Goal: Task Accomplishment & Management: Manage account settings

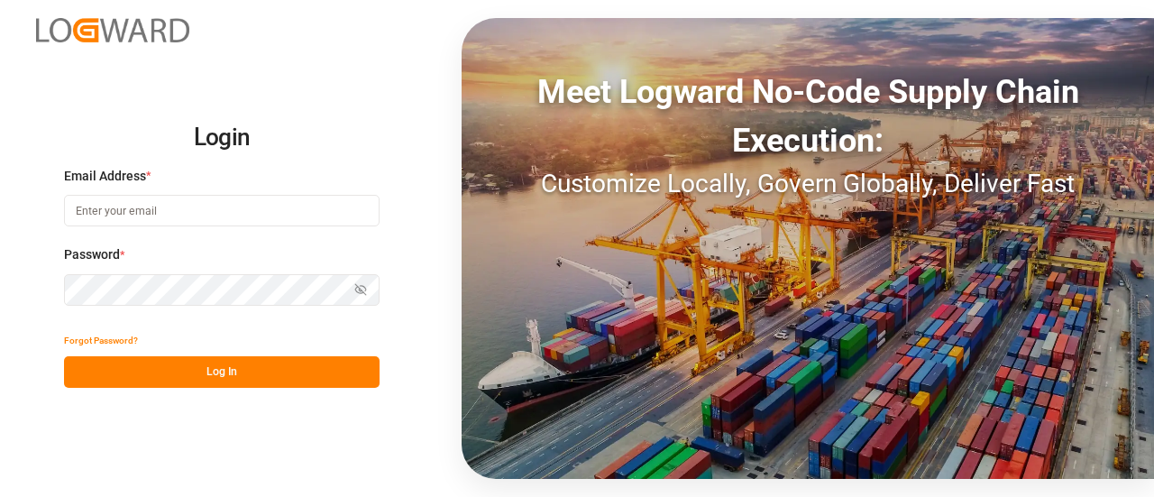
type input "[EMAIL_ADDRESS][PERSON_NAME][DOMAIN_NAME]"
click at [146, 382] on button "Log In" at bounding box center [222, 372] width 316 height 32
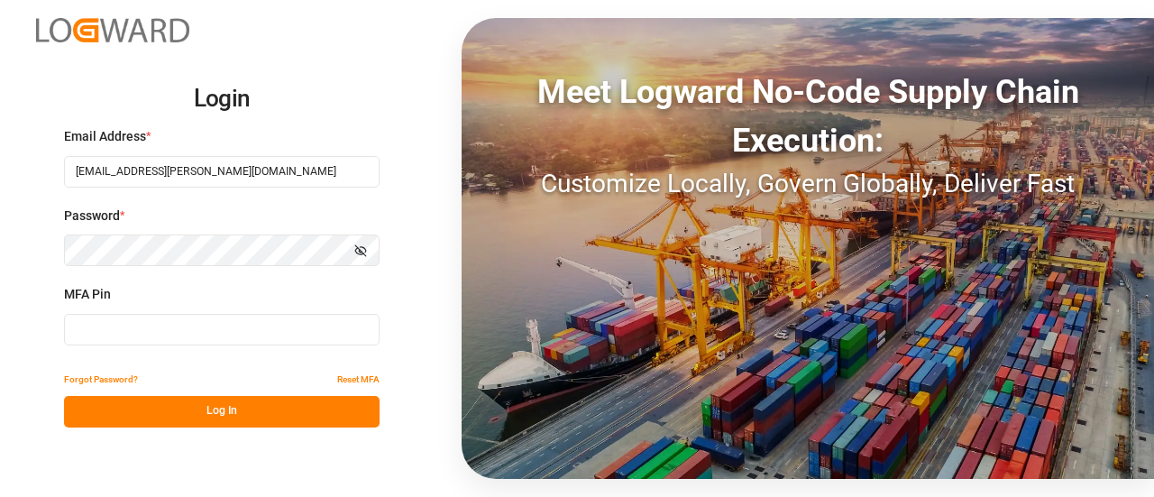
click at [151, 328] on input at bounding box center [222, 330] width 316 height 32
click at [166, 340] on input at bounding box center [222, 330] width 316 height 32
type input "1"
type input "182064"
click at [125, 398] on button "Log In" at bounding box center [222, 412] width 316 height 32
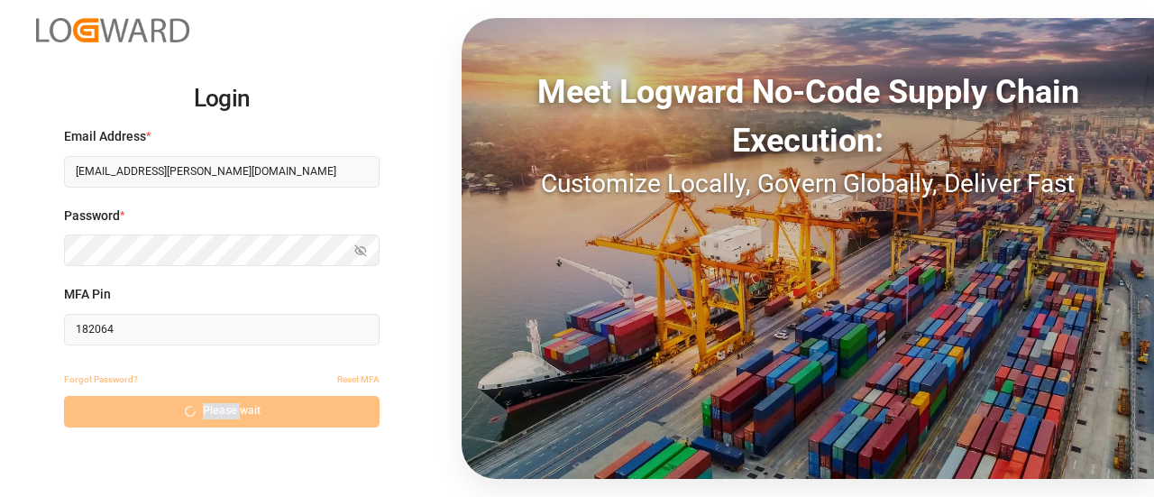
click at [125, 398] on div "Forgot Password? Reset MFA Please wait" at bounding box center [222, 395] width 316 height 63
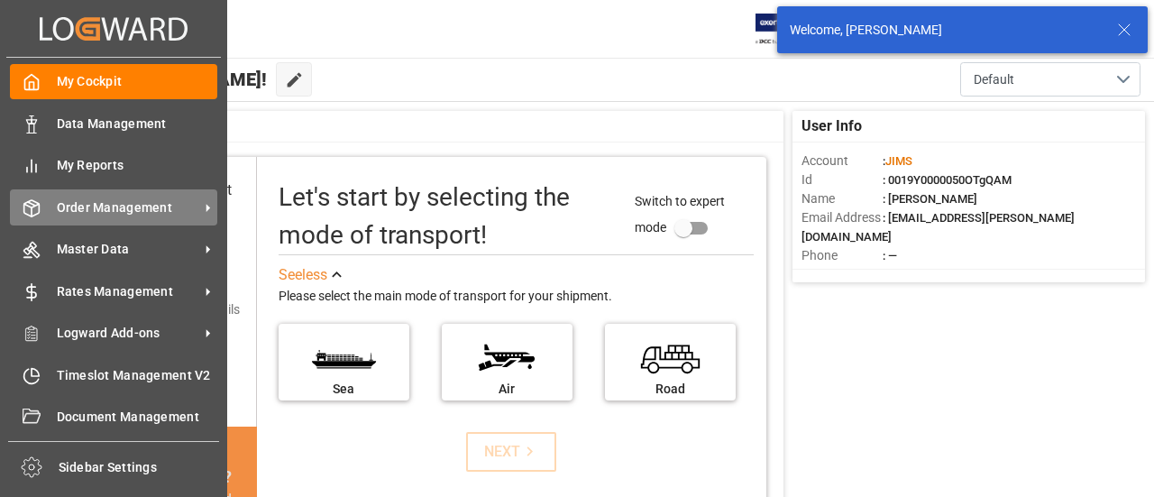
click at [48, 215] on div "Order Management Order Management" at bounding box center [113, 206] width 207 height 35
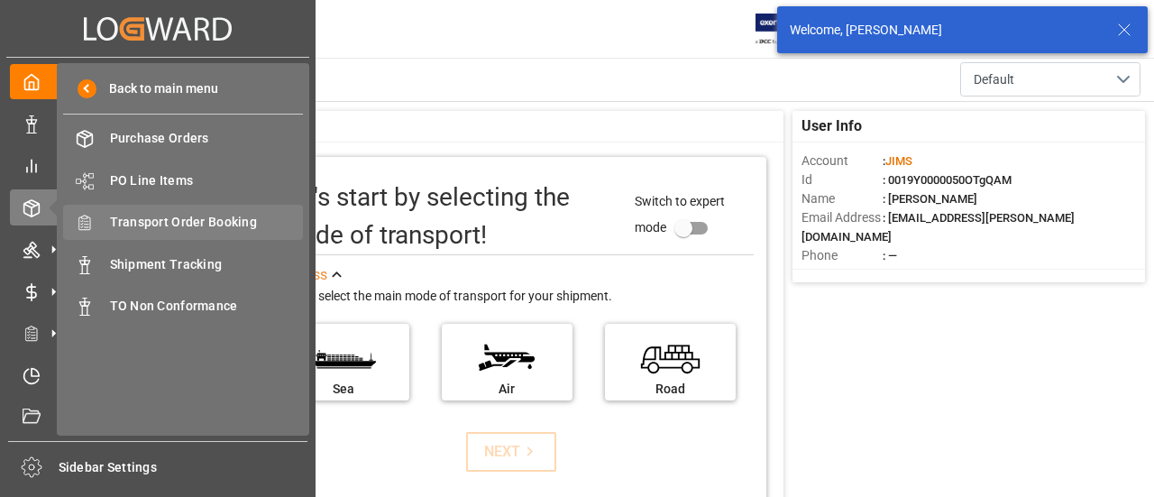
click at [176, 225] on span "Transport Order Booking" at bounding box center [207, 222] width 194 height 19
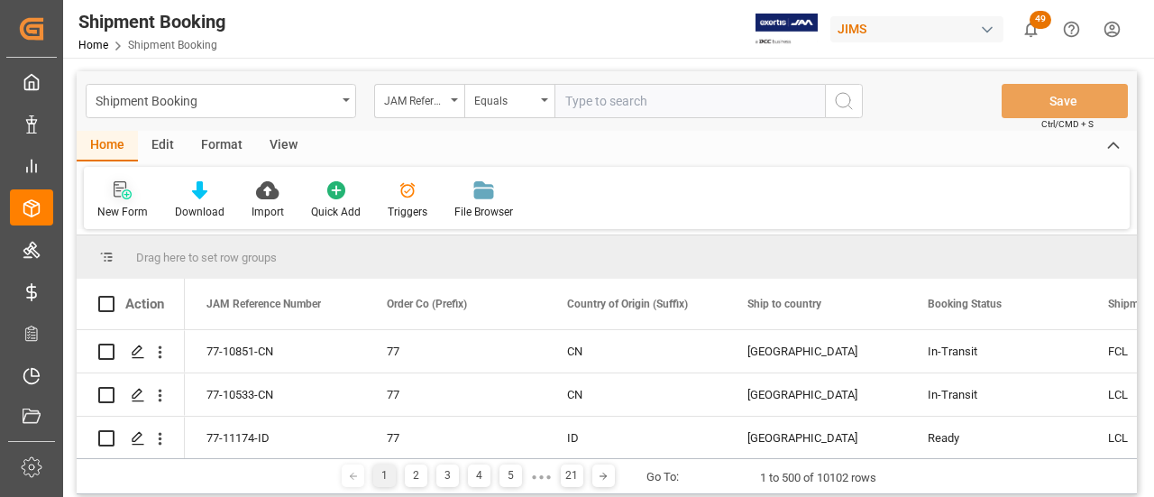
click at [115, 199] on icon at bounding box center [123, 190] width 18 height 18
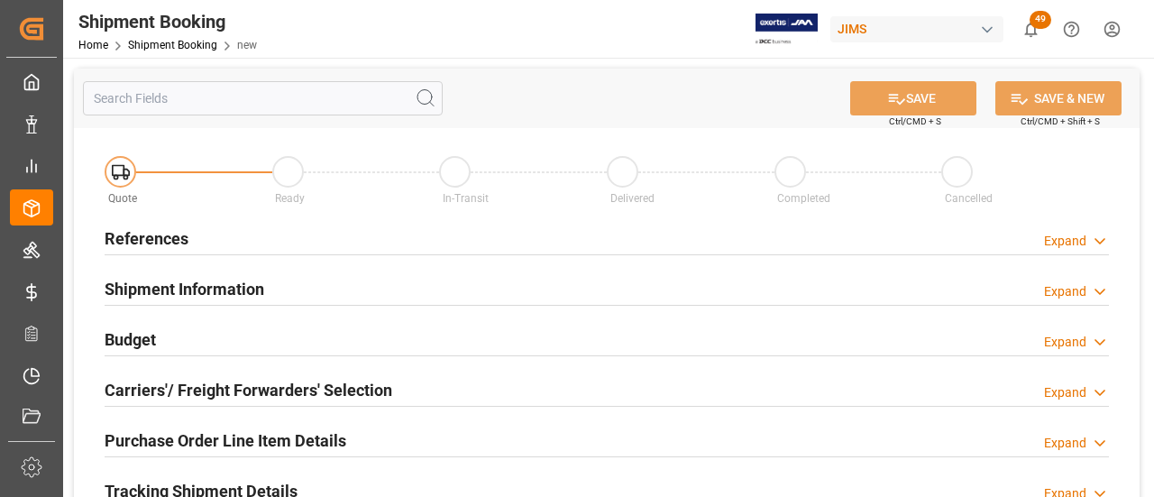
click at [129, 232] on h2 "References" at bounding box center [147, 238] width 84 height 24
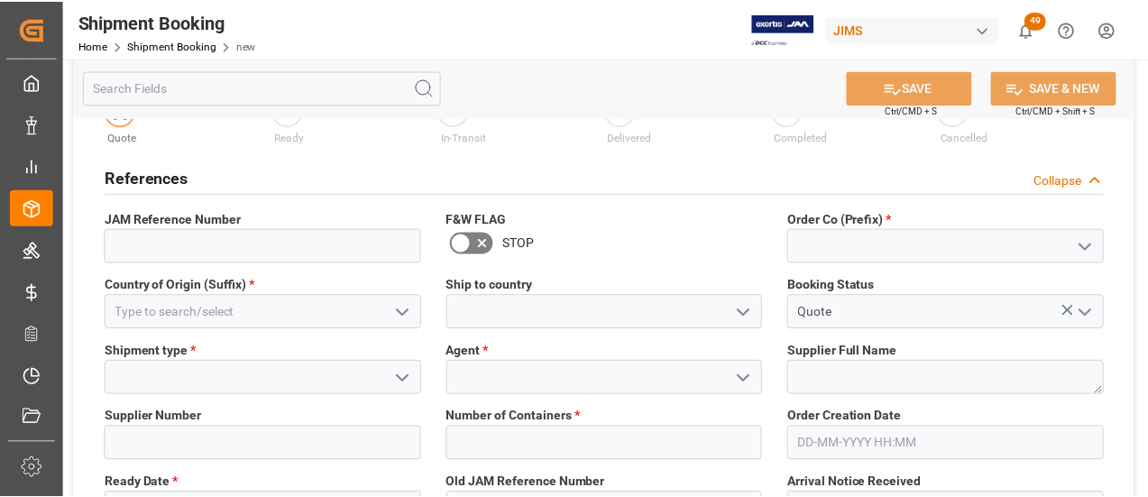
scroll to position [90, 0]
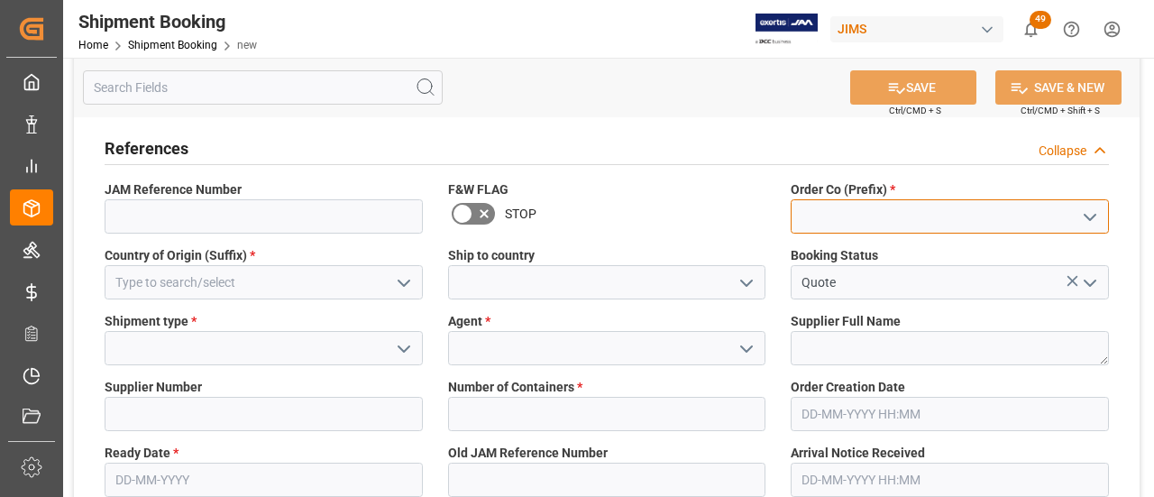
click at [850, 216] on input at bounding box center [950, 216] width 318 height 34
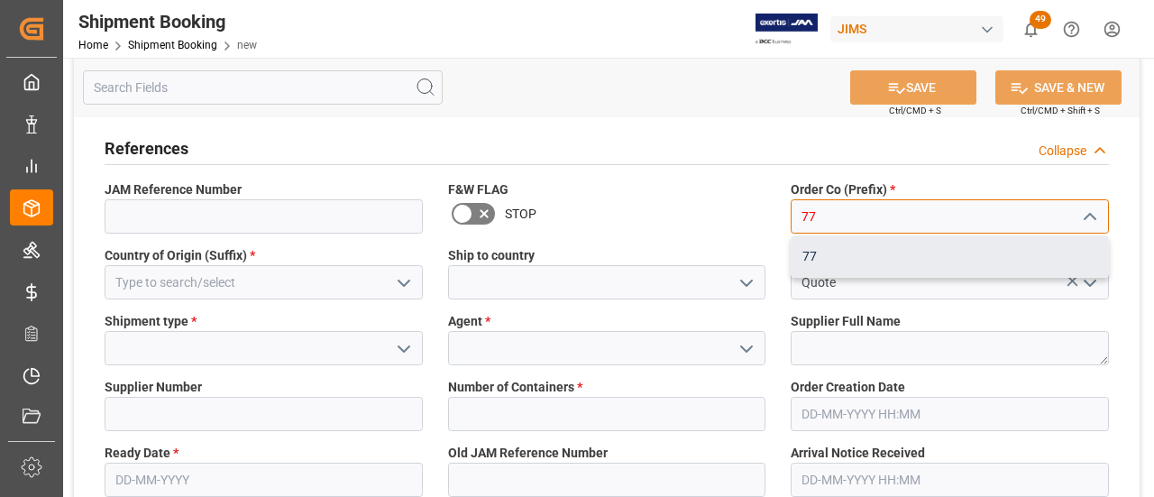
click at [844, 257] on div "77" at bounding box center [950, 256] width 317 height 41
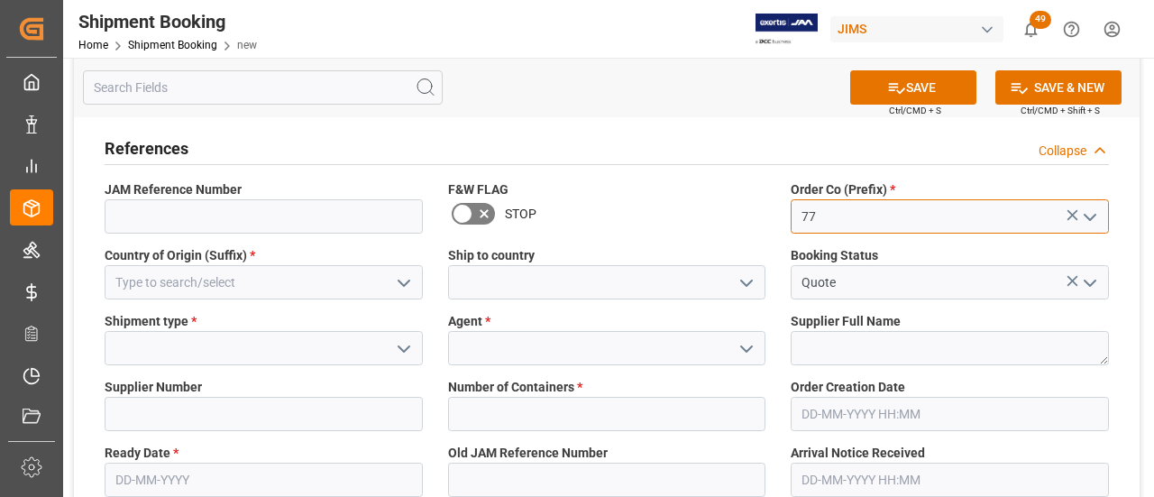
type input "77"
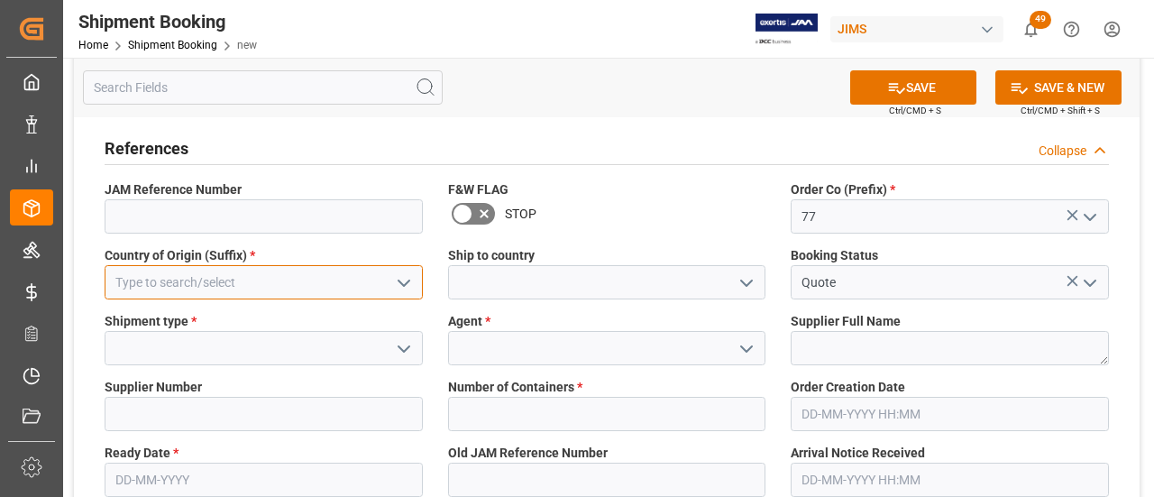
click at [245, 275] on input at bounding box center [264, 282] width 318 height 34
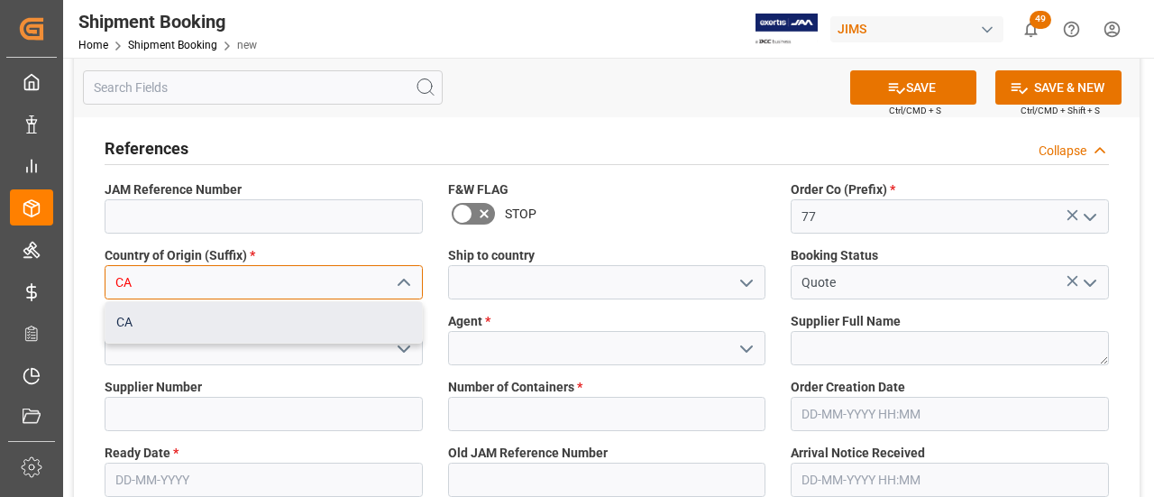
click at [368, 324] on div "CA" at bounding box center [264, 322] width 317 height 41
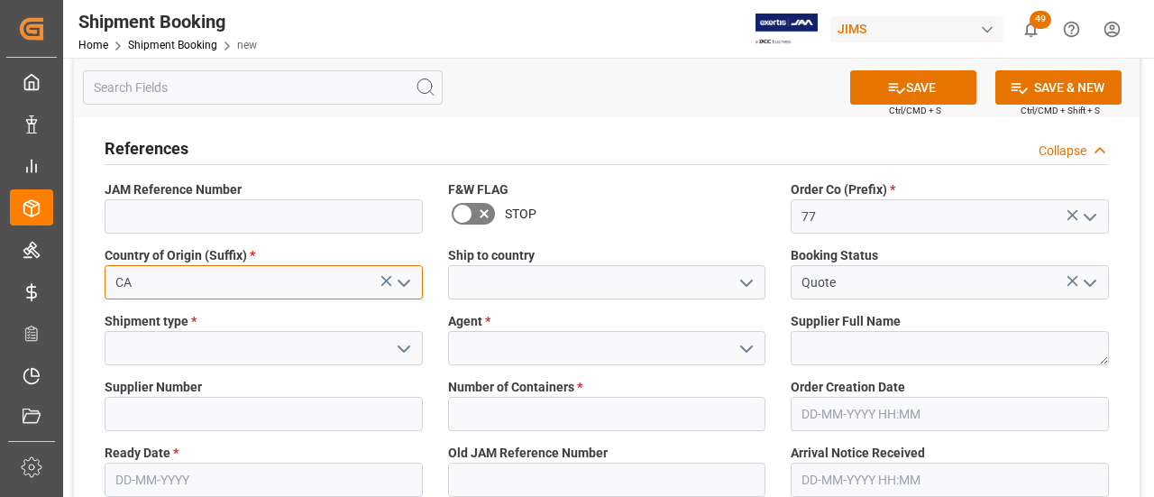
type input "CA"
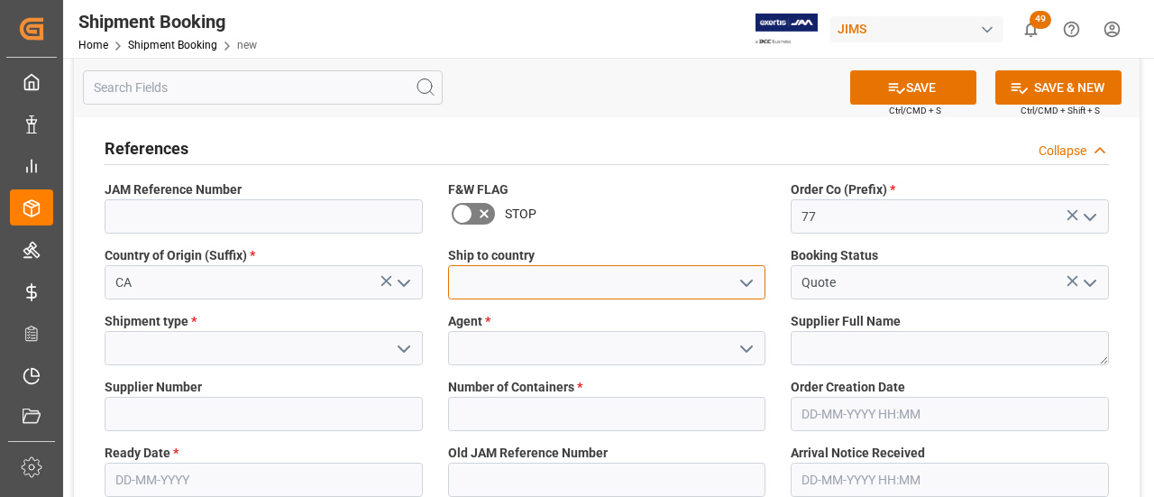
click at [545, 278] on input at bounding box center [607, 282] width 318 height 34
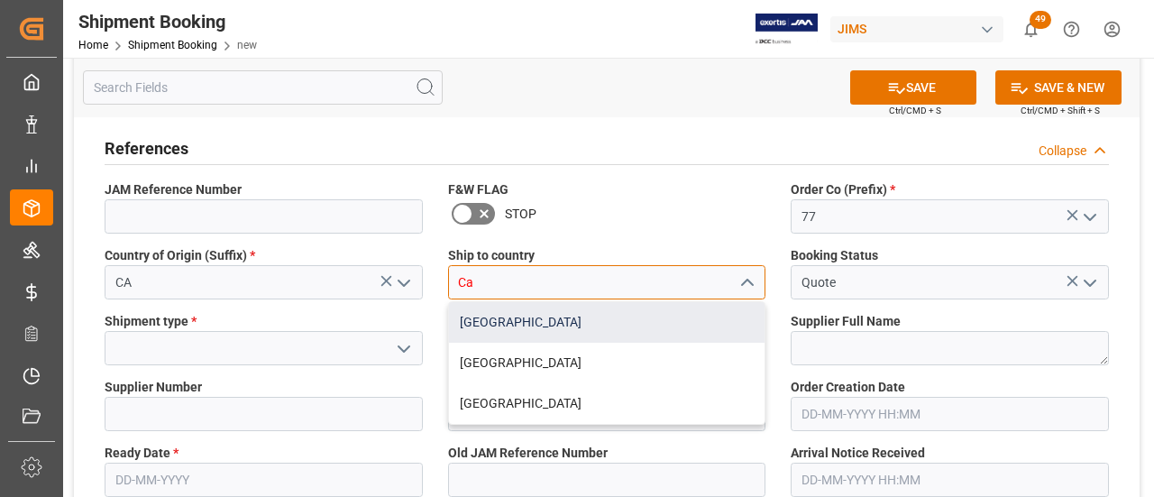
click at [469, 326] on div "[GEOGRAPHIC_DATA]" at bounding box center [607, 322] width 317 height 41
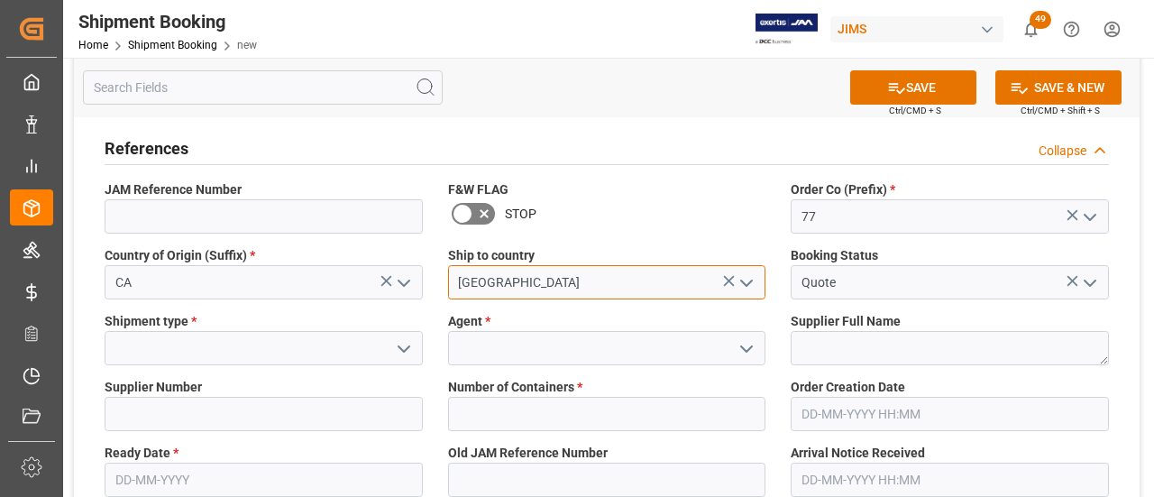
type input "[GEOGRAPHIC_DATA]"
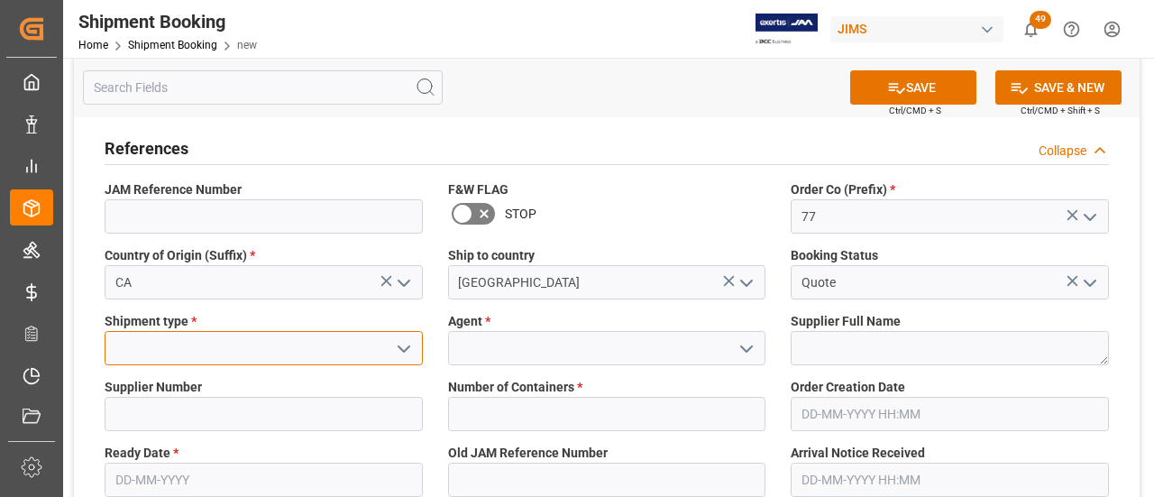
click at [215, 357] on input at bounding box center [264, 348] width 318 height 34
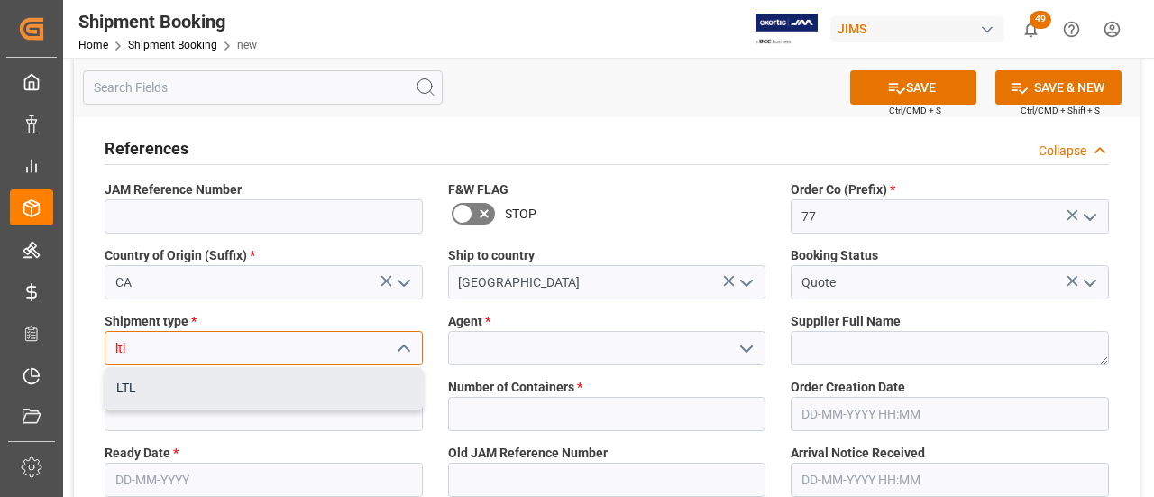
click at [193, 395] on div "LTL" at bounding box center [264, 388] width 317 height 41
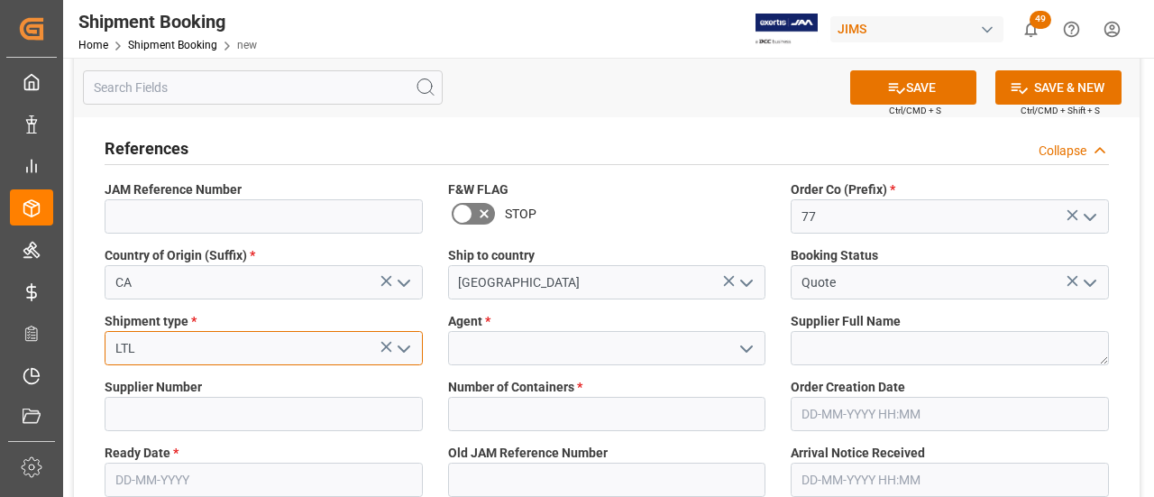
type input "LTL"
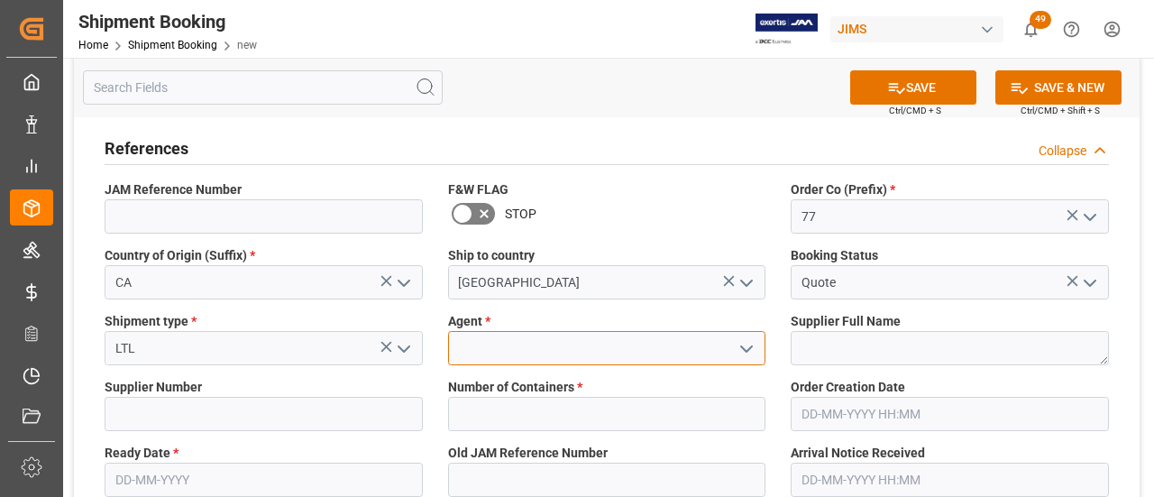
click at [471, 347] on input at bounding box center [607, 348] width 318 height 34
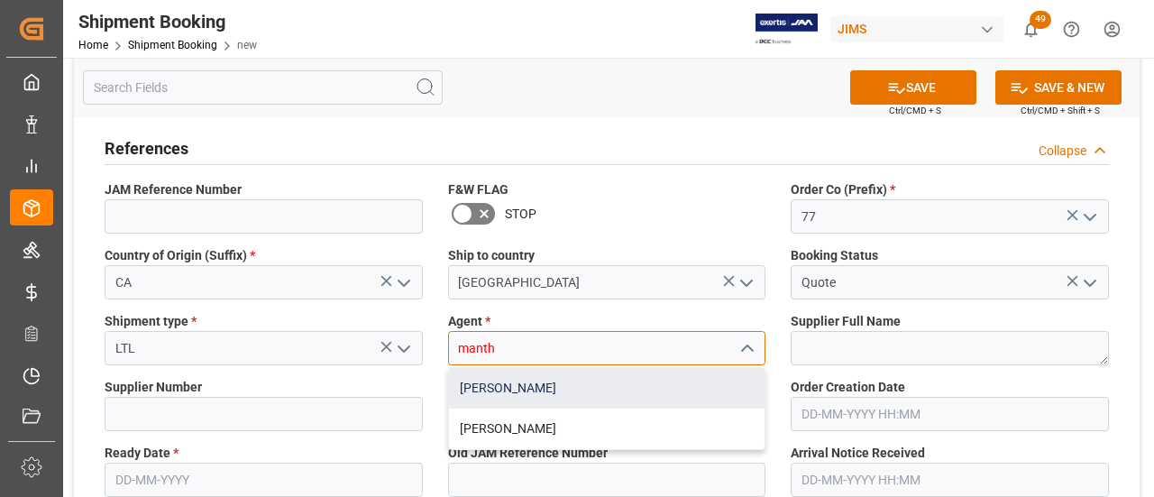
click at [492, 396] on div "[PERSON_NAME]" at bounding box center [607, 388] width 317 height 41
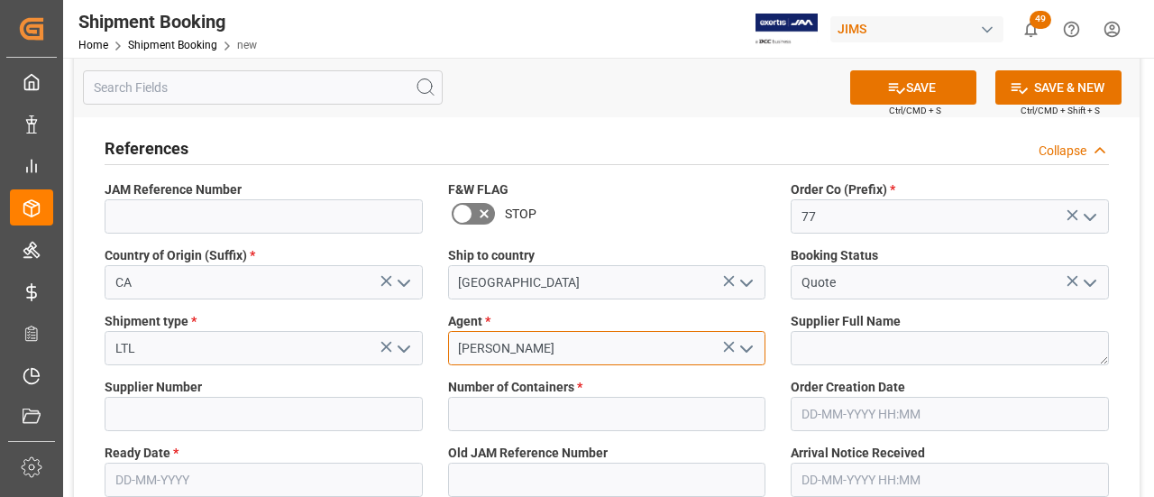
type input "[PERSON_NAME]"
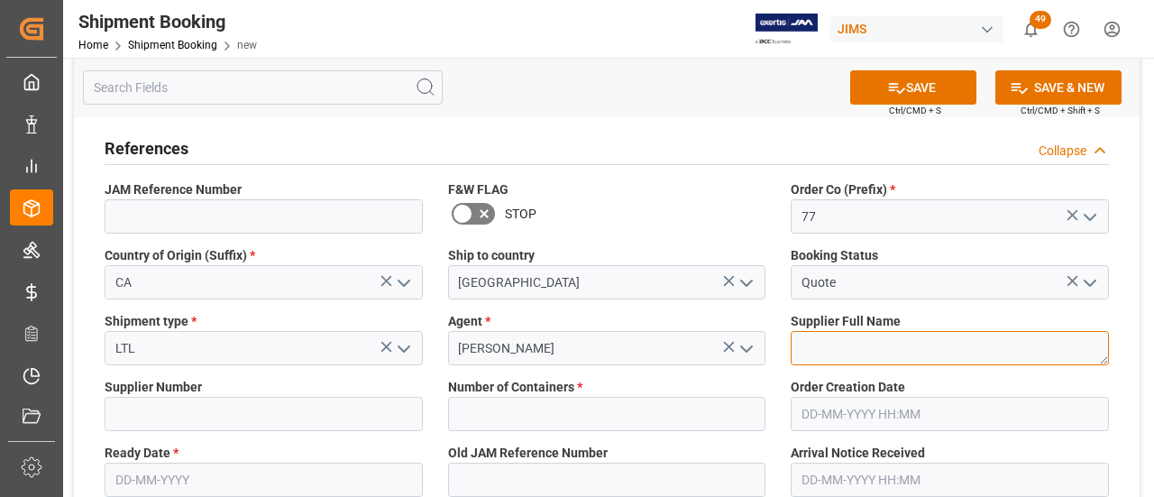
click at [801, 350] on textarea at bounding box center [950, 348] width 318 height 34
click at [870, 354] on textarea "To enrich screen reader interactions, please activate Accessibility in Grammarl…" at bounding box center [950, 348] width 318 height 34
paste textarea "[PERSON_NAME] [PERSON_NAME] LTD"
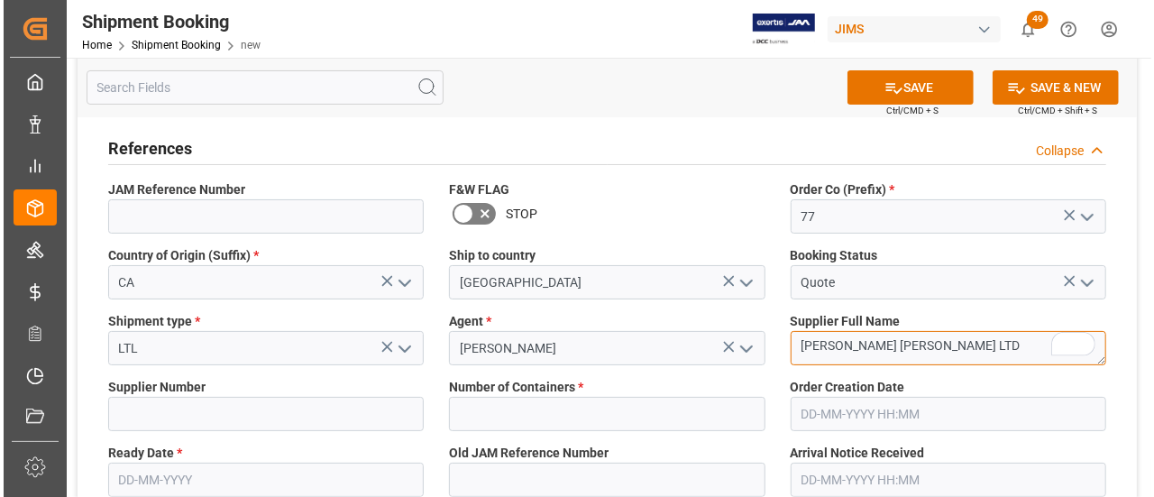
scroll to position [0, 0]
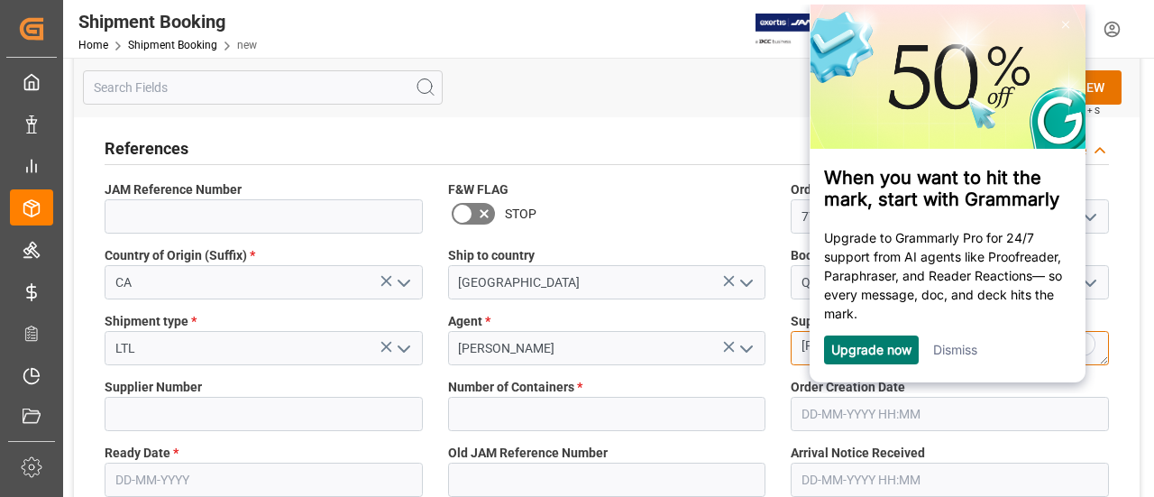
type textarea "[PERSON_NAME] [PERSON_NAME] LTD"
click at [961, 357] on link "Dismiss" at bounding box center [955, 349] width 44 height 15
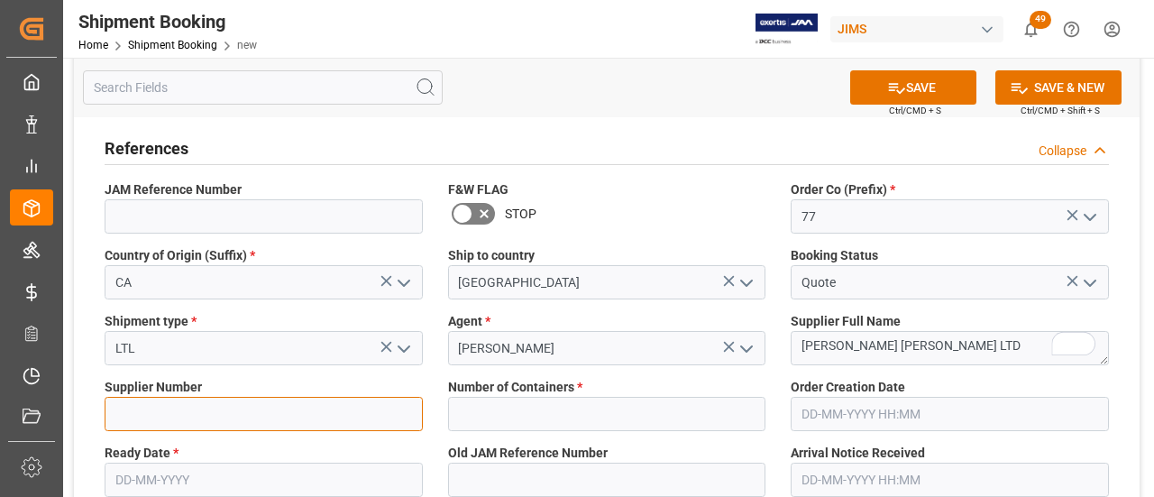
click at [182, 412] on input at bounding box center [264, 414] width 318 height 34
paste input "544013"
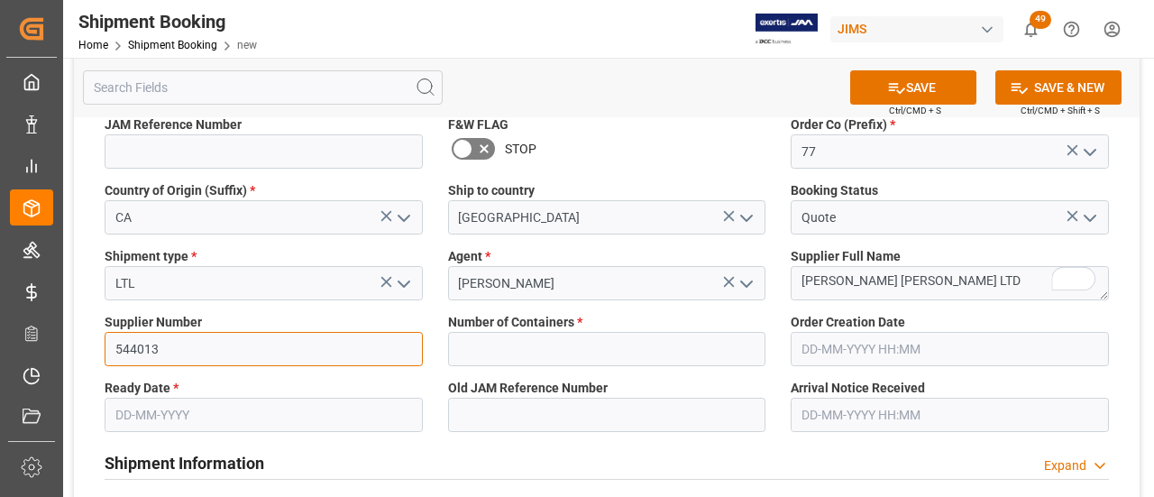
scroll to position [180, 0]
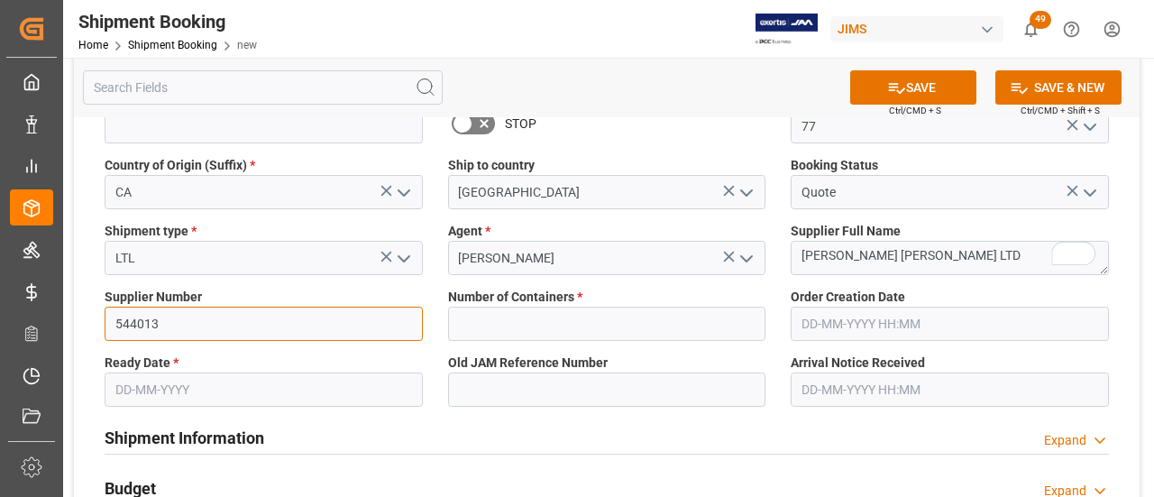
type input "544013"
click at [254, 382] on input "text" at bounding box center [264, 389] width 318 height 34
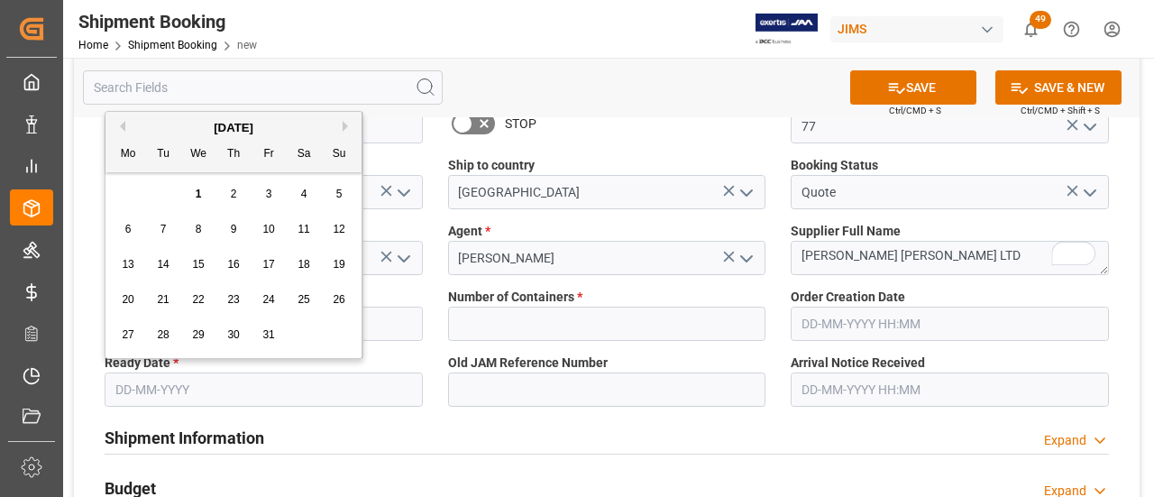
click at [197, 335] on span "29" at bounding box center [198, 334] width 12 height 13
type input "[DATE]"
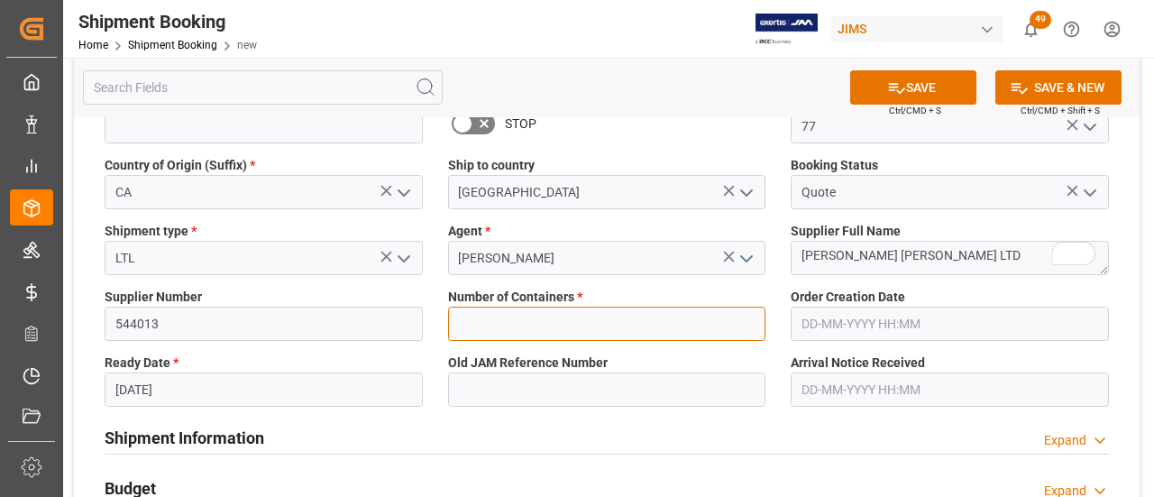
click at [546, 322] on input "text" at bounding box center [607, 324] width 318 height 34
type input "0"
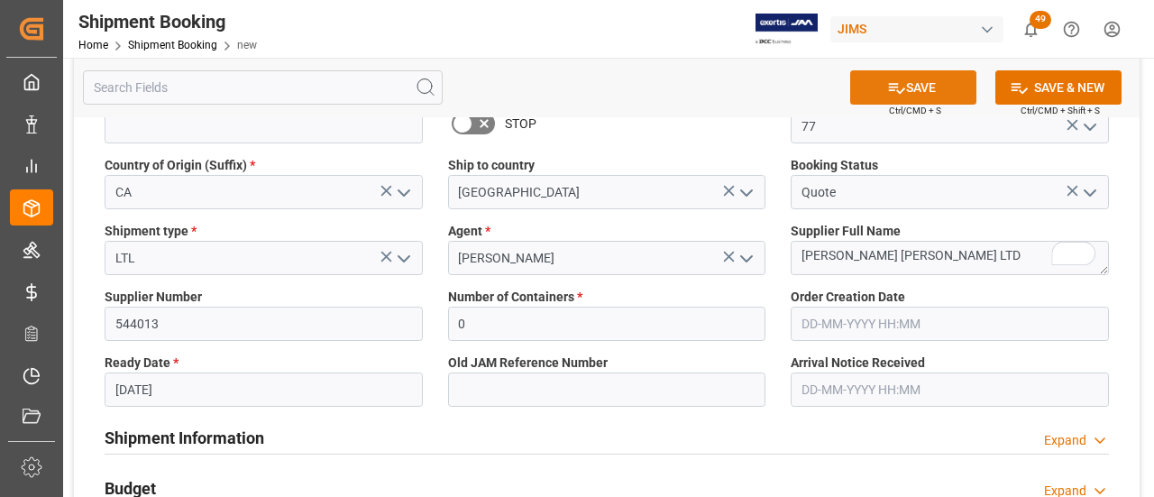
click at [902, 87] on icon at bounding box center [896, 87] width 19 height 19
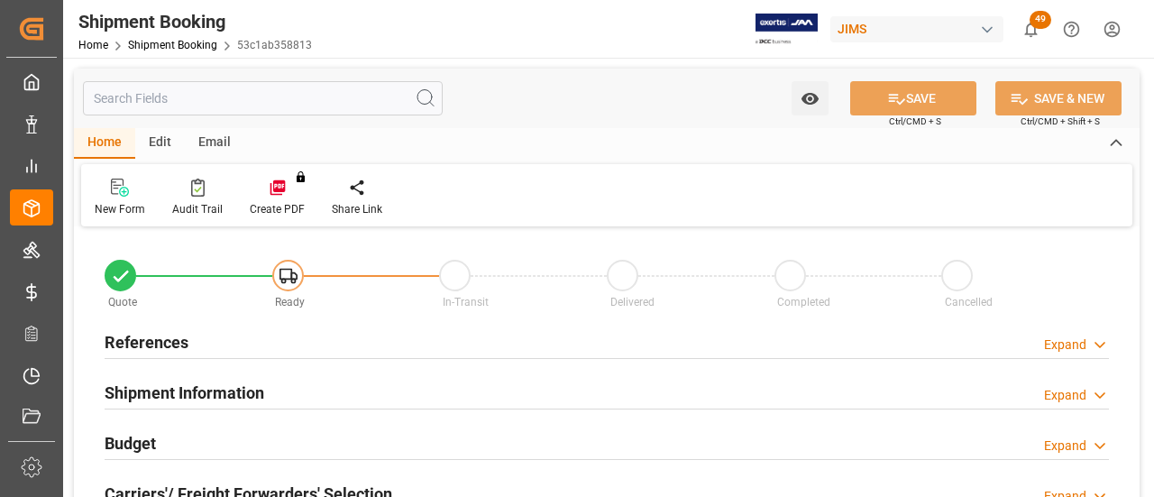
type input "0"
type input "[DATE]"
click at [206, 342] on div "References Expand" at bounding box center [607, 341] width 1005 height 34
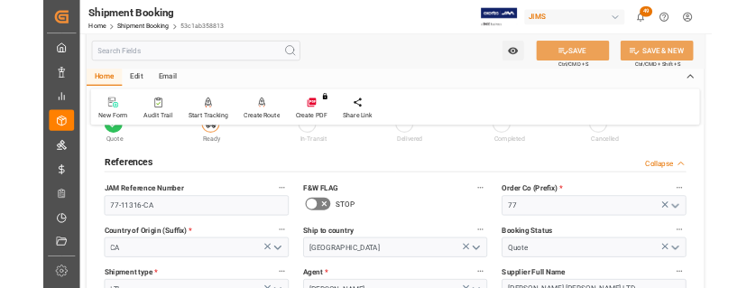
scroll to position [90, 0]
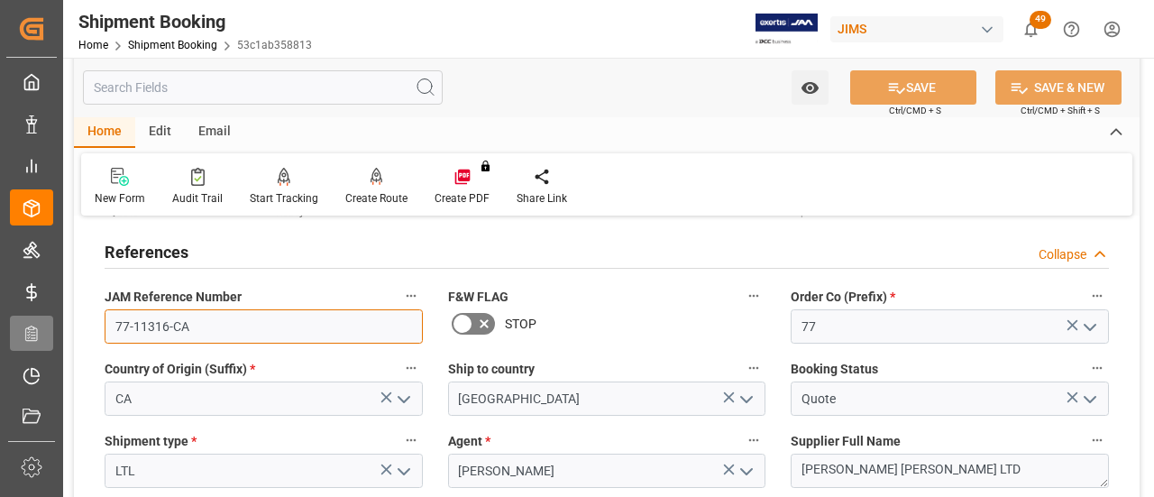
click at [49, 333] on div "Created by potrace 1.15, written by Peter Selinger 2001-2017 Created by potrace…" at bounding box center [577, 248] width 1154 height 497
click at [238, 326] on input "77-11316-CA" at bounding box center [264, 326] width 318 height 34
drag, startPoint x: 230, startPoint y: 326, endPoint x: 64, endPoint y: 326, distance: 165.9
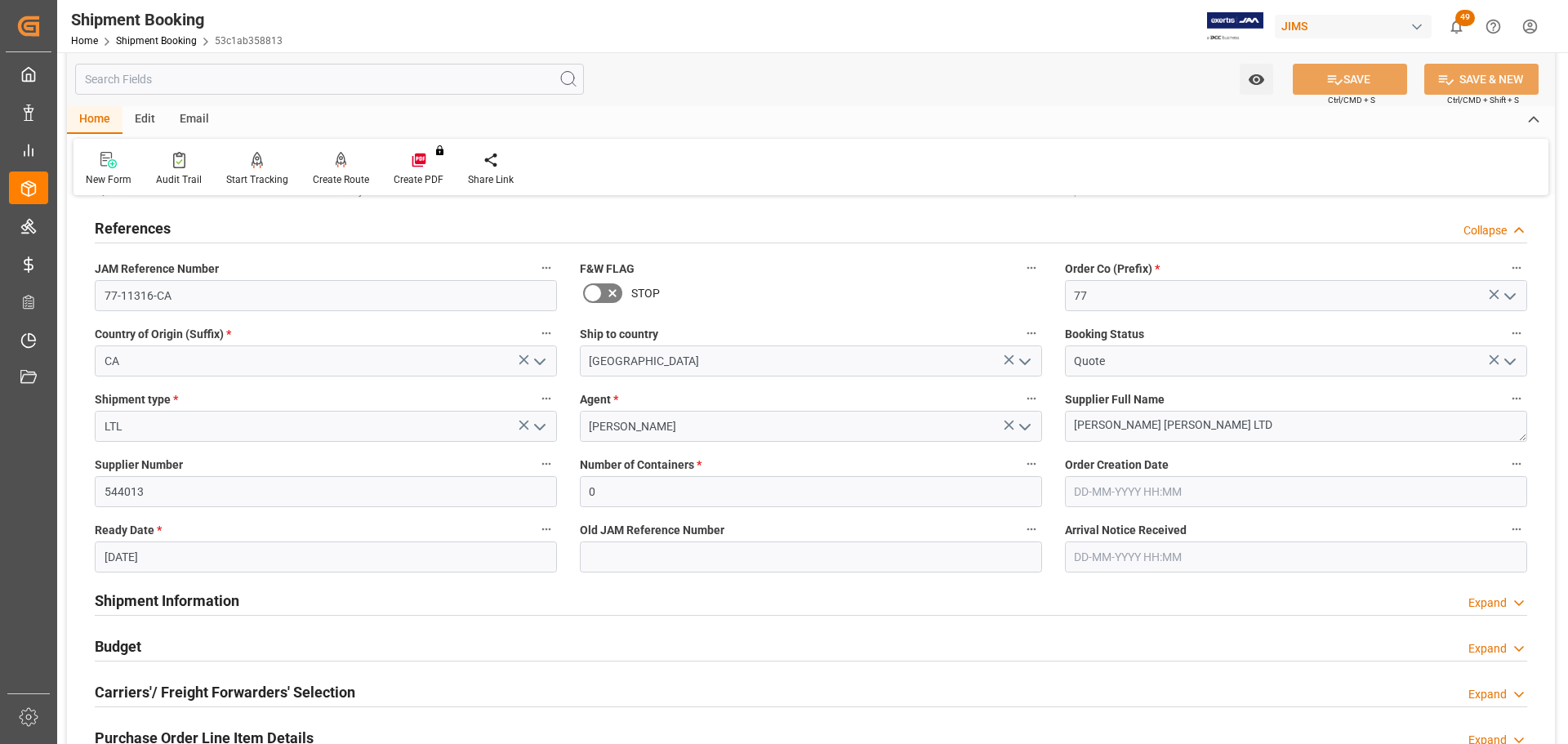
click at [245, 224] on div "References Collapse" at bounding box center [812, 227] width 1433 height 31
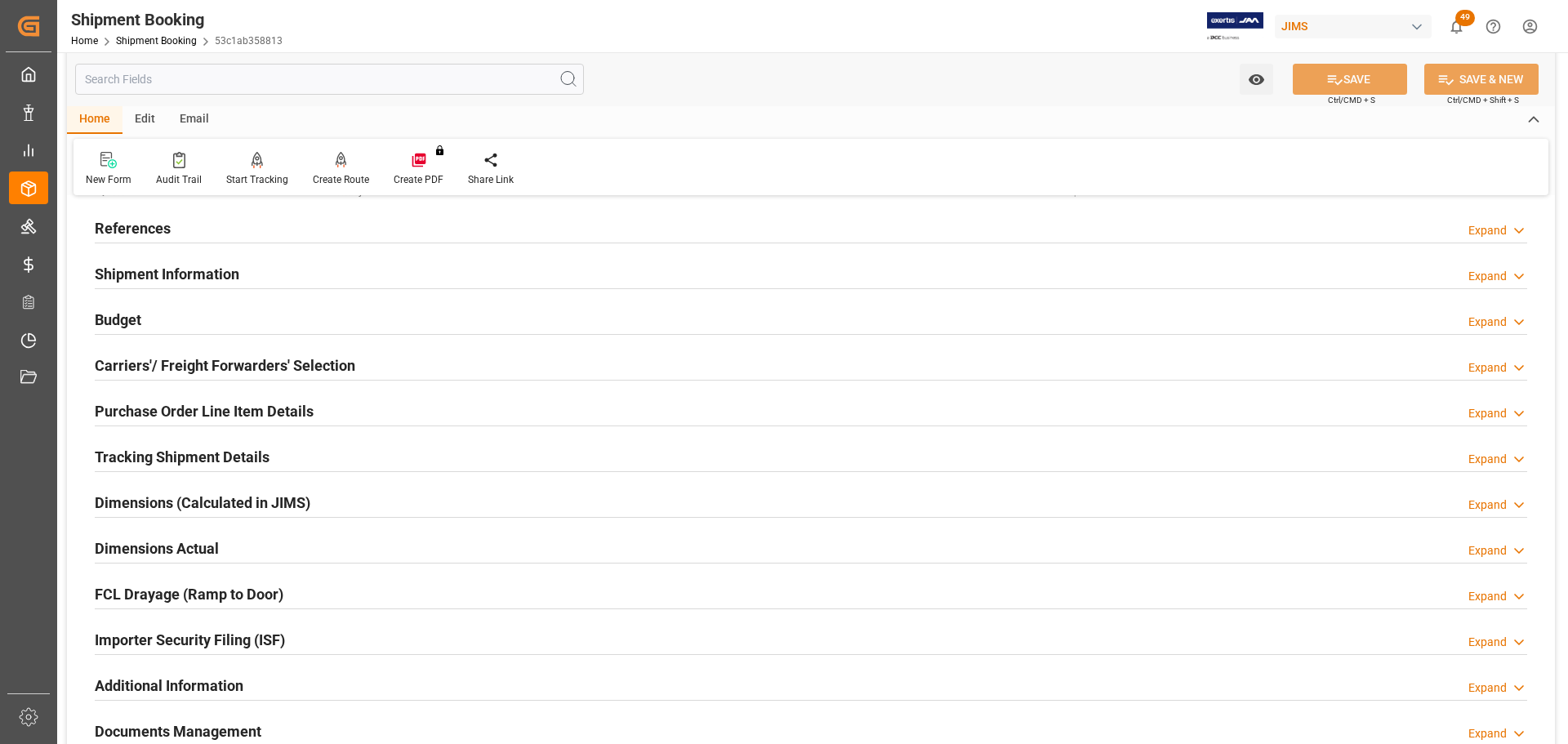
click at [237, 265] on h2 "Shipment Information" at bounding box center [168, 274] width 145 height 22
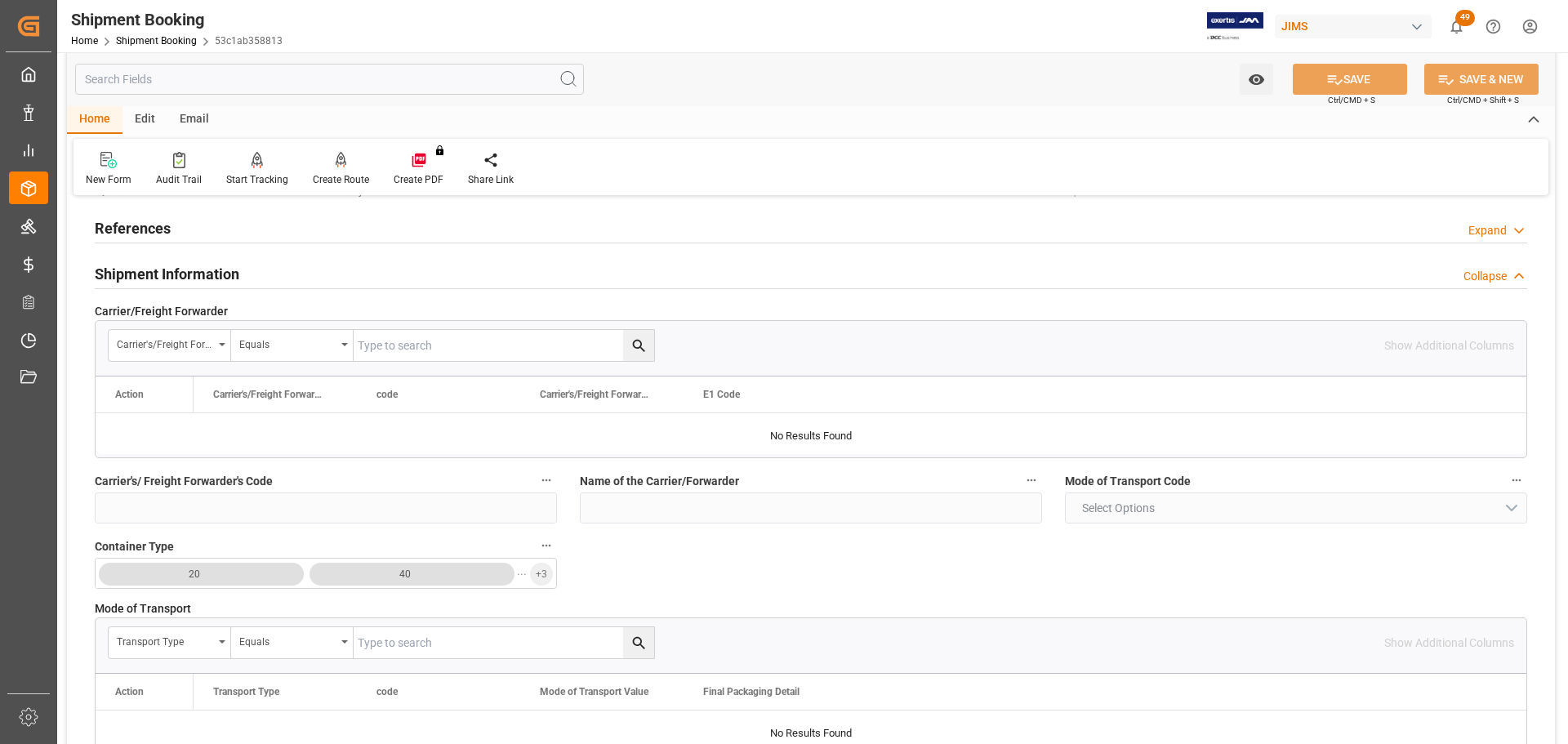
click at [237, 265] on h2 "Shipment Information" at bounding box center [168, 274] width 145 height 22
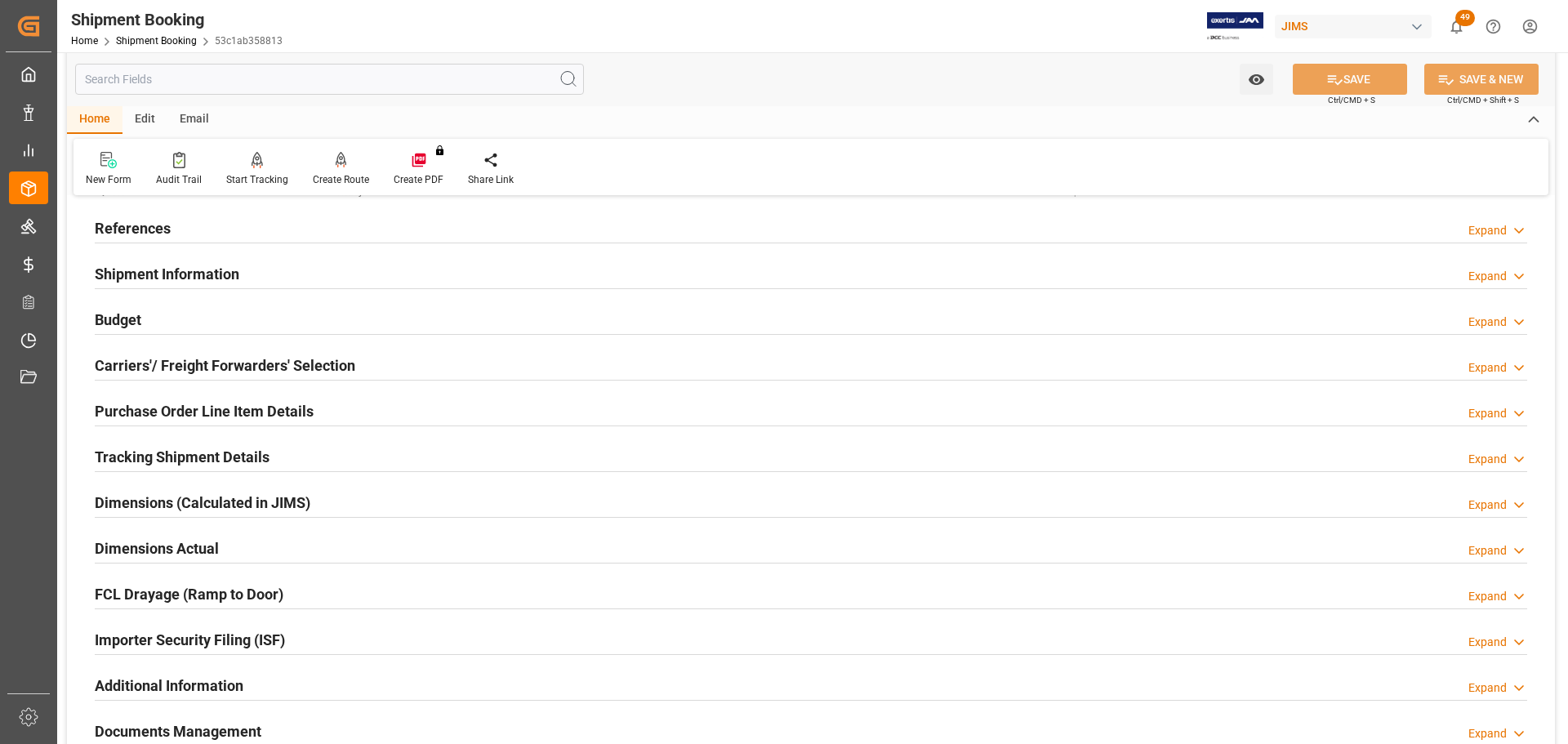
click at [229, 317] on div "Budget Expand" at bounding box center [812, 319] width 1433 height 31
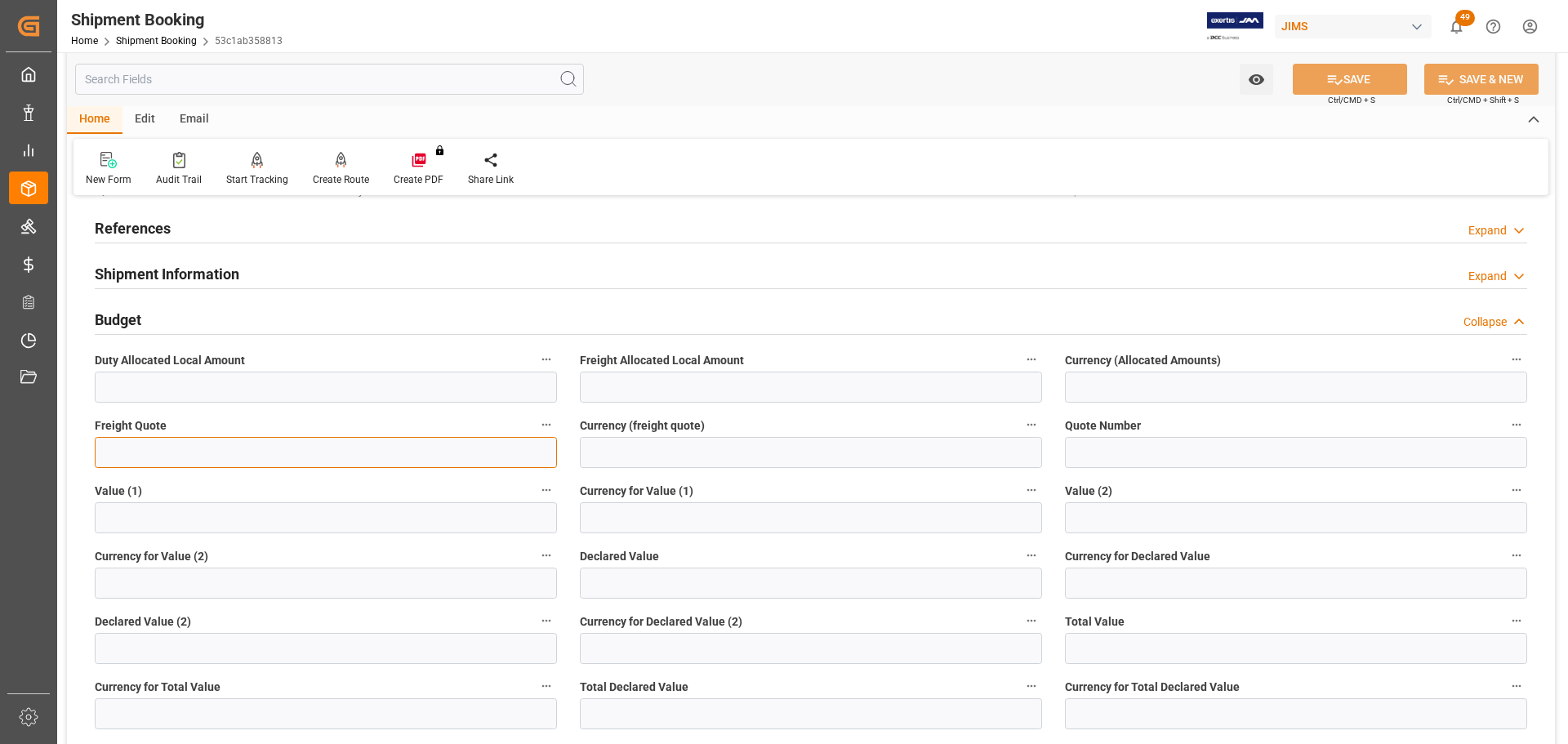
click at [370, 445] on input "text" at bounding box center [326, 452] width 462 height 31
type input "30"
click at [747, 445] on input at bounding box center [811, 452] width 462 height 31
type input "A"
type input "CAD"
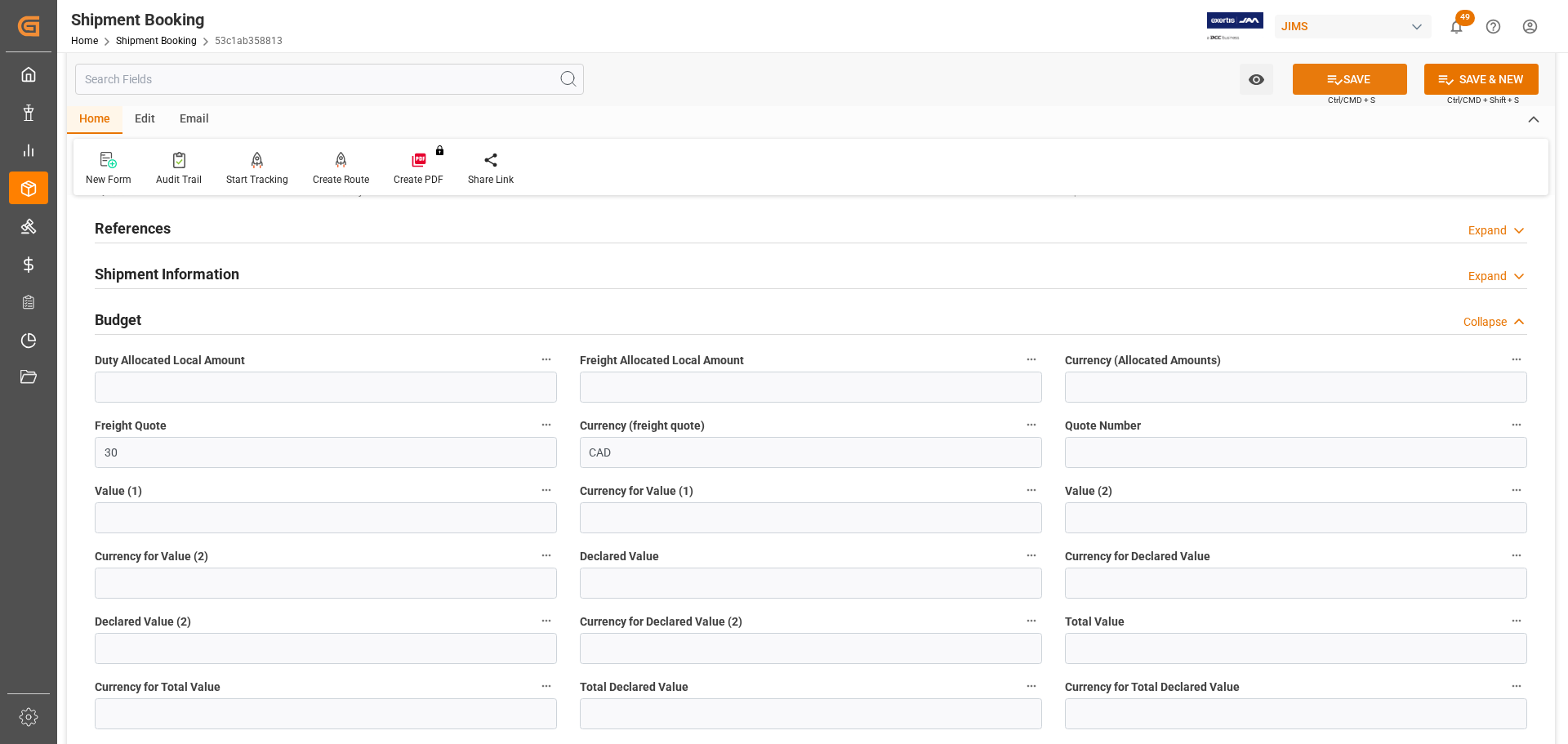
click at [1044, 74] on button "SAVE" at bounding box center [1350, 79] width 114 height 31
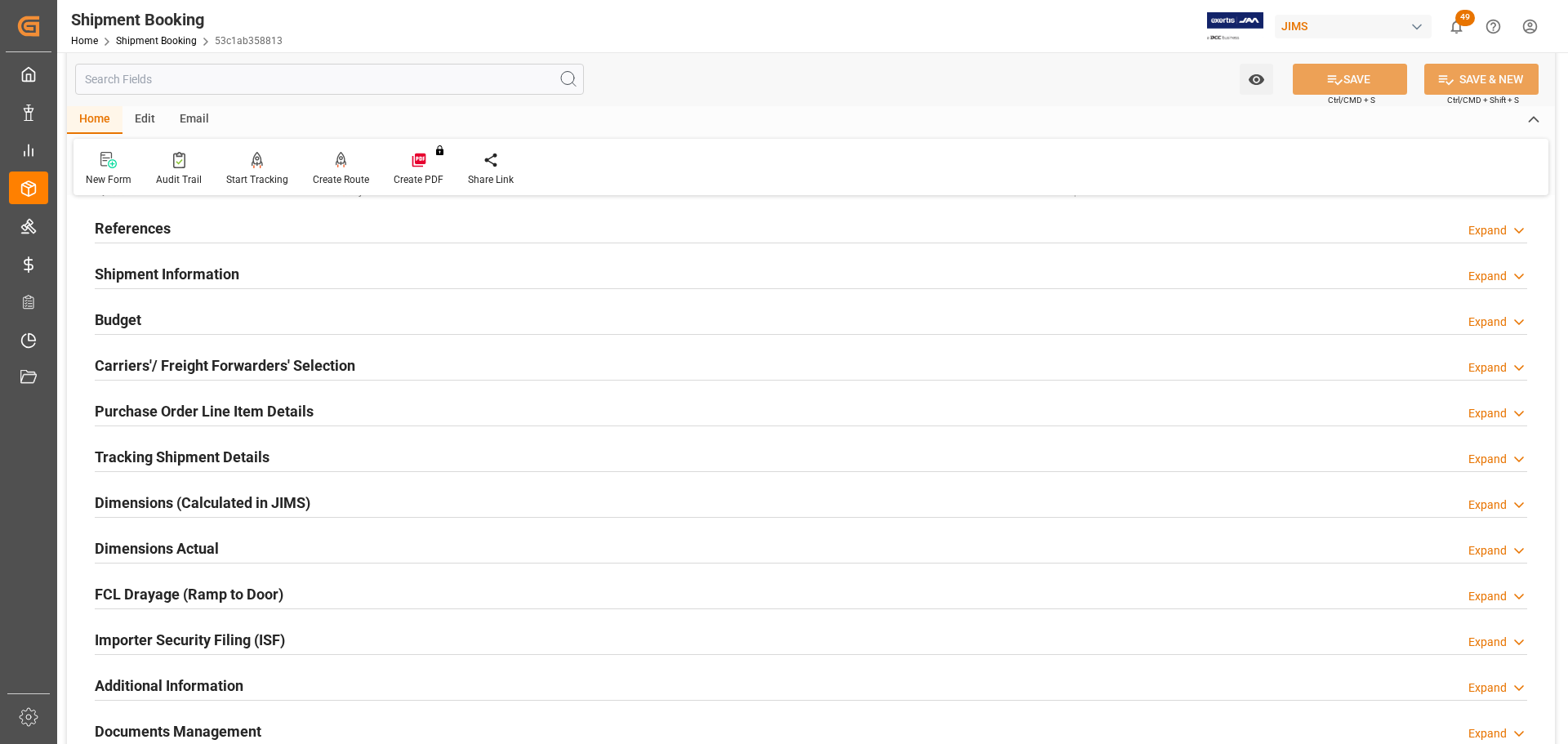
click at [196, 222] on div "References Expand" at bounding box center [812, 227] width 1433 height 31
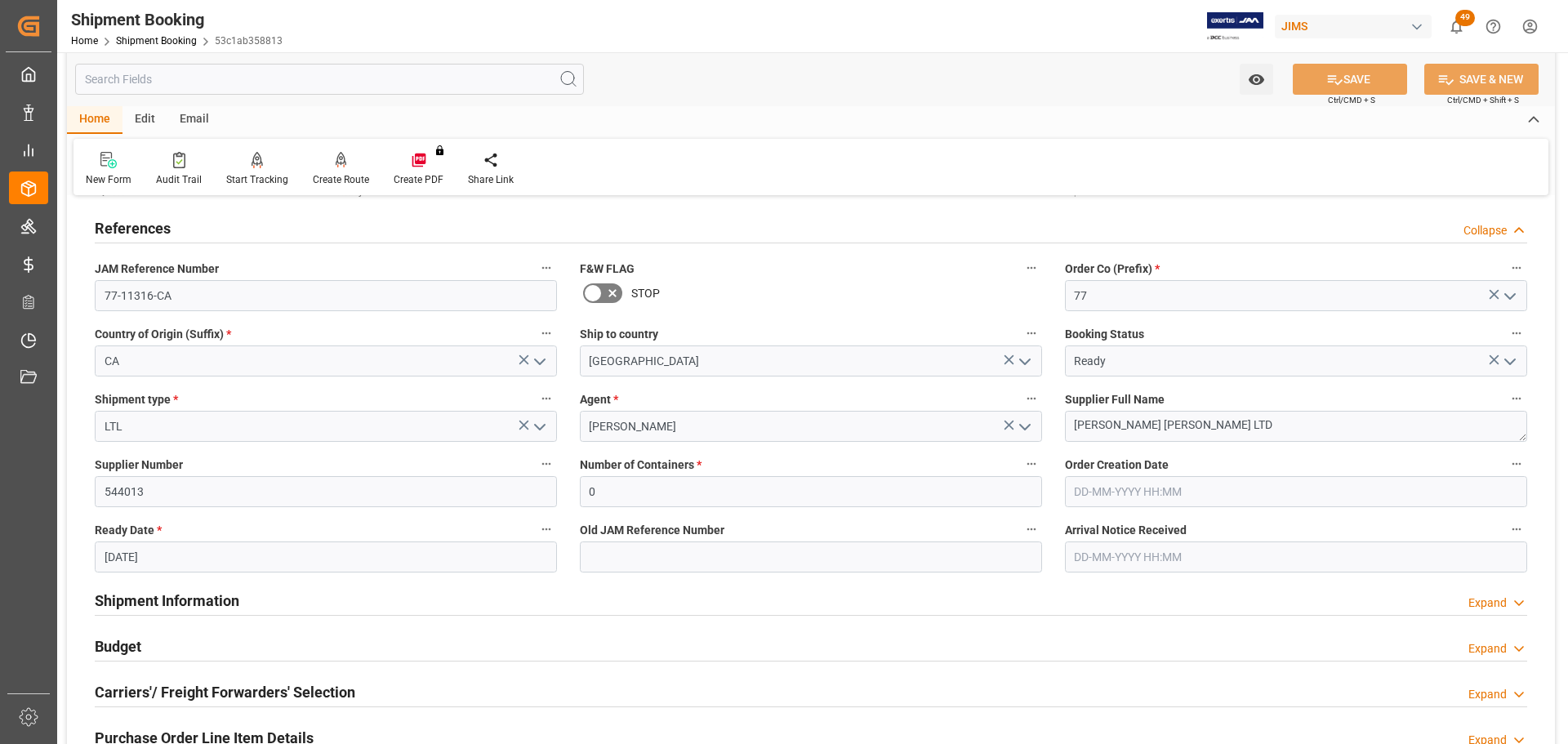
click at [196, 222] on div "References Collapse" at bounding box center [812, 227] width 1433 height 31
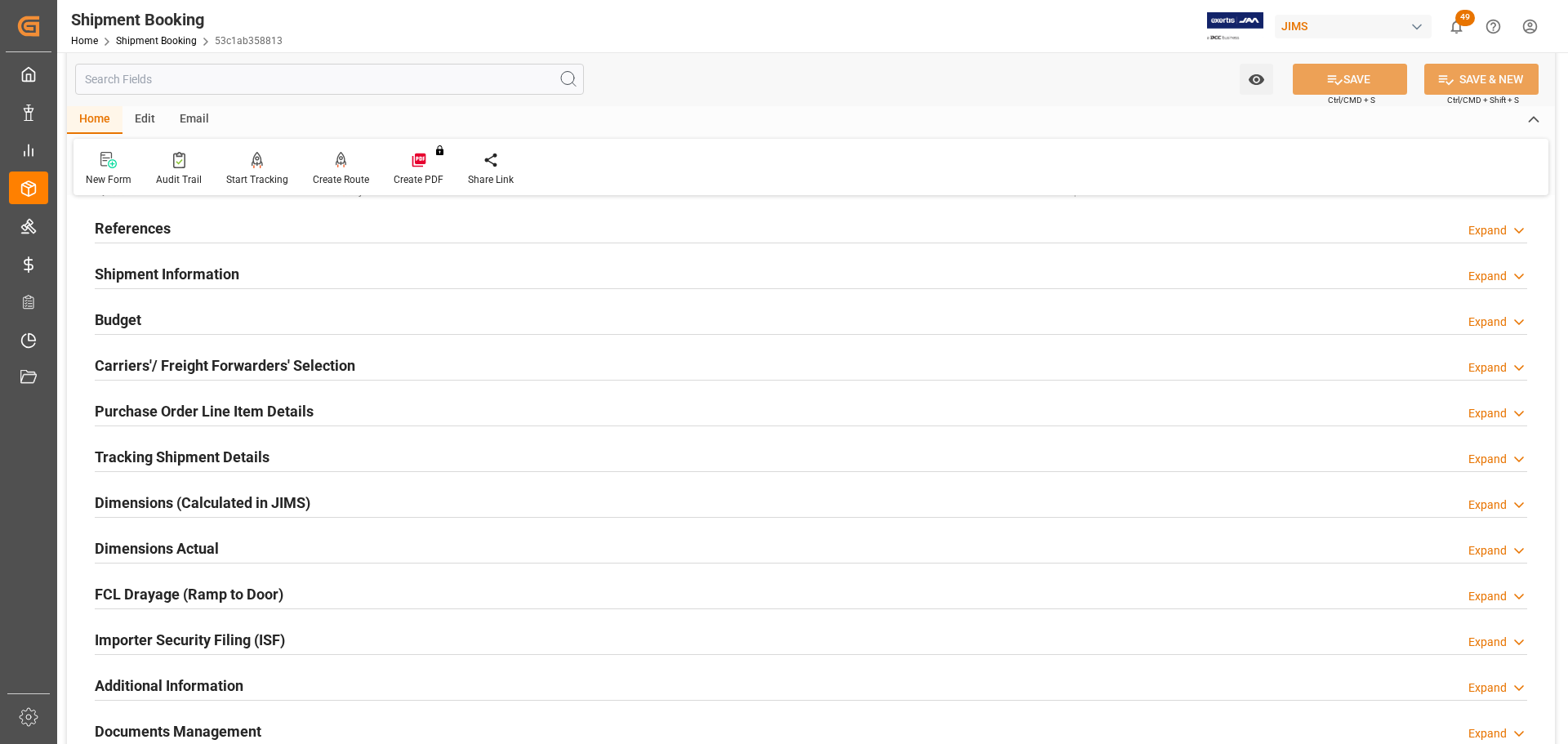
click at [193, 270] on h2 "Shipment Information" at bounding box center [168, 274] width 145 height 22
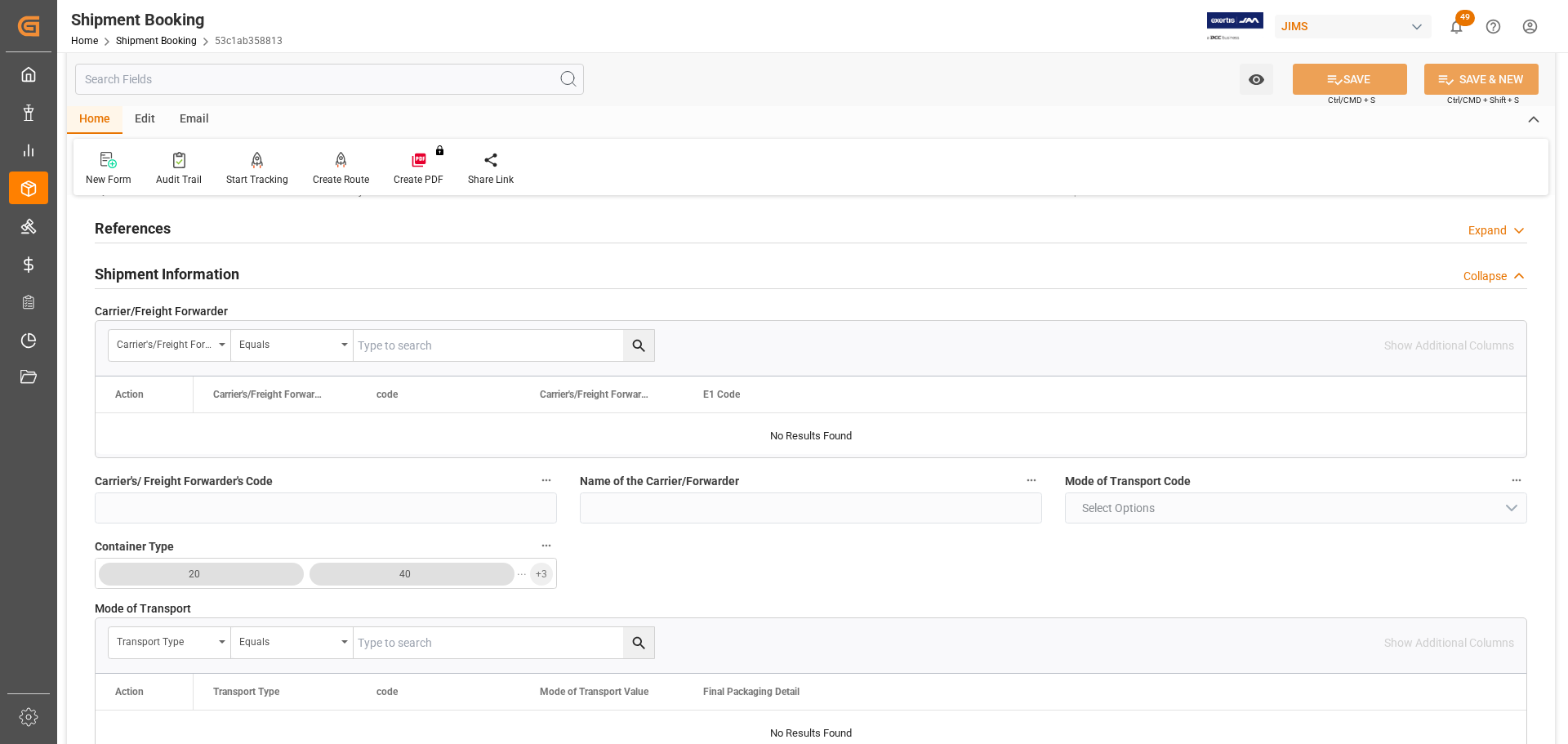
click at [201, 269] on h2 "Shipment Information" at bounding box center [168, 274] width 145 height 22
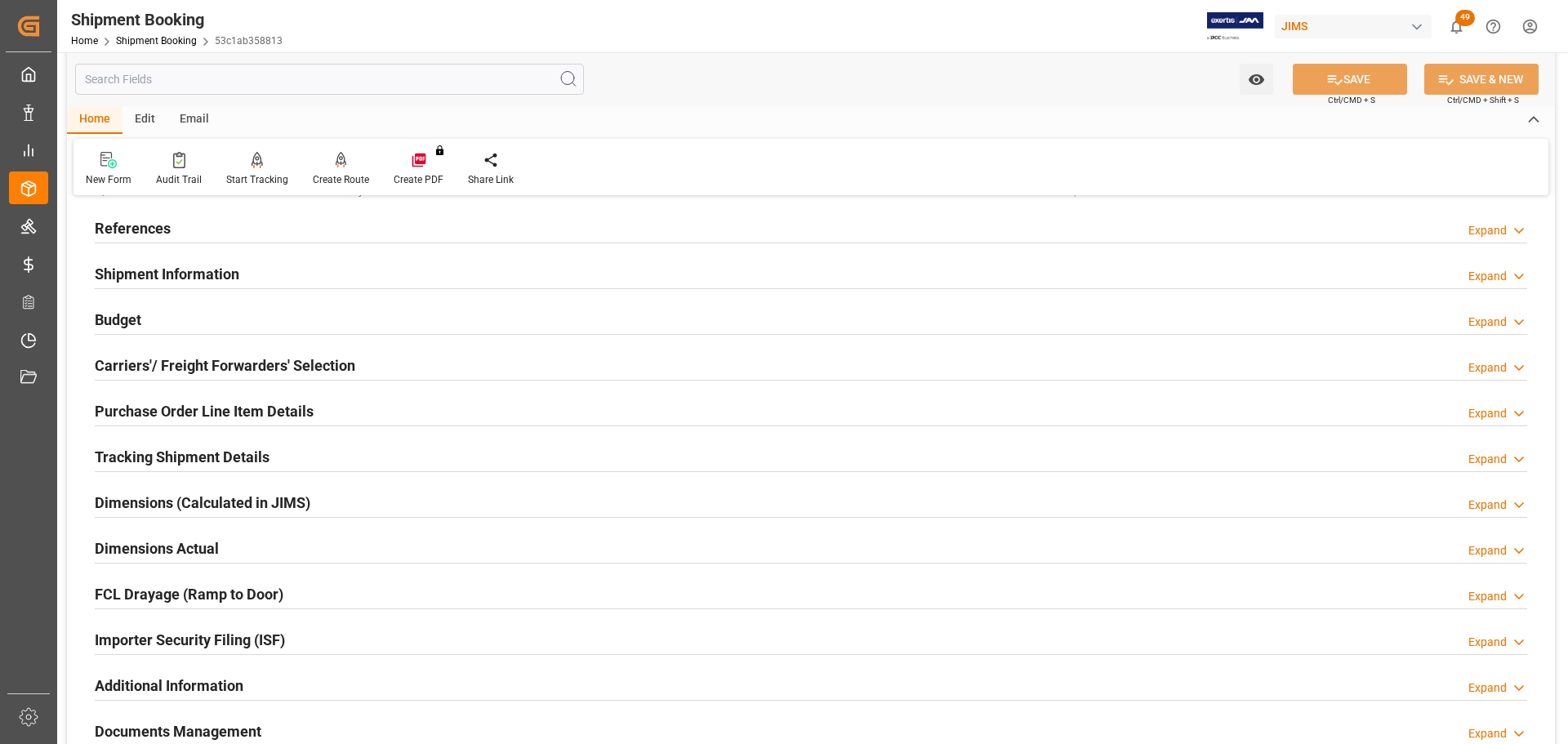
click at [203, 322] on div "Budget Expand" at bounding box center [812, 319] width 1433 height 31
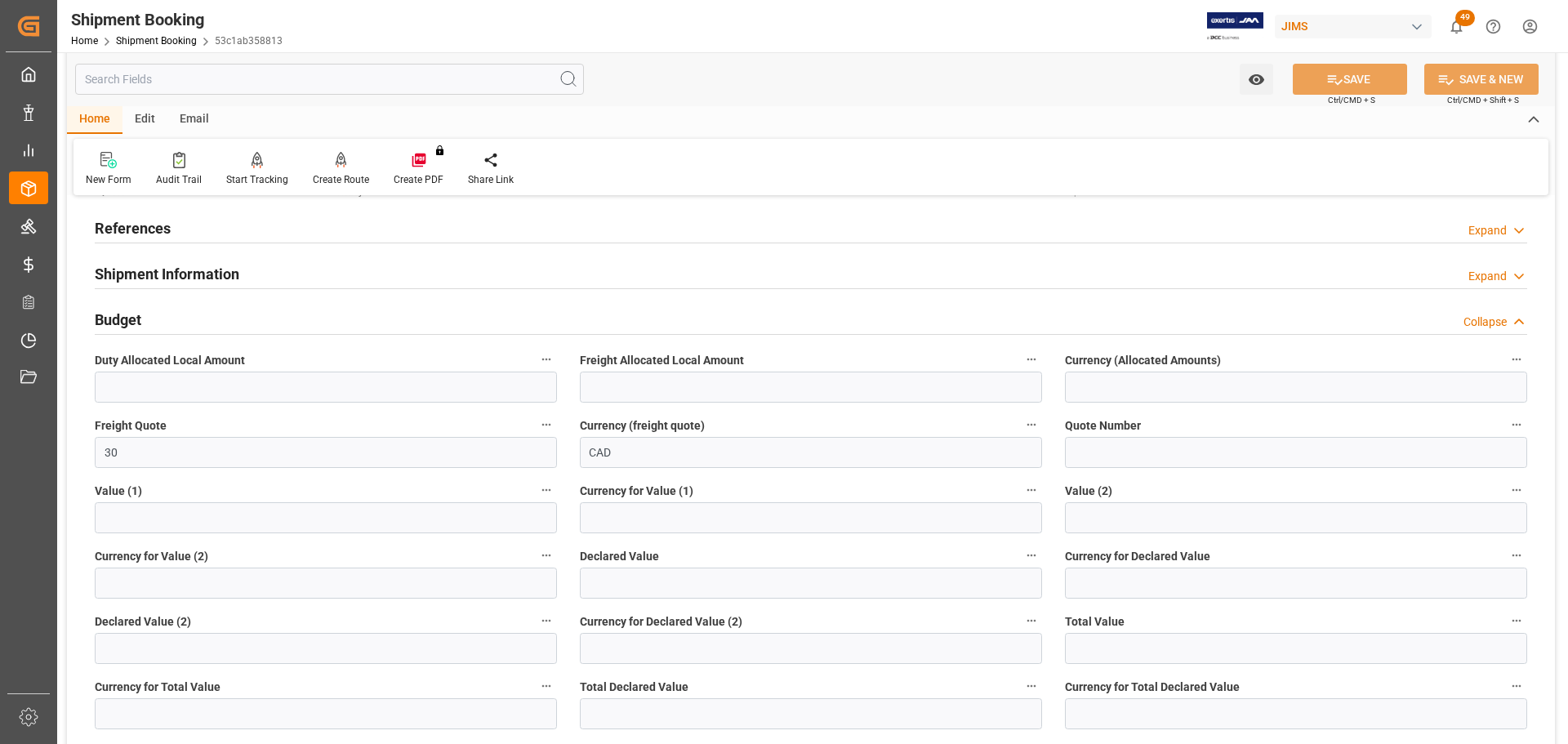
click at [203, 322] on div "Budget Collapse" at bounding box center [812, 319] width 1433 height 31
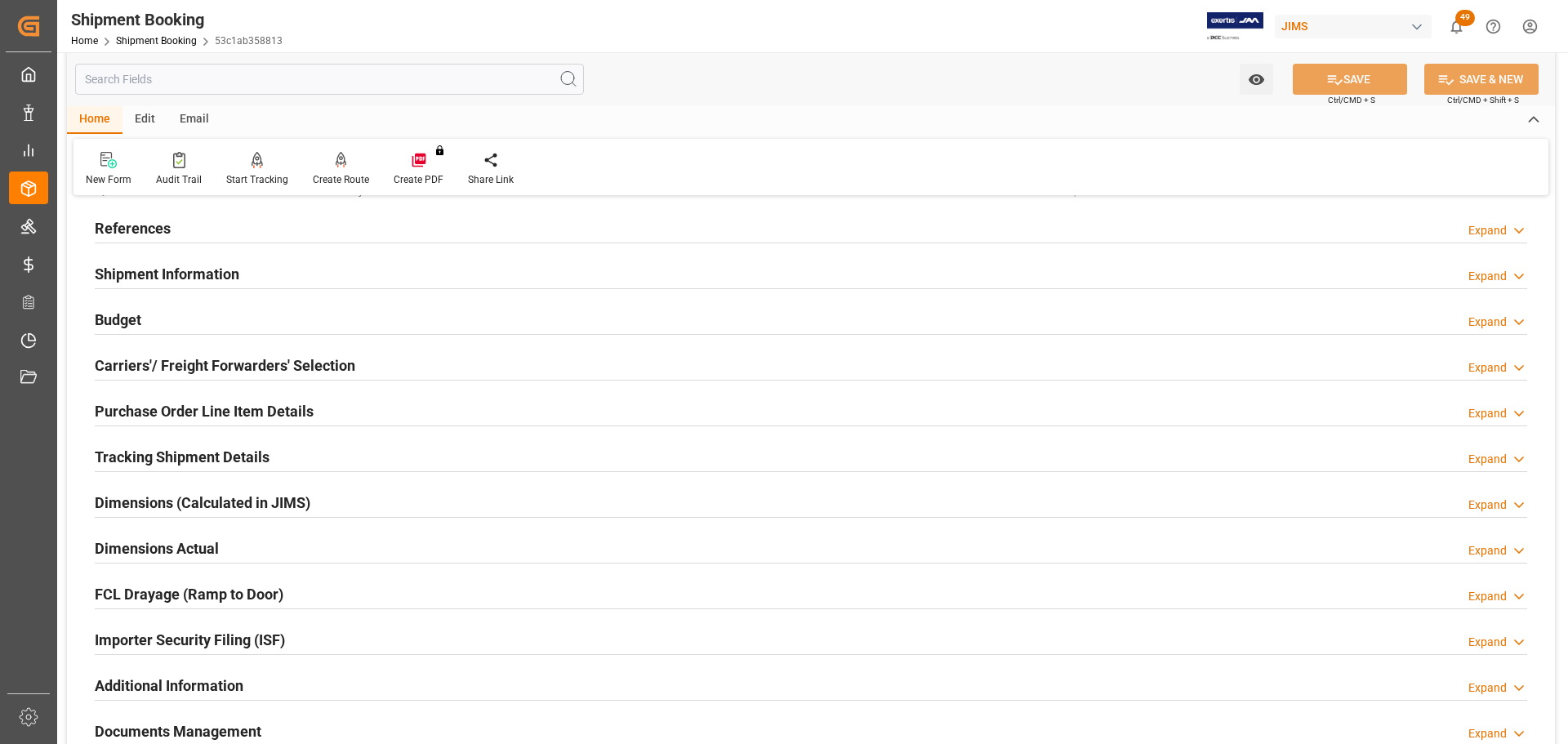
click at [197, 373] on h2 "Carriers'/ Freight Forwarders' Selection" at bounding box center [226, 365] width 261 height 22
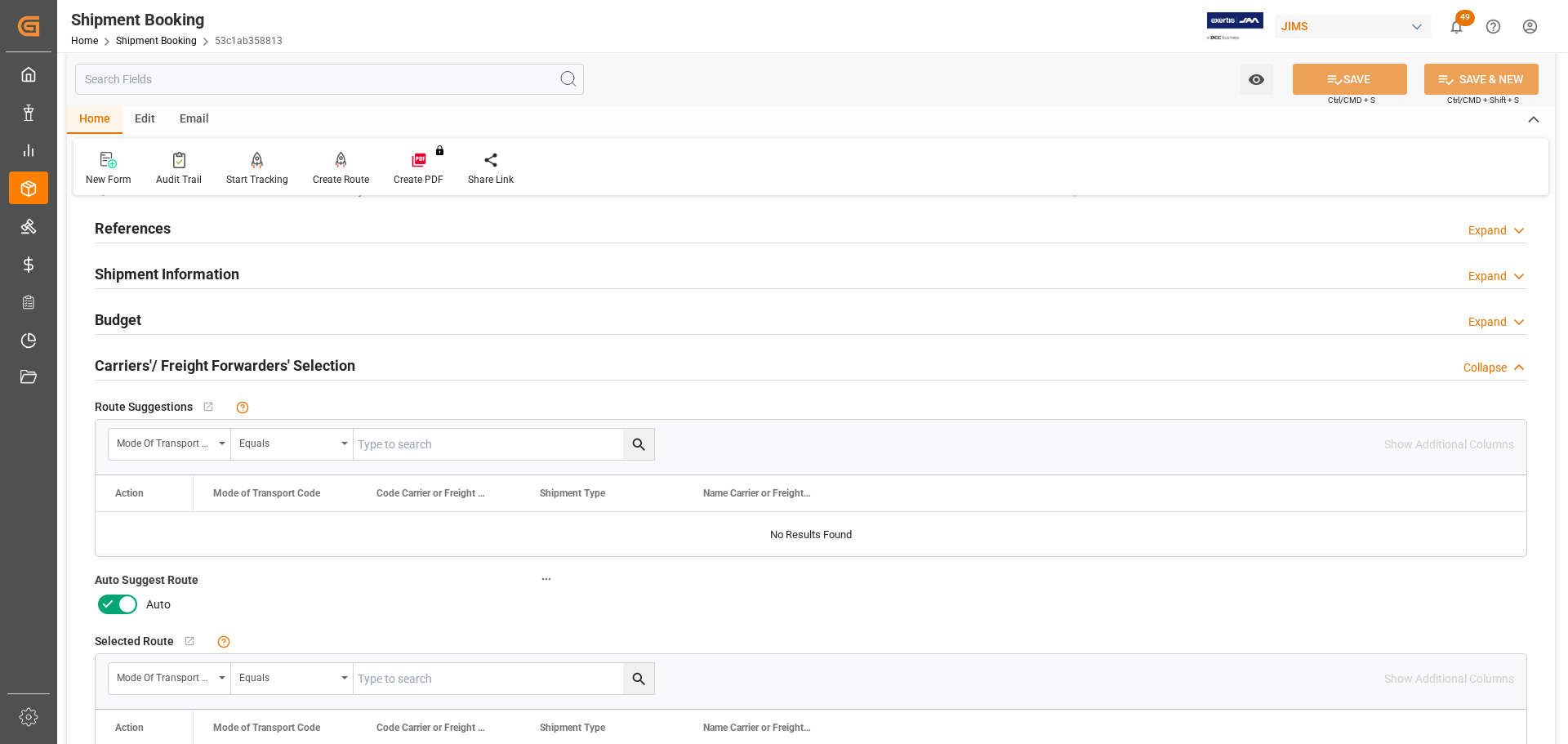
click at [114, 449] on icon at bounding box center [108, 604] width 20 height 20
click at [0, 0] on input "checkbox" at bounding box center [0, 0] width 0 height 0
click at [1044, 82] on icon at bounding box center [1335, 80] width 14 height 10
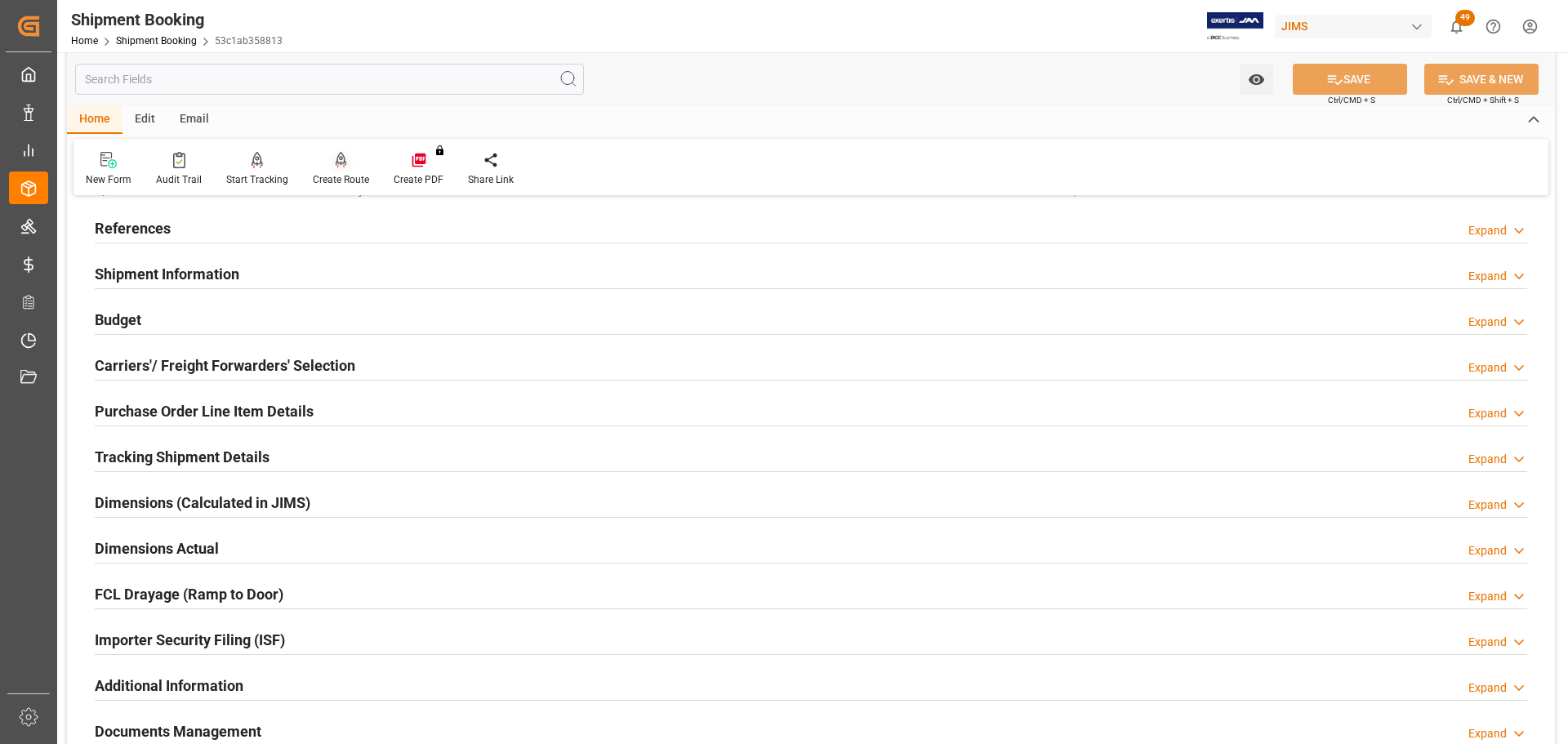
click at [344, 177] on div "Create Route" at bounding box center [341, 179] width 56 height 14
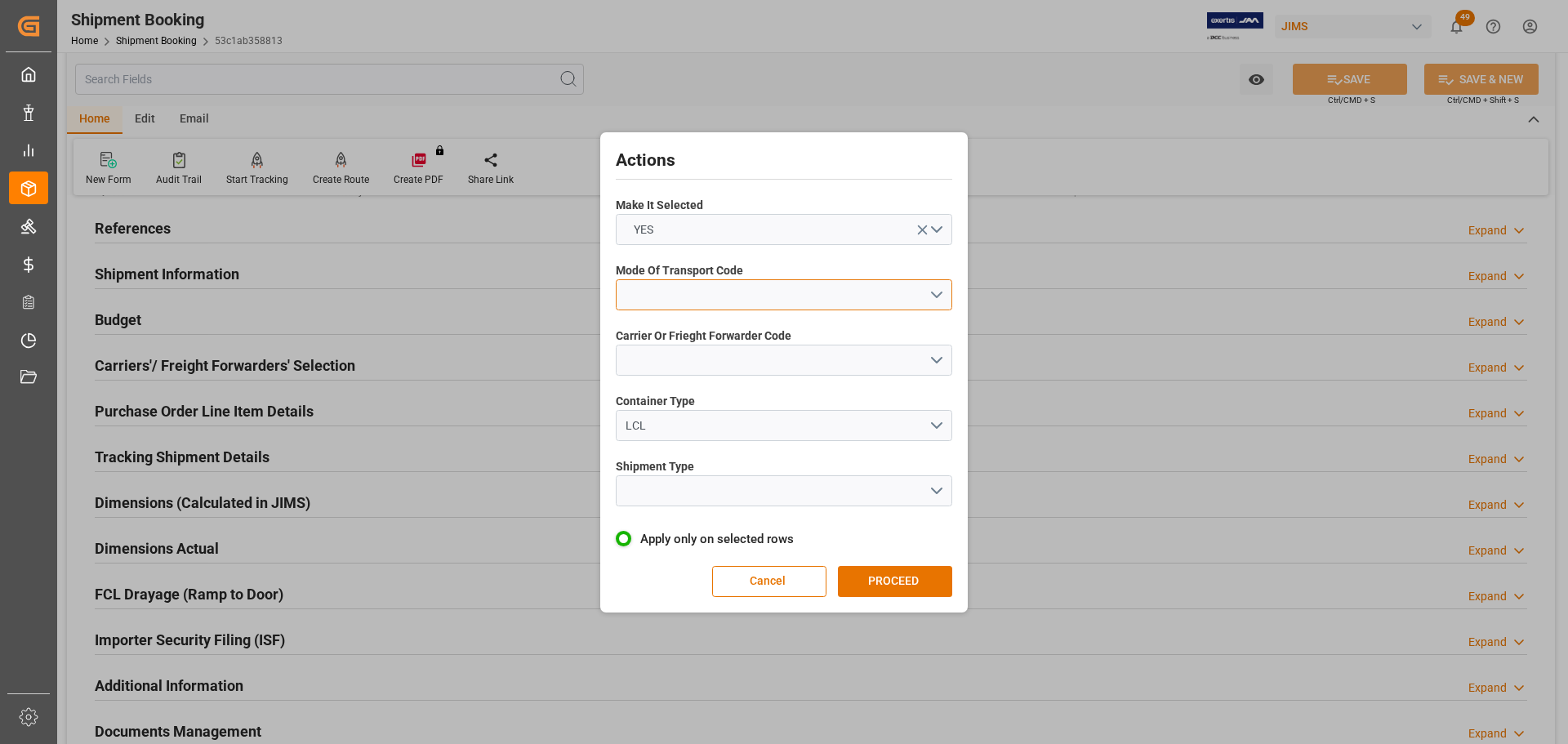
click at [794, 295] on button "open menu" at bounding box center [784, 295] width 337 height 31
click at [746, 429] on div "5- COURIER GROUND" at bounding box center [784, 437] width 335 height 34
click at [730, 365] on button "open menu" at bounding box center [784, 361] width 337 height 31
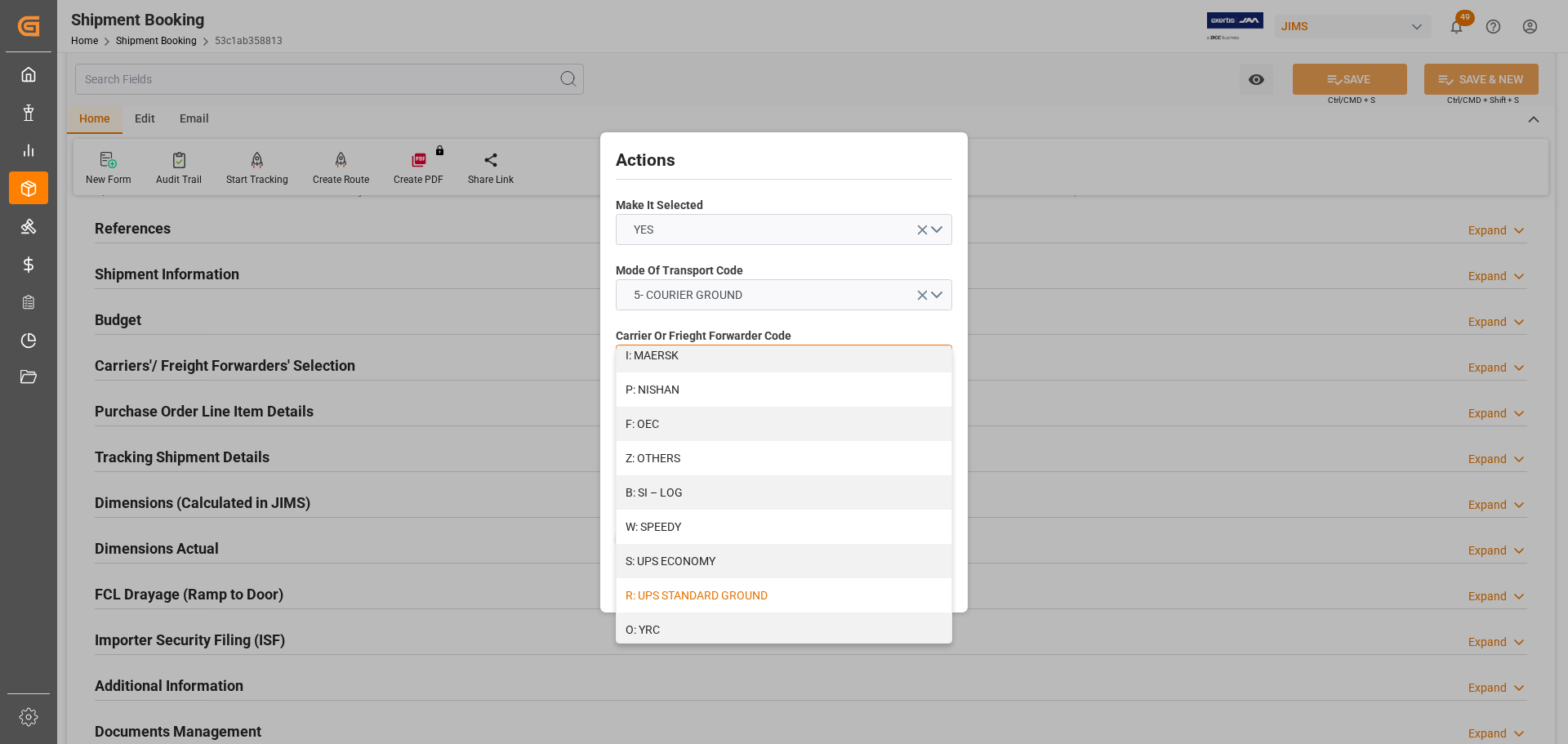
scroll to position [888, 0]
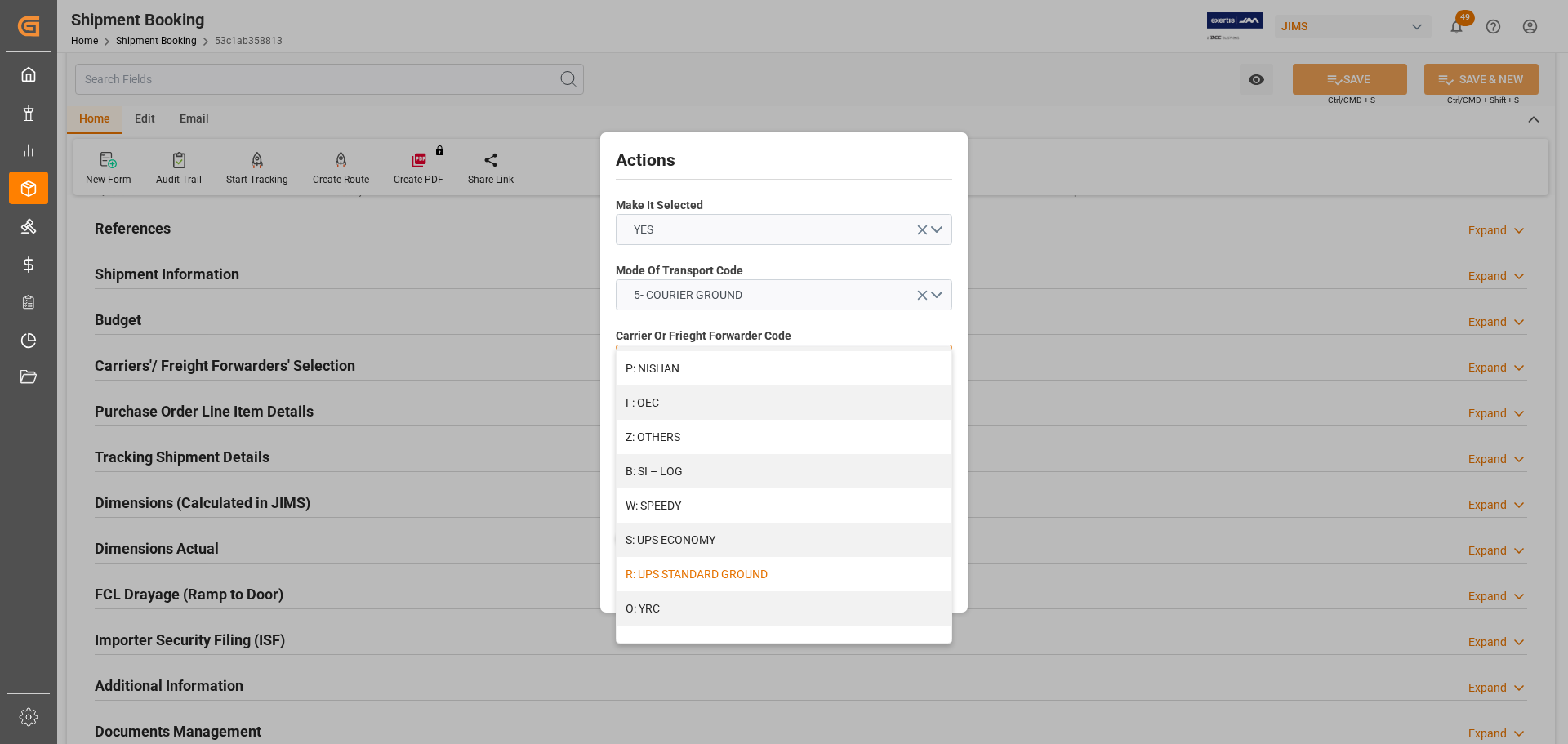
click at [726, 449] on div "R: UPS STANDARD GROUND" at bounding box center [784, 575] width 335 height 34
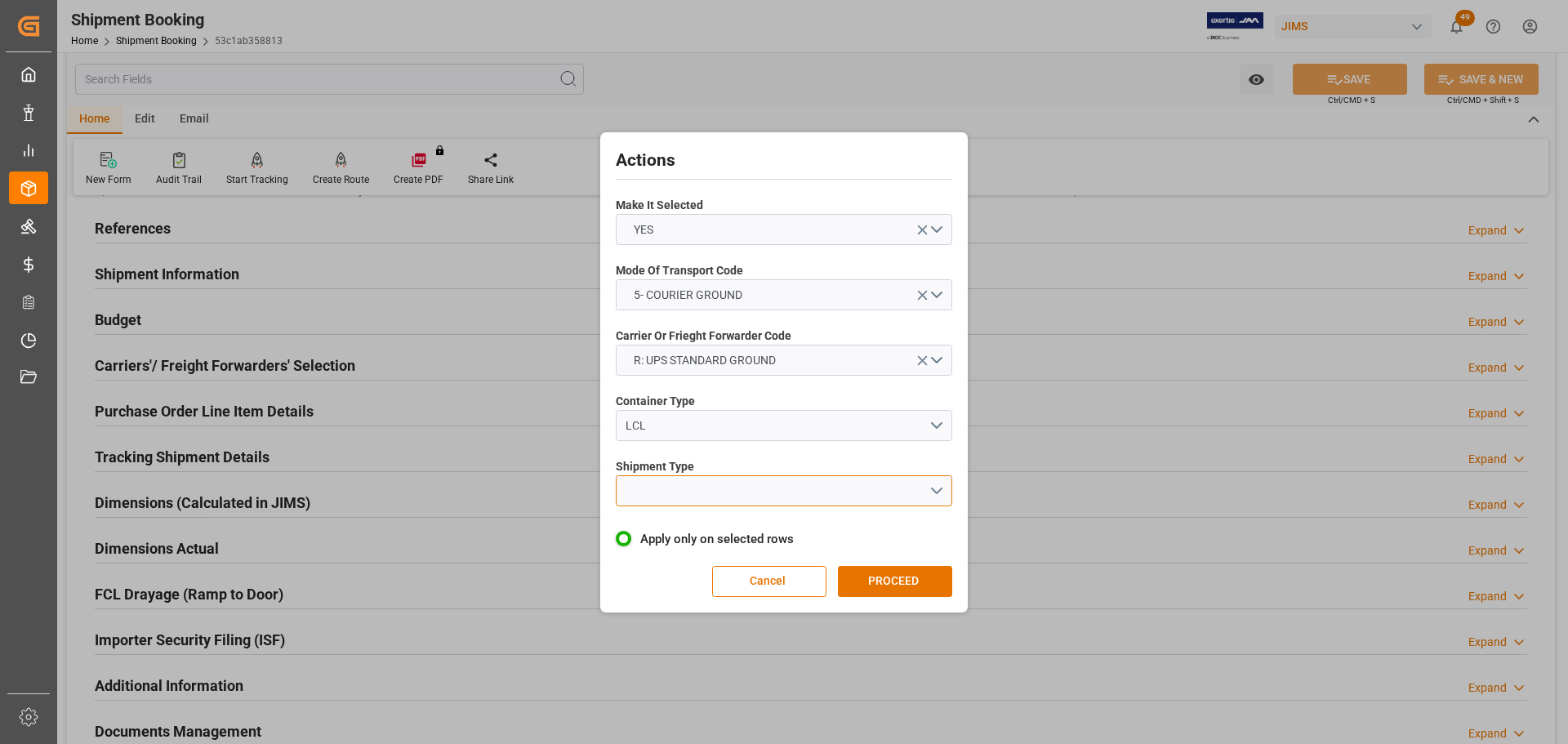
click at [745, 449] on button "open menu" at bounding box center [784, 491] width 337 height 31
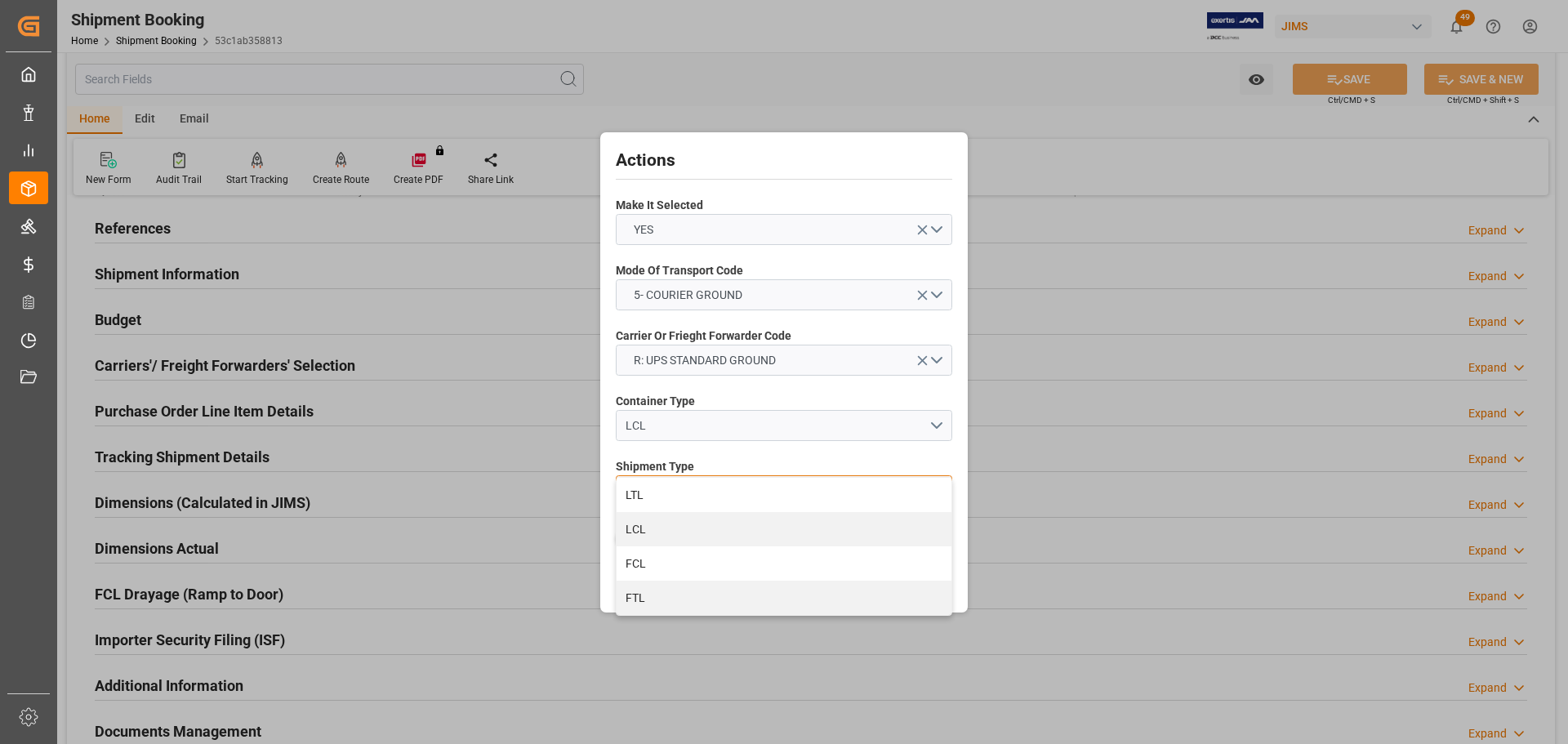
click at [745, 449] on div "LTL" at bounding box center [784, 496] width 335 height 34
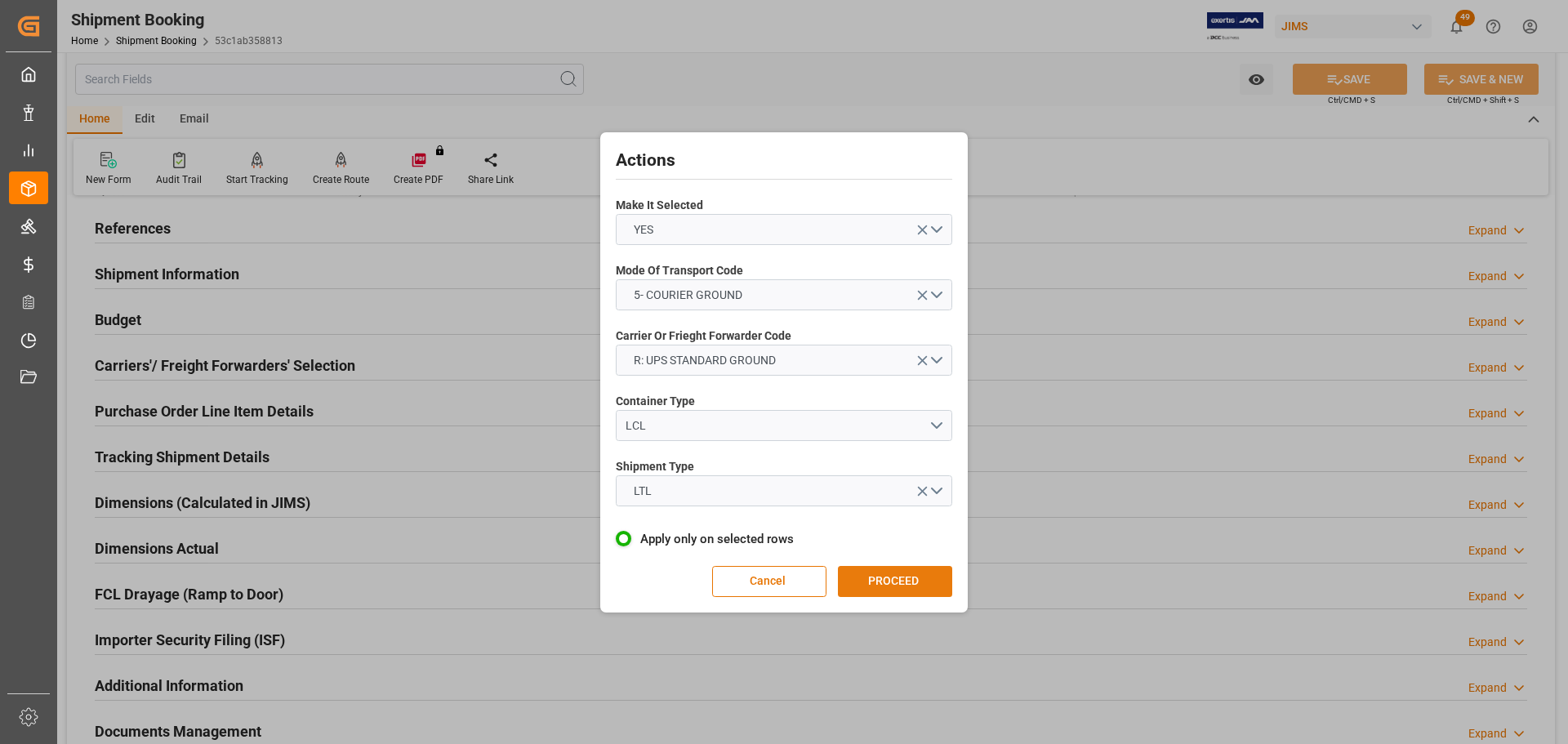
click at [861, 449] on button "PROCEED" at bounding box center [895, 582] width 114 height 31
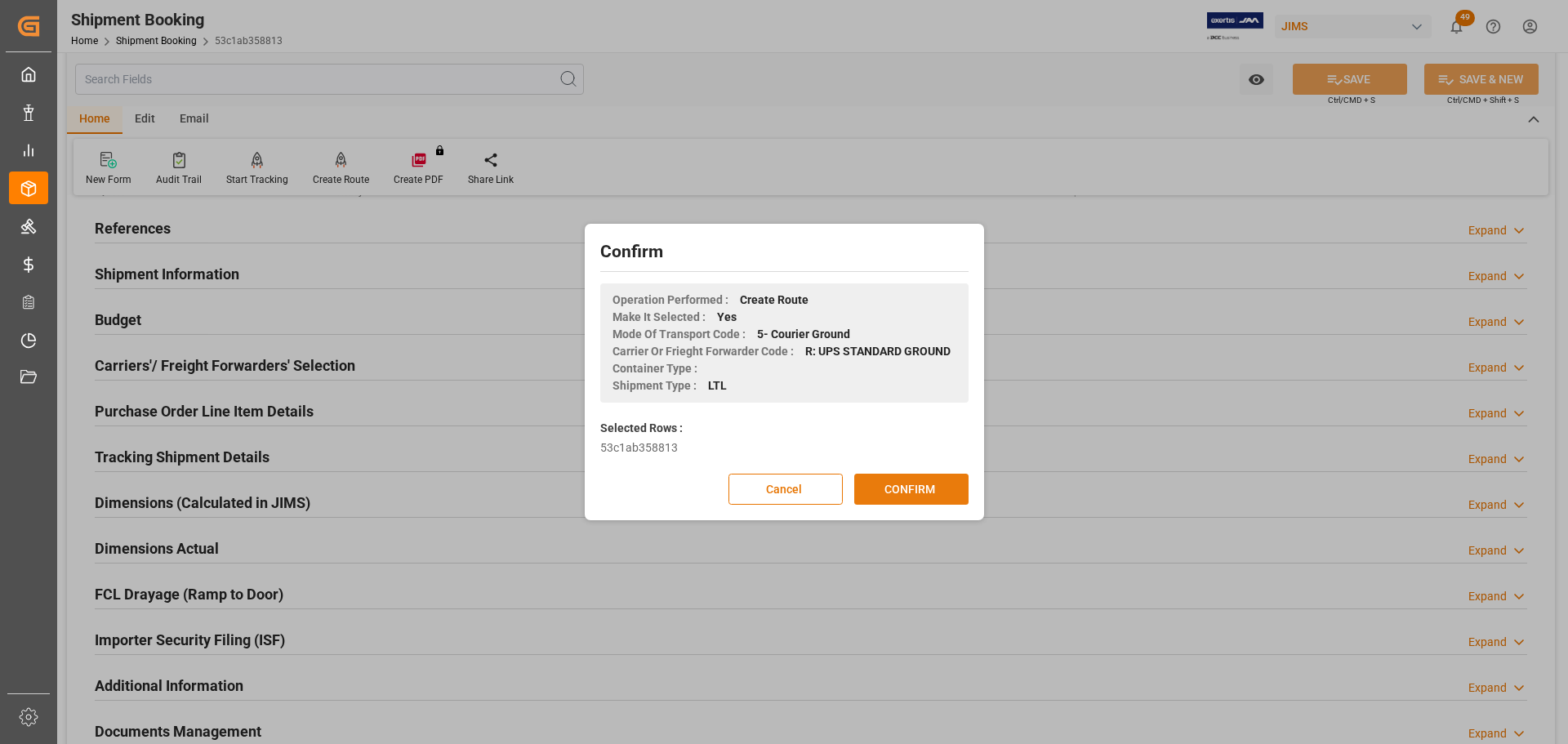
click at [894, 449] on button "CONFIRM" at bounding box center [911, 489] width 114 height 31
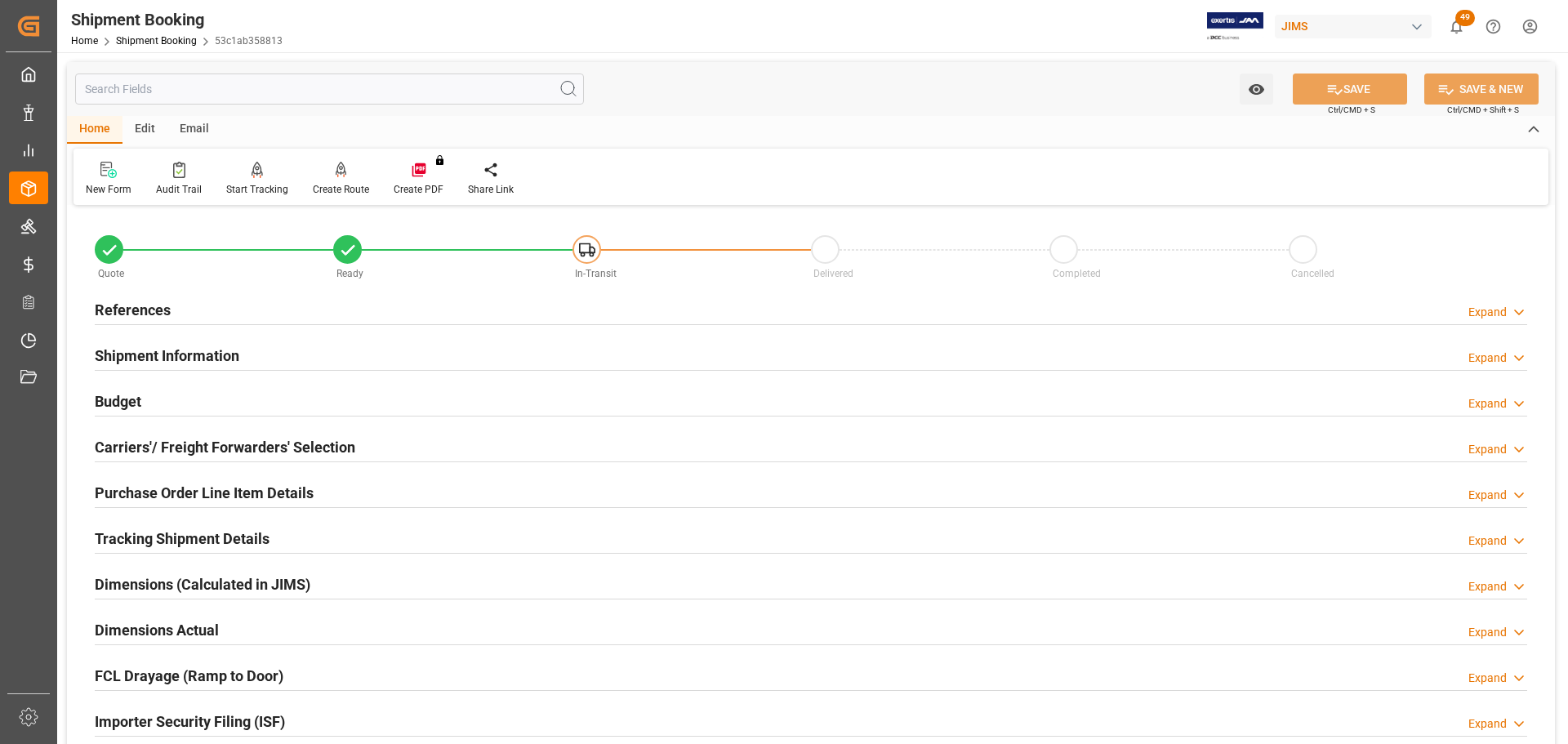
click at [365, 361] on div "Shipment Information Expand" at bounding box center [812, 354] width 1433 height 31
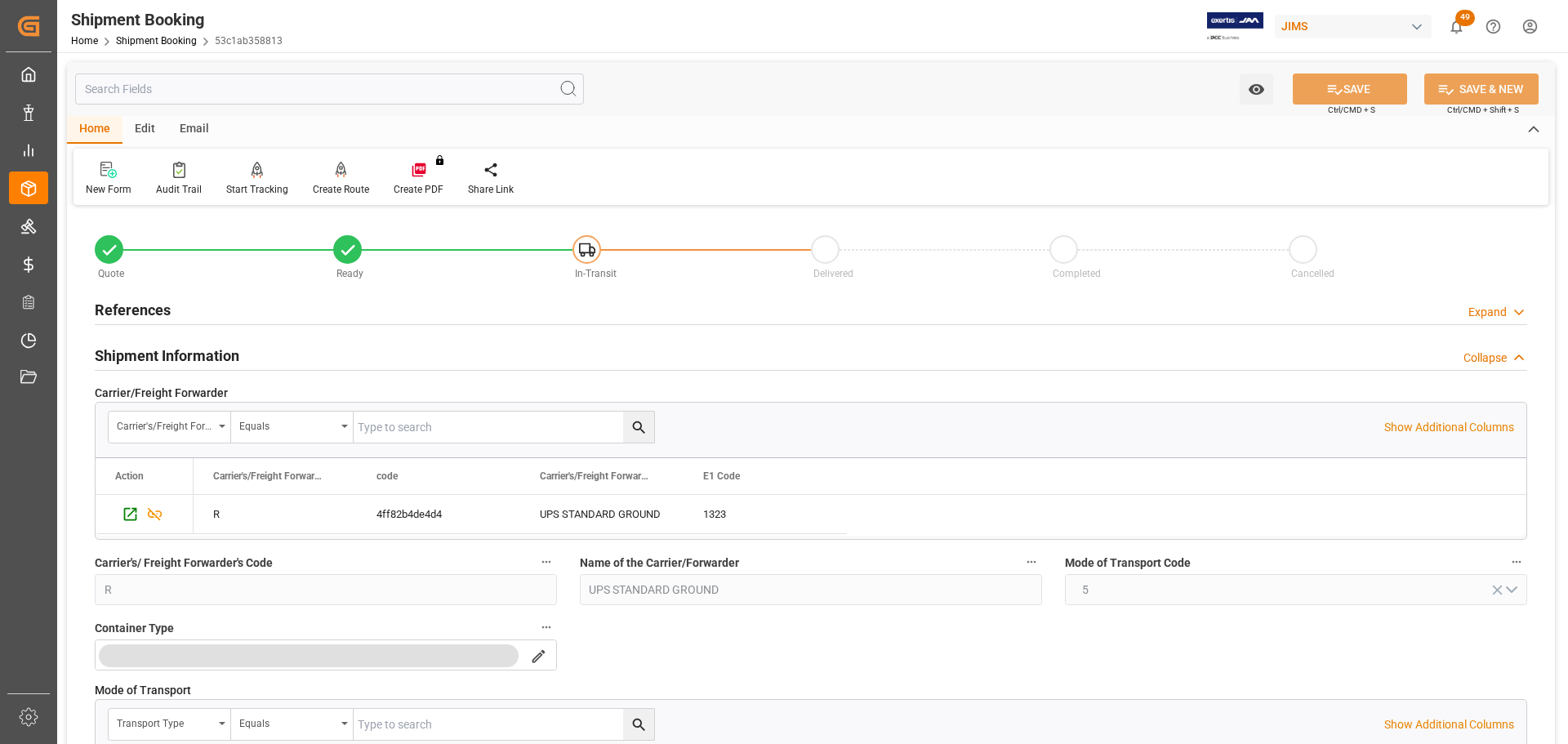
click at [361, 357] on div "Shipment Information Collapse" at bounding box center [812, 354] width 1433 height 31
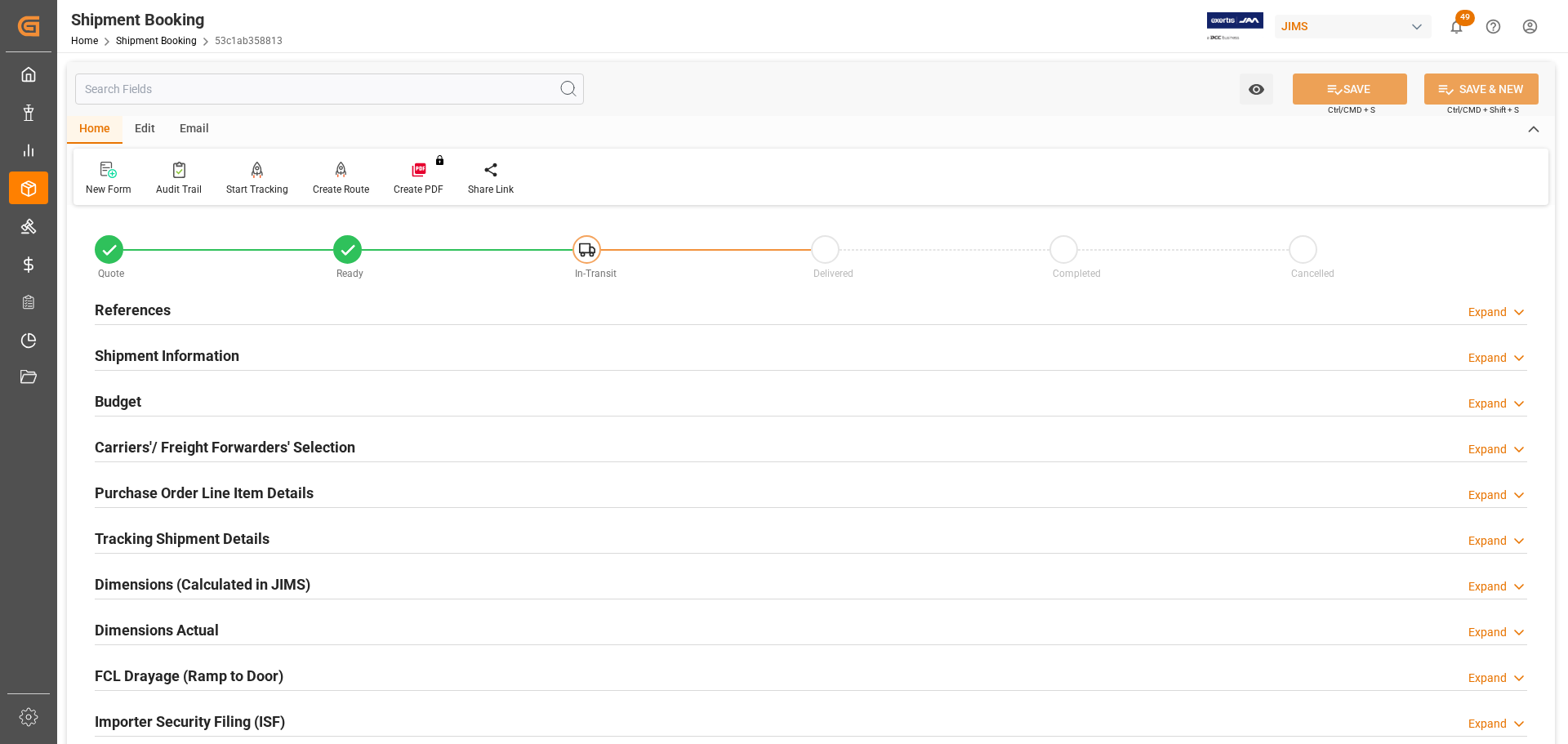
click at [361, 408] on div "Budget Expand" at bounding box center [812, 401] width 1433 height 31
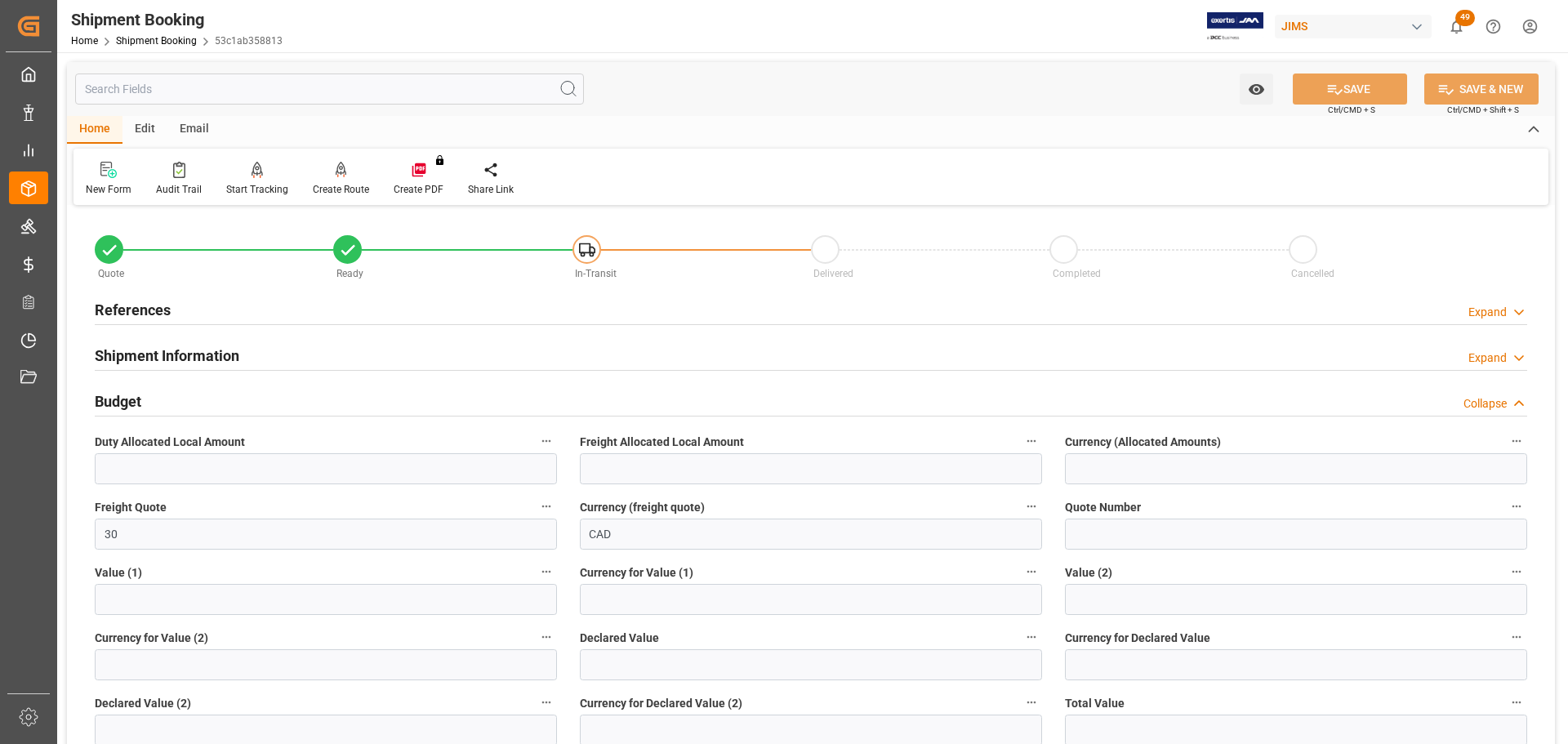
click at [361, 403] on div "Budget Collapse" at bounding box center [812, 401] width 1433 height 31
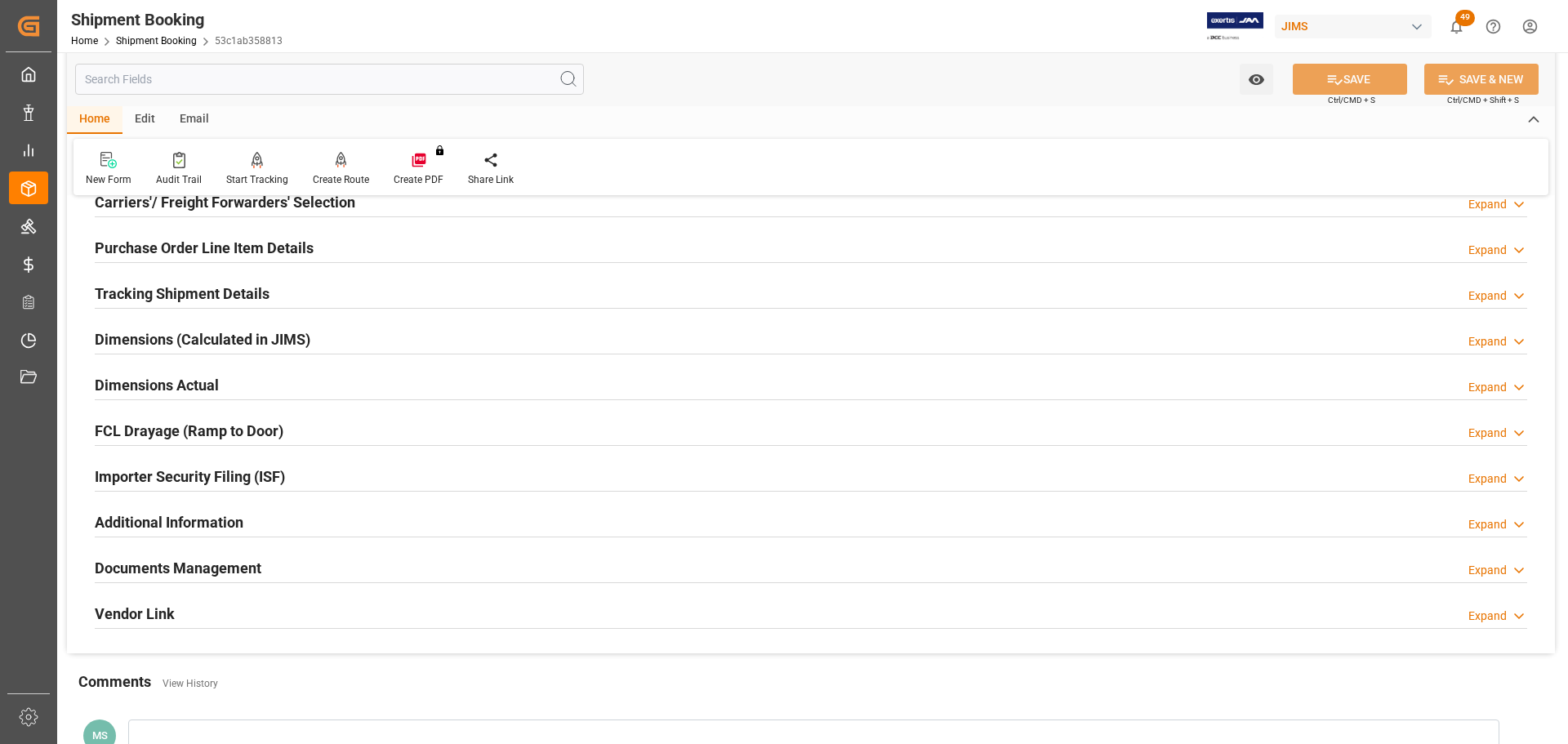
scroll to position [163, 0]
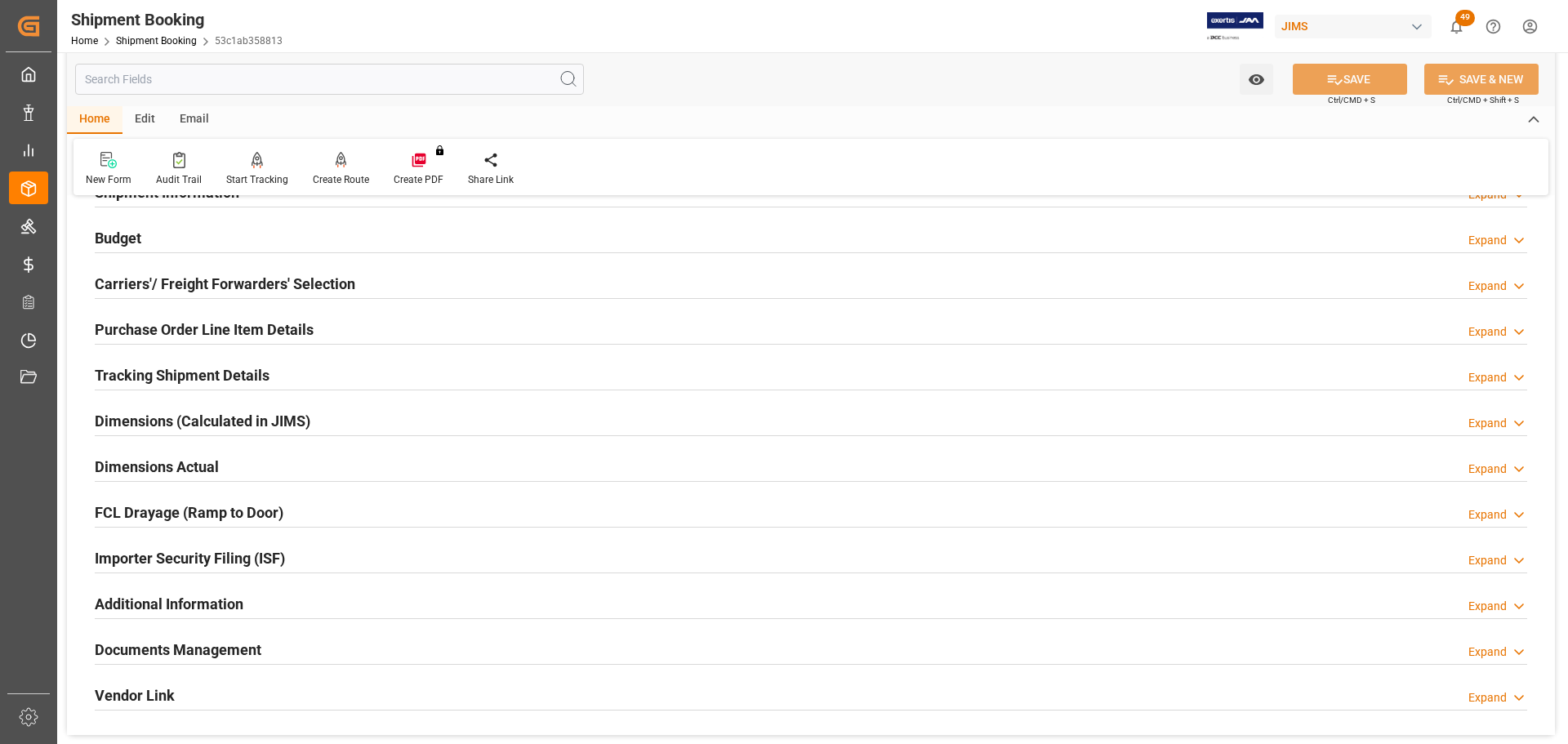
click at [270, 378] on div "Tracking Shipment Details Expand" at bounding box center [812, 374] width 1433 height 31
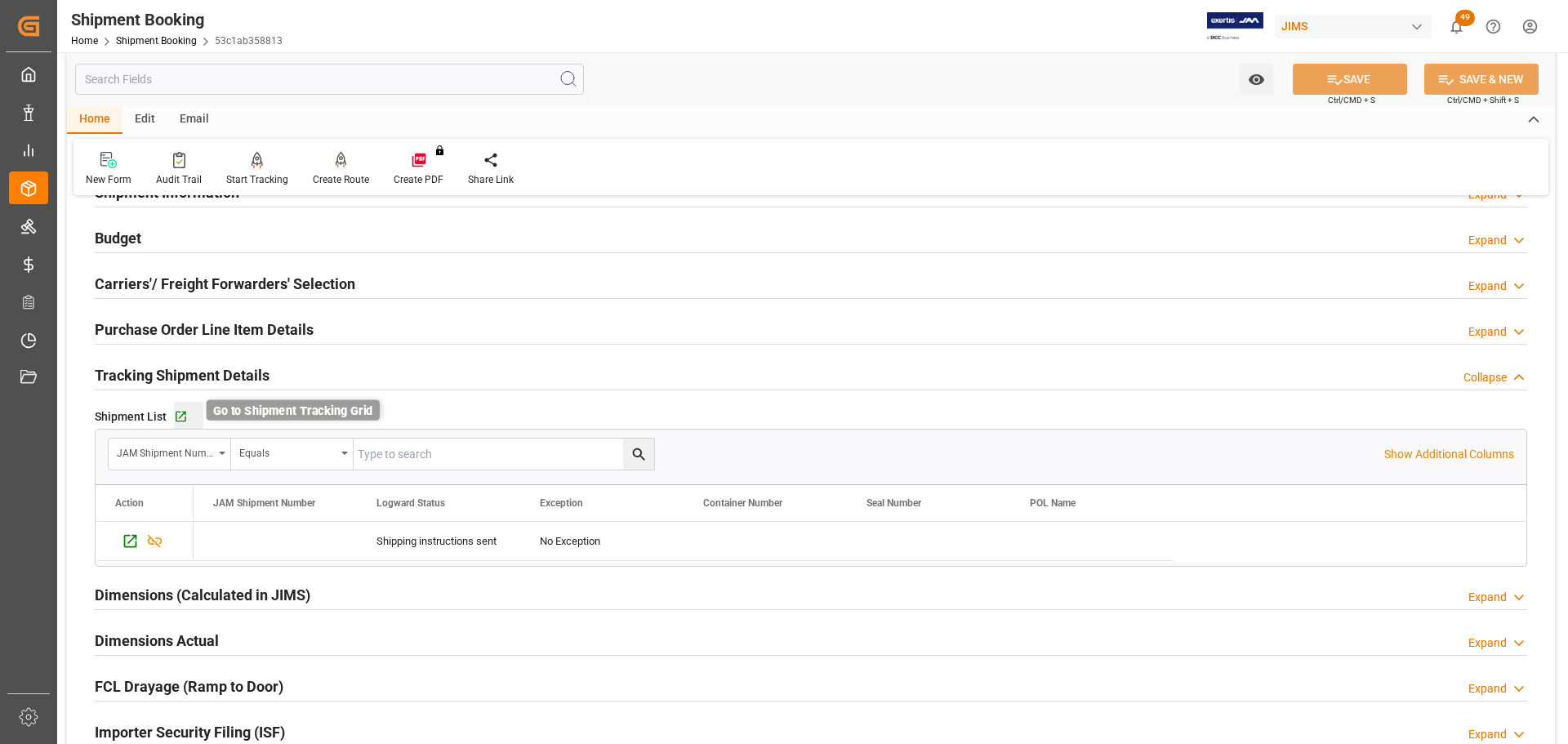
click at [185, 414] on icon "button" at bounding box center [180, 417] width 14 height 14
click at [216, 370] on h2 "Tracking Shipment Details" at bounding box center [182, 375] width 175 height 22
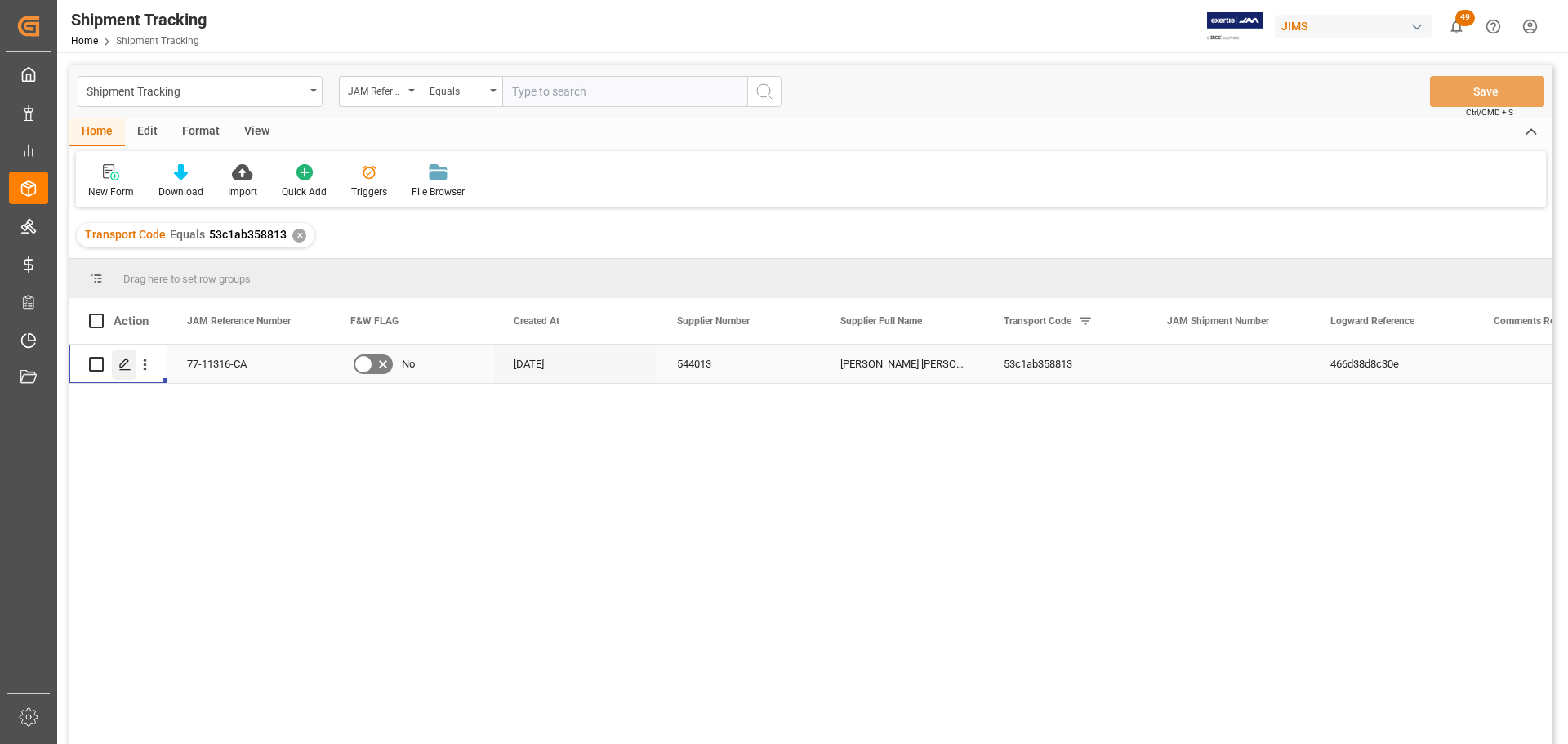
click at [122, 363] on icon "Press SPACE to select this row." at bounding box center [125, 364] width 13 height 13
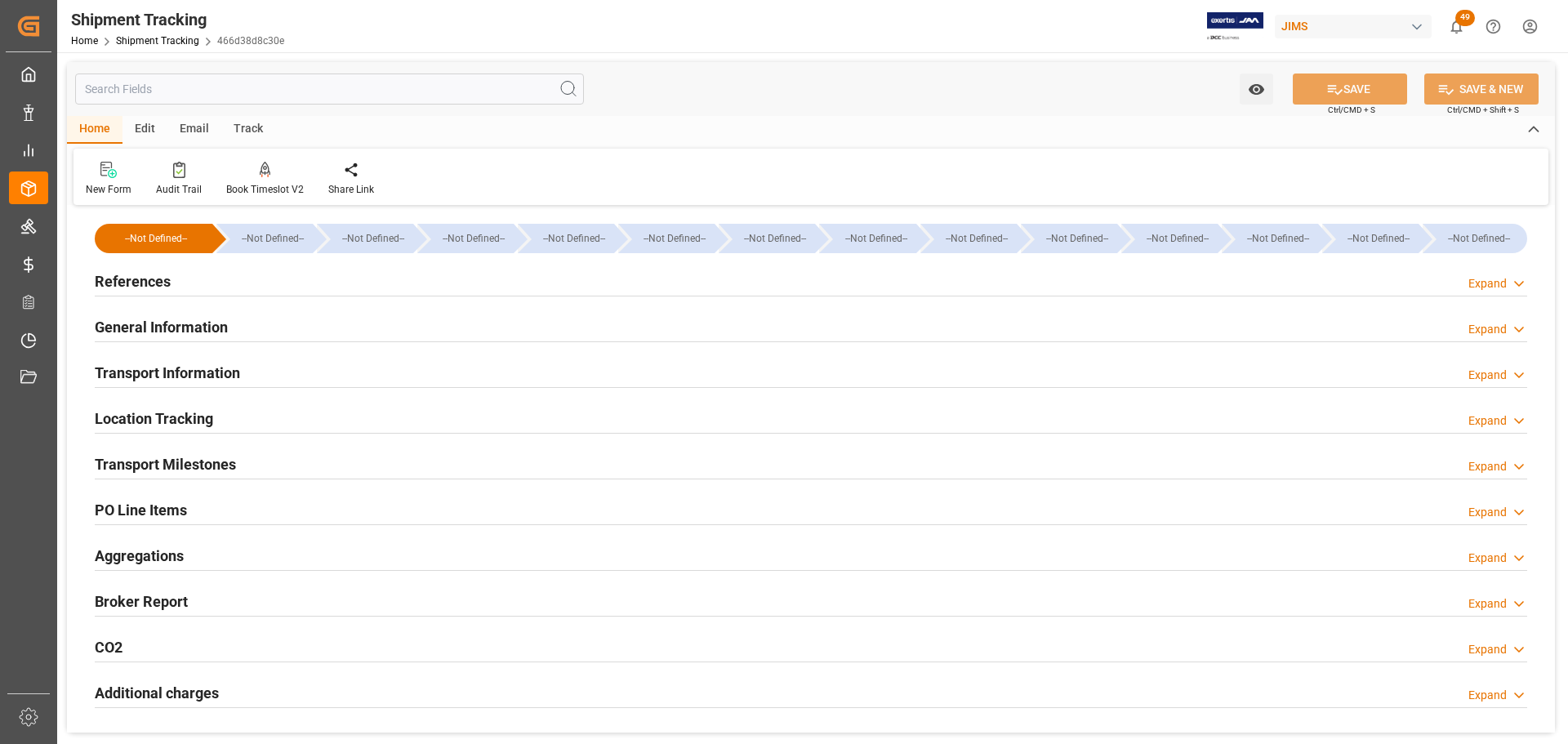
click at [217, 279] on div "References Expand" at bounding box center [812, 280] width 1433 height 31
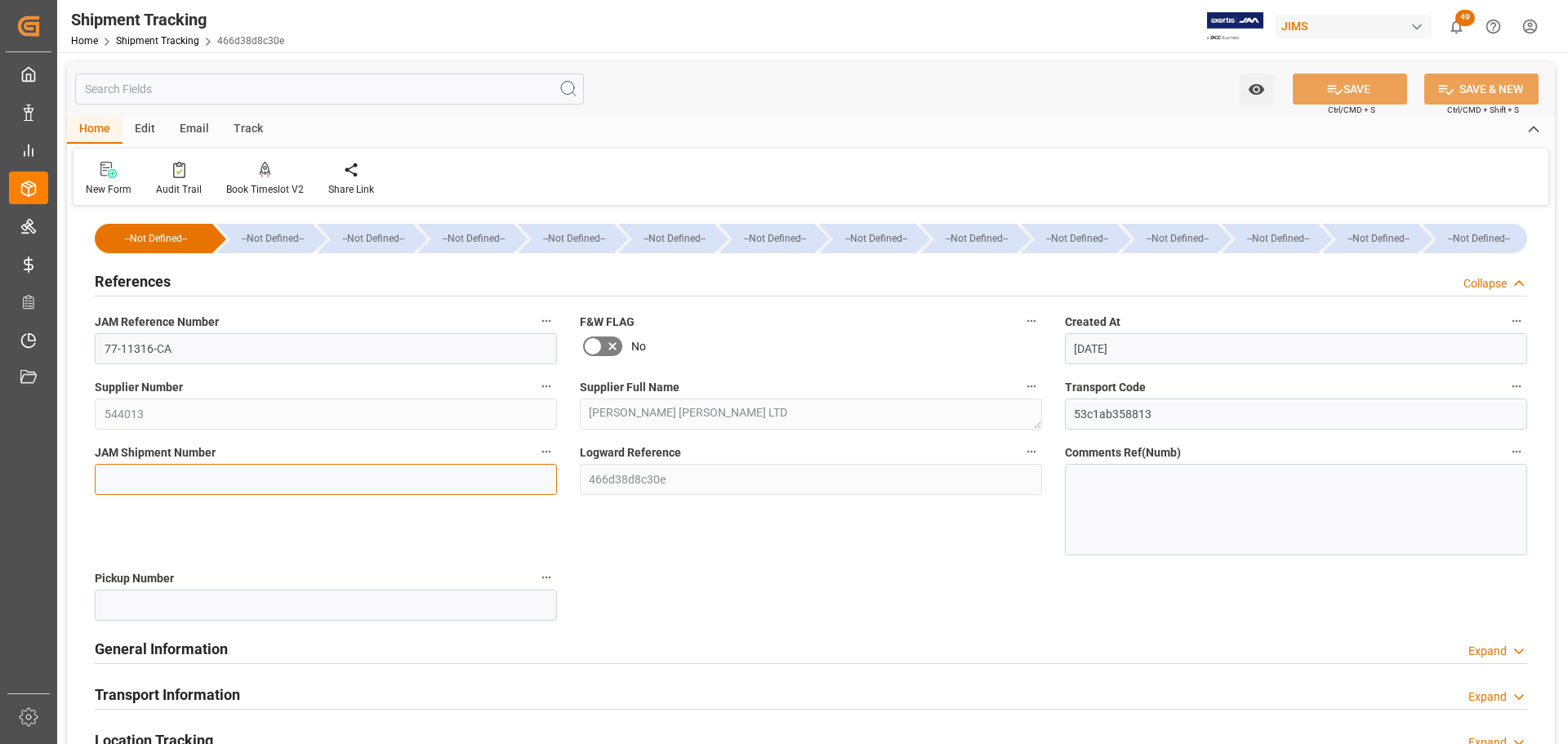
click at [224, 484] on input at bounding box center [326, 479] width 462 height 31
paste input "73260"
type input "73260"
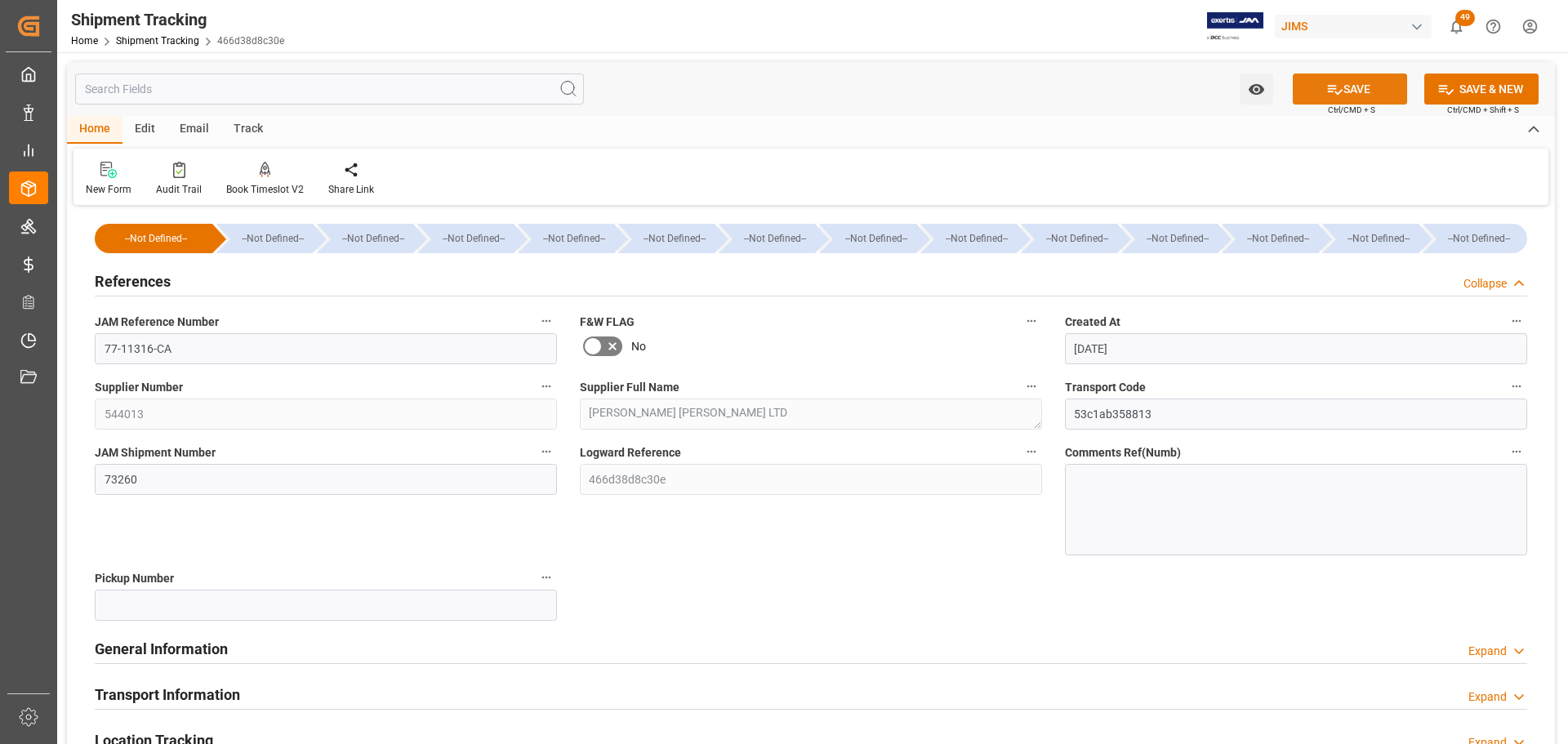
click at [1347, 95] on button "SAVE" at bounding box center [1350, 89] width 114 height 31
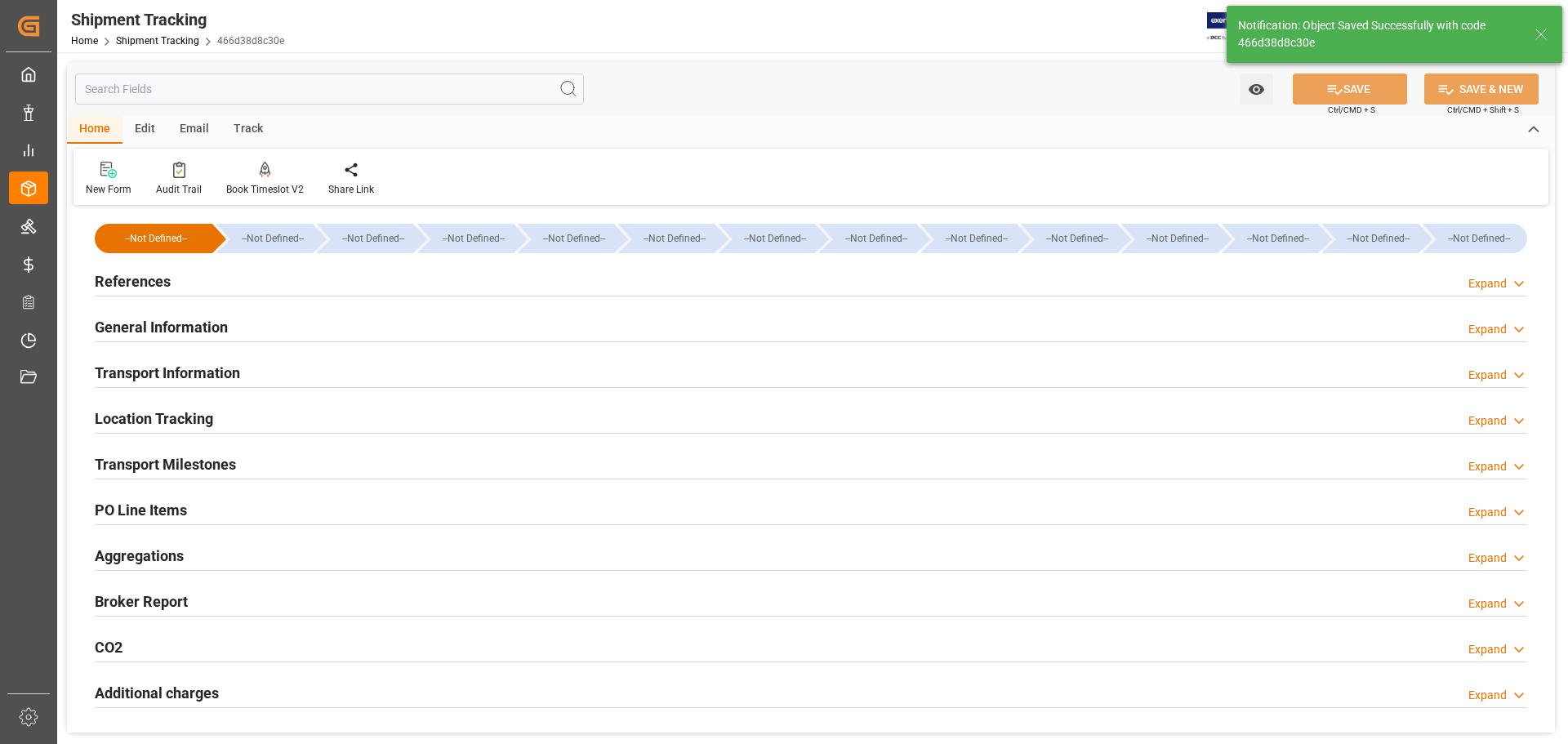
click at [188, 285] on div "References Expand" at bounding box center [812, 280] width 1433 height 31
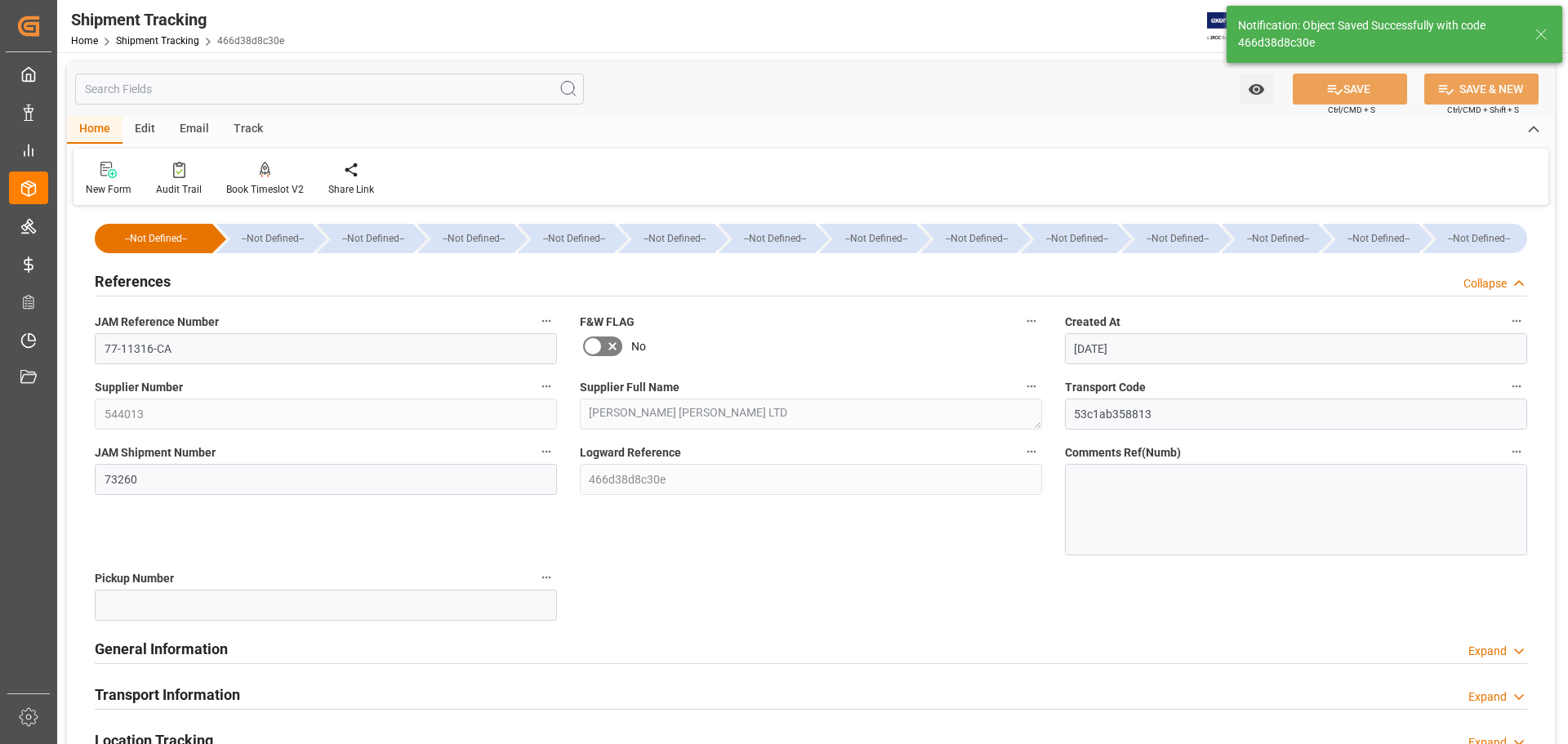
click at [187, 284] on div "References Collapse" at bounding box center [812, 280] width 1433 height 31
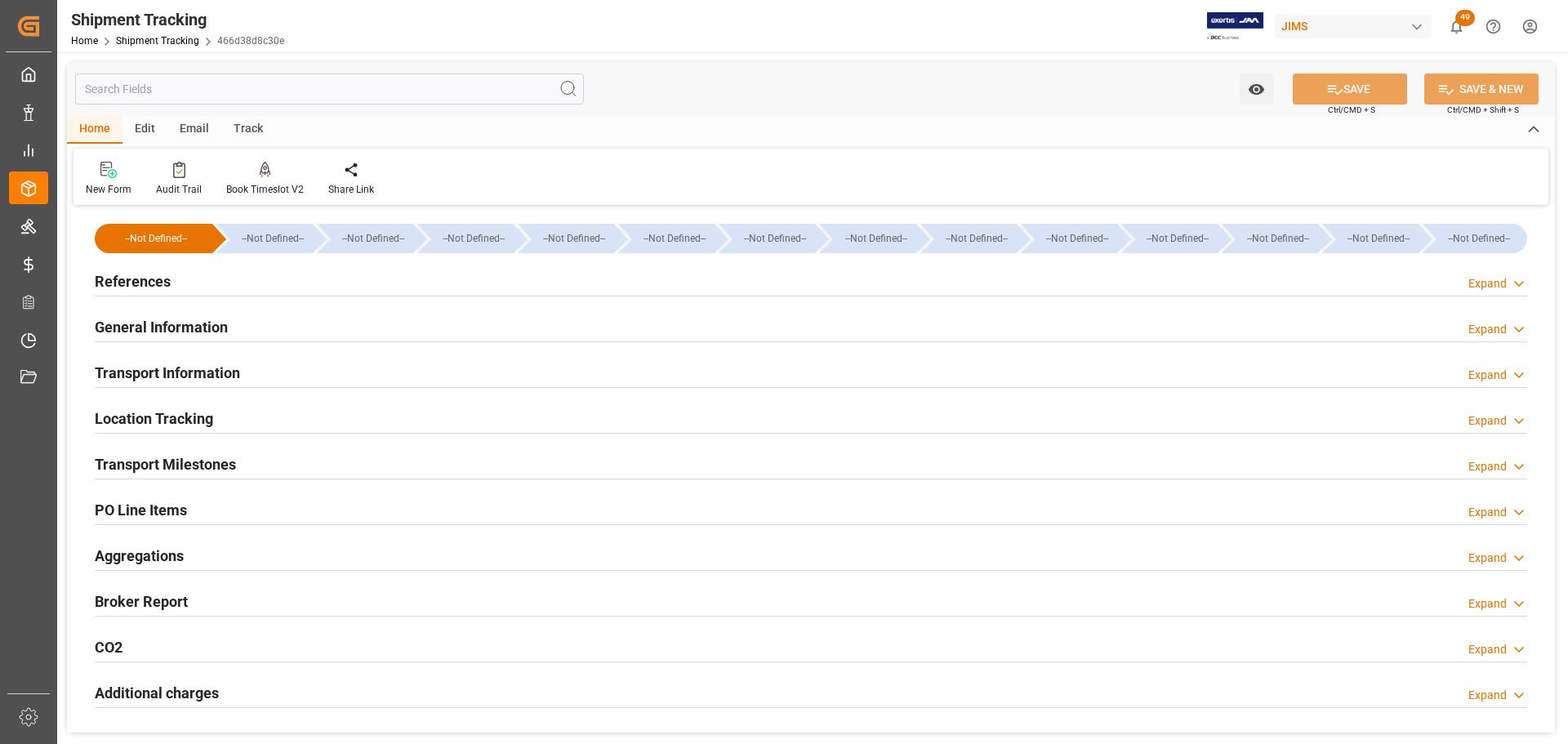
click at [191, 323] on h2 "General Information" at bounding box center [161, 327] width 133 height 22
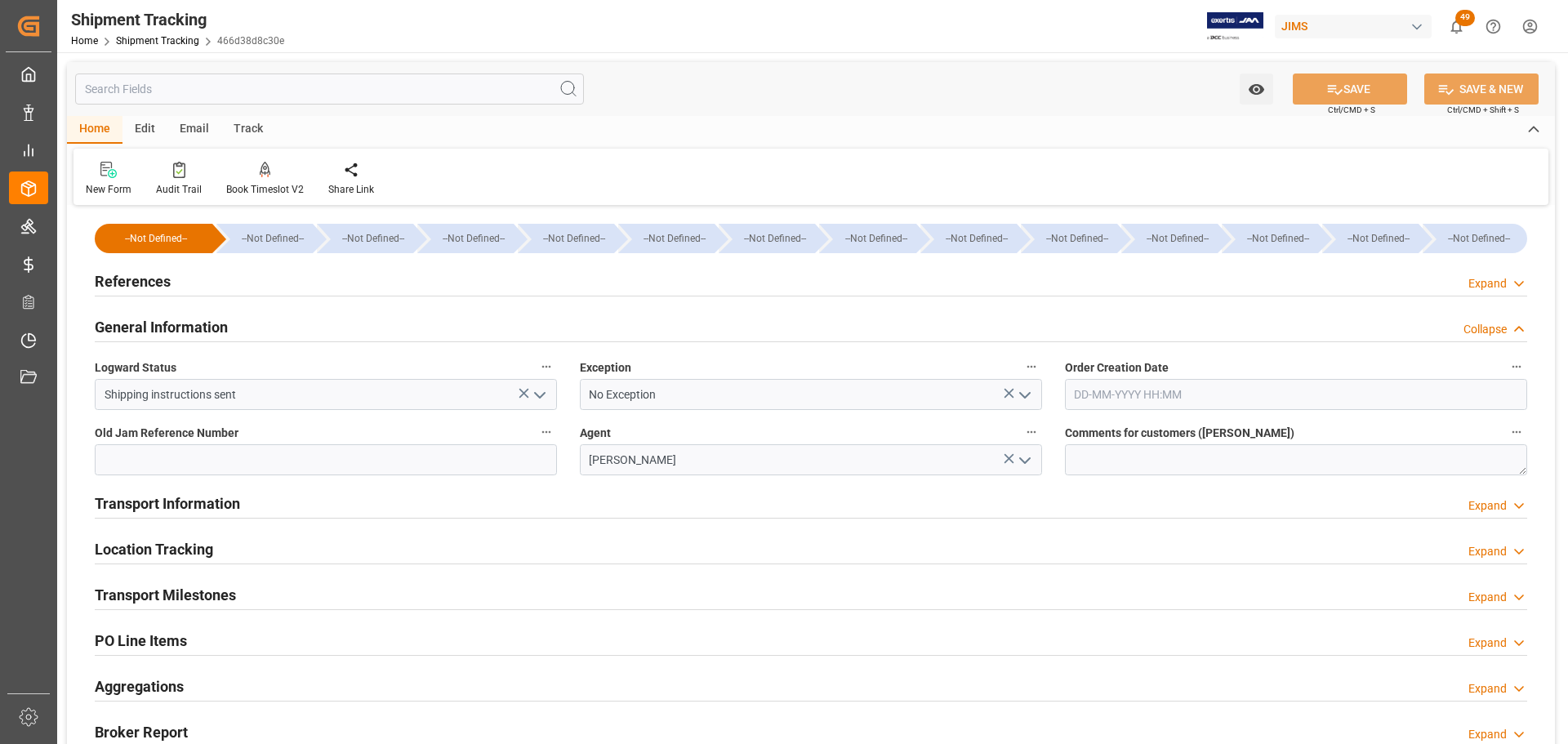
click at [191, 323] on h2 "General Information" at bounding box center [161, 327] width 133 height 22
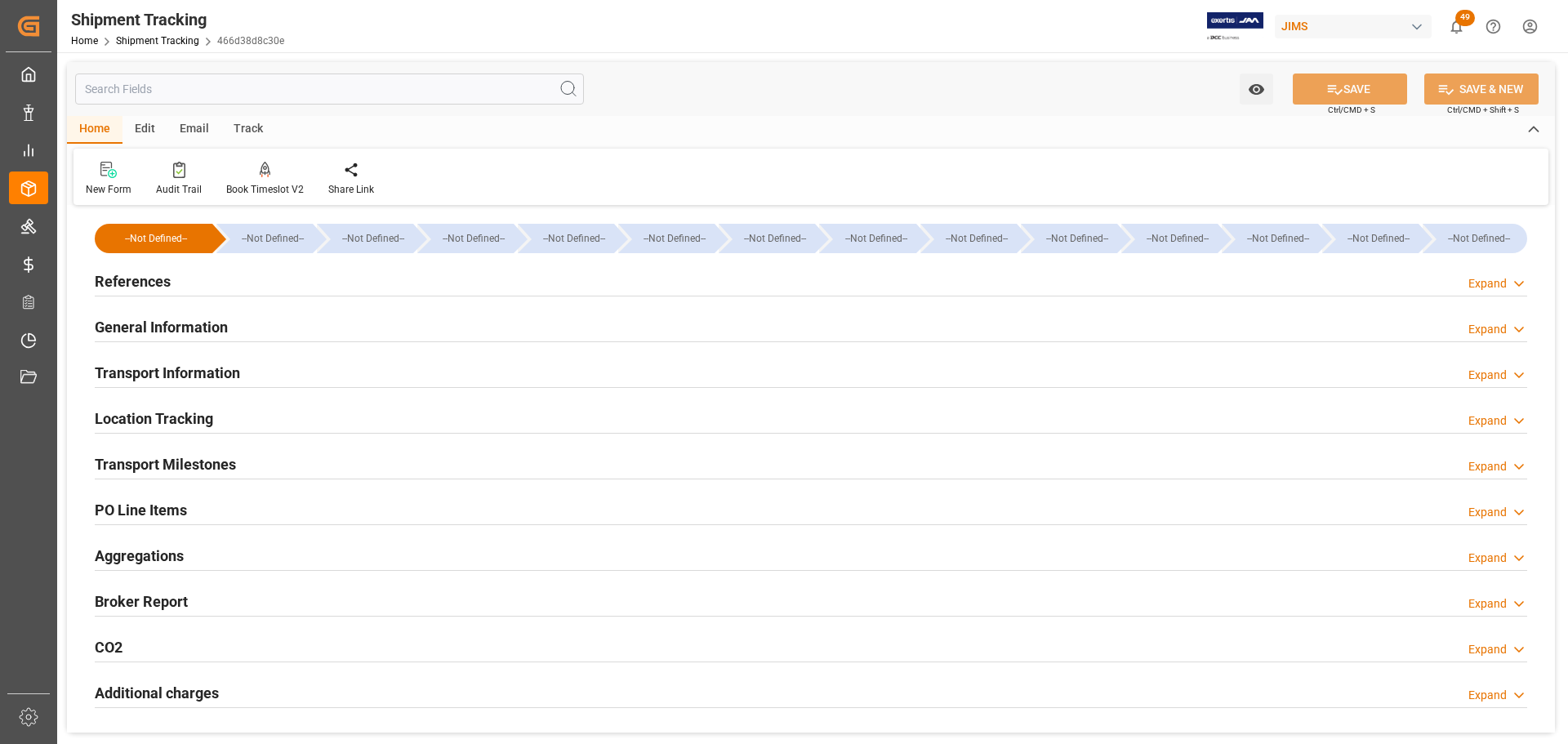
click at [204, 381] on h2 "Transport Information" at bounding box center [168, 372] width 146 height 22
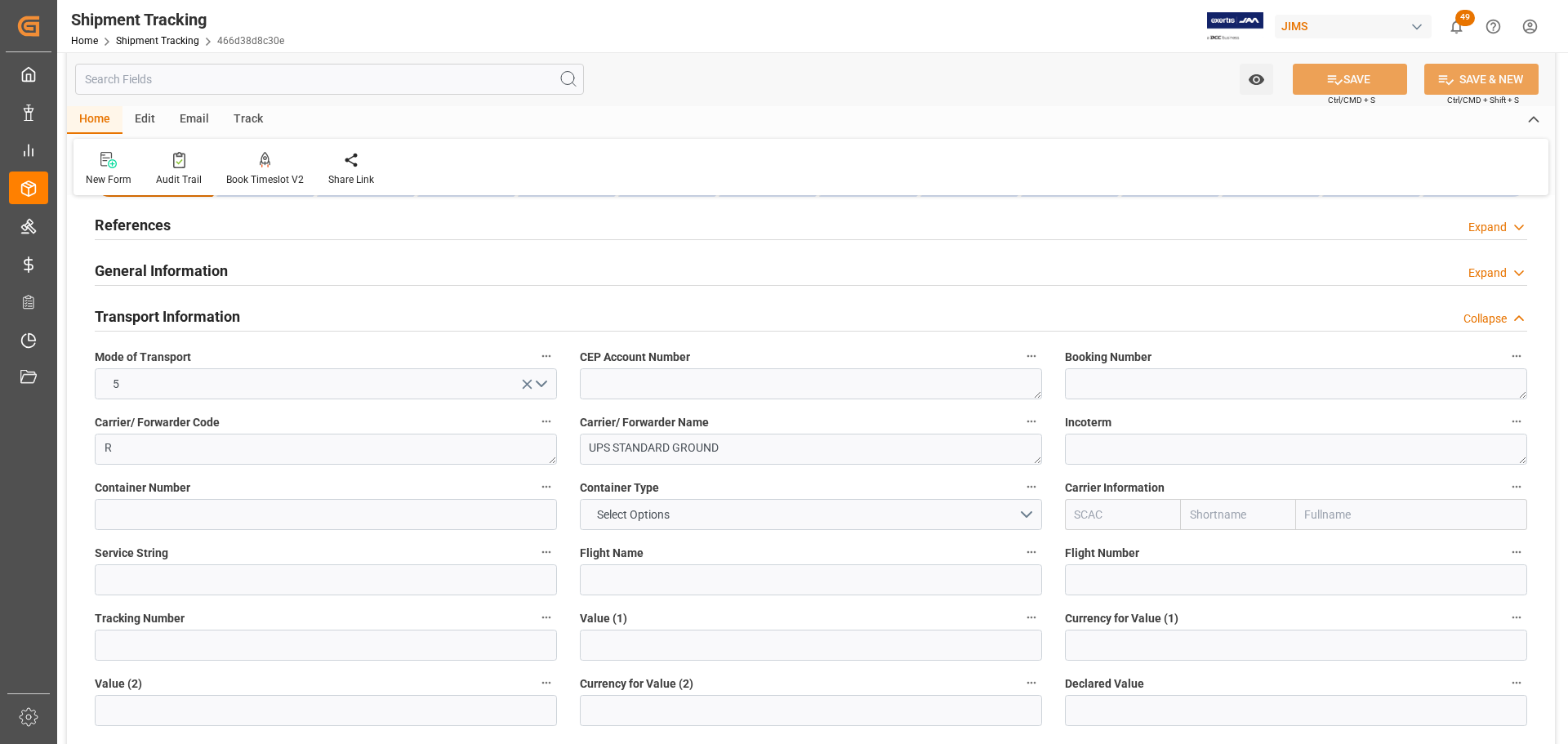
scroll to position [82, 0]
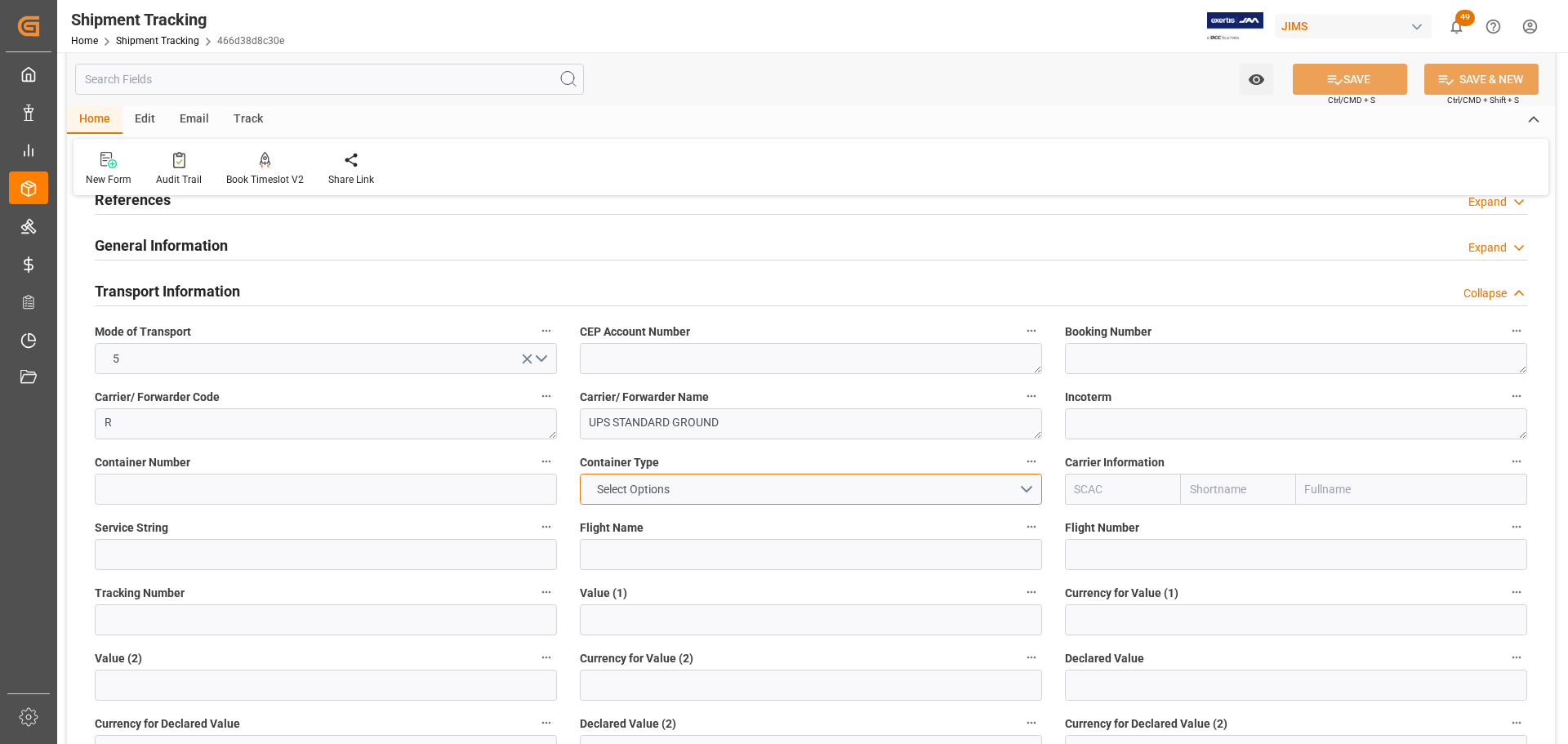
click at [804, 492] on button "Select Options" at bounding box center [811, 489] width 462 height 31
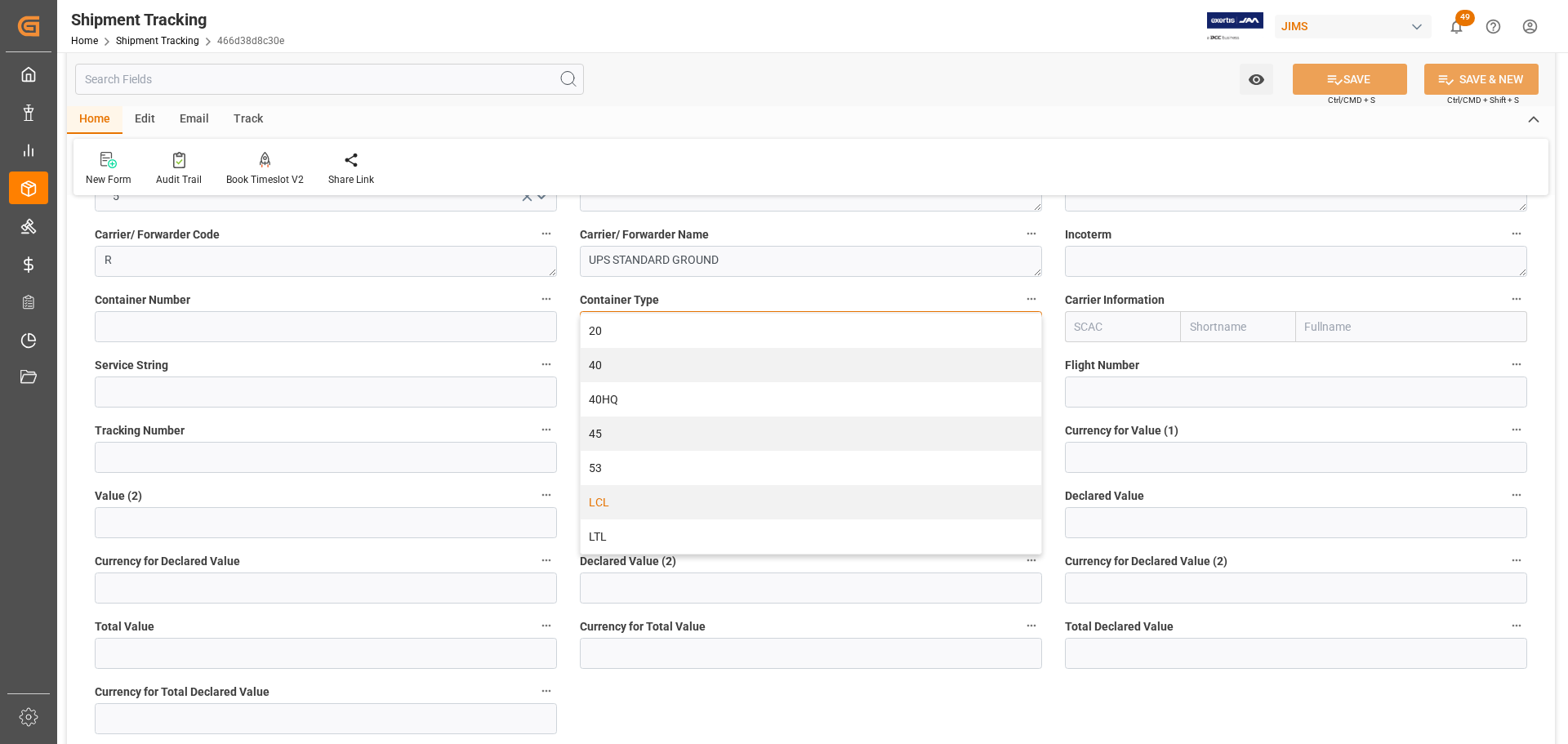
scroll to position [246, 0]
click at [643, 531] on div "LTL" at bounding box center [811, 536] width 461 height 34
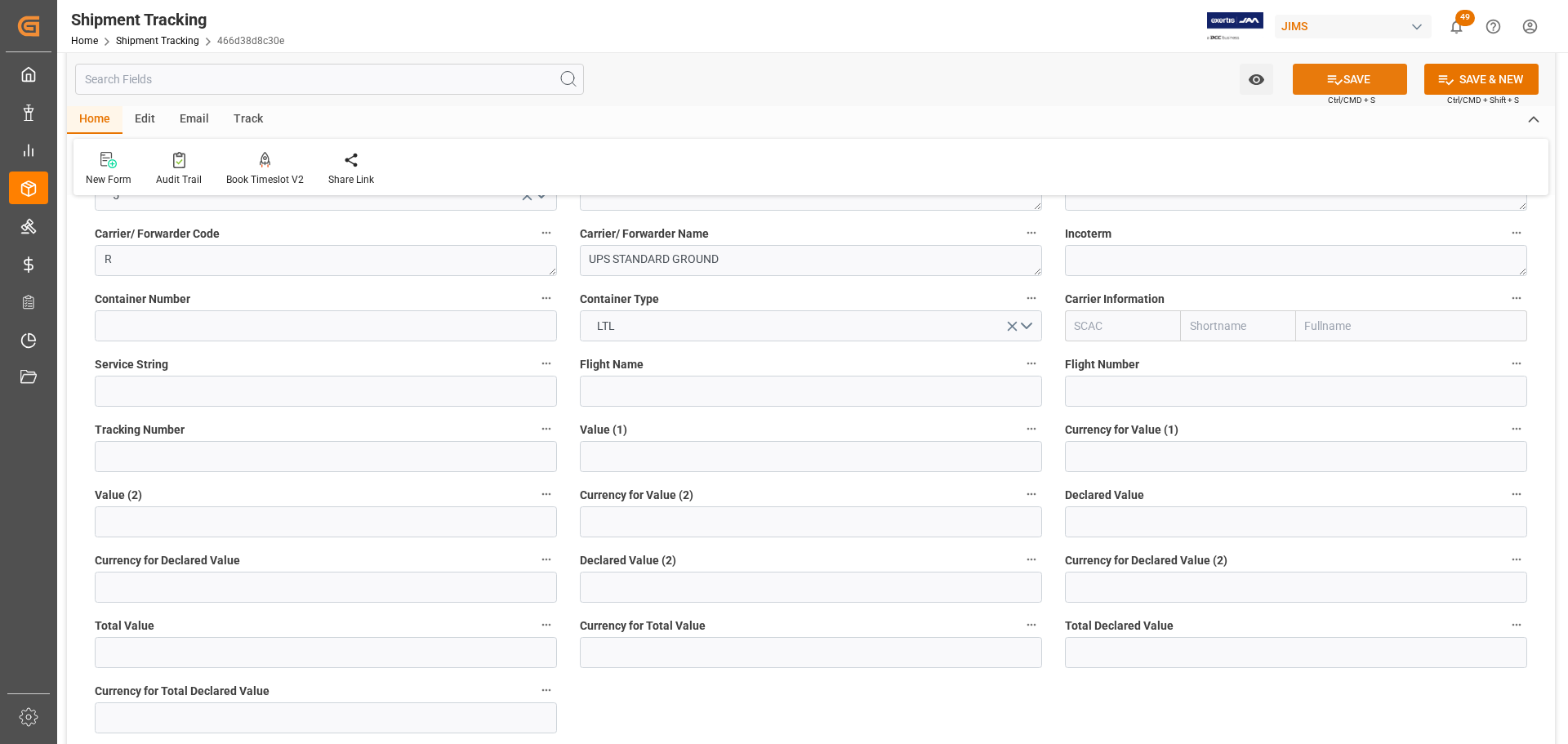
click at [1358, 79] on button "SAVE" at bounding box center [1350, 79] width 114 height 31
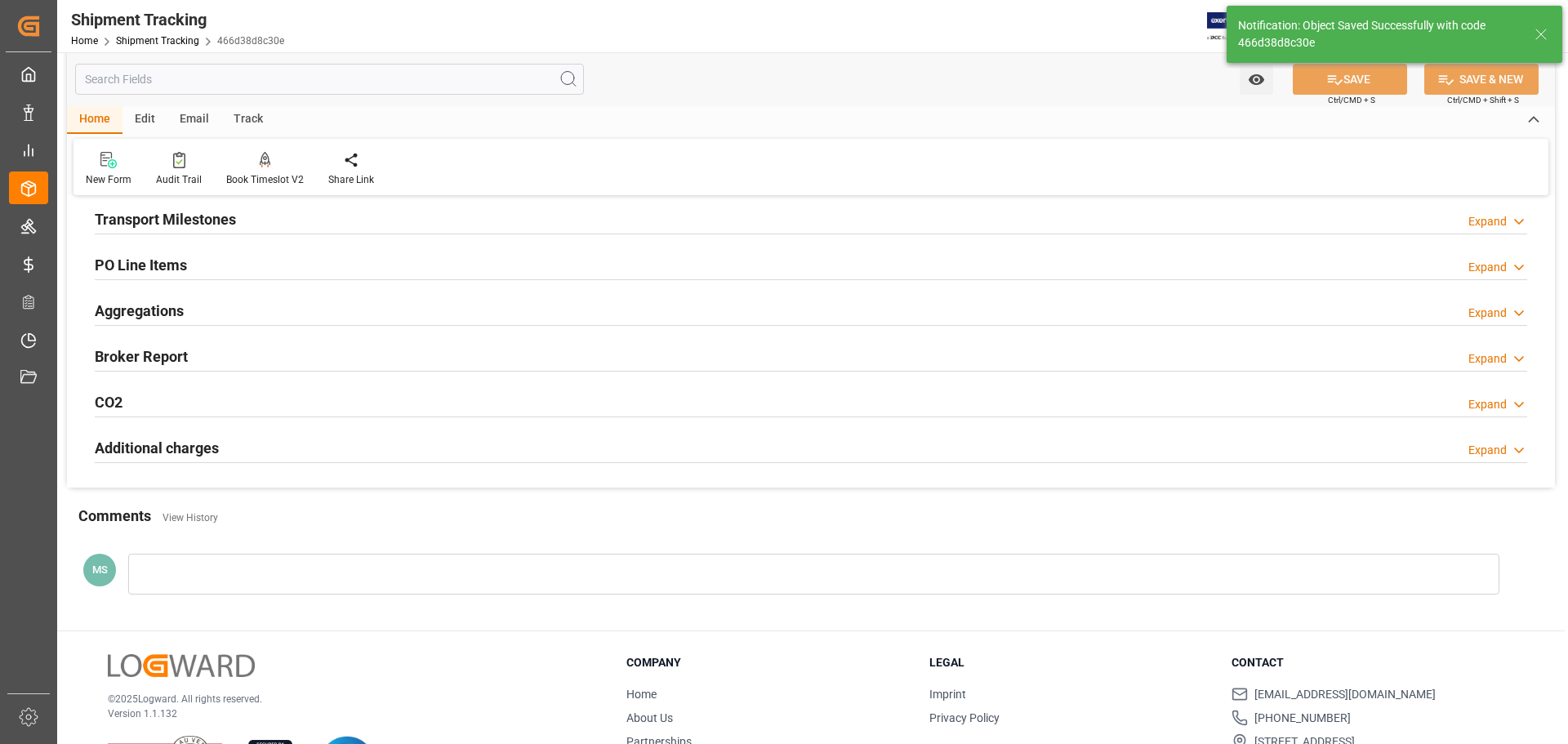
click at [277, 229] on div "Transport Milestones Expand" at bounding box center [812, 218] width 1433 height 31
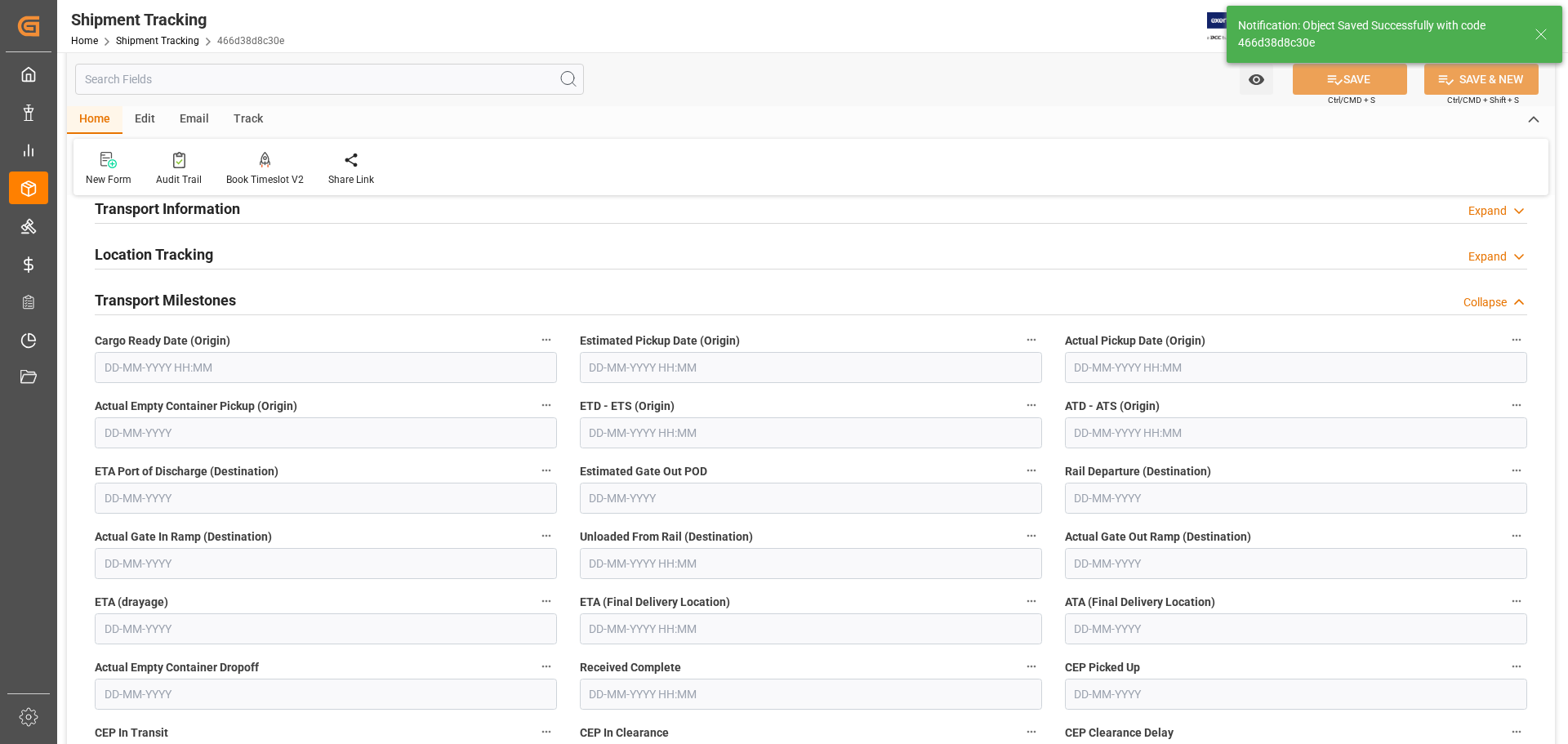
scroll to position [163, 0]
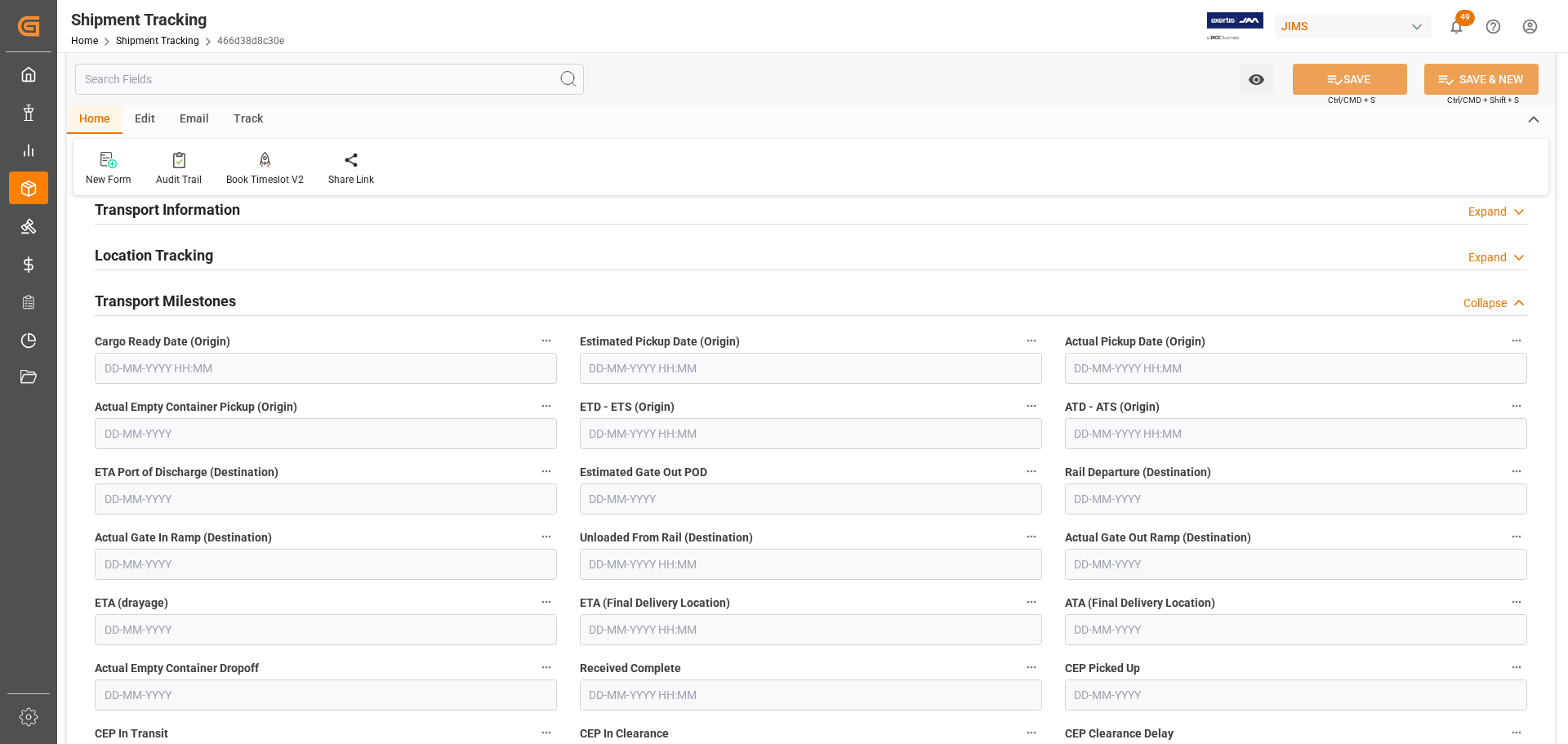
click at [237, 355] on input "text" at bounding box center [326, 369] width 462 height 31
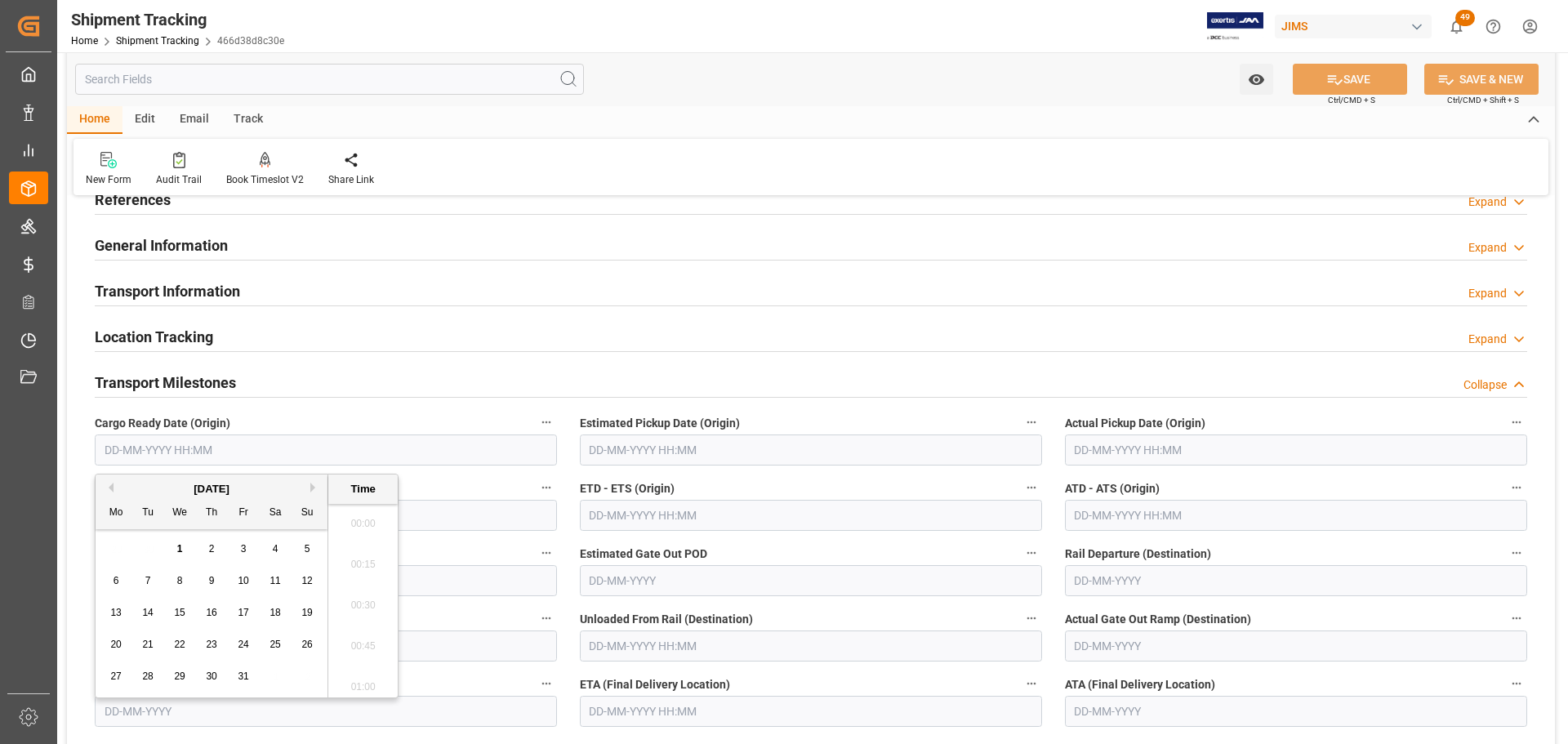
scroll to position [1435, 0]
click at [180, 681] on span "29" at bounding box center [179, 676] width 11 height 12
type input "29-10-2025 00:00"
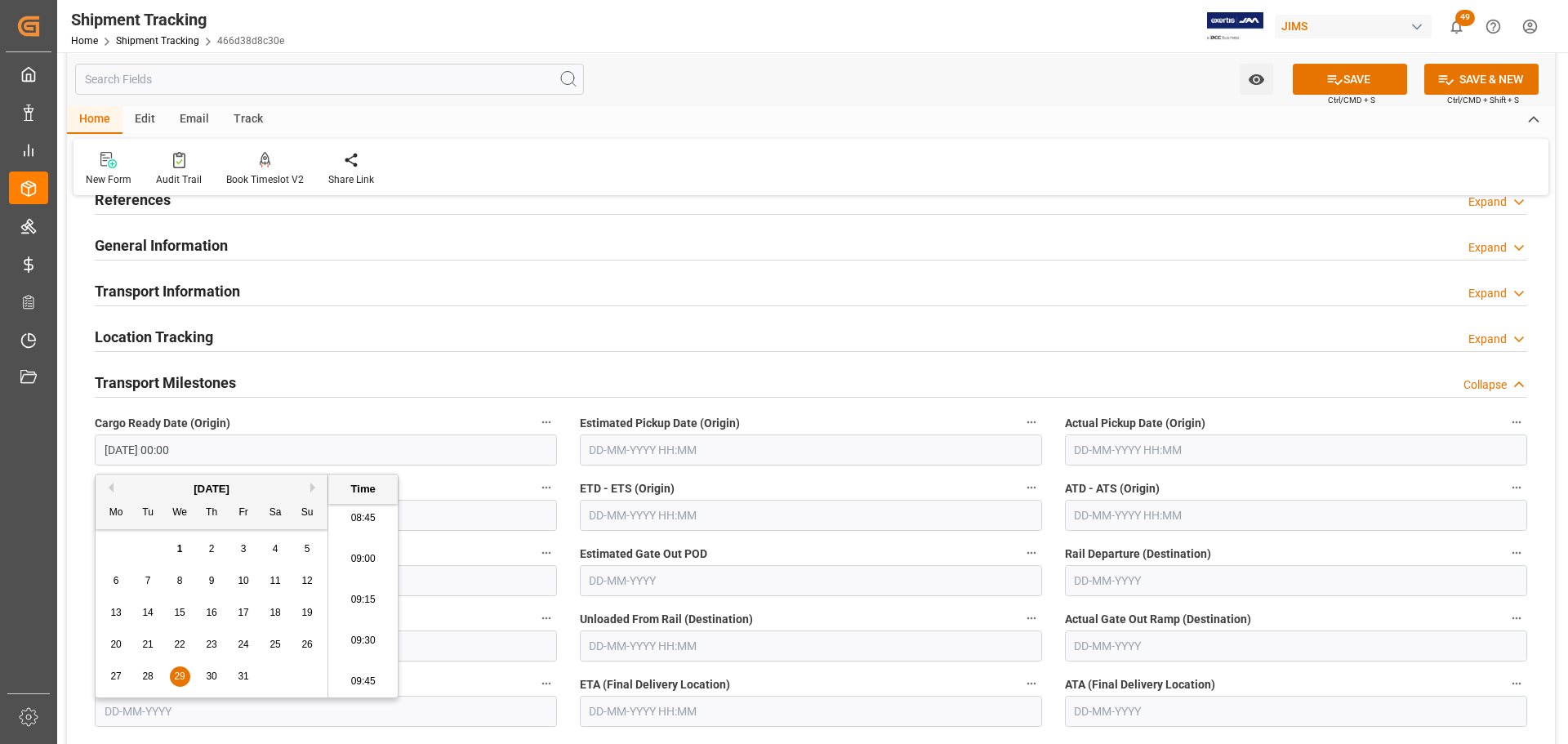
click at [698, 455] on input "text" at bounding box center [811, 450] width 462 height 31
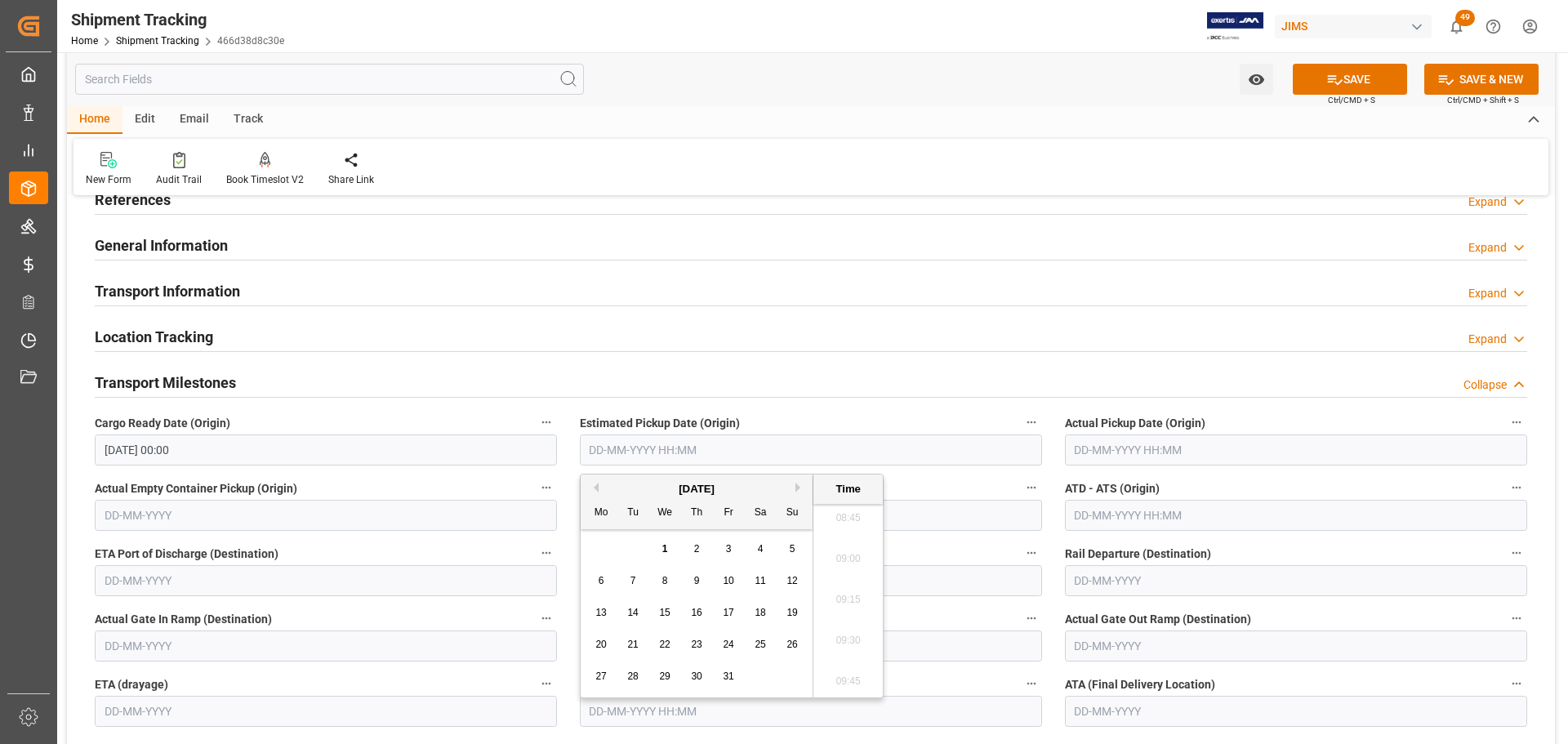
click at [666, 678] on span "29" at bounding box center [665, 676] width 11 height 12
type input "29-10-2025 00:00"
click at [1198, 448] on input "text" at bounding box center [1296, 450] width 462 height 31
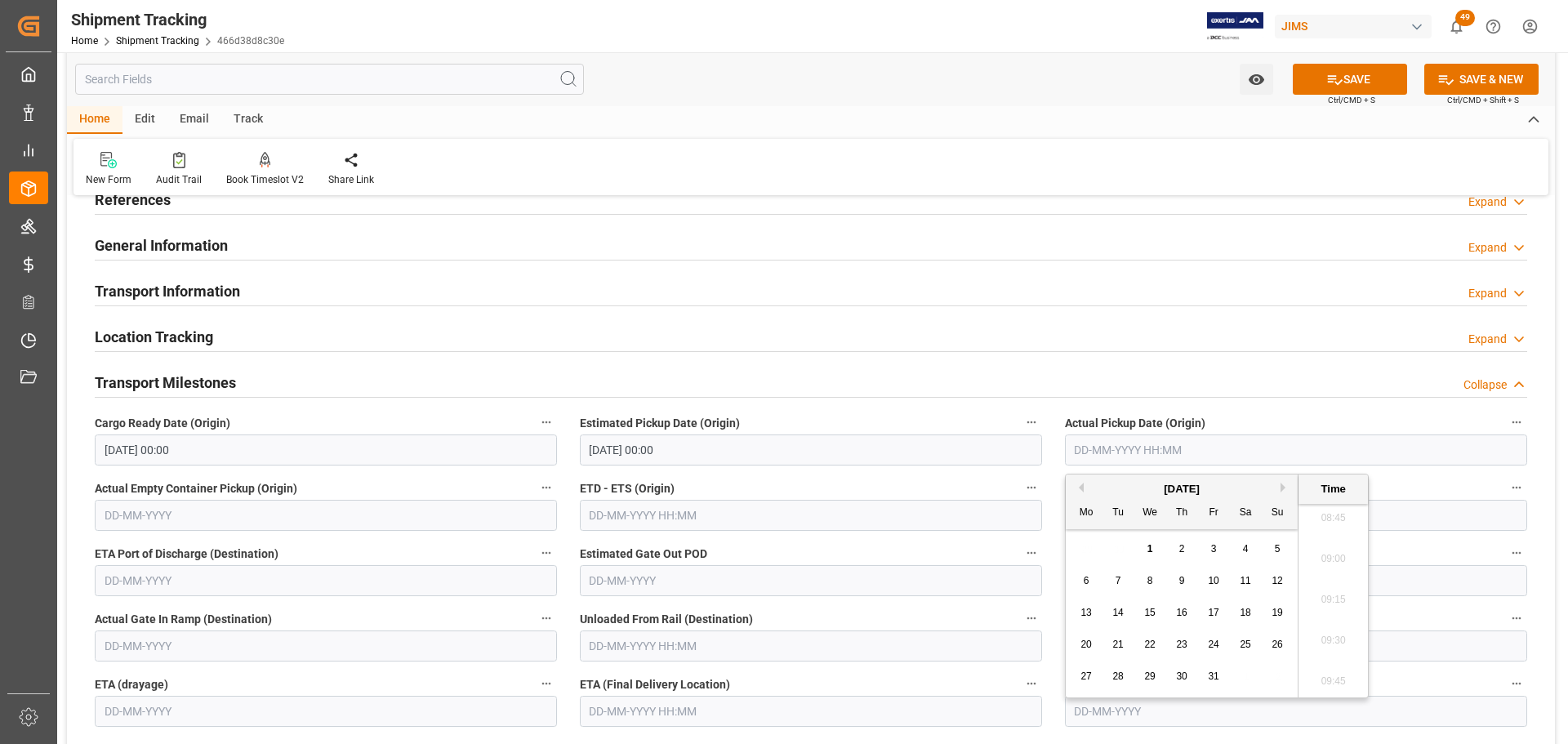
click at [1159, 678] on div "29" at bounding box center [1150, 678] width 21 height 20
type input "29-10-2025 00:00"
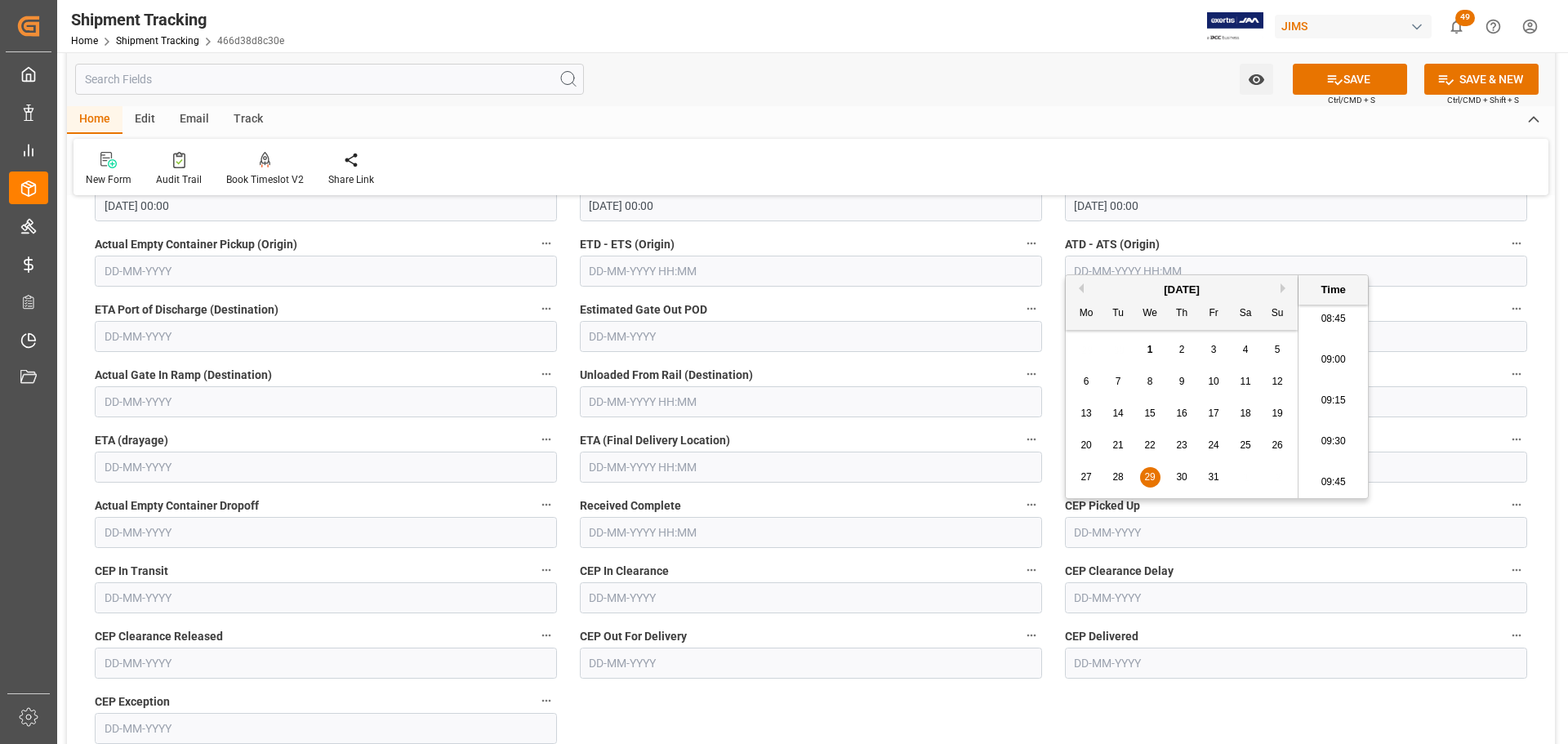
scroll to position [327, 0]
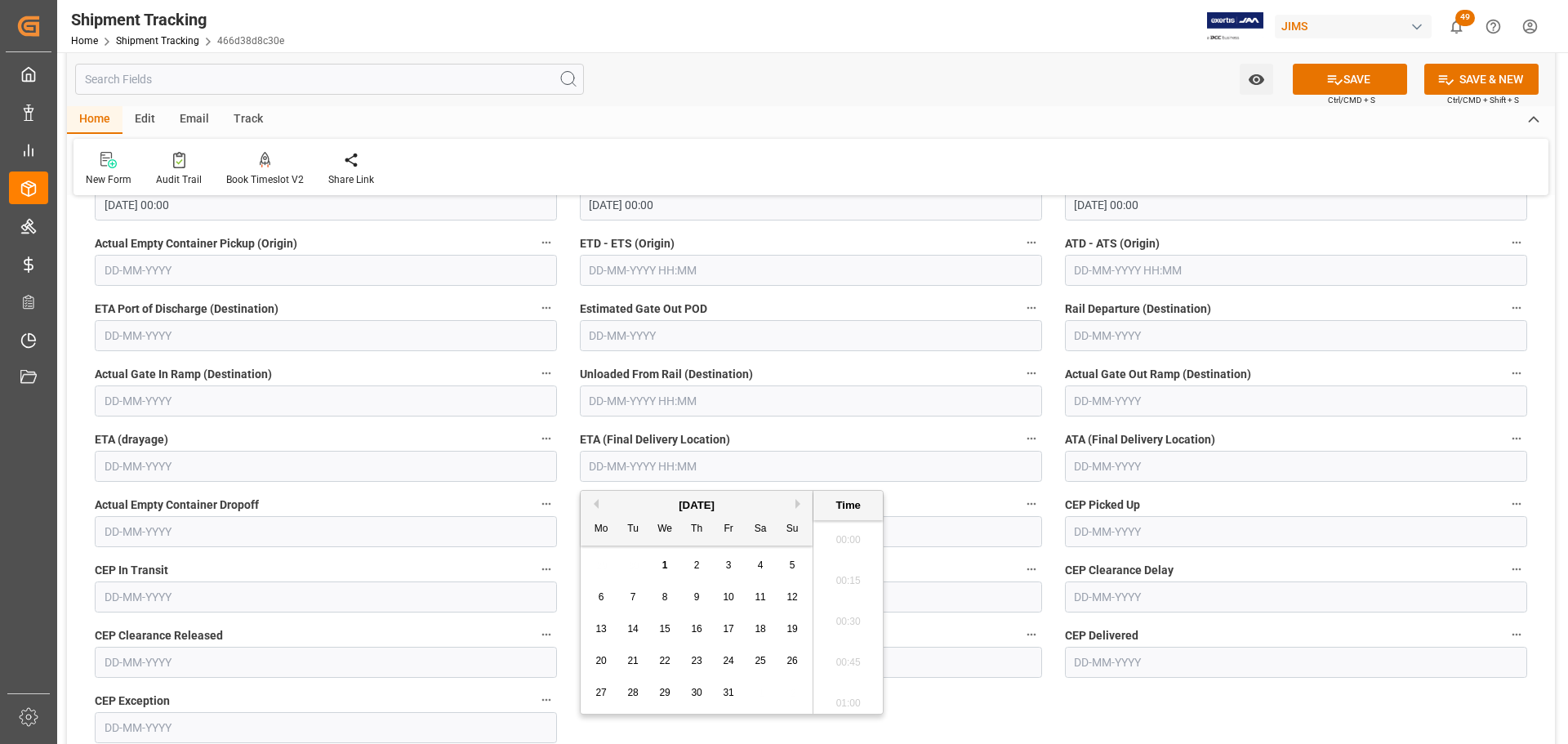
click at [678, 470] on input "text" at bounding box center [811, 467] width 462 height 31
click at [694, 694] on span "30" at bounding box center [697, 692] width 11 height 12
type input "30-10-2025 00:00"
click at [1110, 455] on input "text" at bounding box center [1296, 467] width 462 height 31
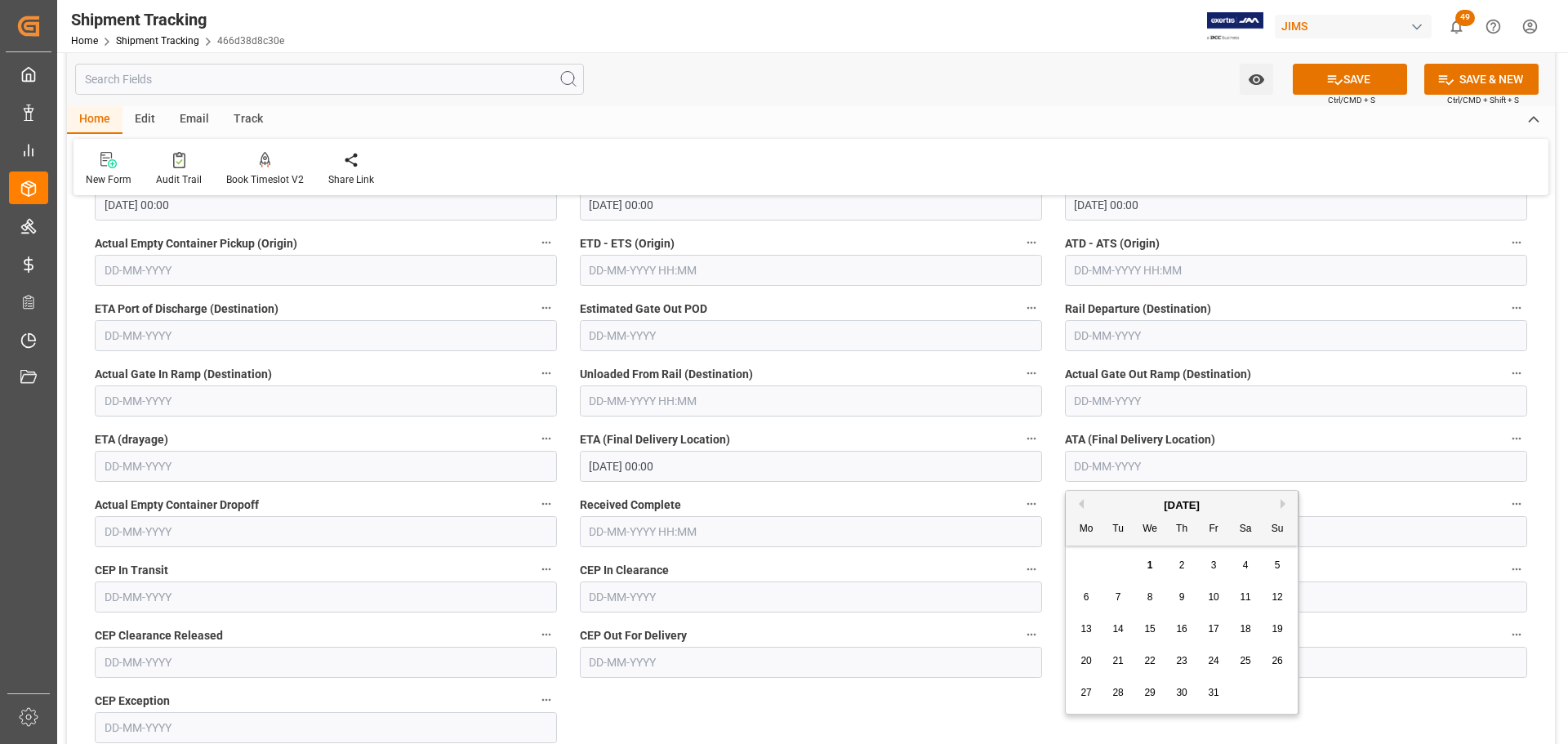
click at [1184, 694] on span "30" at bounding box center [1182, 692] width 11 height 12
type input "30-10-2025"
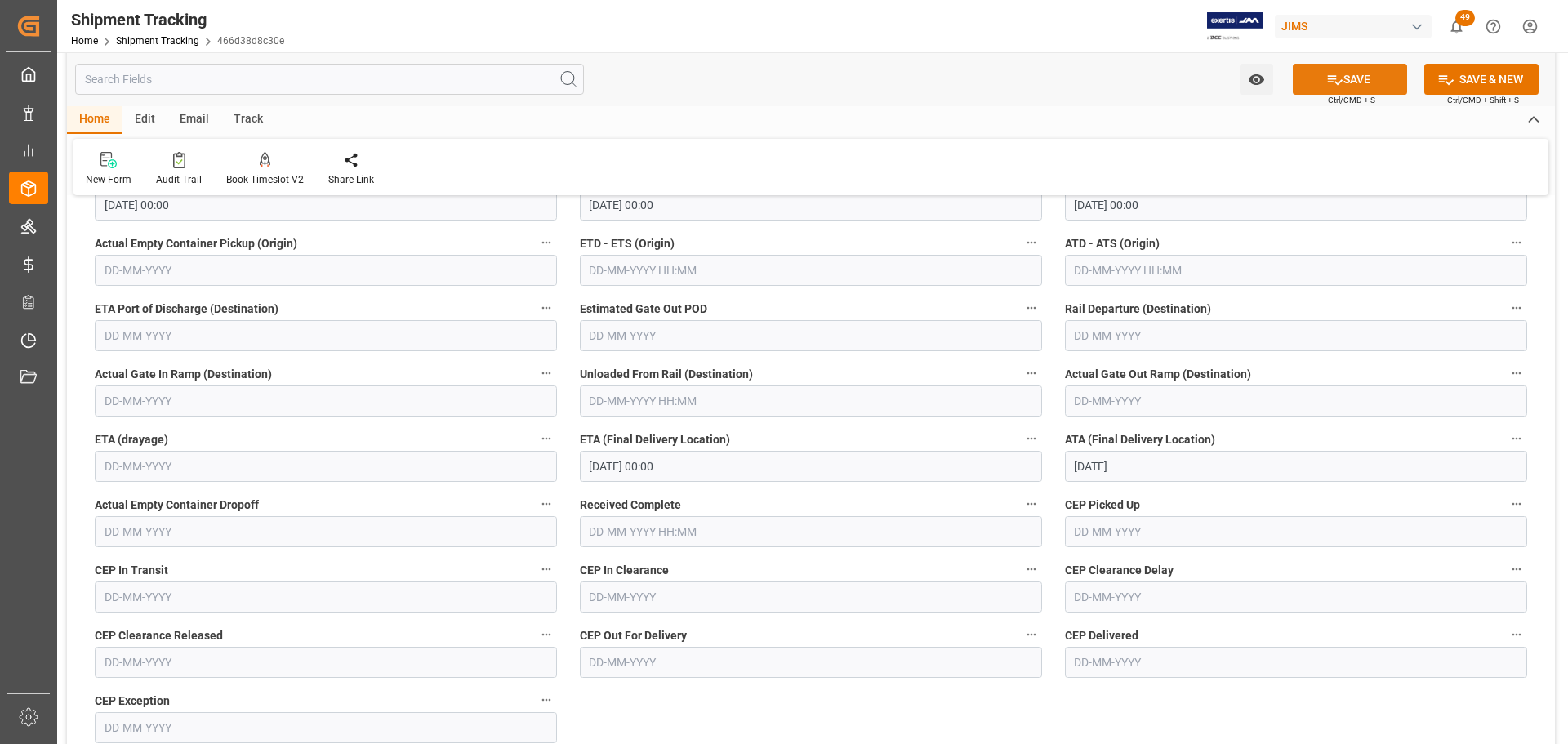
click at [1353, 81] on button "SAVE" at bounding box center [1350, 79] width 114 height 31
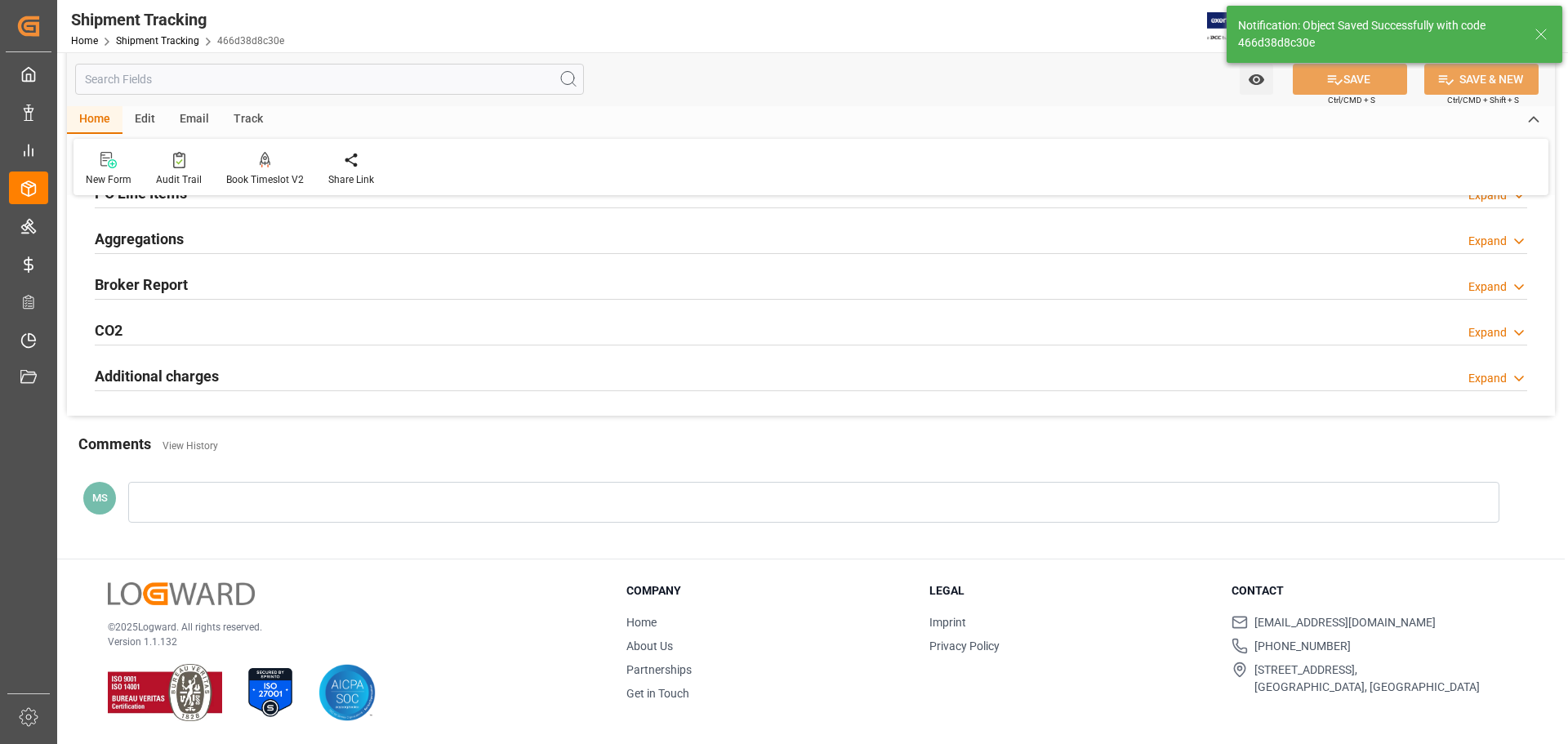
scroll to position [82, 0]
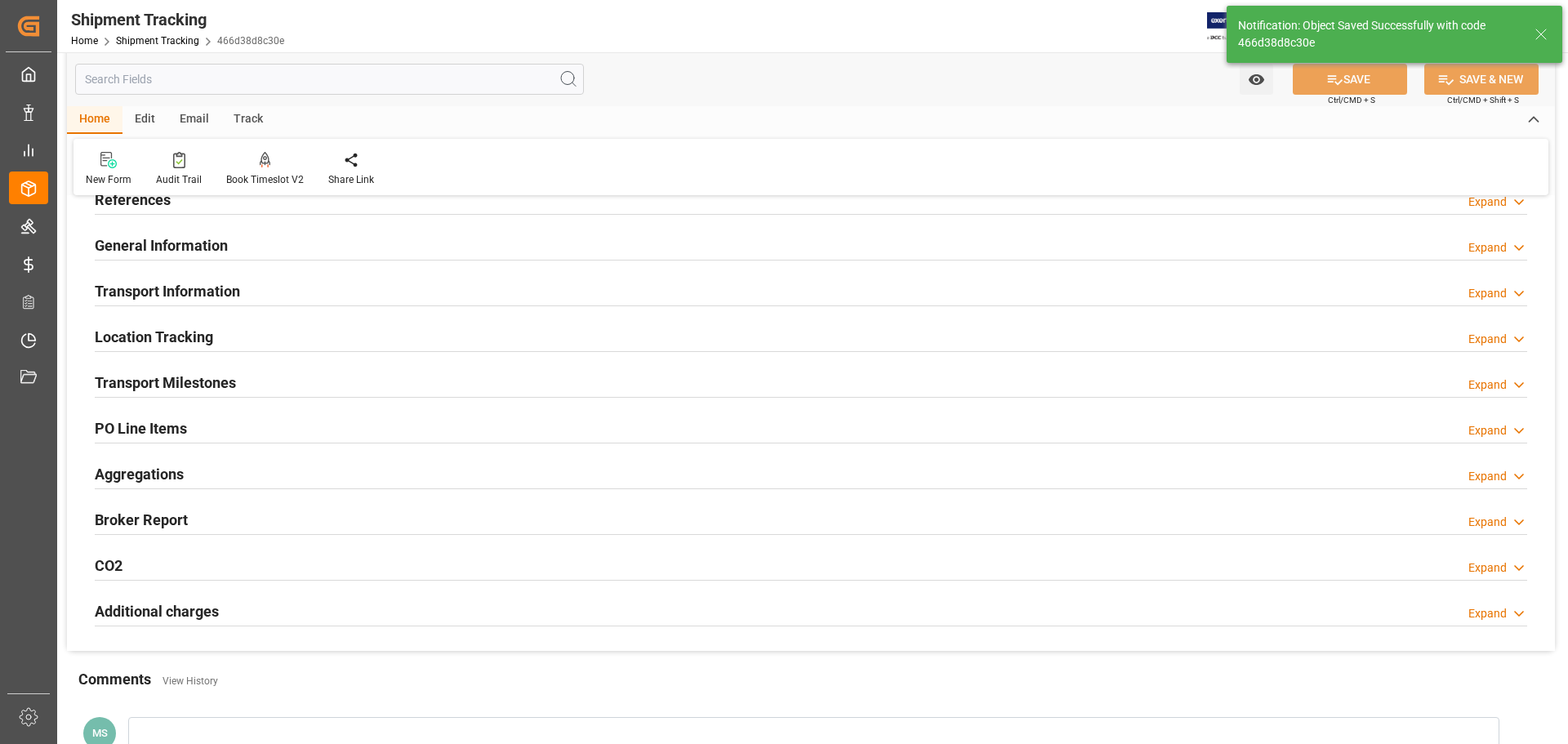
click at [492, 387] on div "Transport Milestones Expand" at bounding box center [812, 382] width 1433 height 31
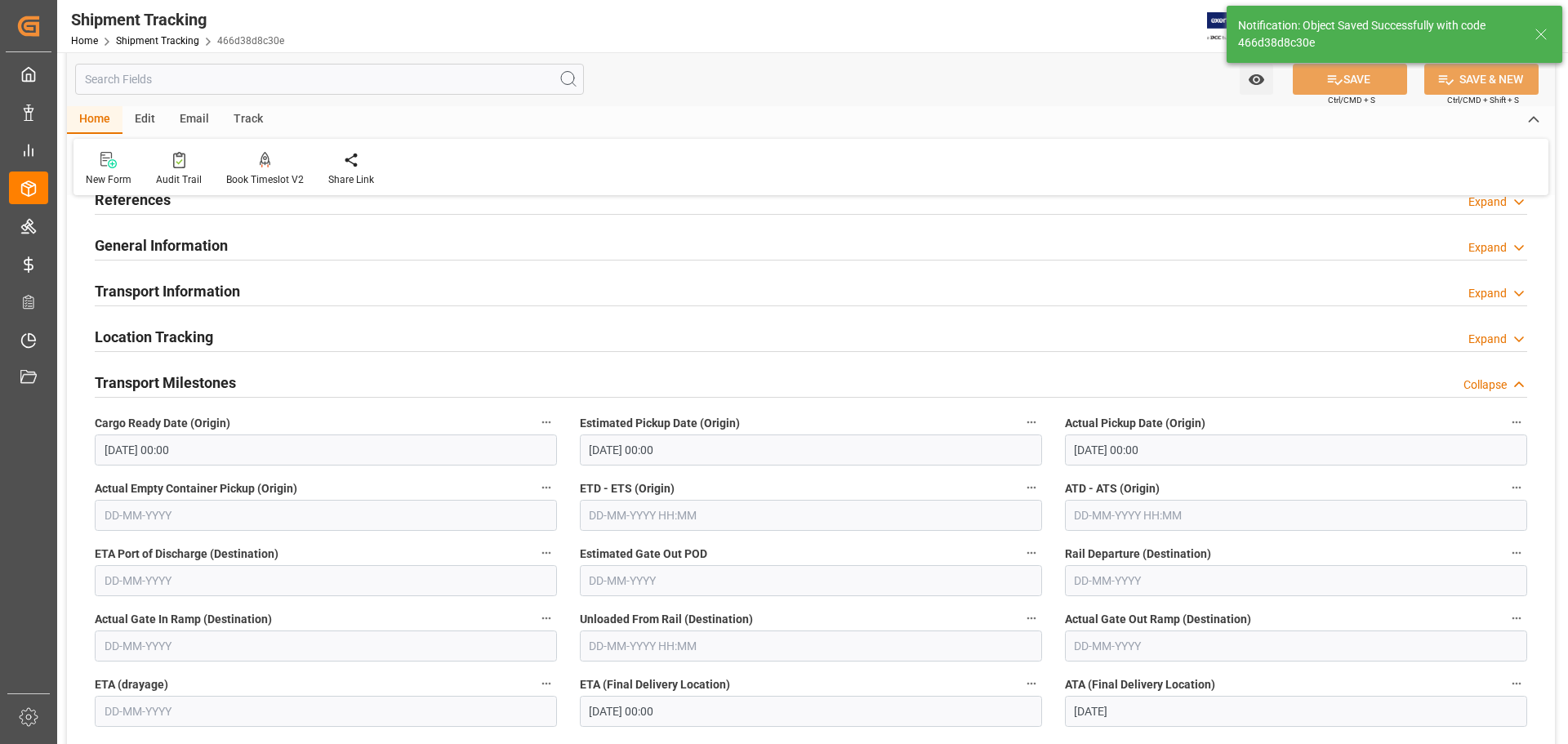
click at [490, 386] on div "Transport Milestones Collapse" at bounding box center [812, 382] width 1433 height 31
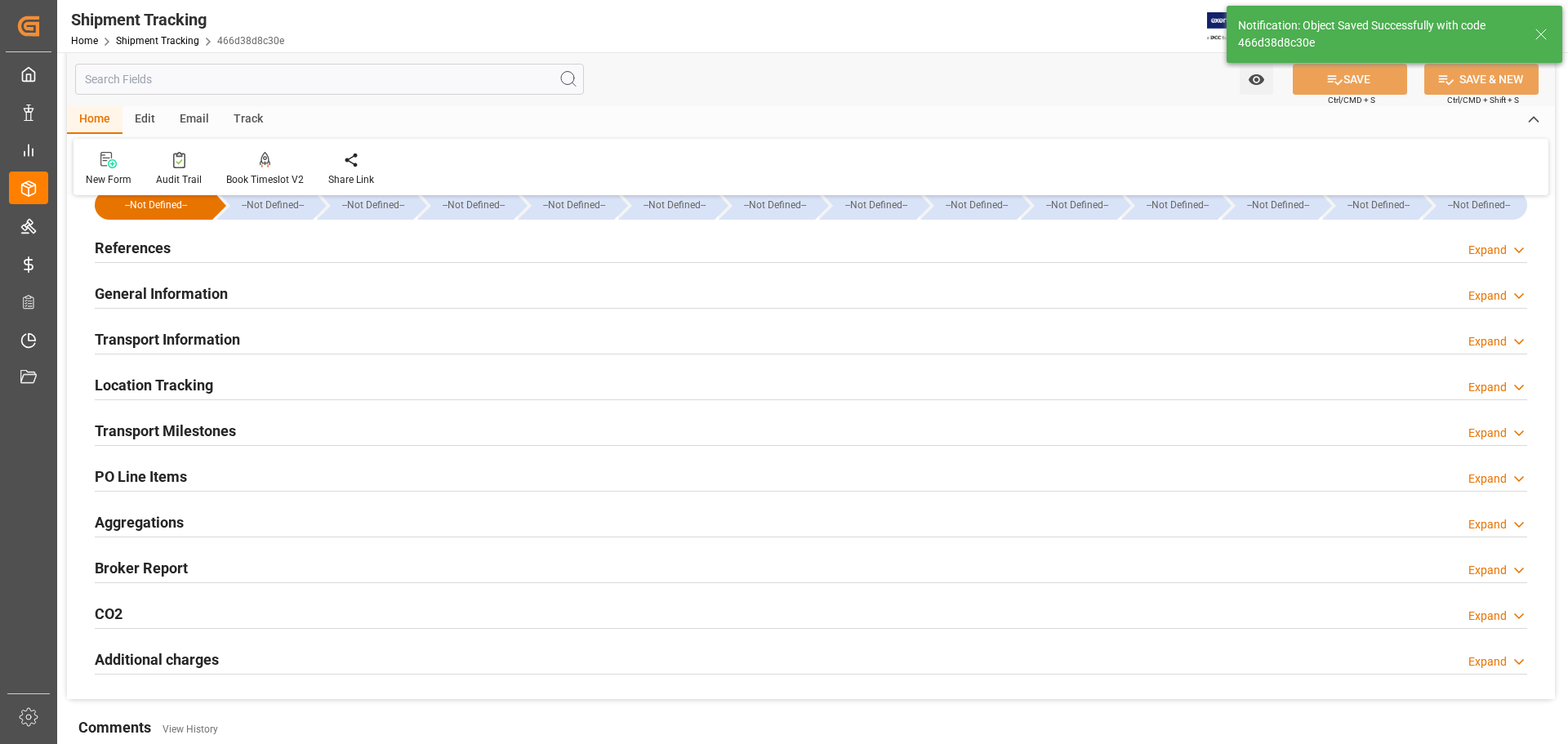
scroll to position [0, 0]
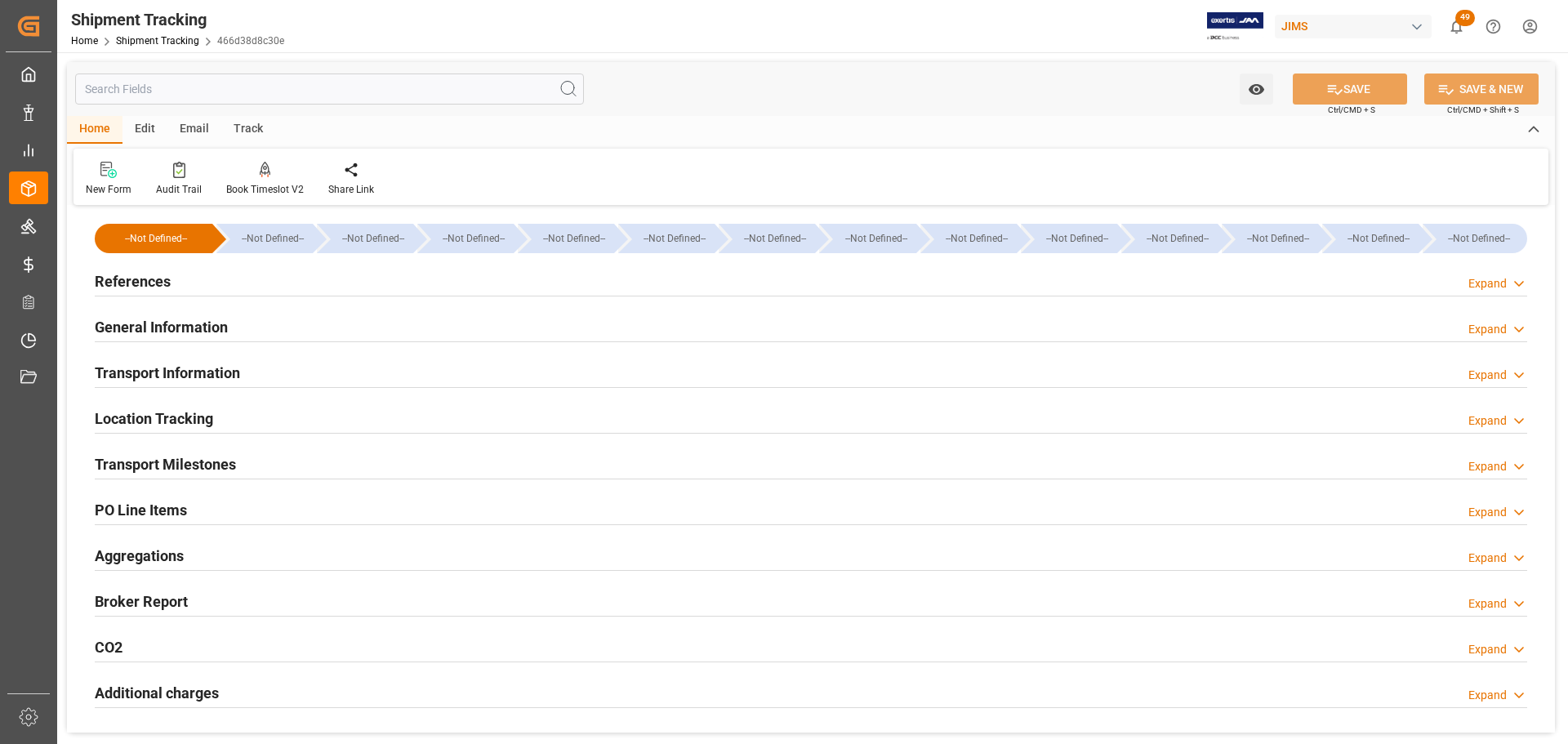
click at [289, 332] on div "General Information Expand" at bounding box center [812, 326] width 1433 height 31
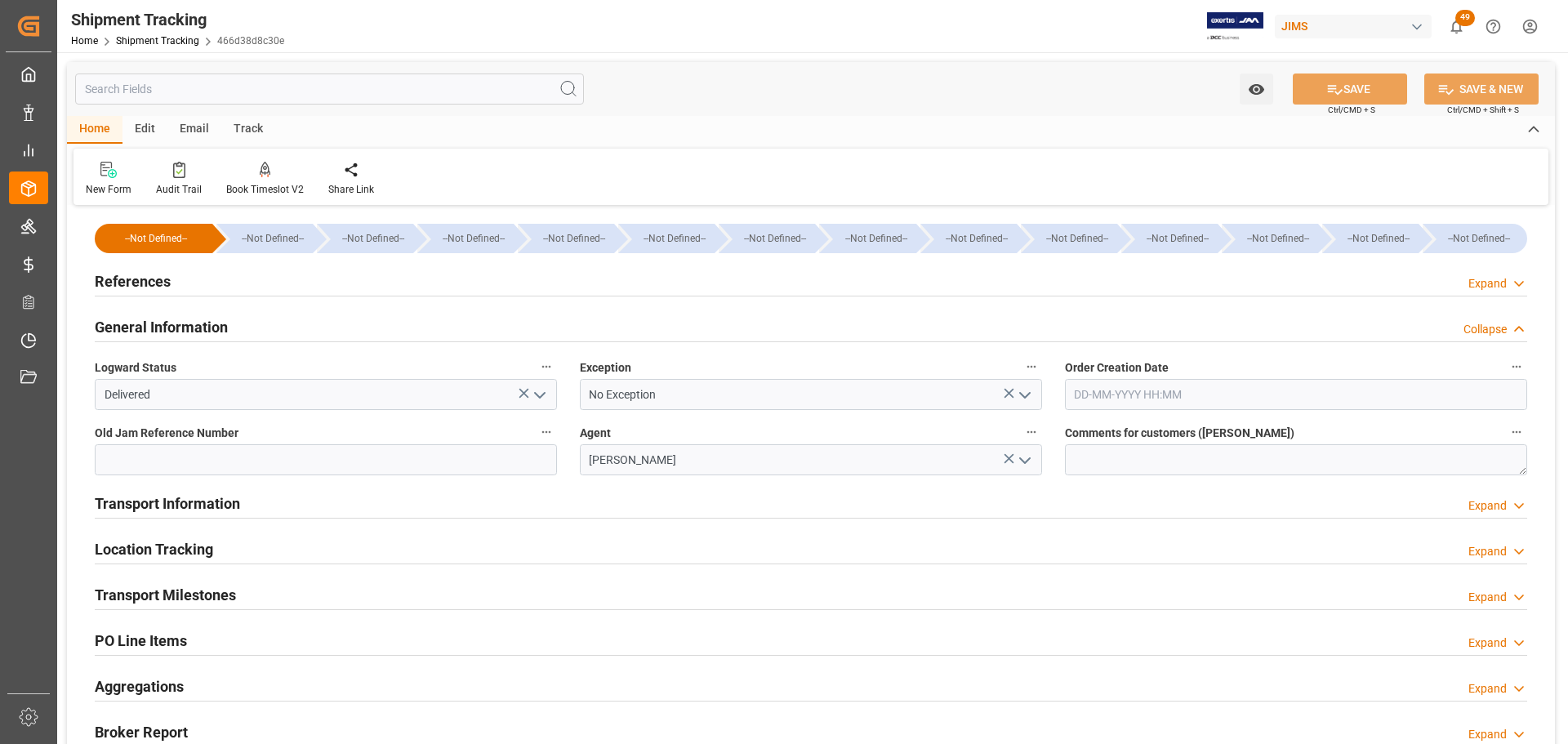
click at [255, 325] on div "General Information Collapse" at bounding box center [812, 326] width 1433 height 31
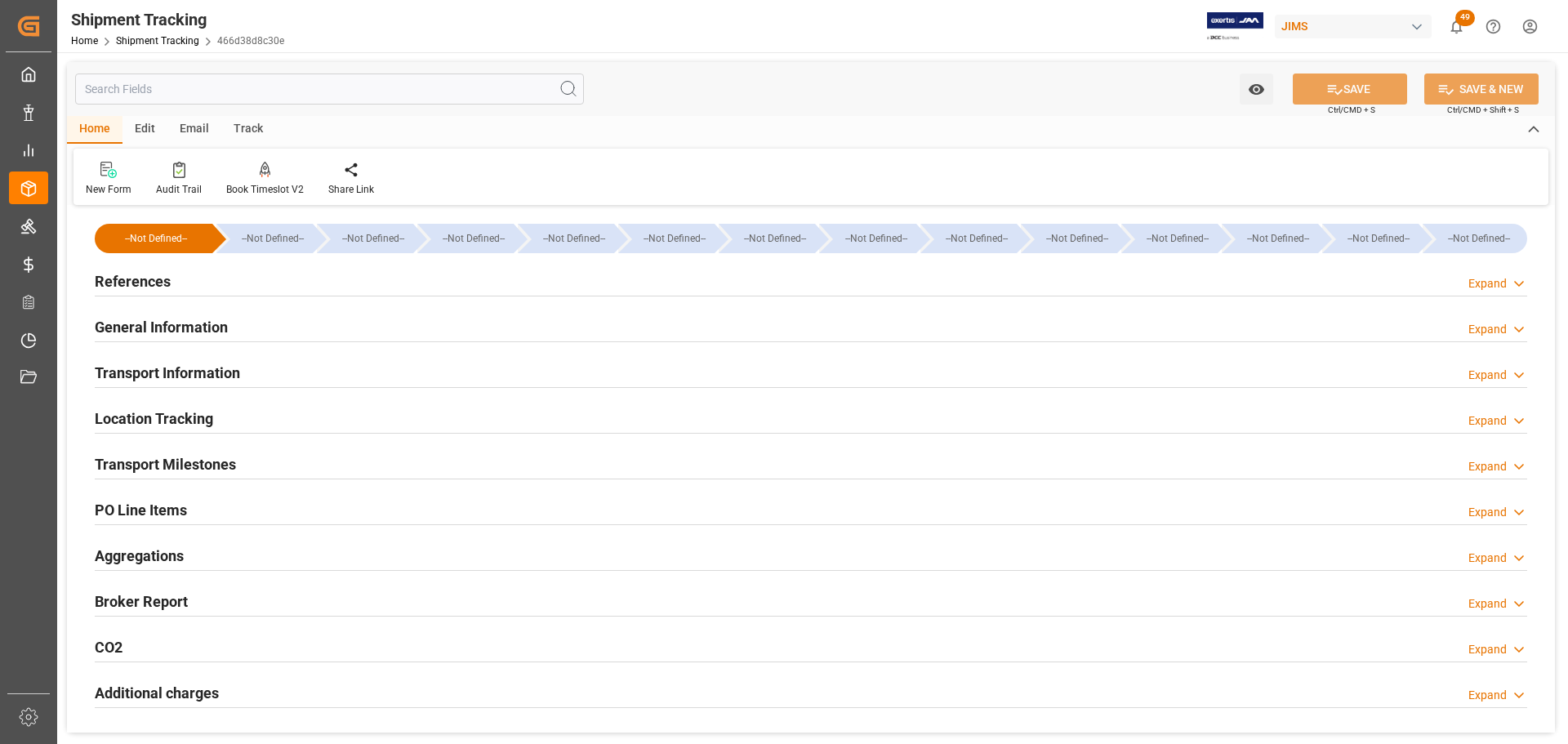
click at [235, 372] on h2 "Transport Information" at bounding box center [168, 372] width 146 height 22
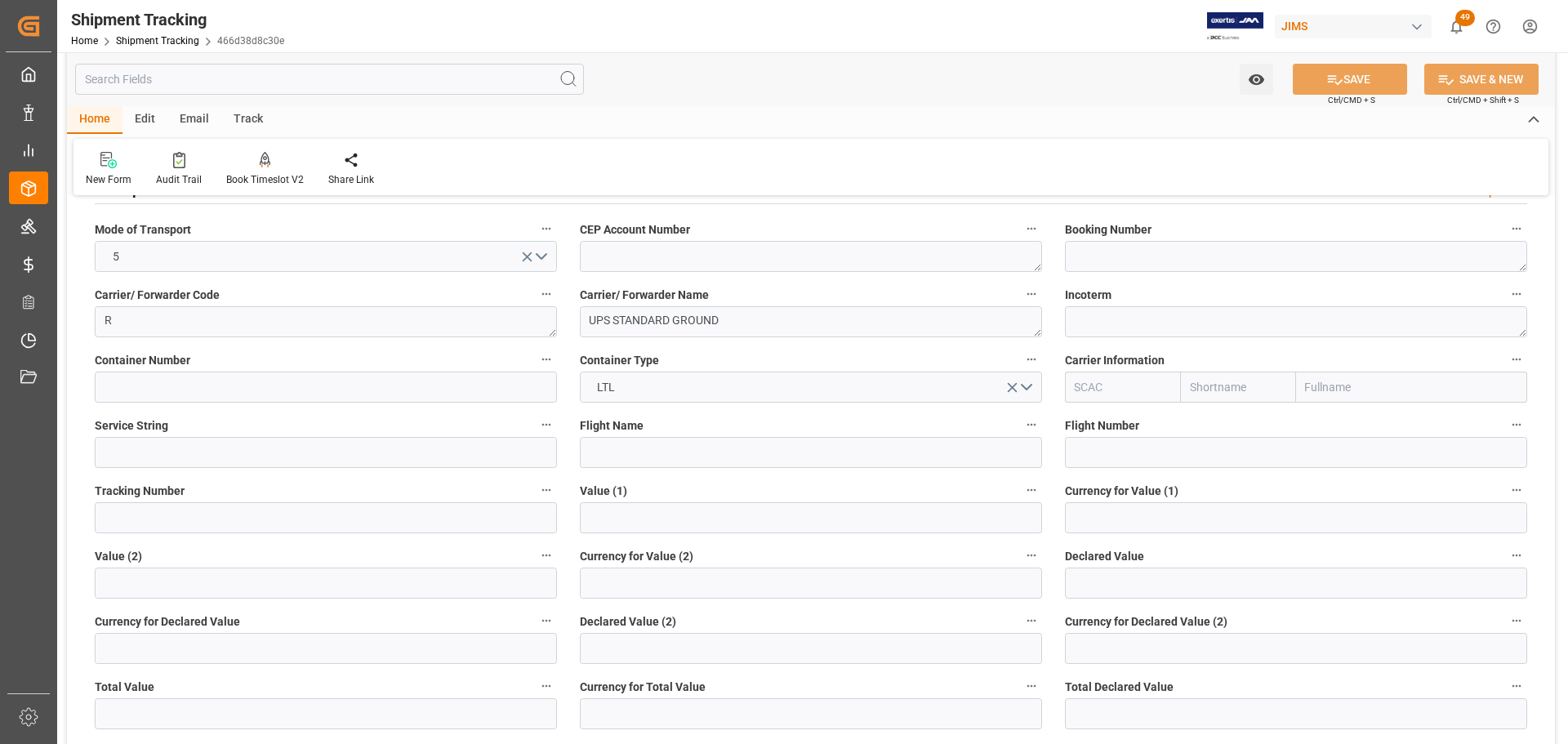
scroll to position [246, 0]
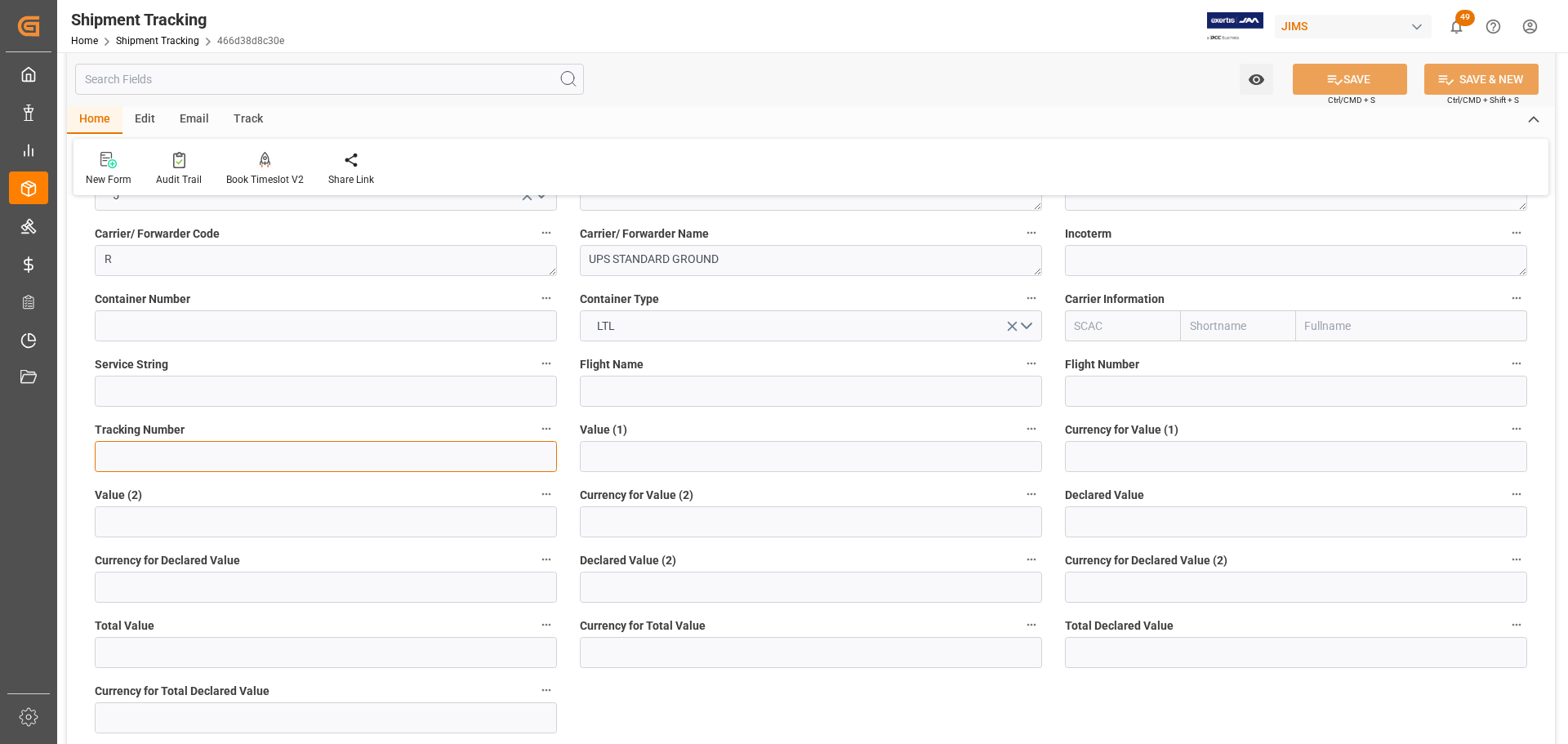
click at [205, 464] on input at bounding box center [326, 457] width 462 height 31
paste input "1Z8F40Y52090973752"
type input "1Z8F40Y52090973752"
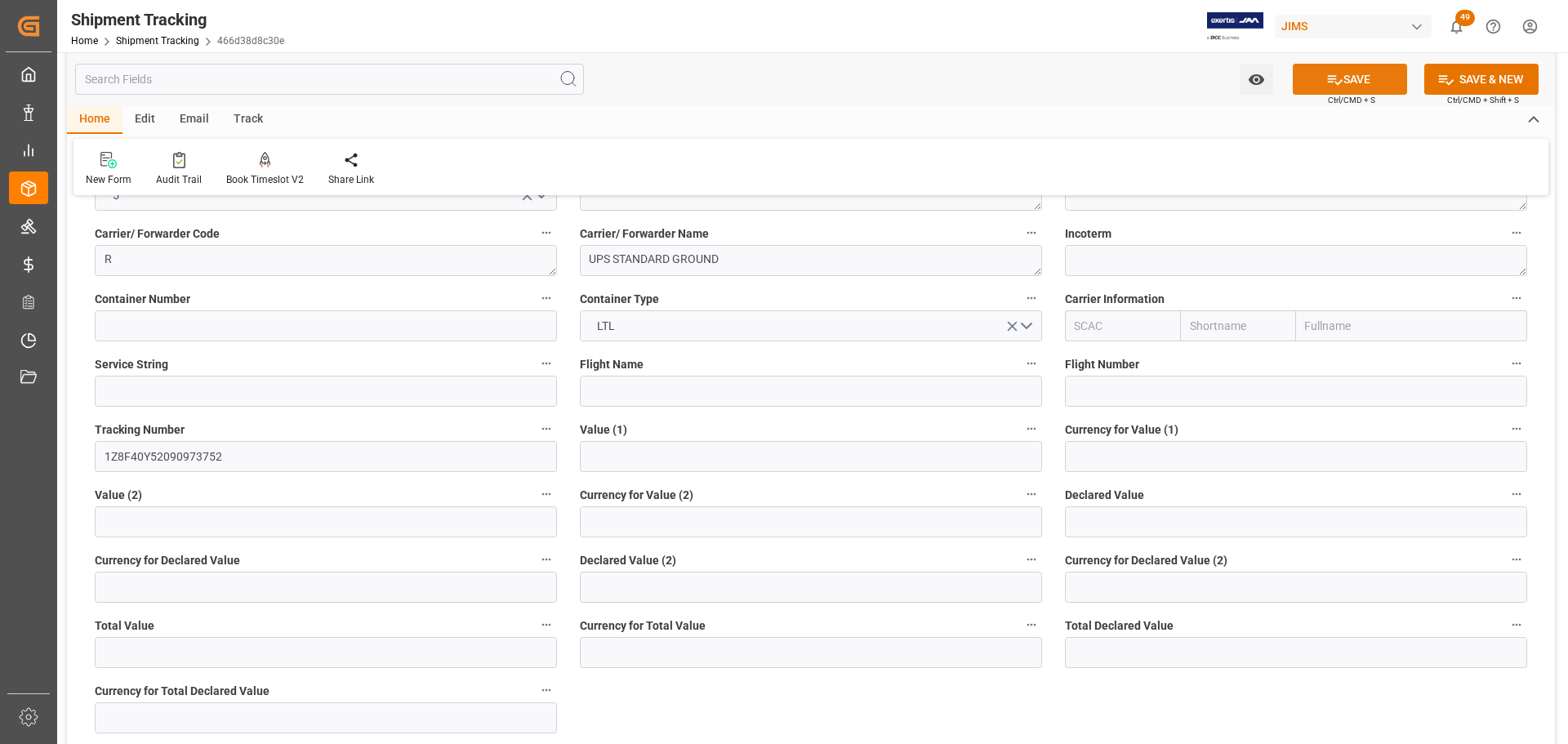
click at [1329, 76] on icon at bounding box center [1335, 80] width 14 height 10
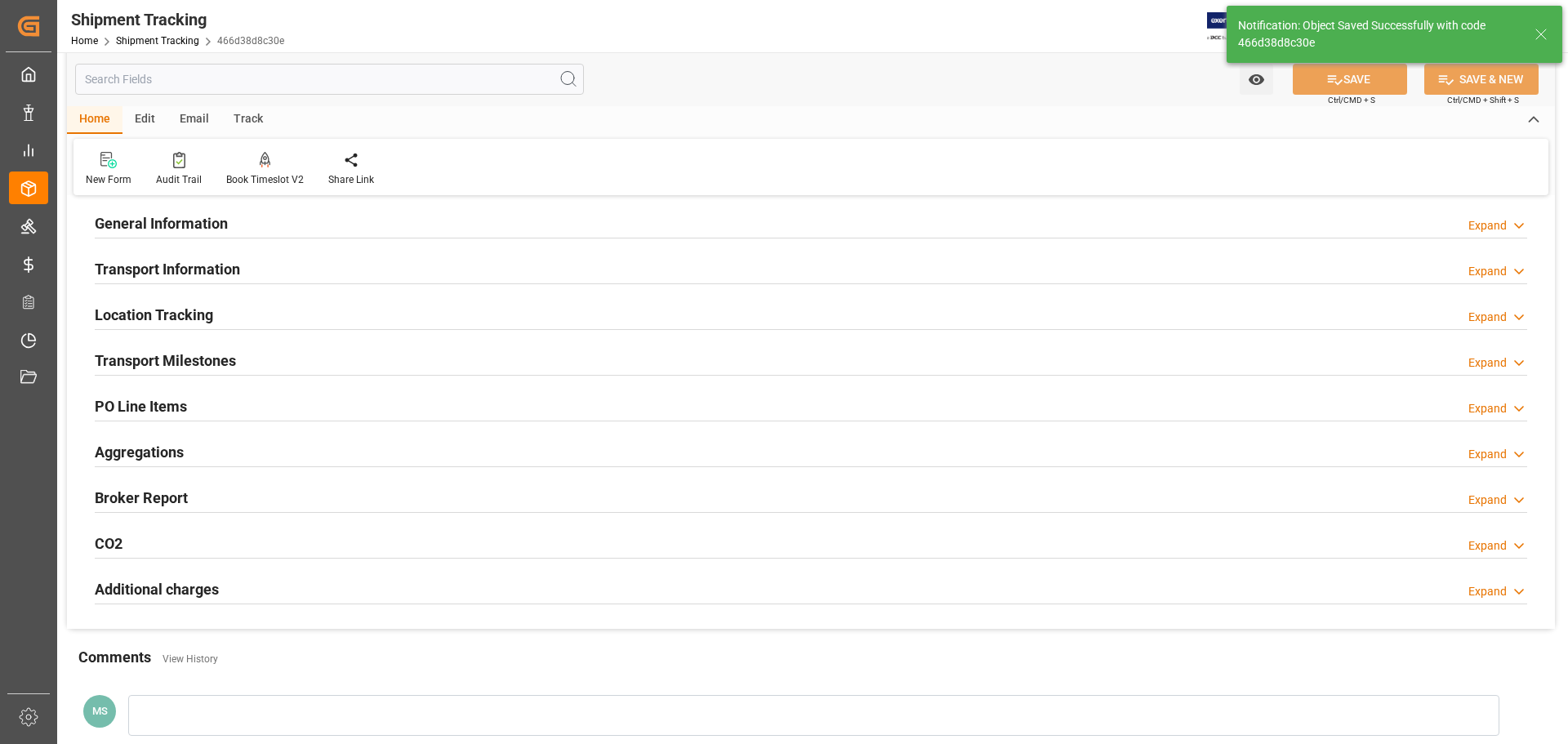
scroll to position [82, 0]
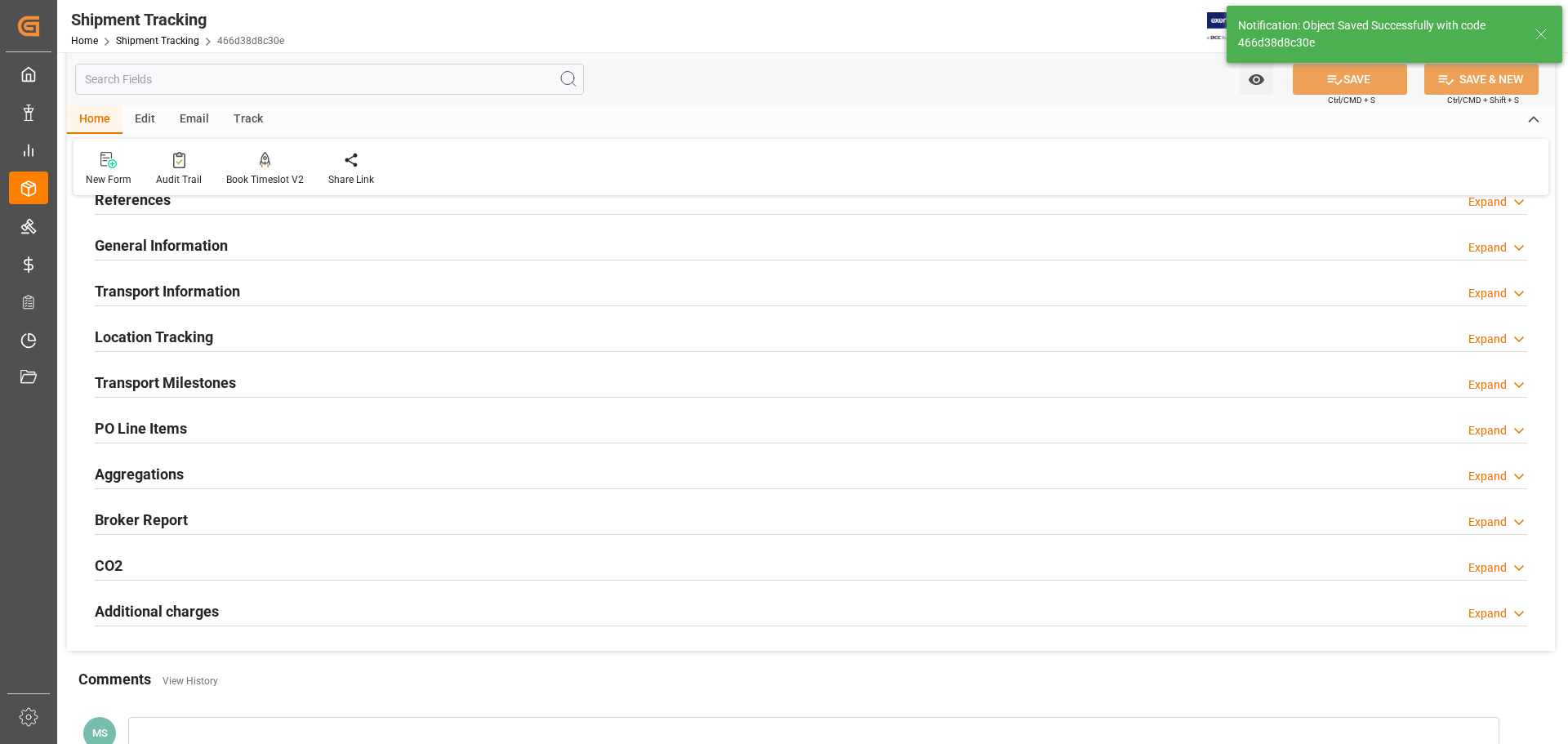
click at [251, 371] on div "Transport Milestones Expand" at bounding box center [812, 382] width 1433 height 31
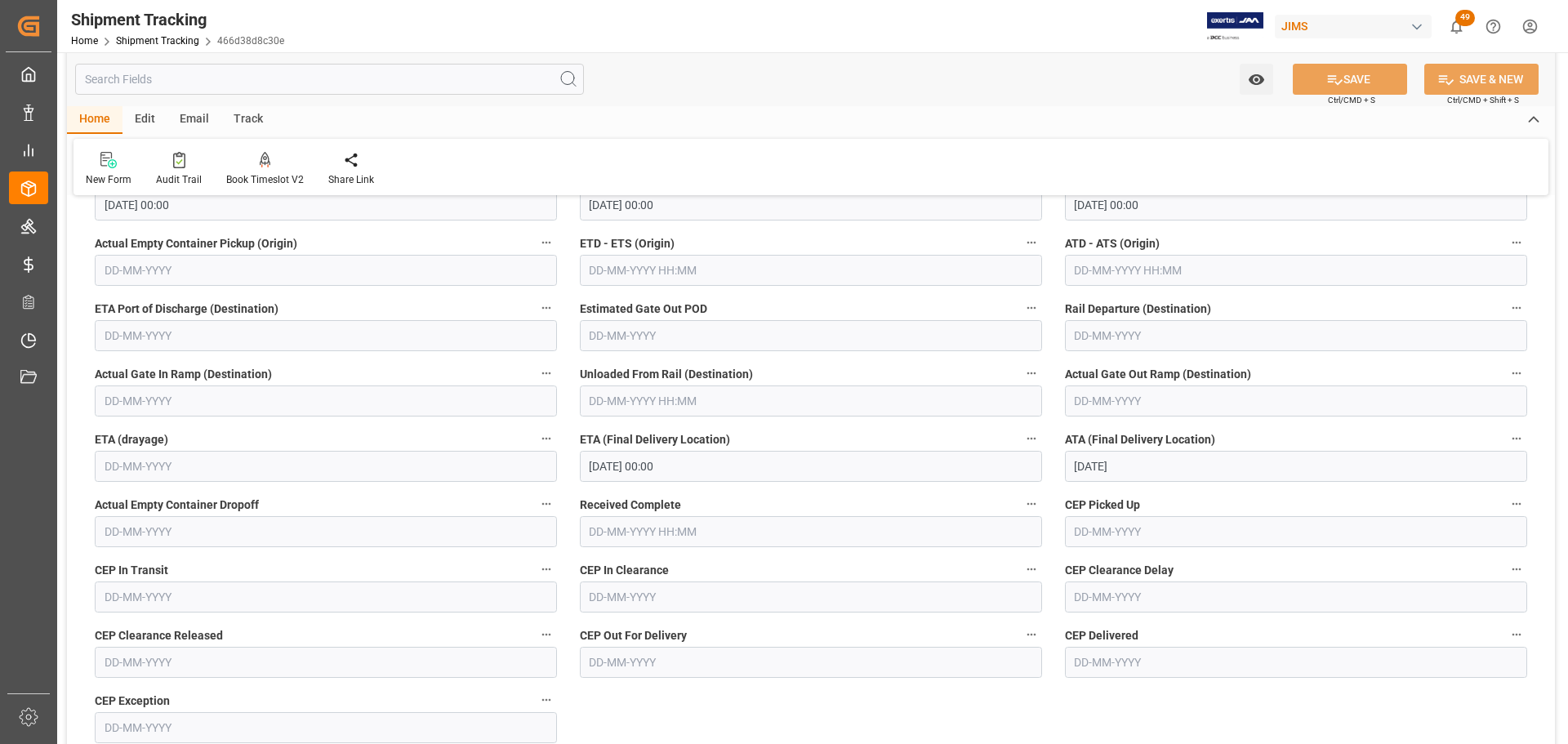
scroll to position [246, 0]
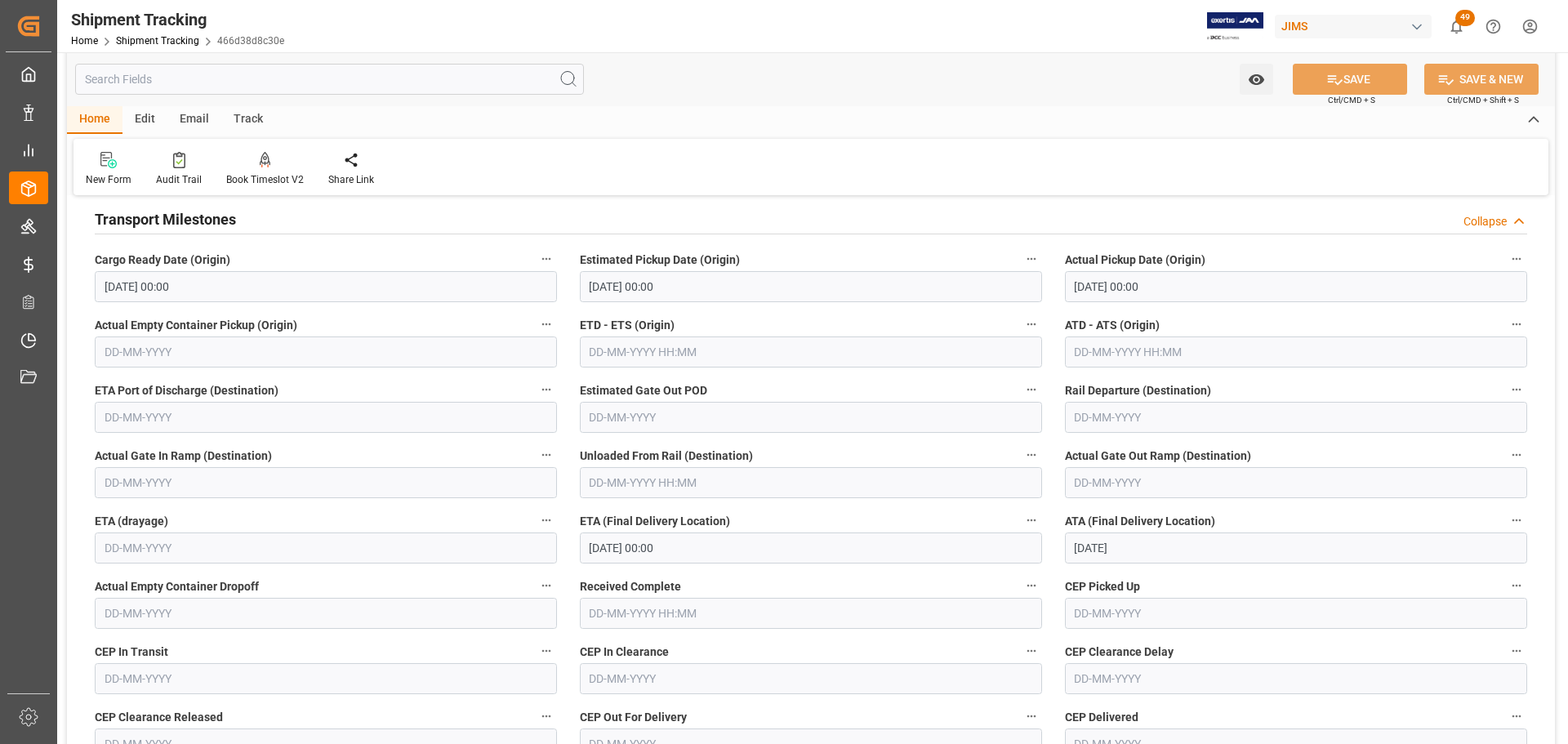
click at [229, 223] on h2 "Transport Milestones" at bounding box center [166, 219] width 141 height 22
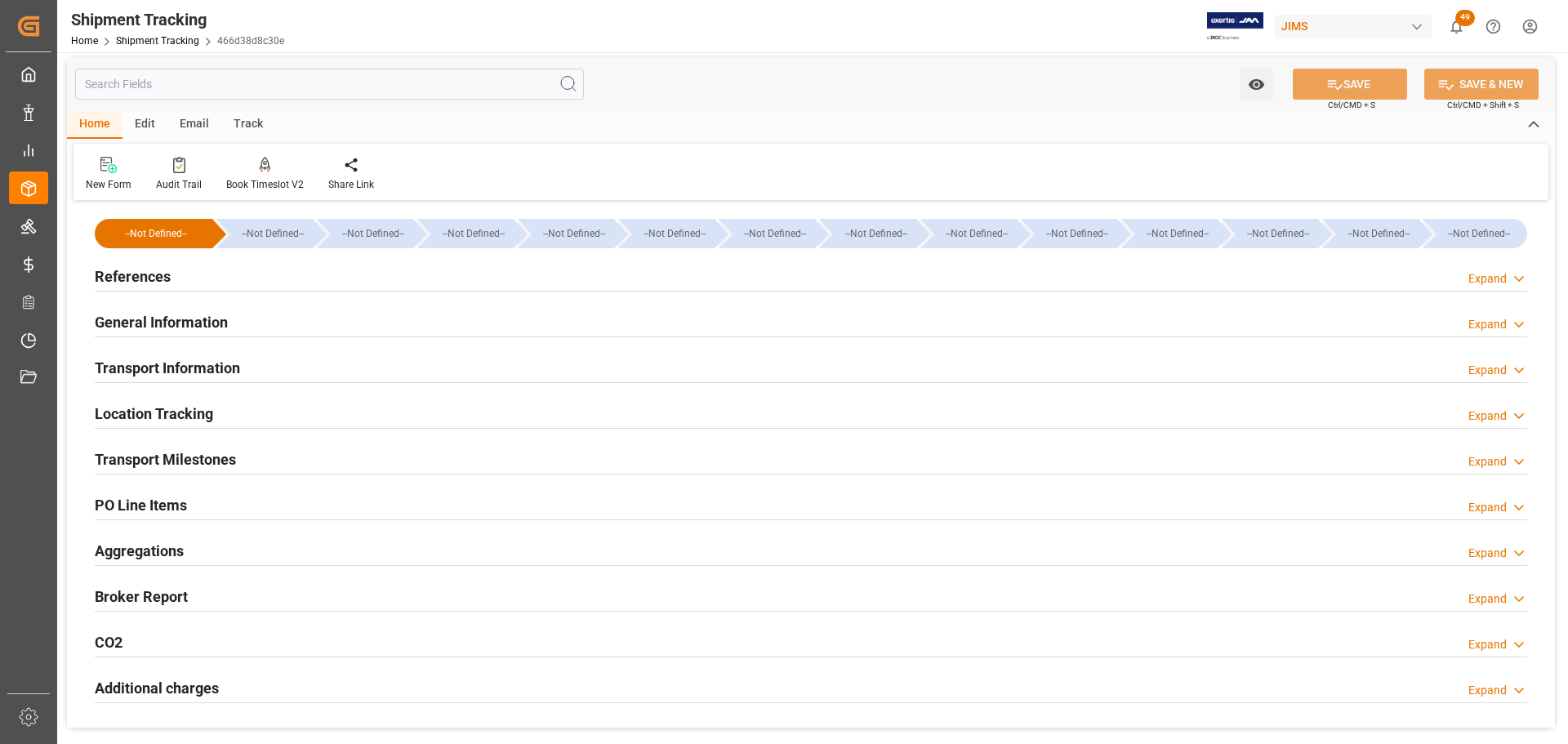
scroll to position [0, 0]
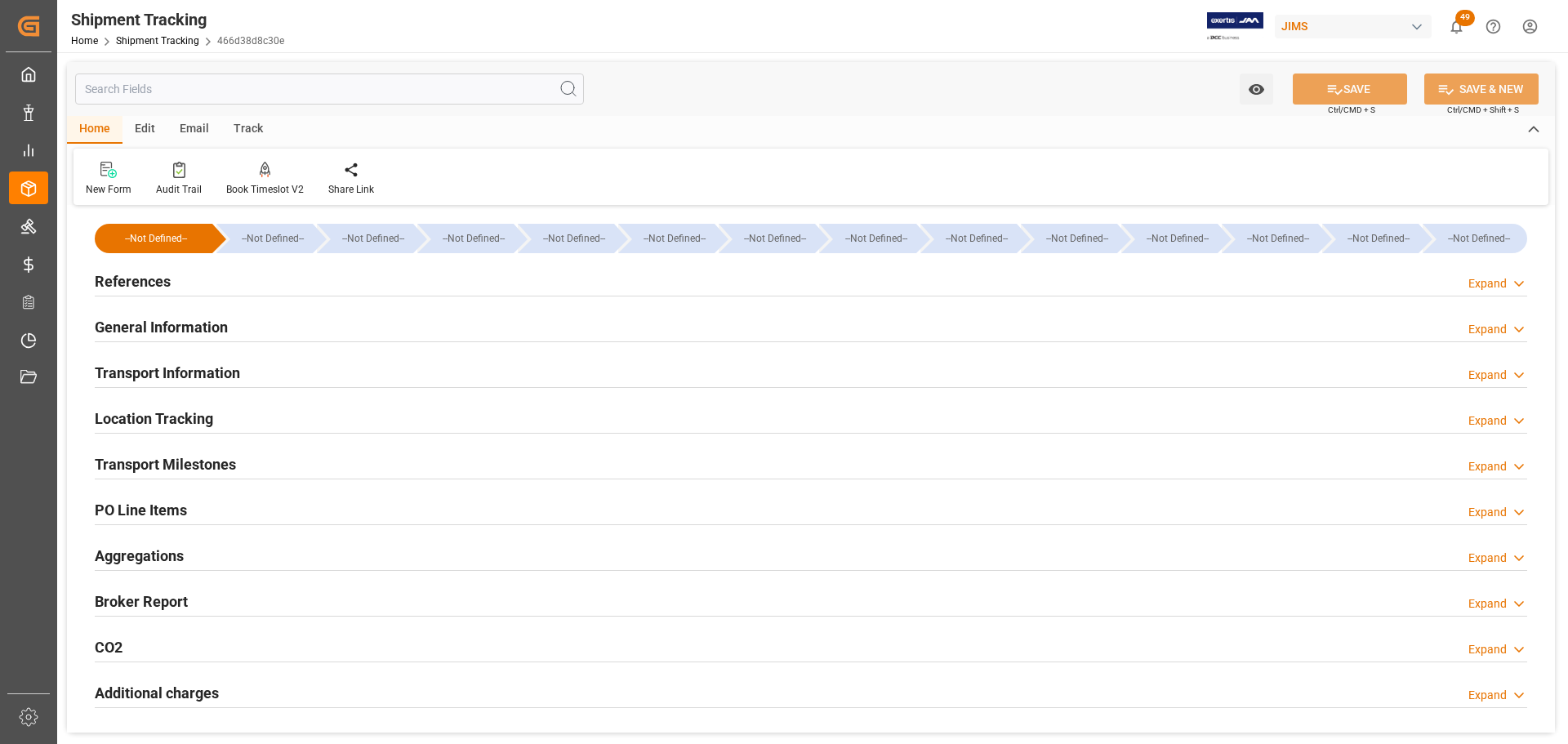
click at [258, 366] on div "Transport Information Expand" at bounding box center [812, 372] width 1433 height 31
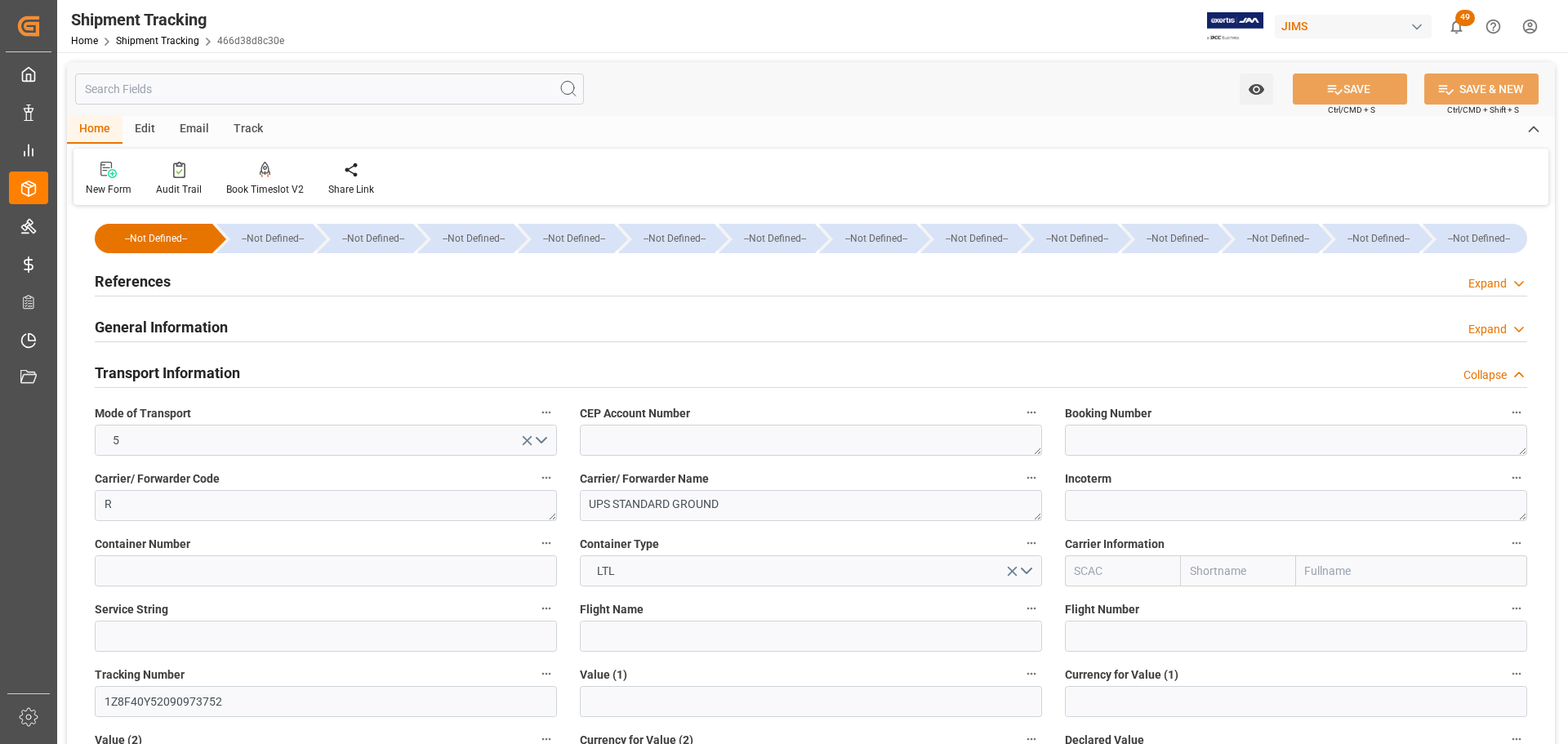
click at [237, 370] on h2 "Transport Information" at bounding box center [168, 372] width 146 height 22
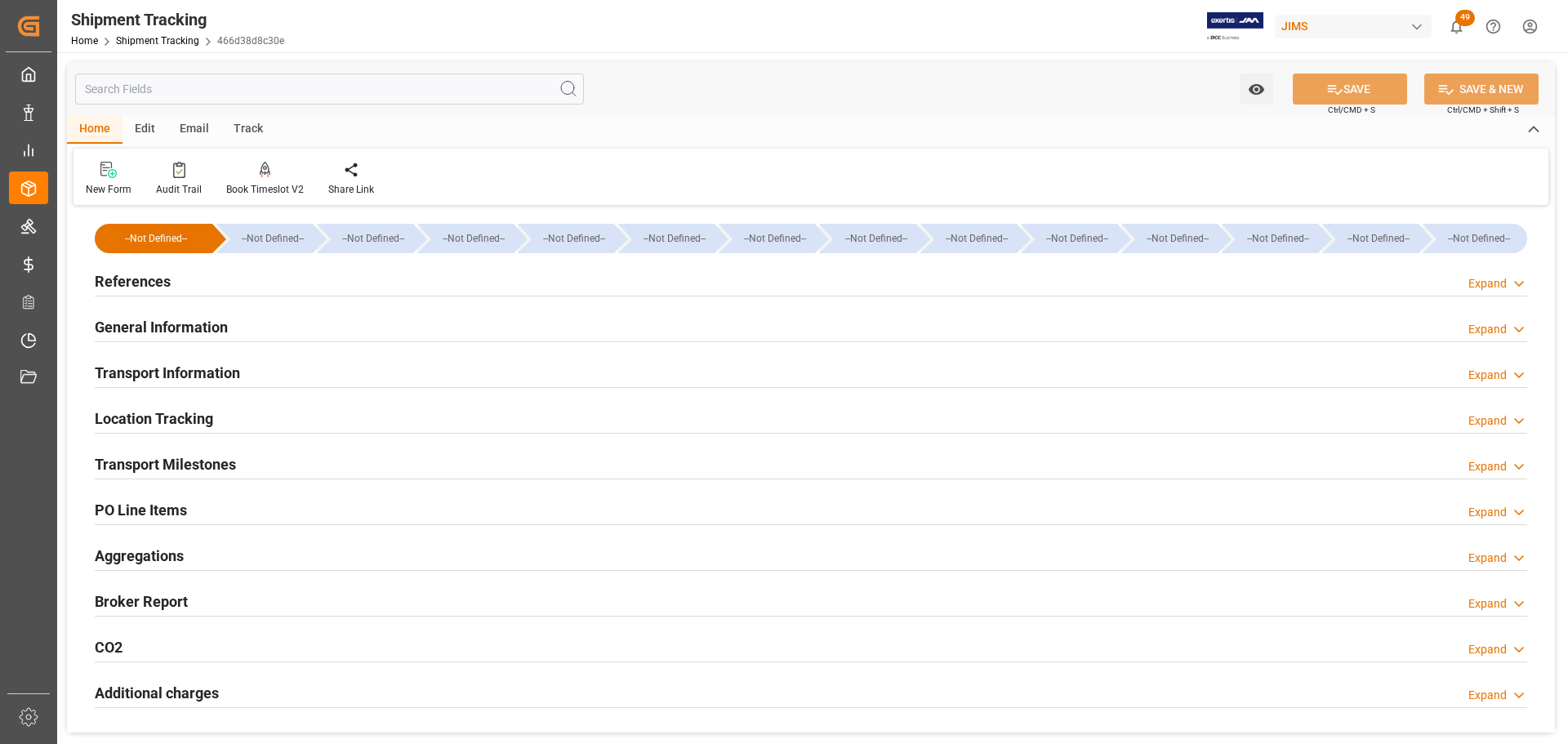
click at [273, 330] on div "General Information Expand" at bounding box center [812, 326] width 1433 height 31
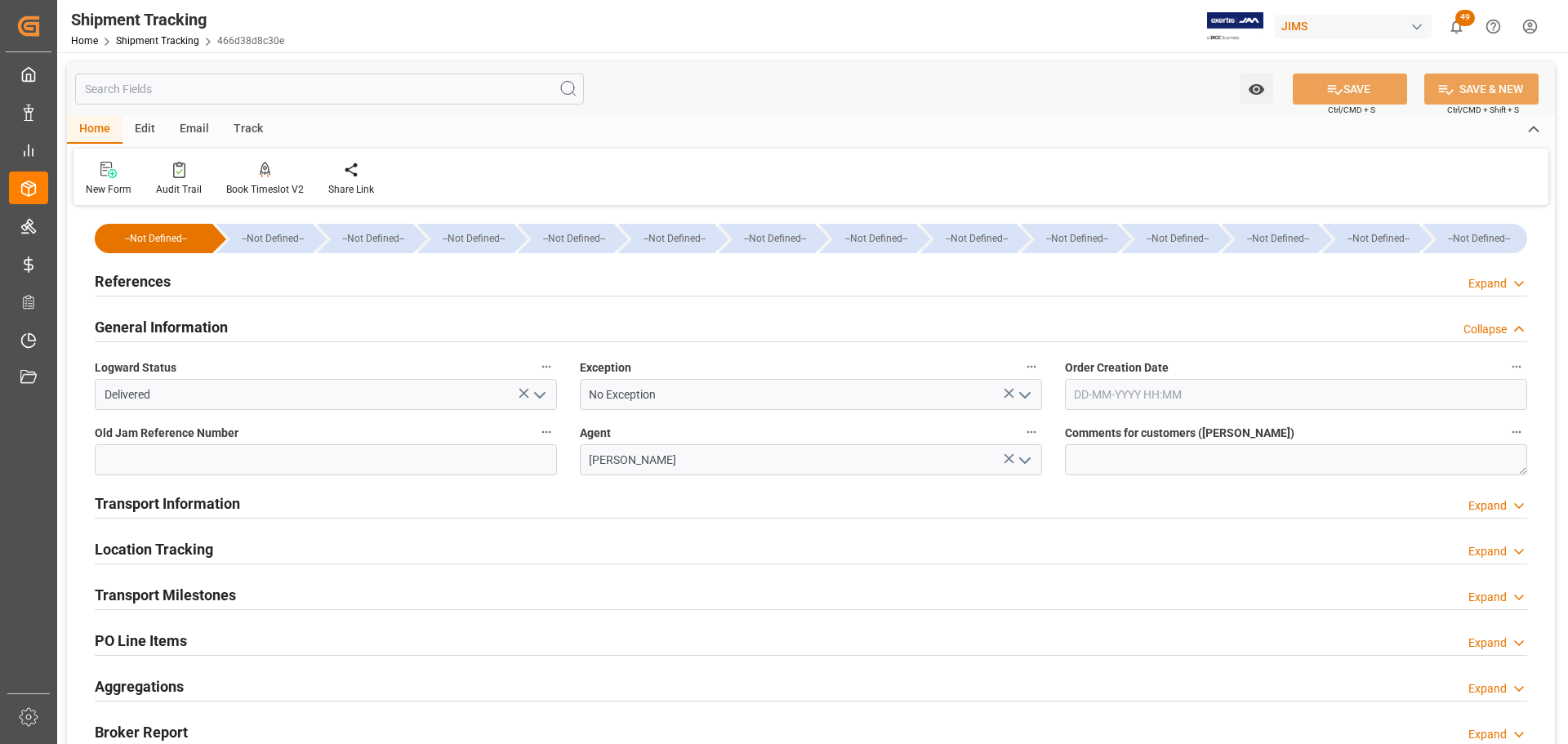
click at [293, 320] on div "General Information Collapse" at bounding box center [812, 326] width 1433 height 31
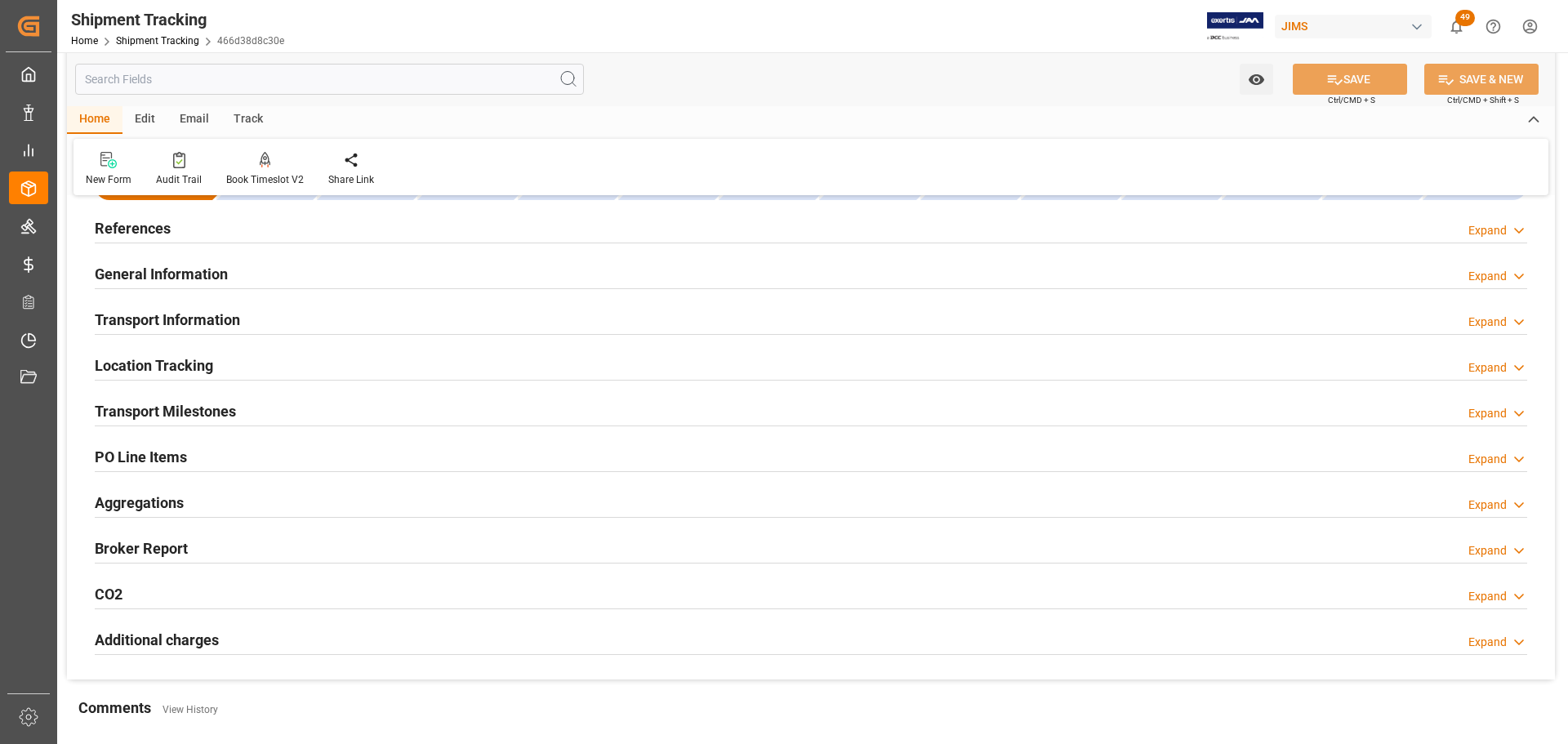
scroll to position [82, 0]
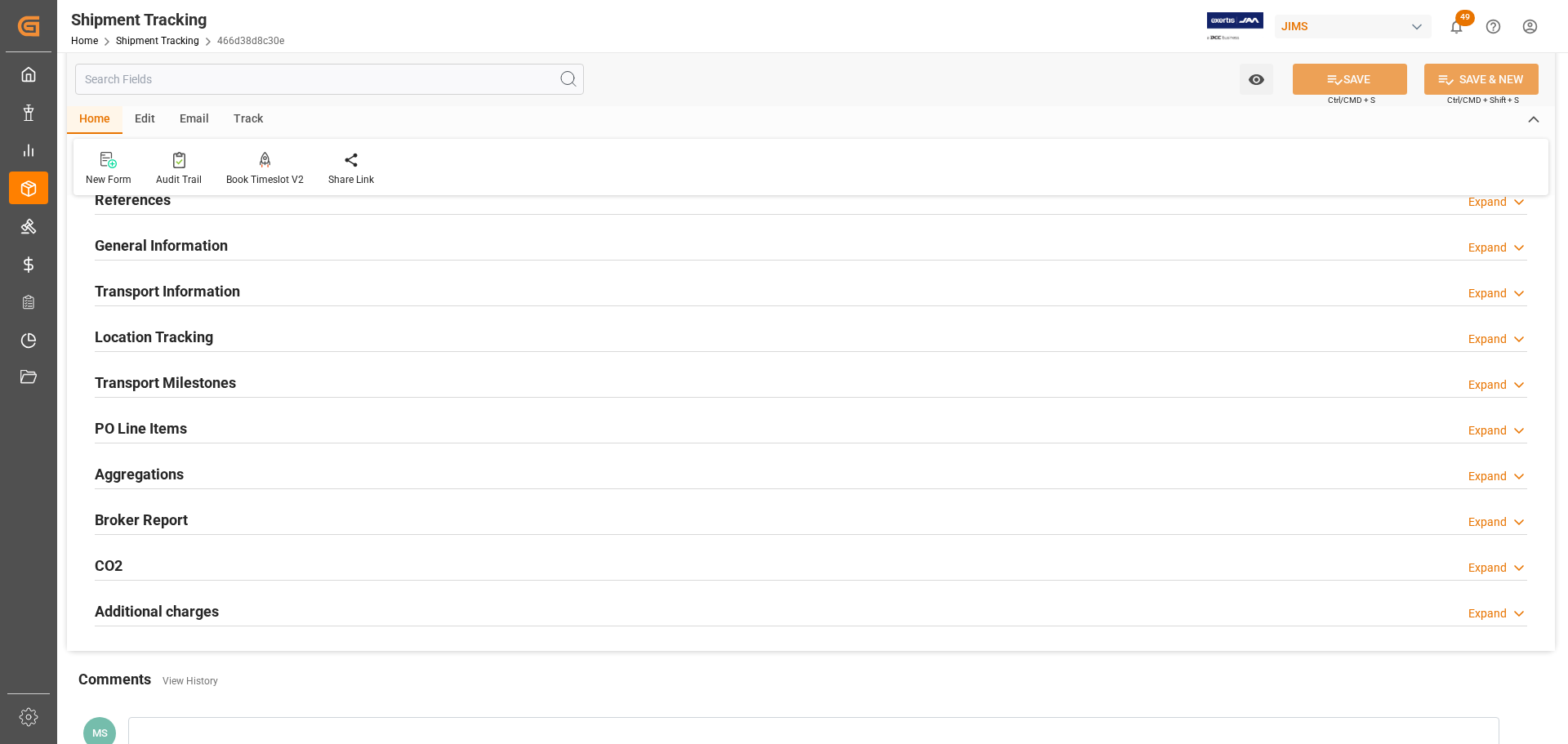
click at [278, 383] on div "Transport Milestones Expand" at bounding box center [812, 382] width 1433 height 31
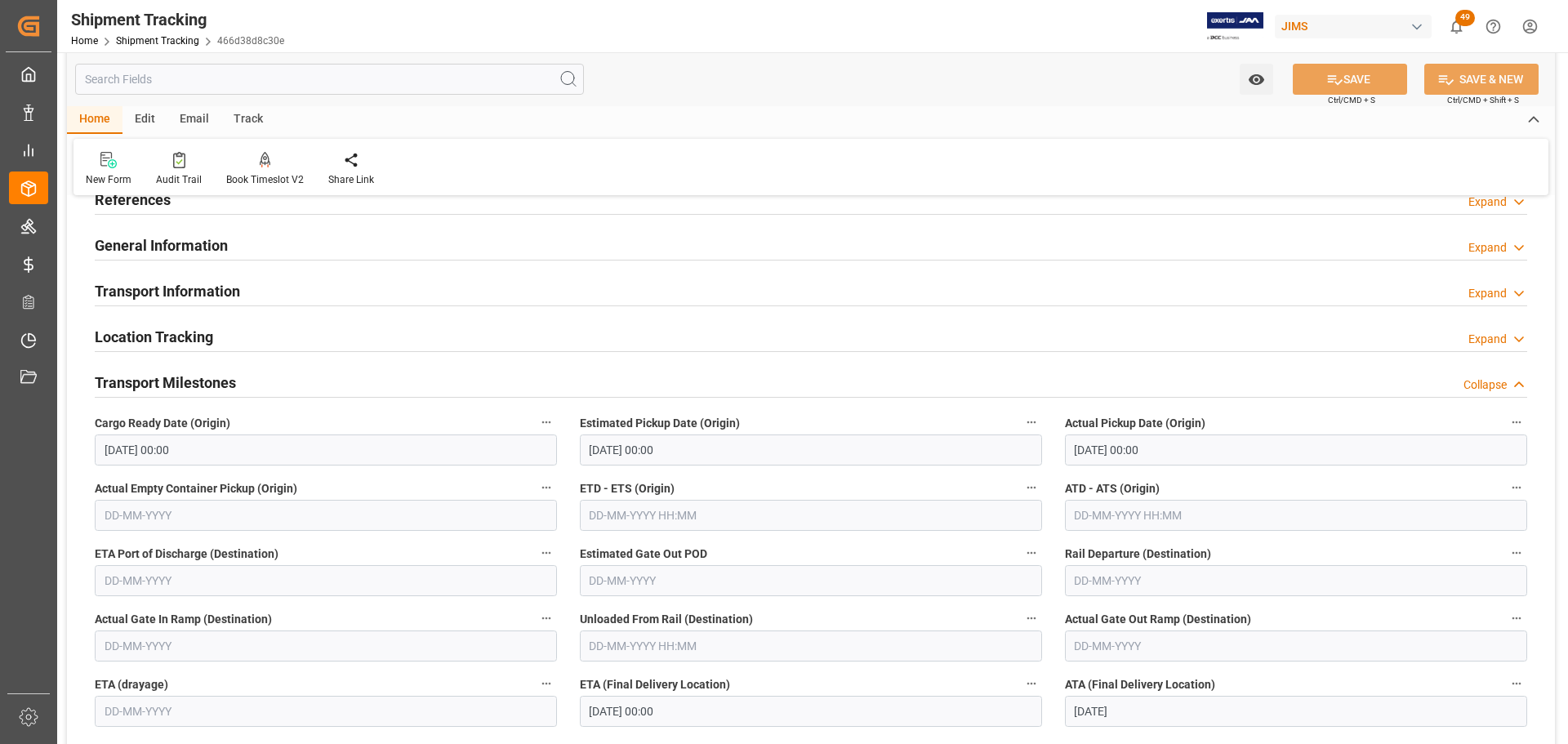
click at [278, 383] on div "Transport Milestones Collapse" at bounding box center [812, 382] width 1433 height 31
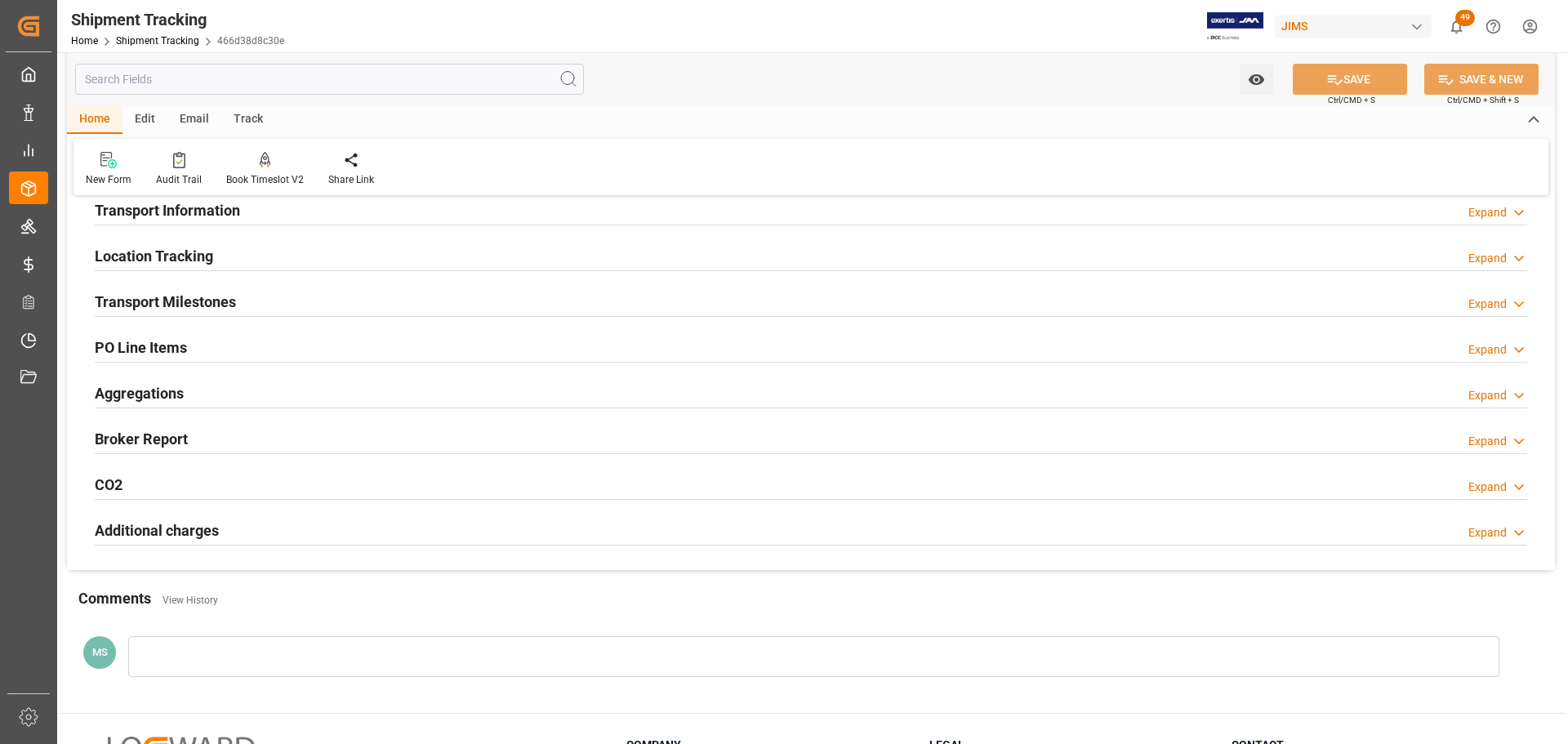
scroll to position [163, 0]
click at [268, 301] on div "Transport Milestones Expand" at bounding box center [812, 300] width 1433 height 31
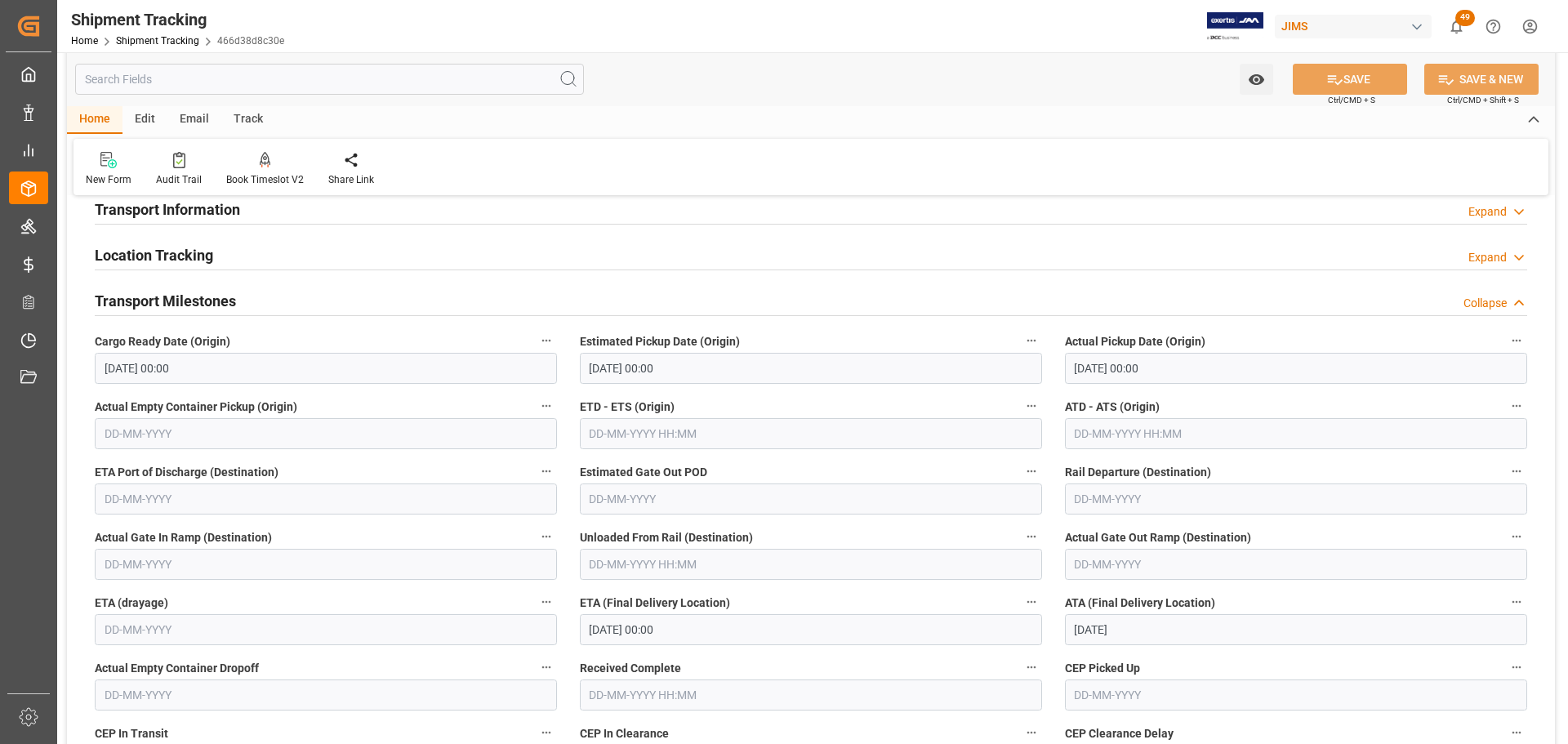
click at [268, 301] on div "Transport Milestones Collapse" at bounding box center [812, 300] width 1433 height 31
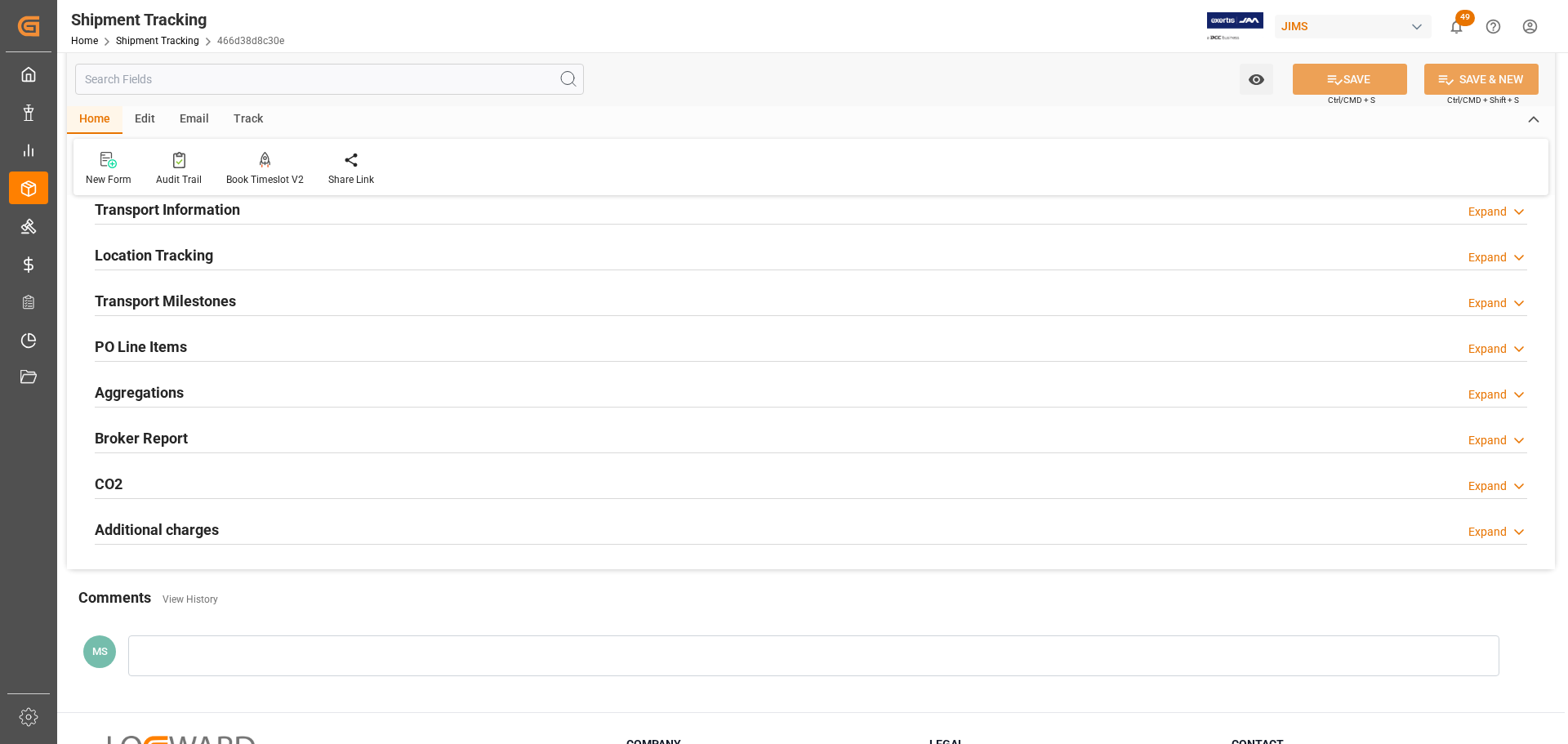
click at [268, 301] on div "Transport Milestones Expand" at bounding box center [812, 300] width 1433 height 31
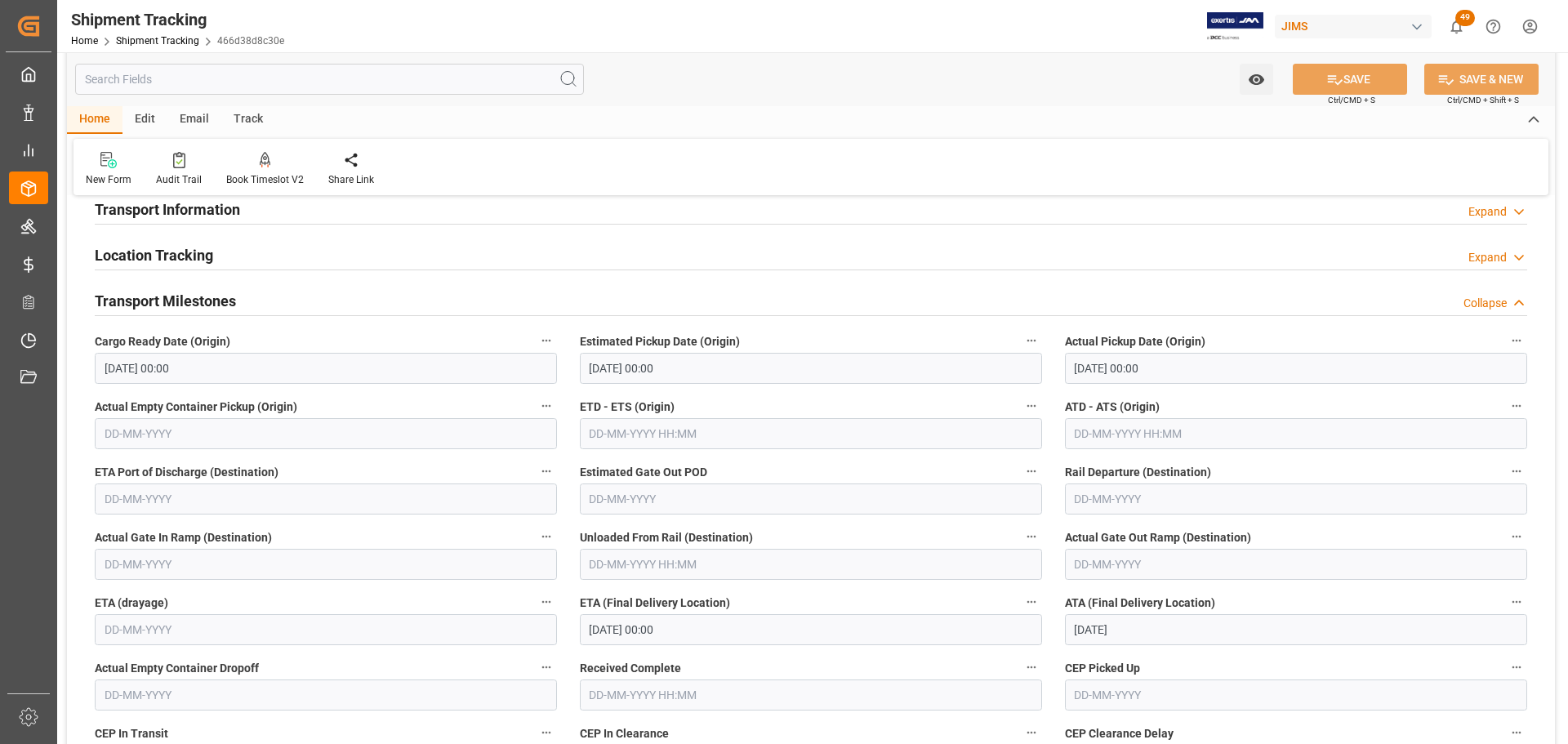
click at [268, 301] on div "Transport Milestones Collapse" at bounding box center [812, 300] width 1433 height 31
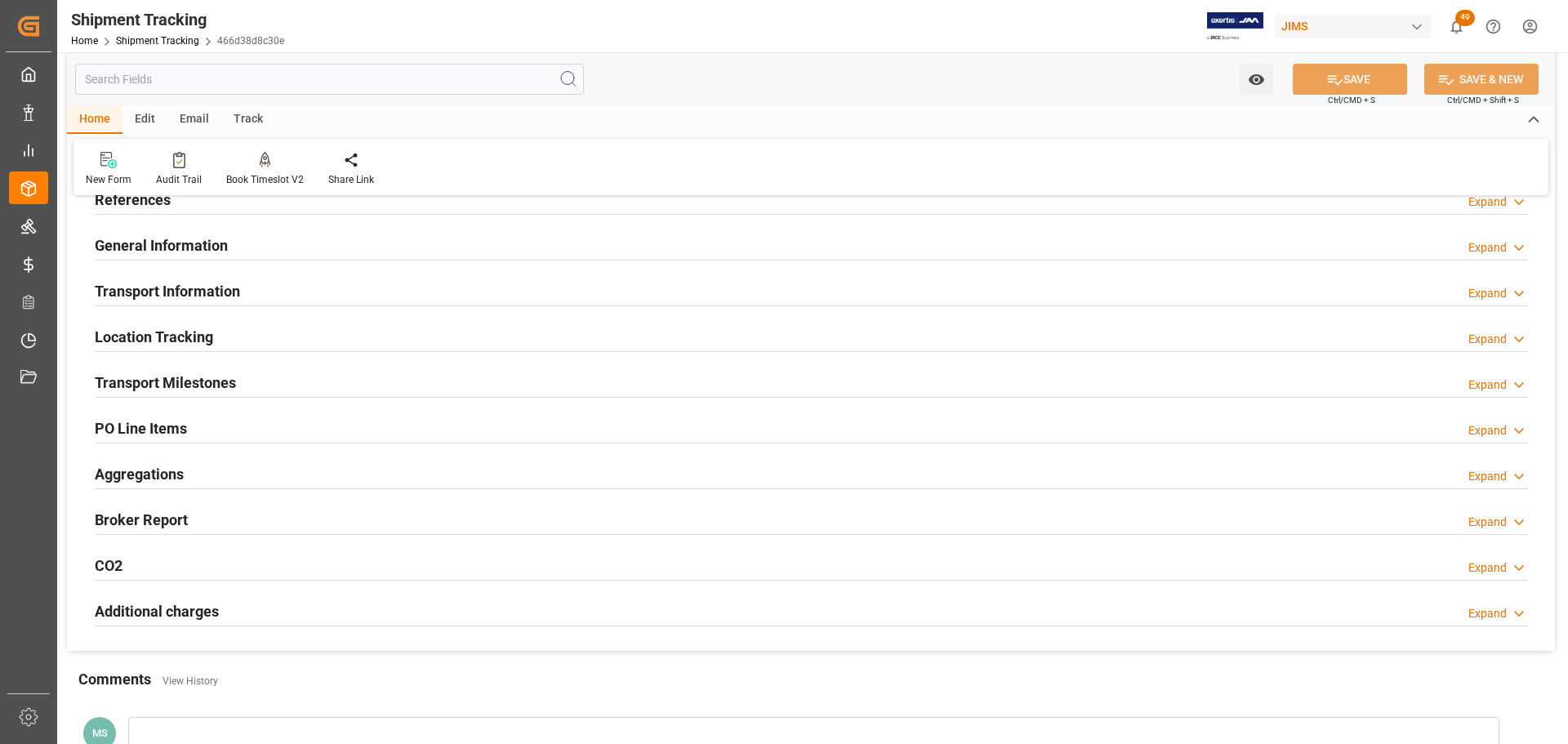
scroll to position [0, 0]
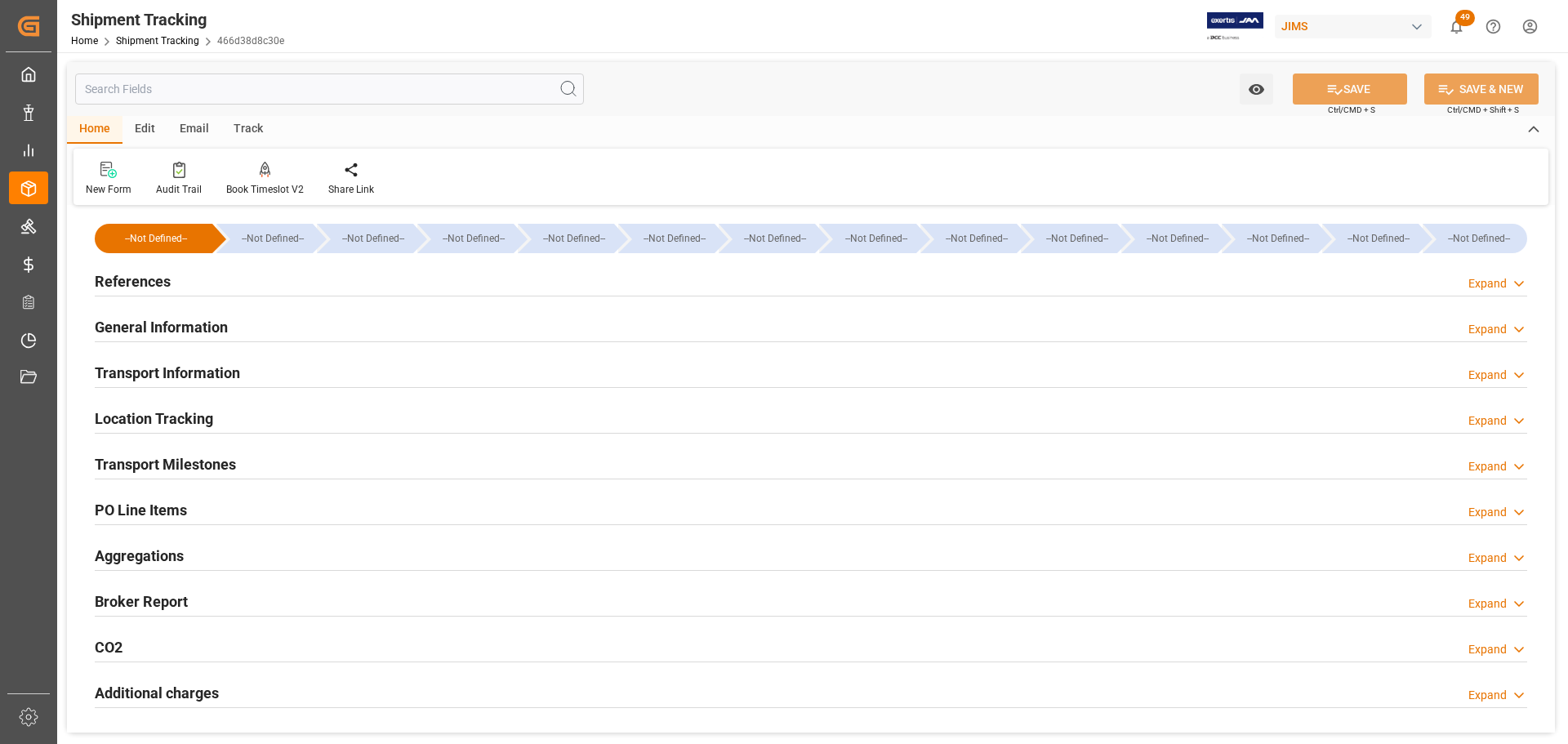
click at [317, 451] on div "Transport Milestones Expand" at bounding box center [812, 463] width 1433 height 31
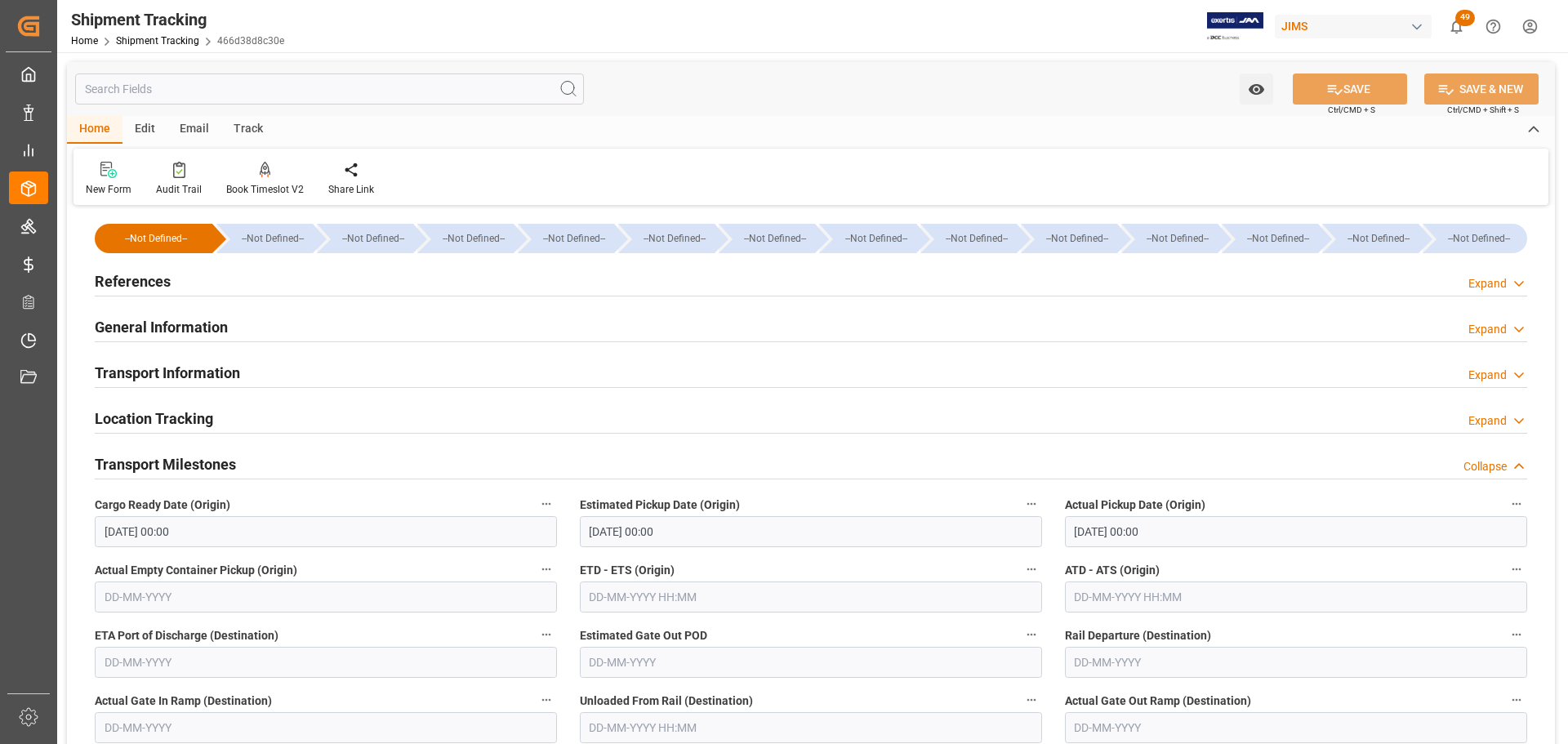
click at [317, 453] on div "Transport Milestones Collapse" at bounding box center [812, 463] width 1433 height 31
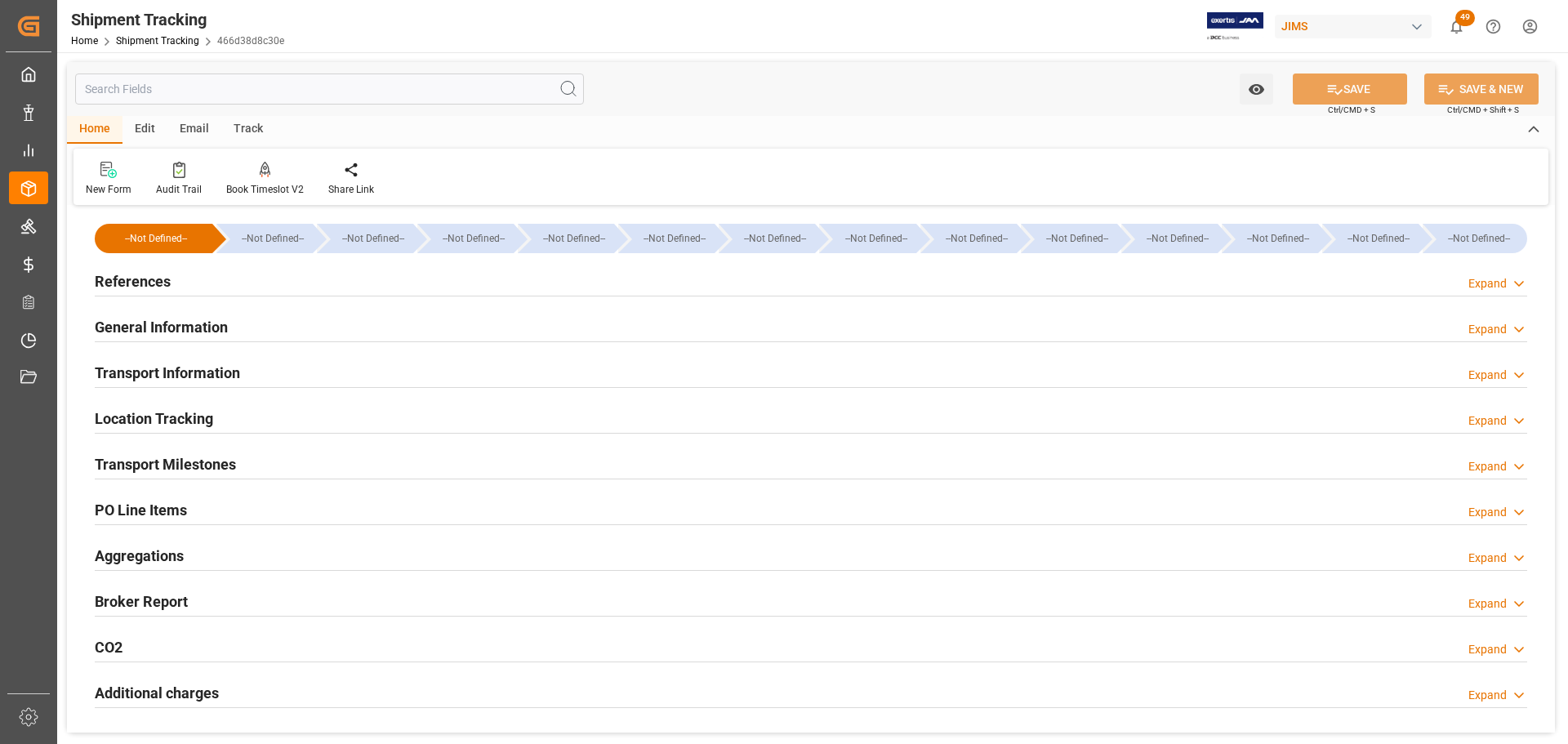
click at [328, 357] on div "Transport Information Expand" at bounding box center [812, 372] width 1433 height 31
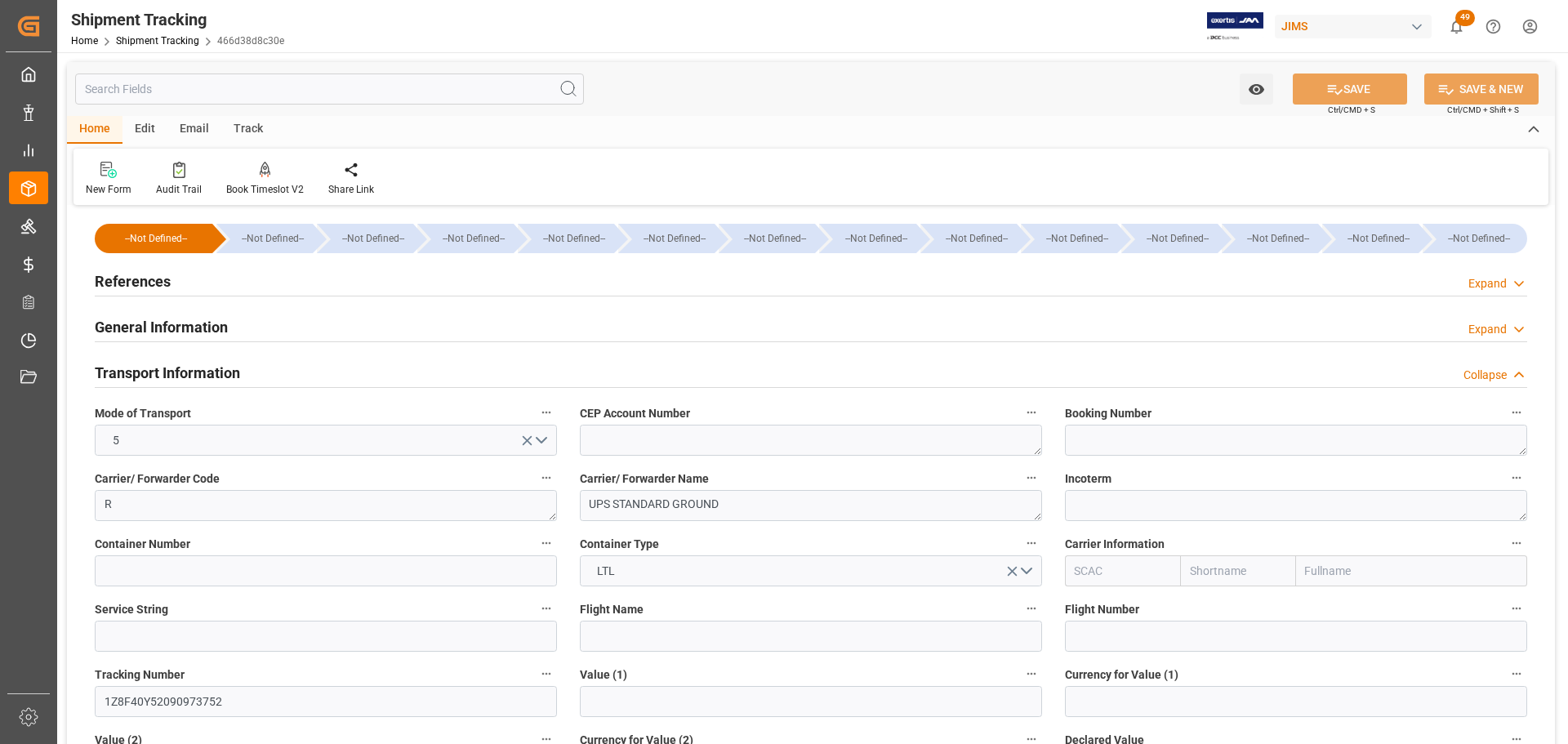
click at [279, 372] on div "Transport Information Collapse" at bounding box center [812, 372] width 1433 height 31
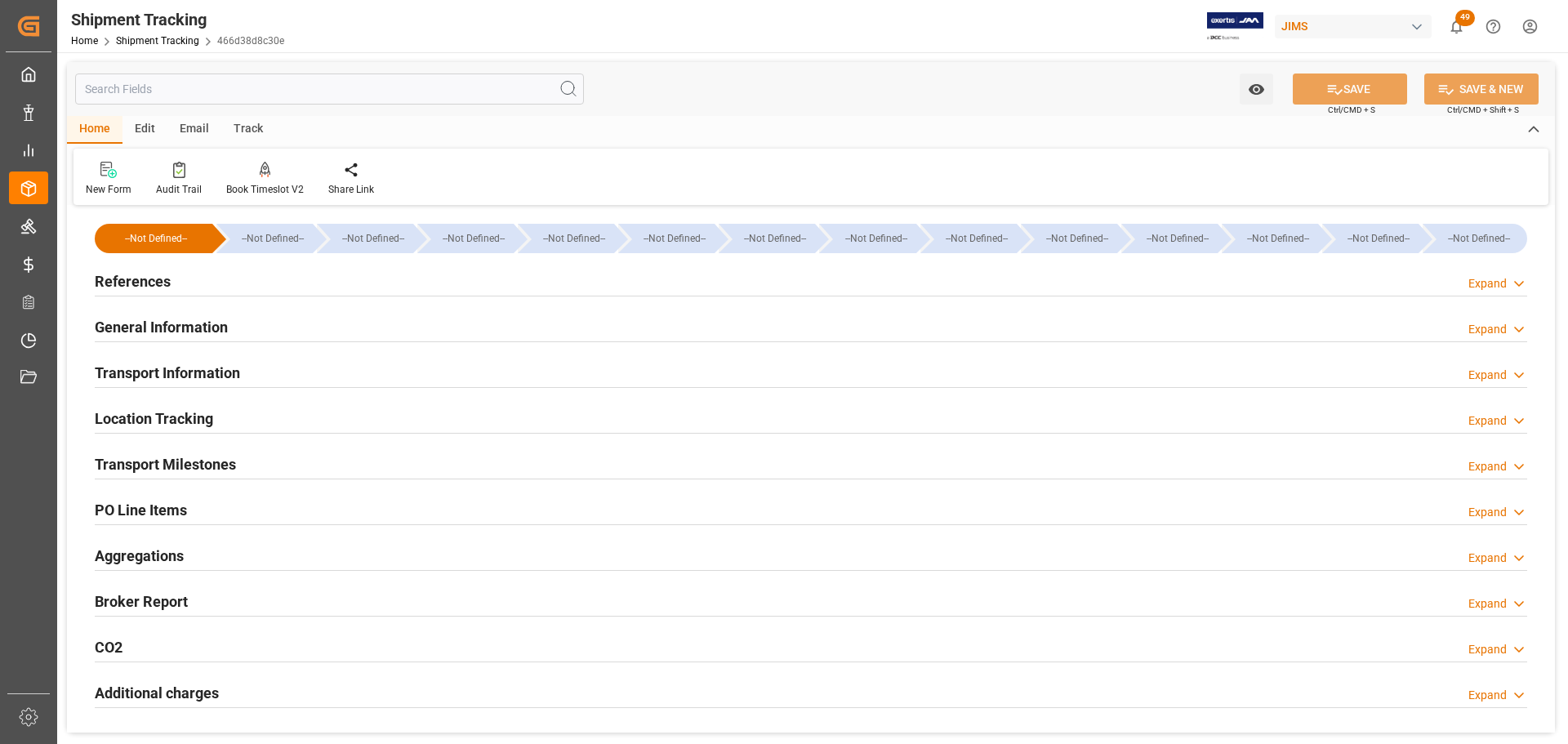
click at [242, 305] on div "General Information Expand" at bounding box center [811, 327] width 1456 height 45
click at [237, 314] on div "General Information Expand" at bounding box center [812, 326] width 1433 height 31
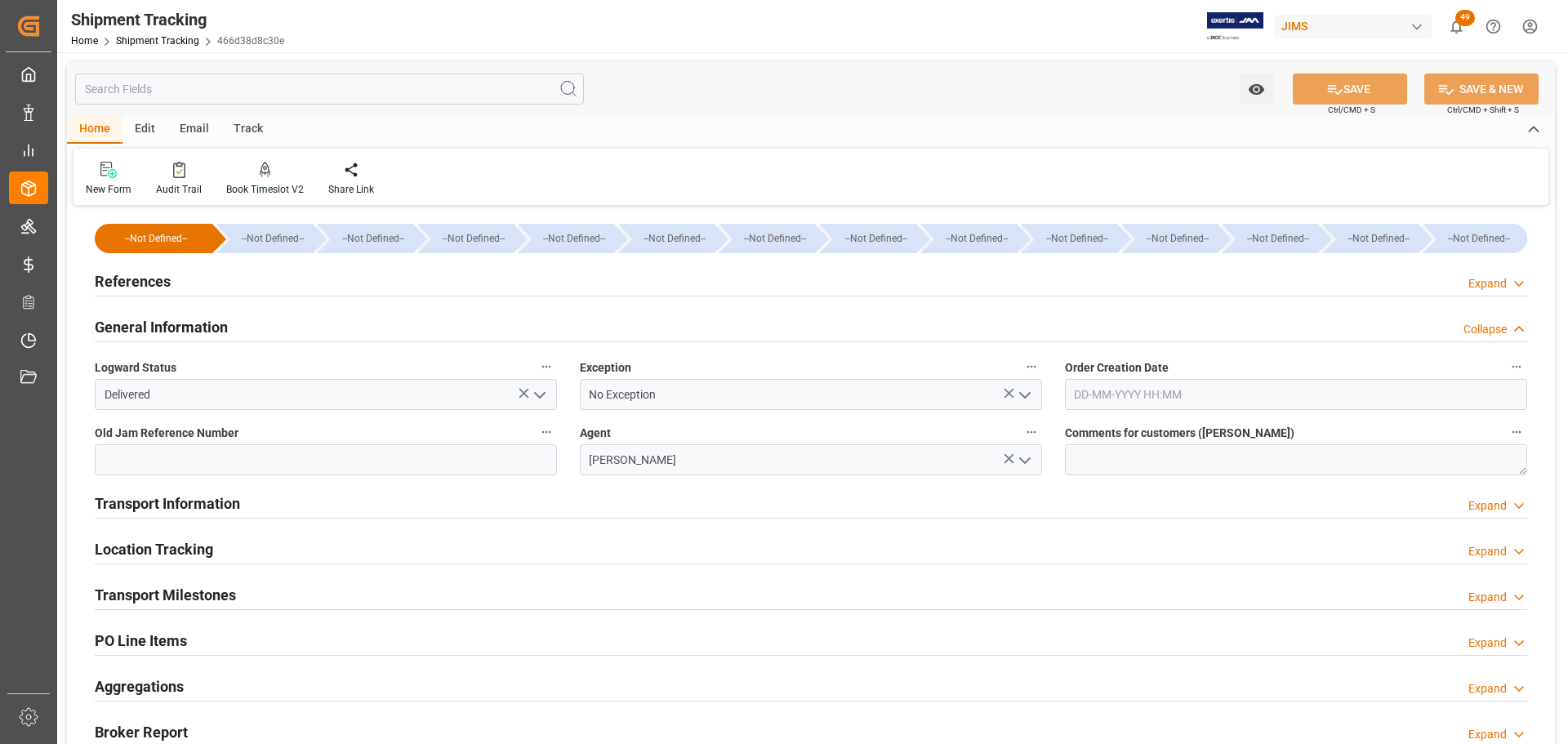
click at [237, 316] on div "General Information Collapse" at bounding box center [812, 326] width 1433 height 31
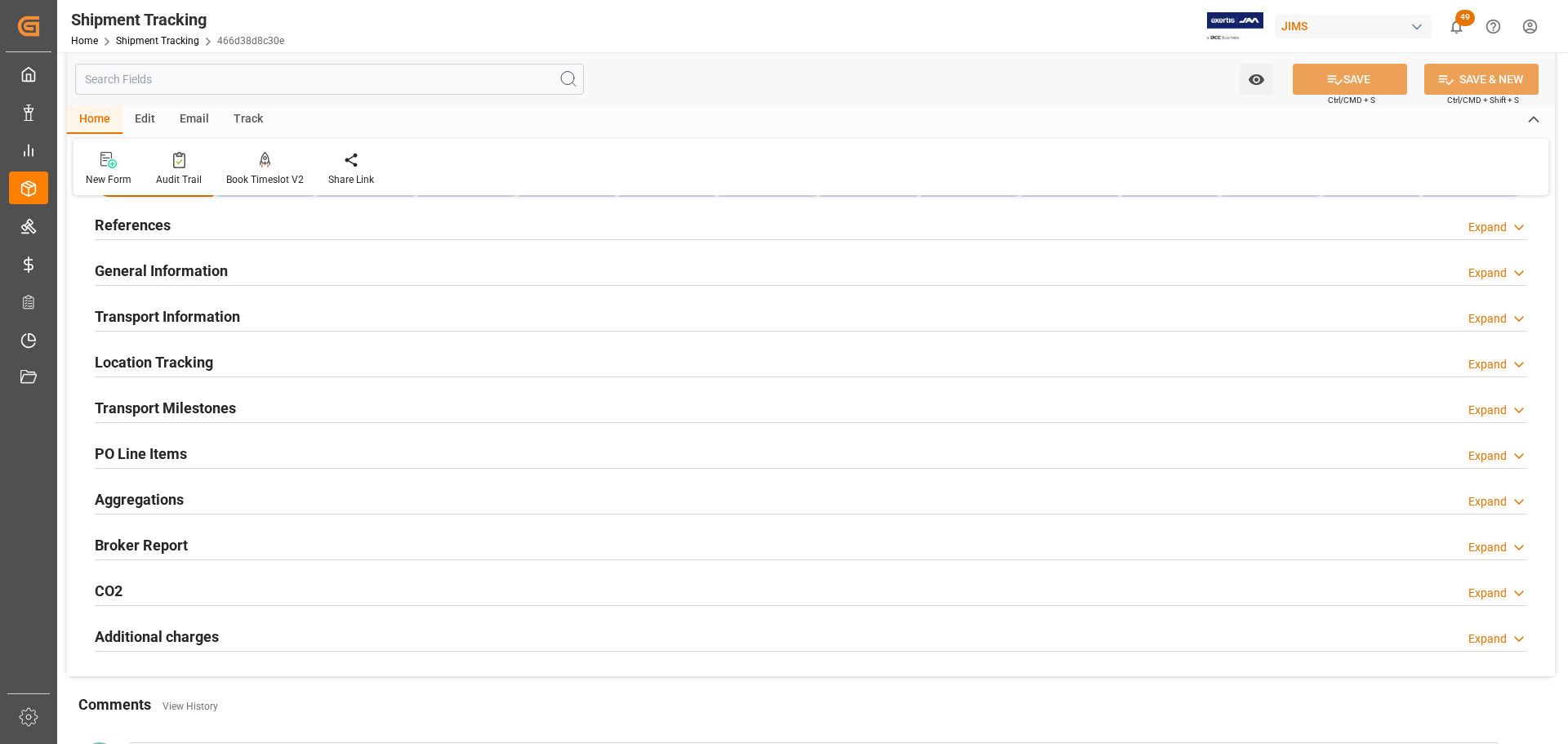
scroll to position [82, 0]
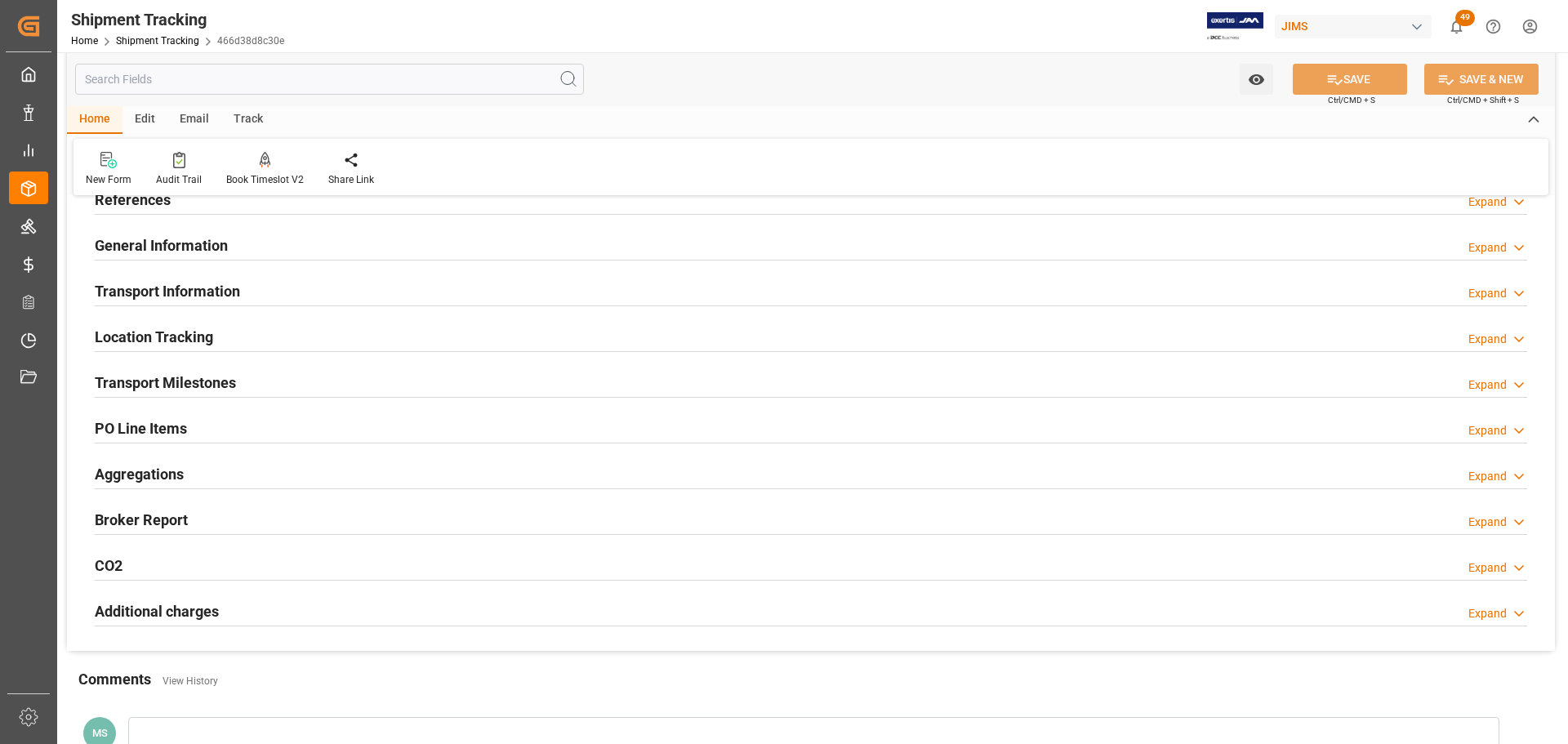
click at [251, 382] on div "Transport Milestones Expand" at bounding box center [812, 382] width 1433 height 31
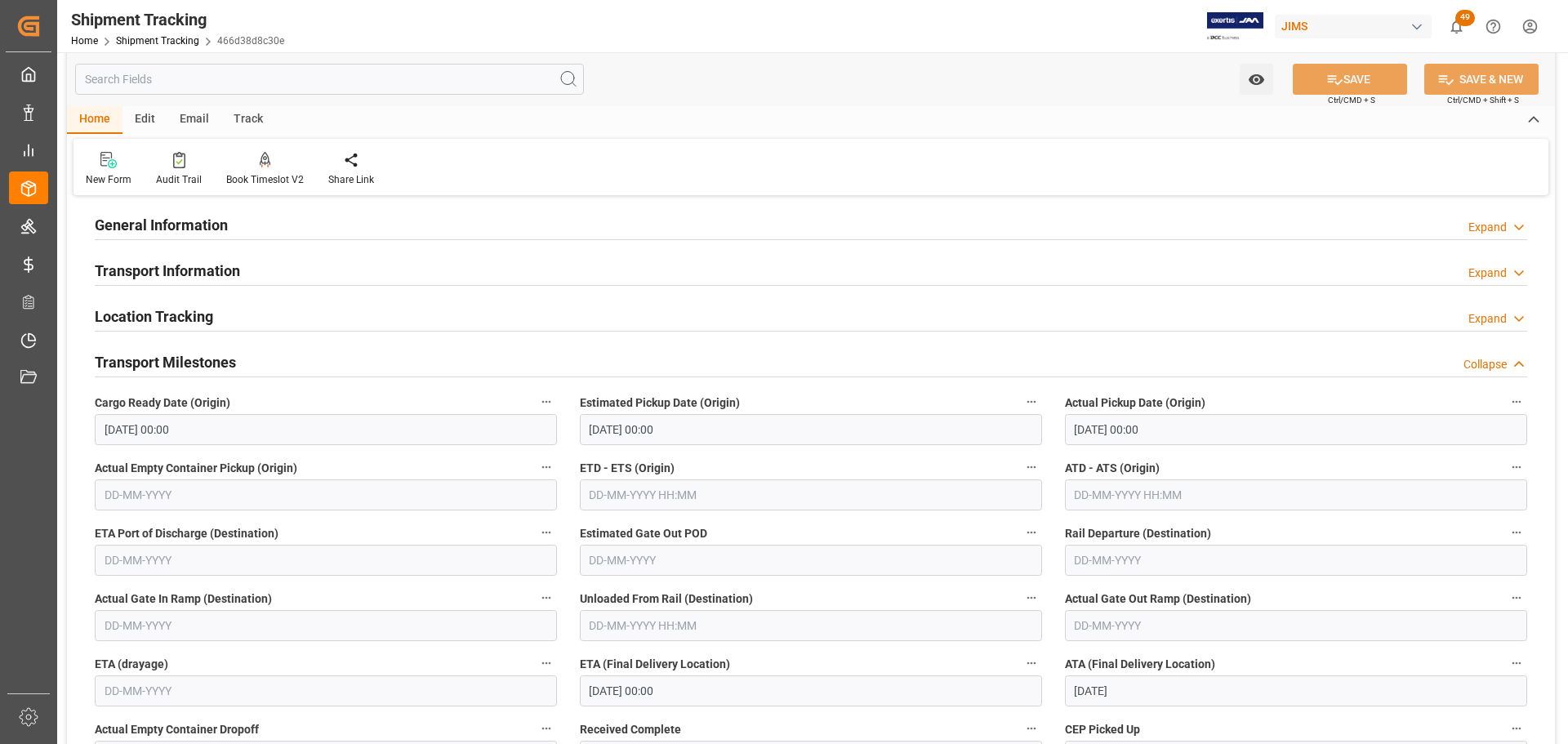
scroll to position [163, 0]
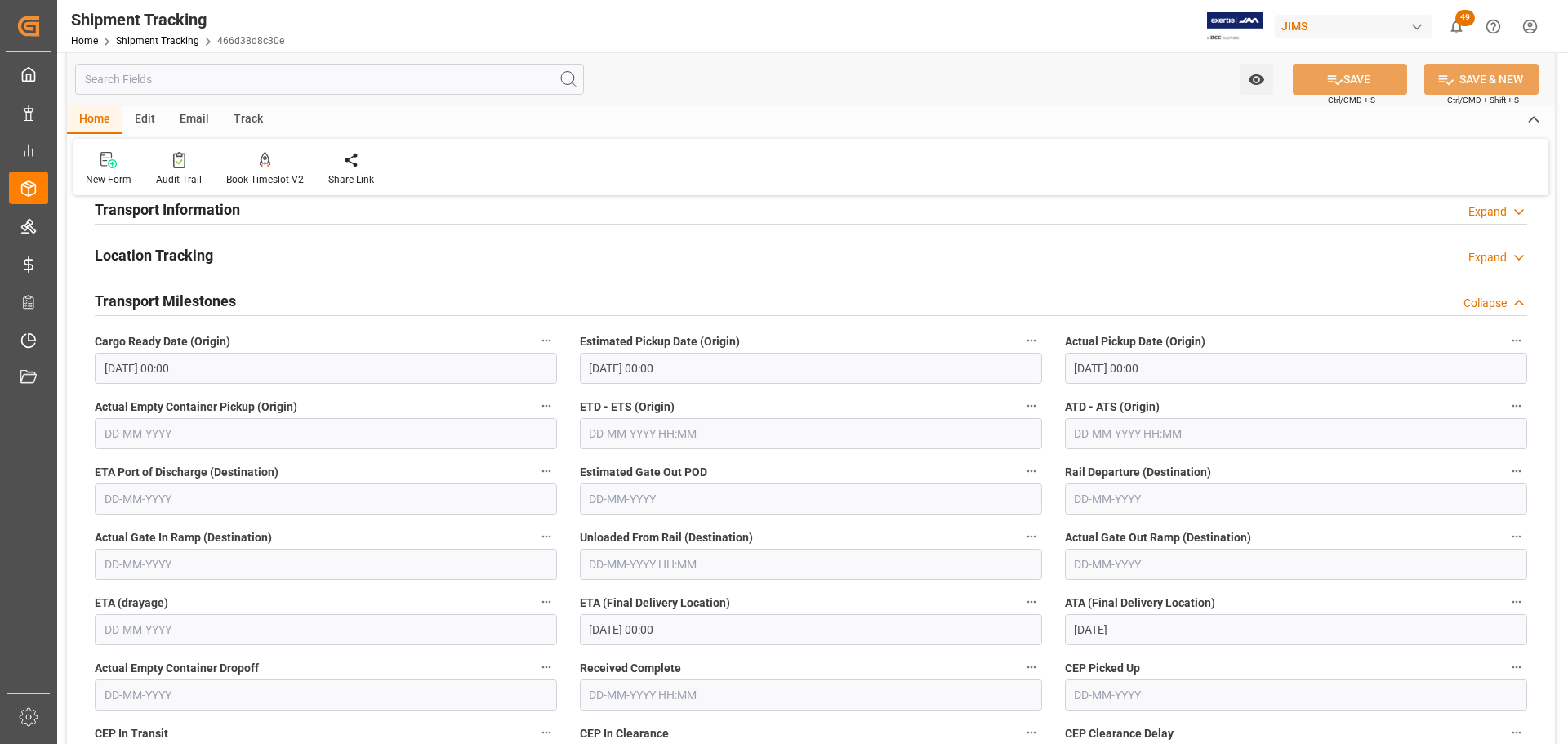
click at [292, 305] on div "Transport Milestones Collapse" at bounding box center [812, 300] width 1433 height 31
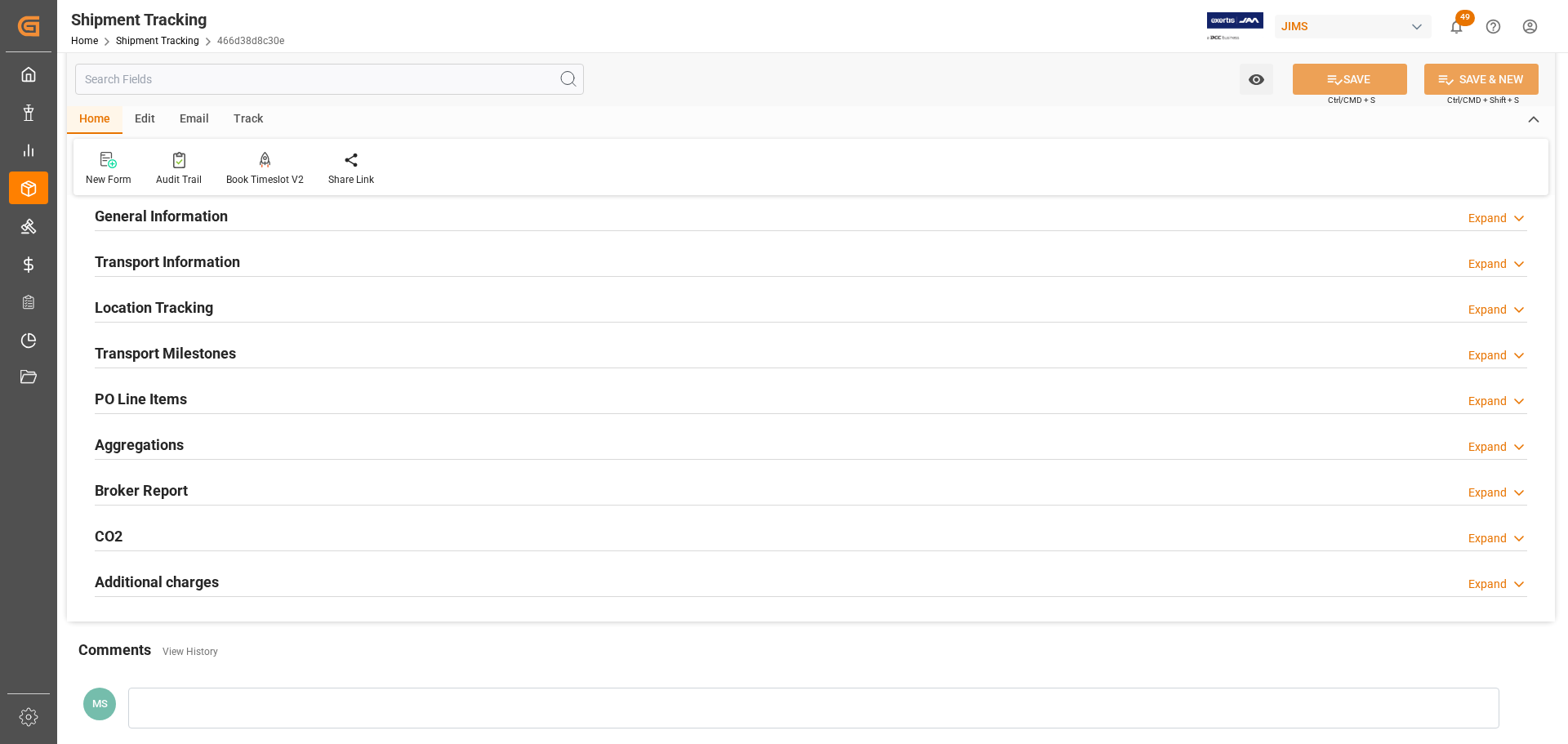
scroll to position [82, 0]
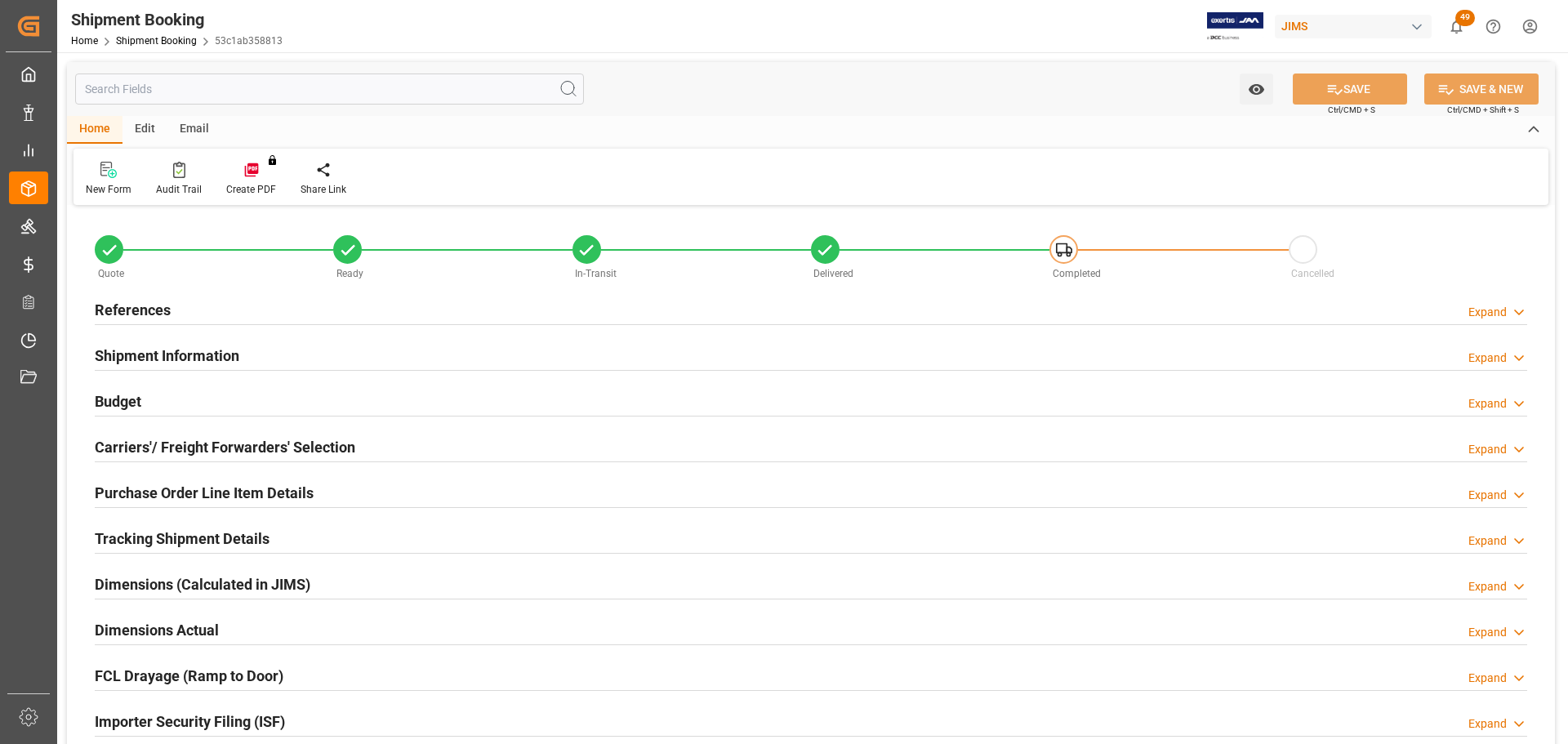
type input "0"
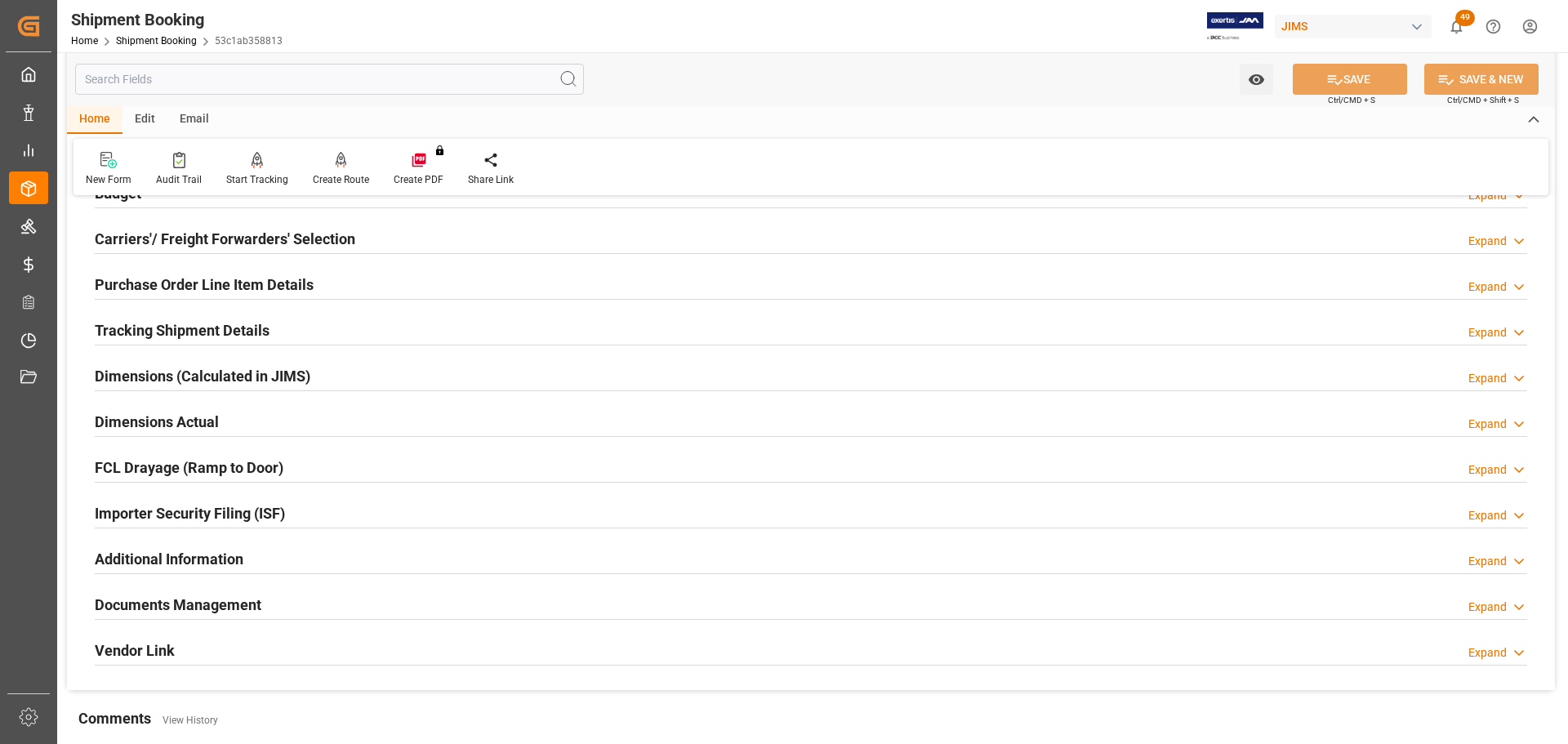
scroll to position [246, 0]
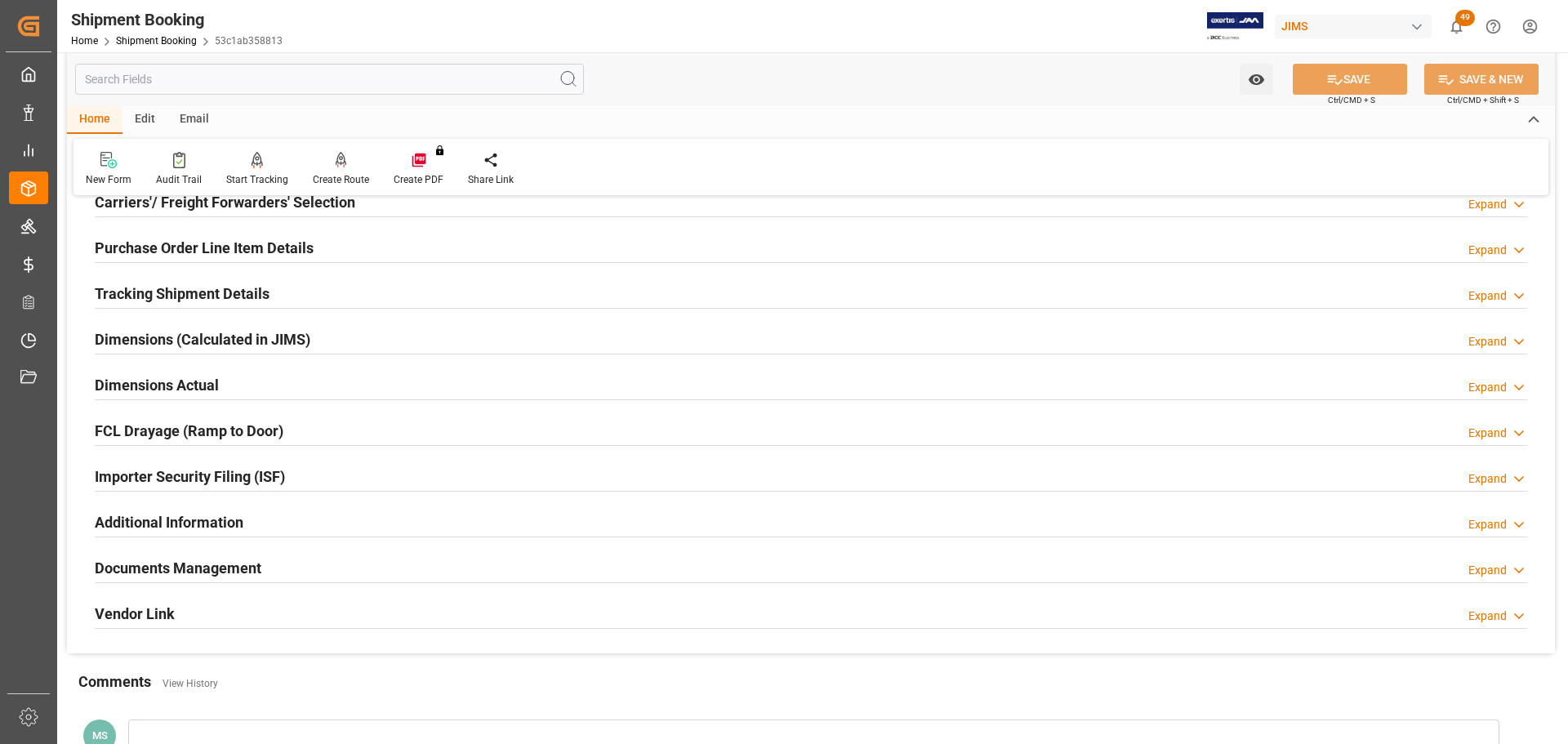
click at [361, 292] on div "Tracking Shipment Details Expand" at bounding box center [812, 293] width 1433 height 31
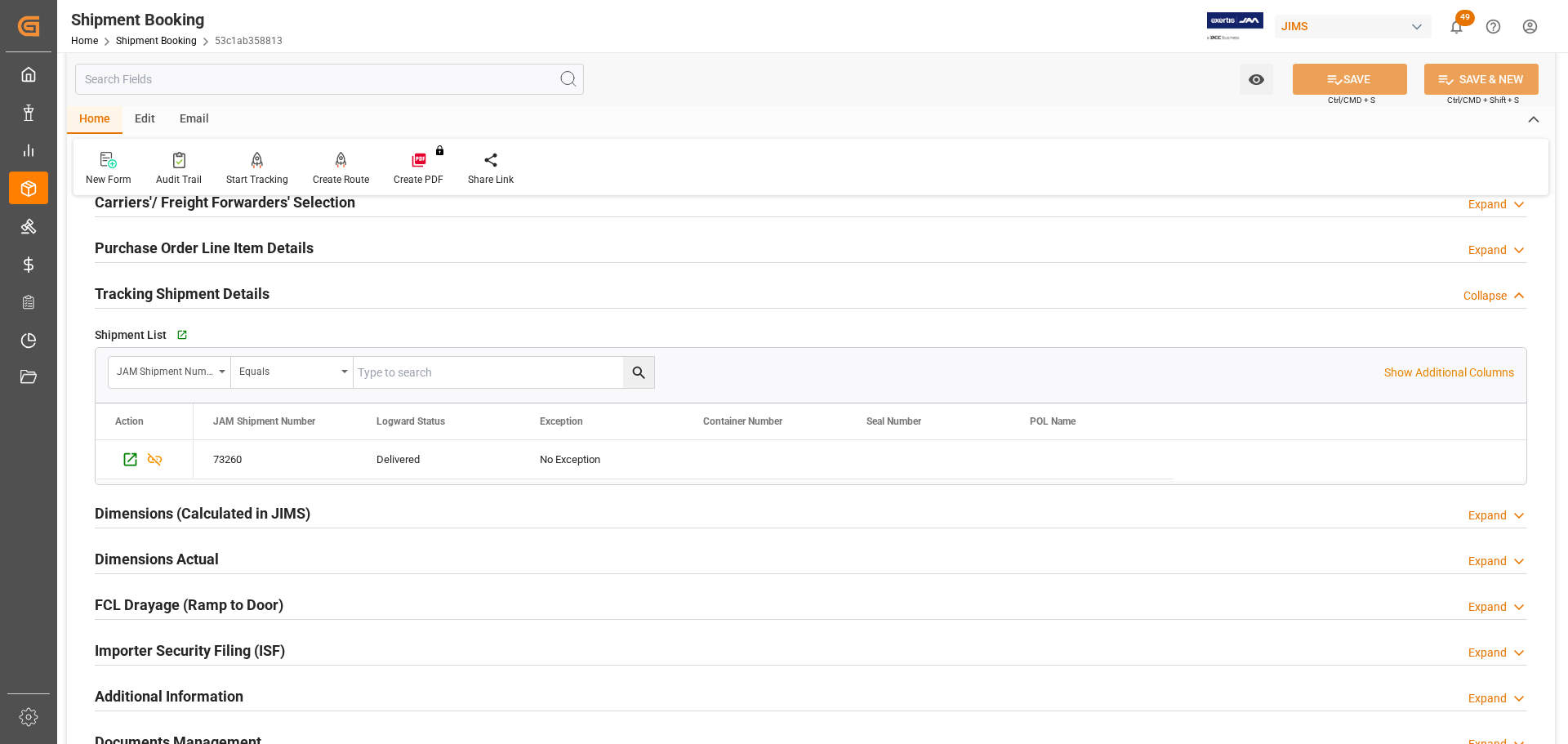
click at [418, 290] on div "Tracking Shipment Details Collapse" at bounding box center [812, 293] width 1433 height 31
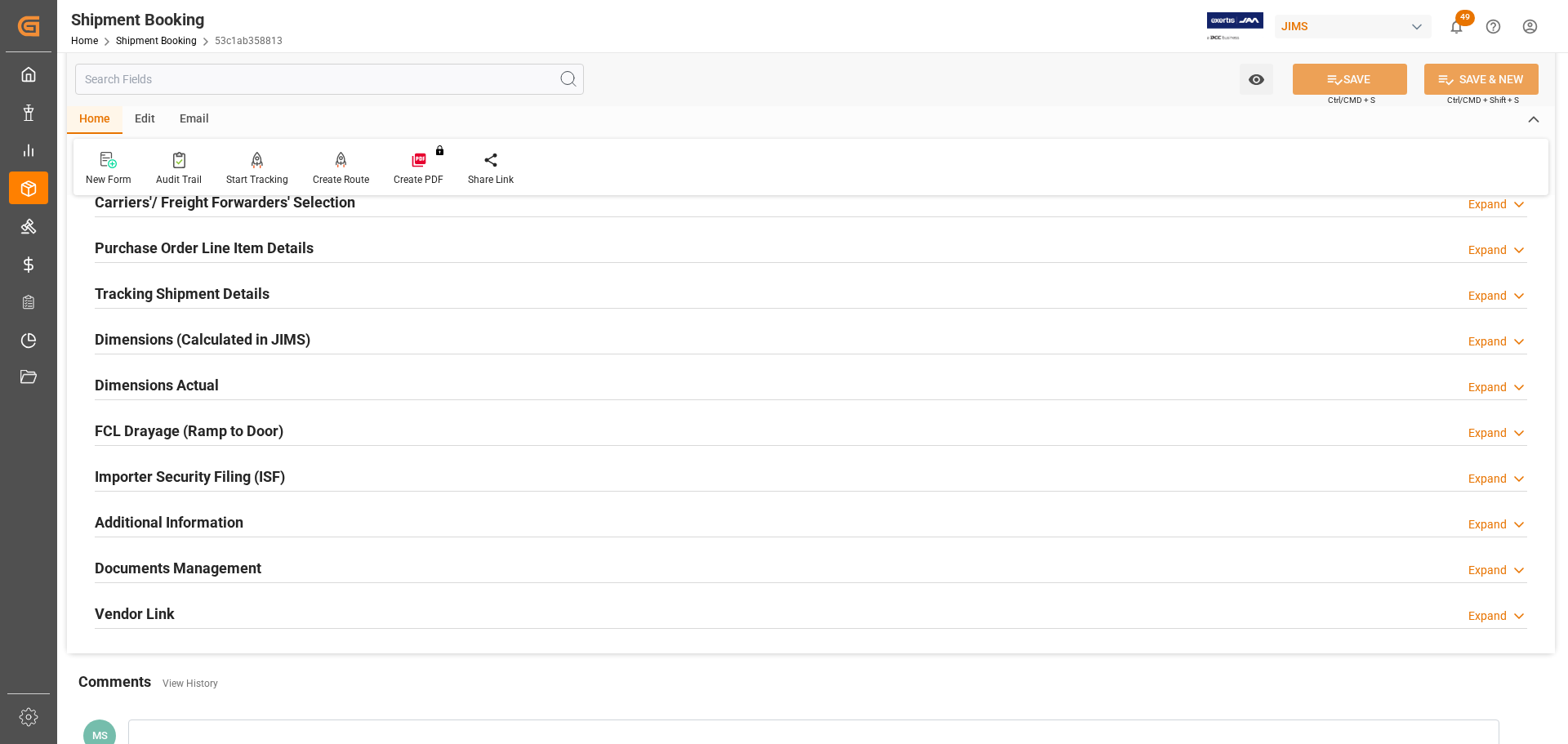
click at [415, 379] on div "Dimensions Actual Expand" at bounding box center [812, 384] width 1433 height 31
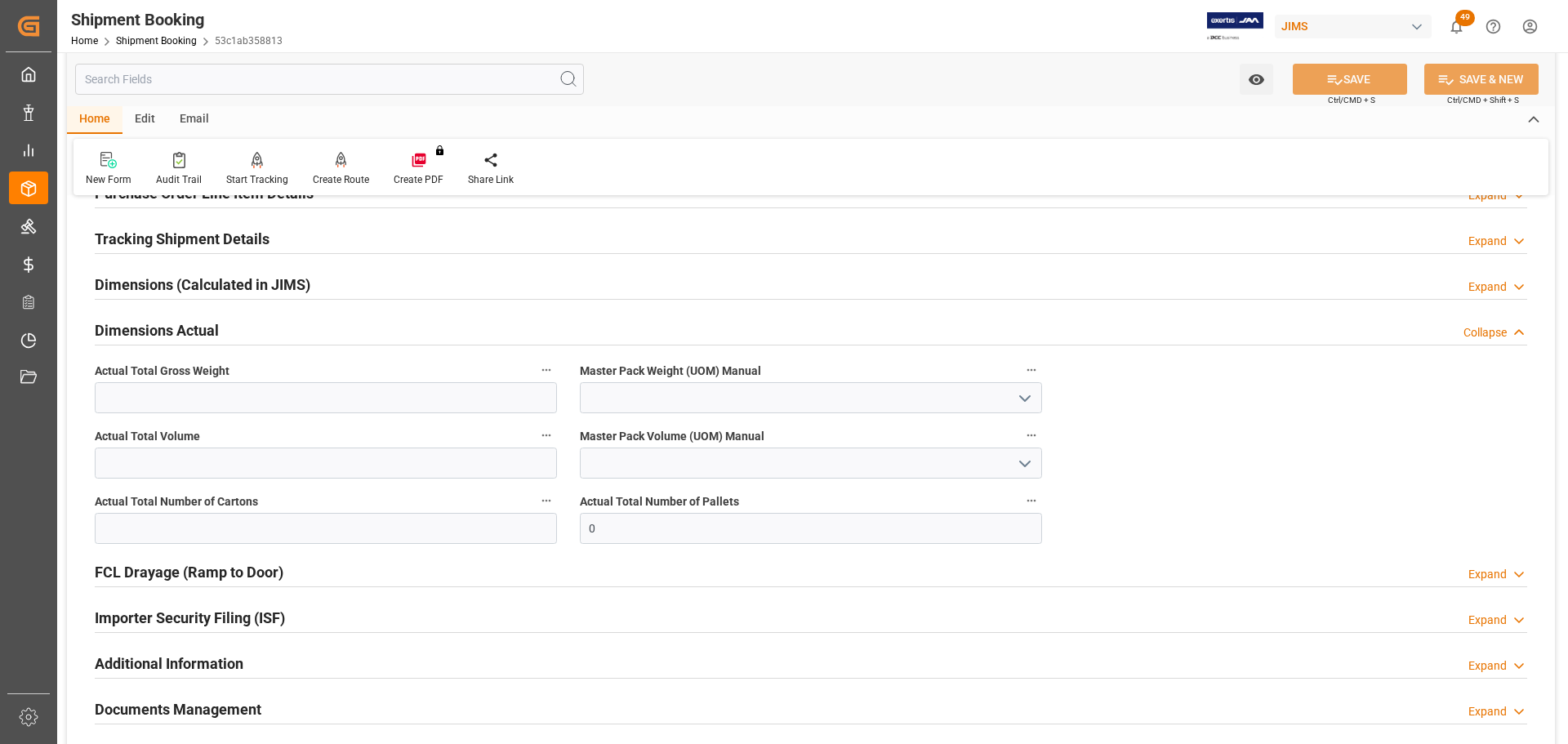
scroll to position [327, 0]
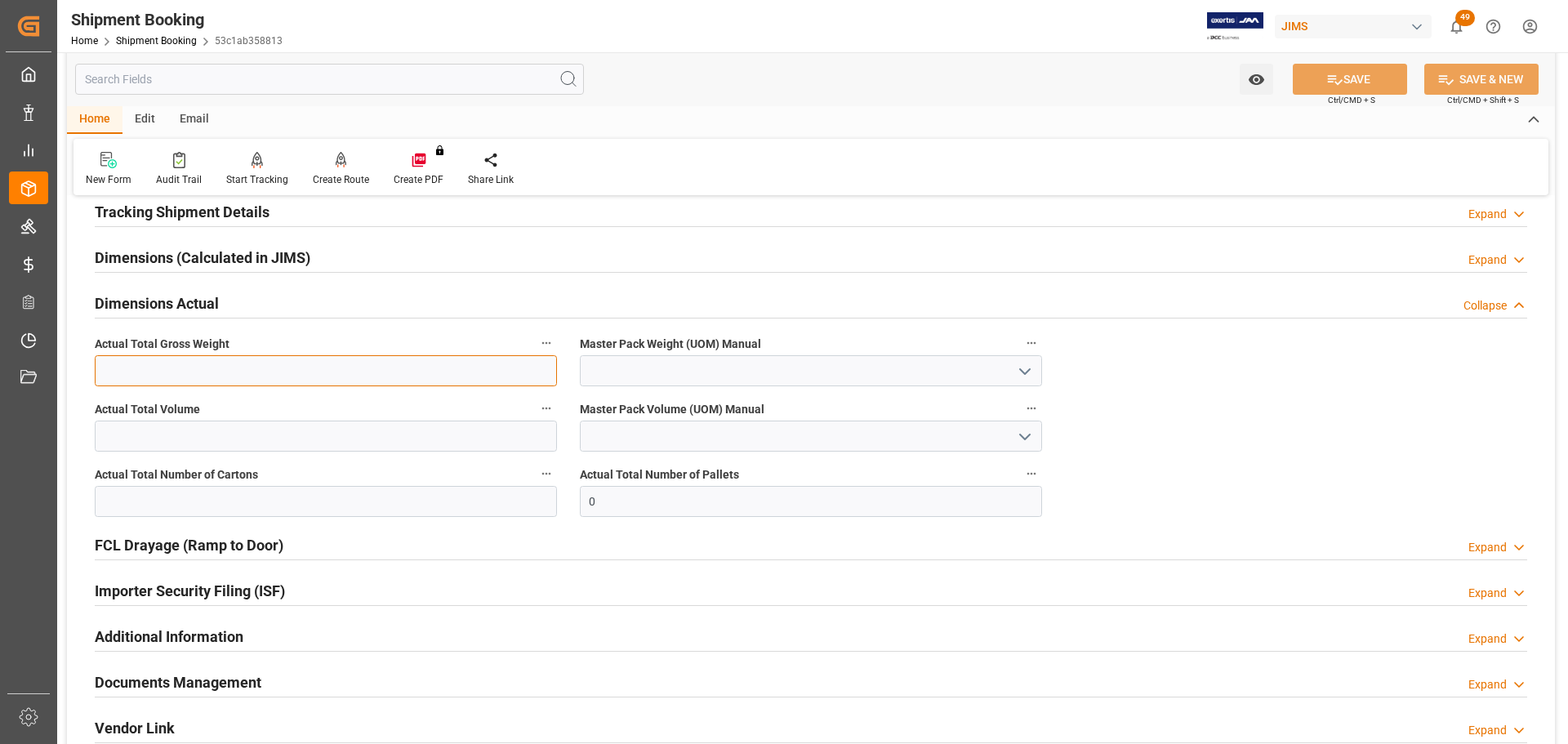
click at [258, 356] on input "text" at bounding box center [326, 371] width 462 height 31
type input "12"
click at [1032, 370] on icon "open menu" at bounding box center [1025, 372] width 20 height 20
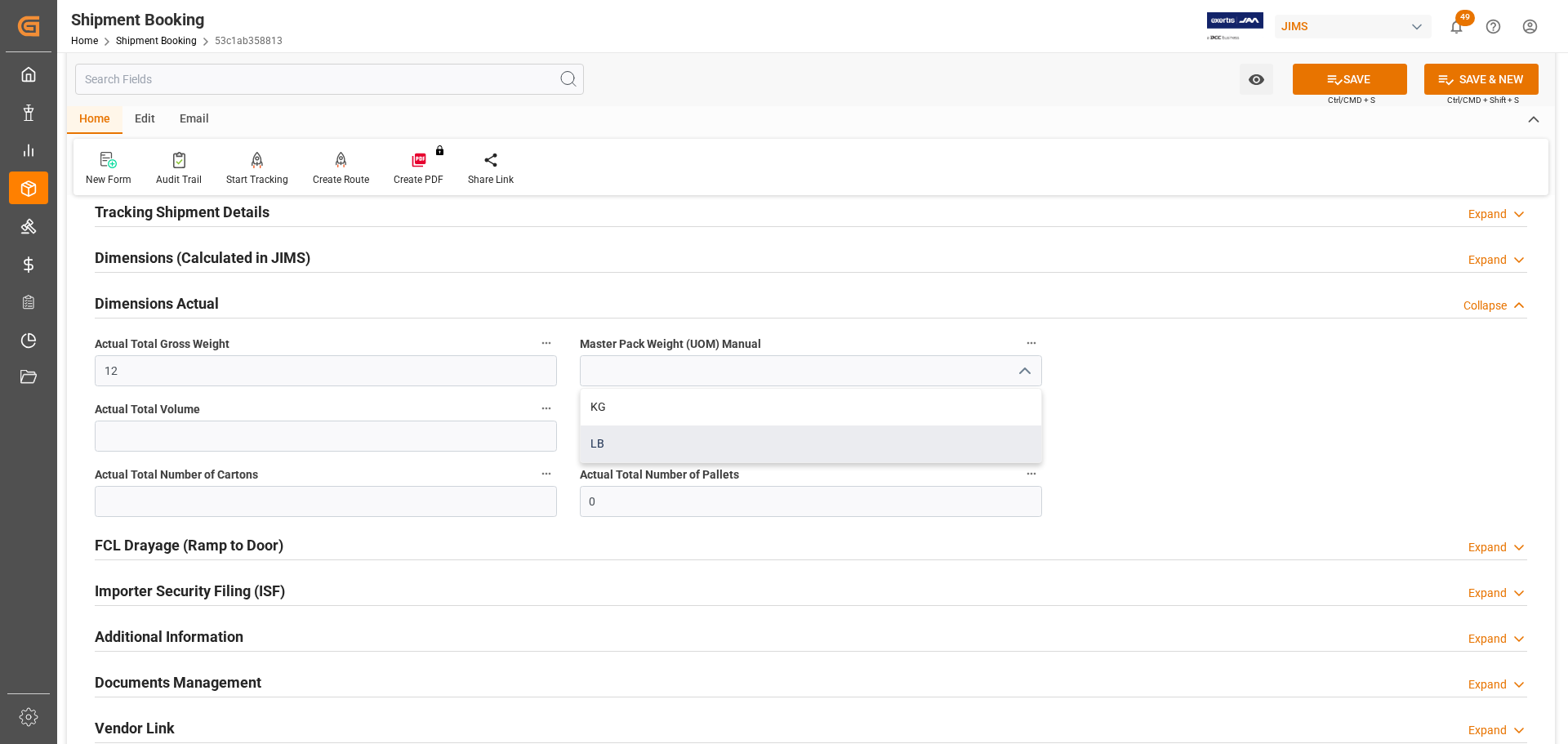
click at [661, 443] on div "LB" at bounding box center [811, 444] width 461 height 37
type input "LB"
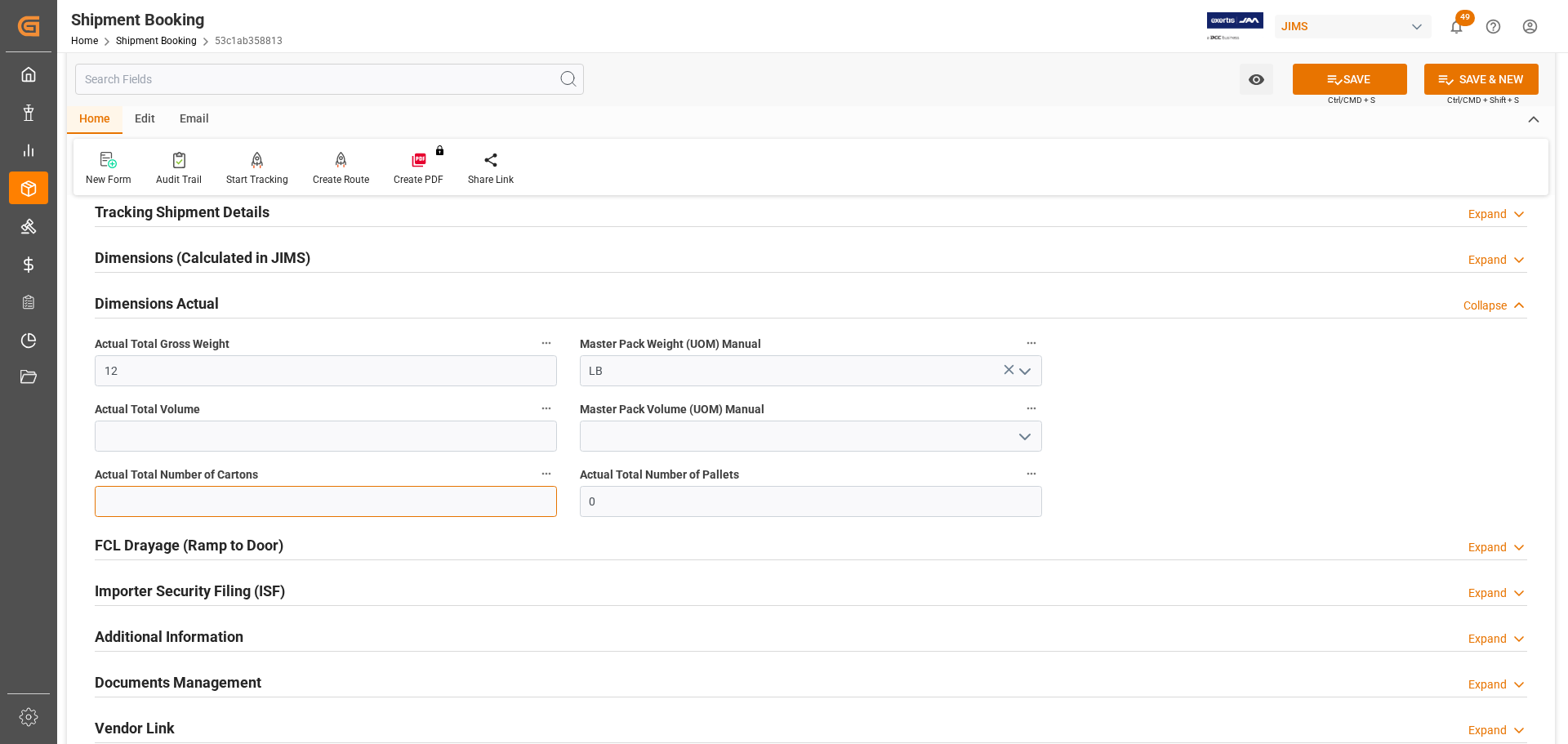
click at [220, 505] on input "text" at bounding box center [326, 502] width 462 height 31
type input "1"
click at [1389, 76] on button "SAVE" at bounding box center [1350, 79] width 114 height 31
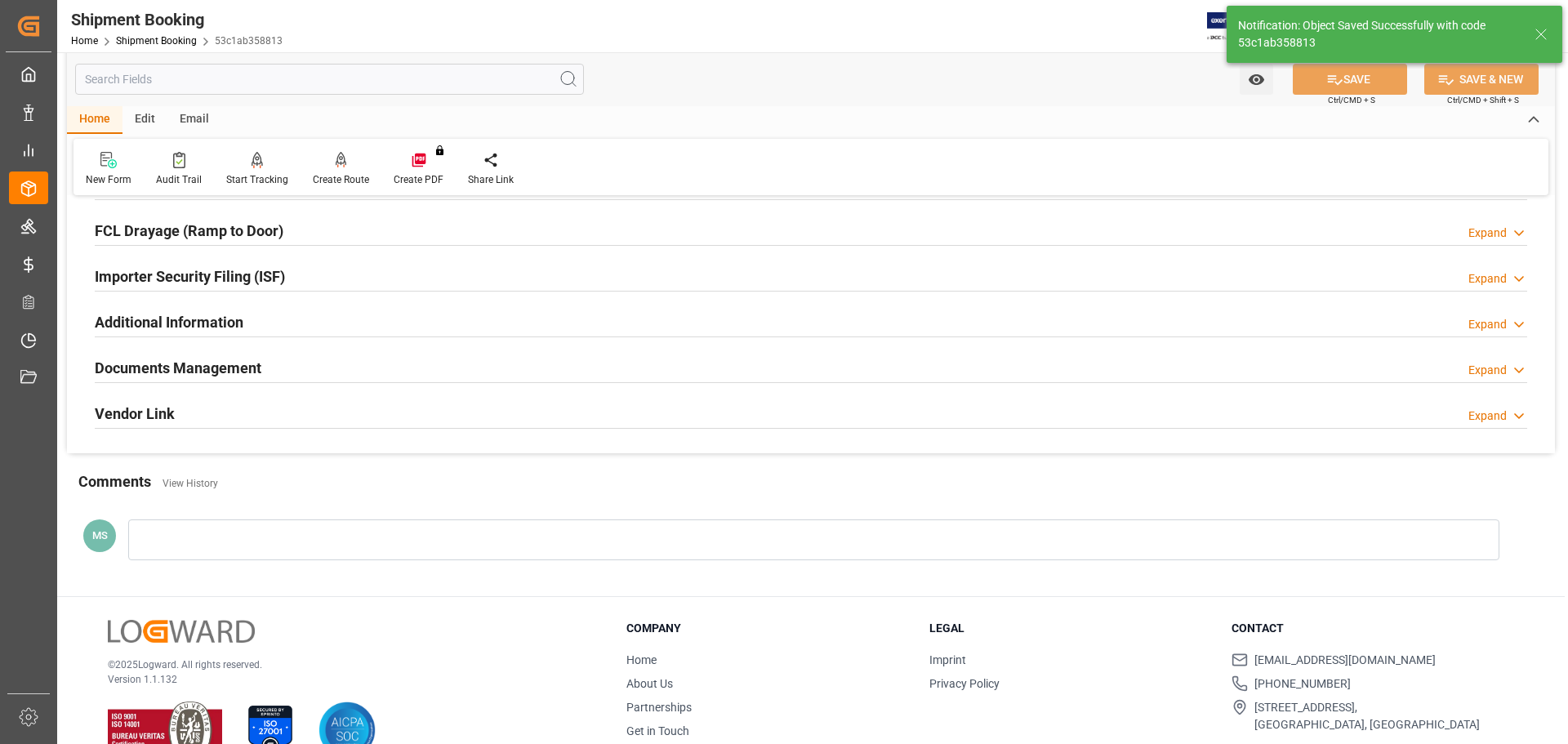
scroll to position [482, 0]
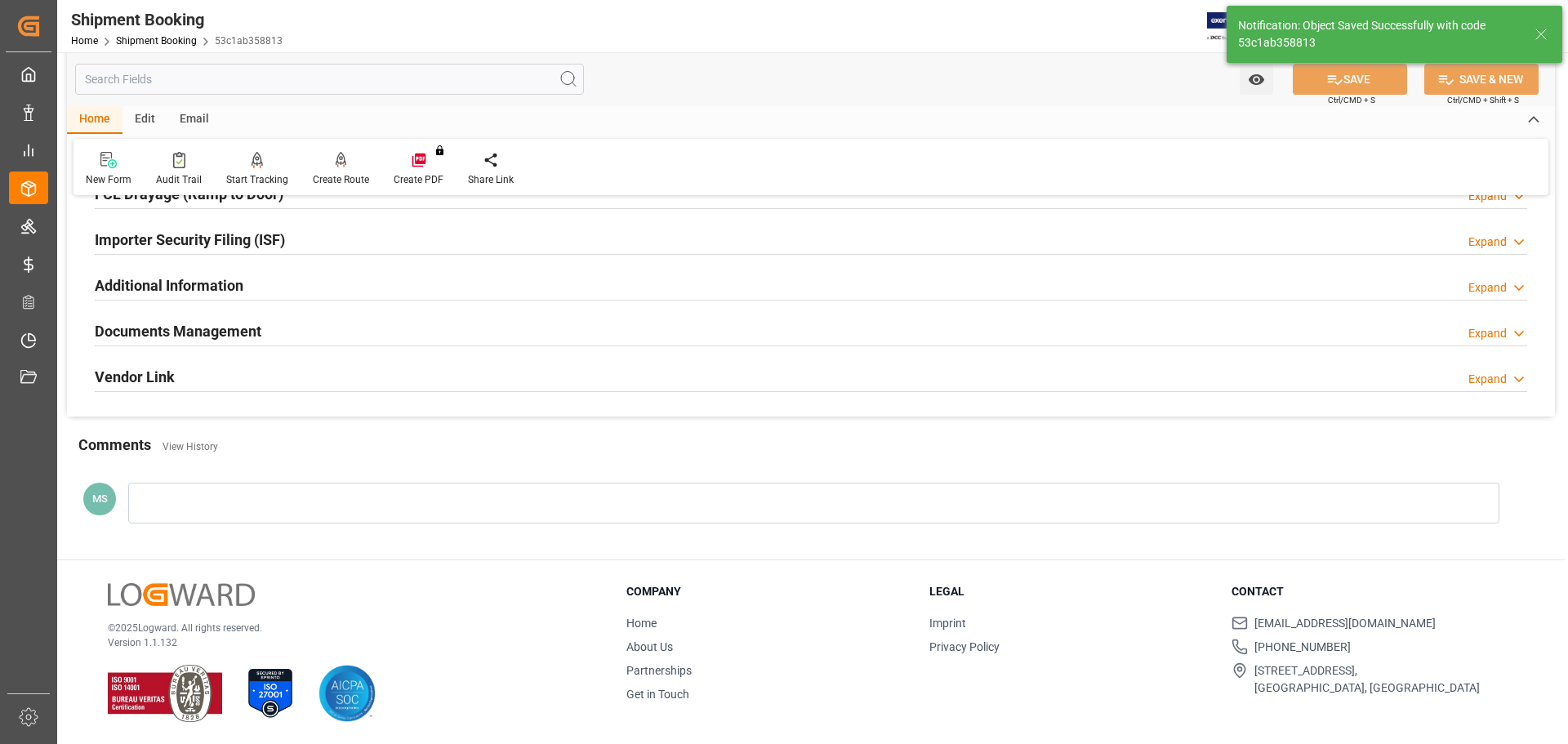
click at [223, 328] on h2 "Documents Management" at bounding box center [178, 331] width 167 height 22
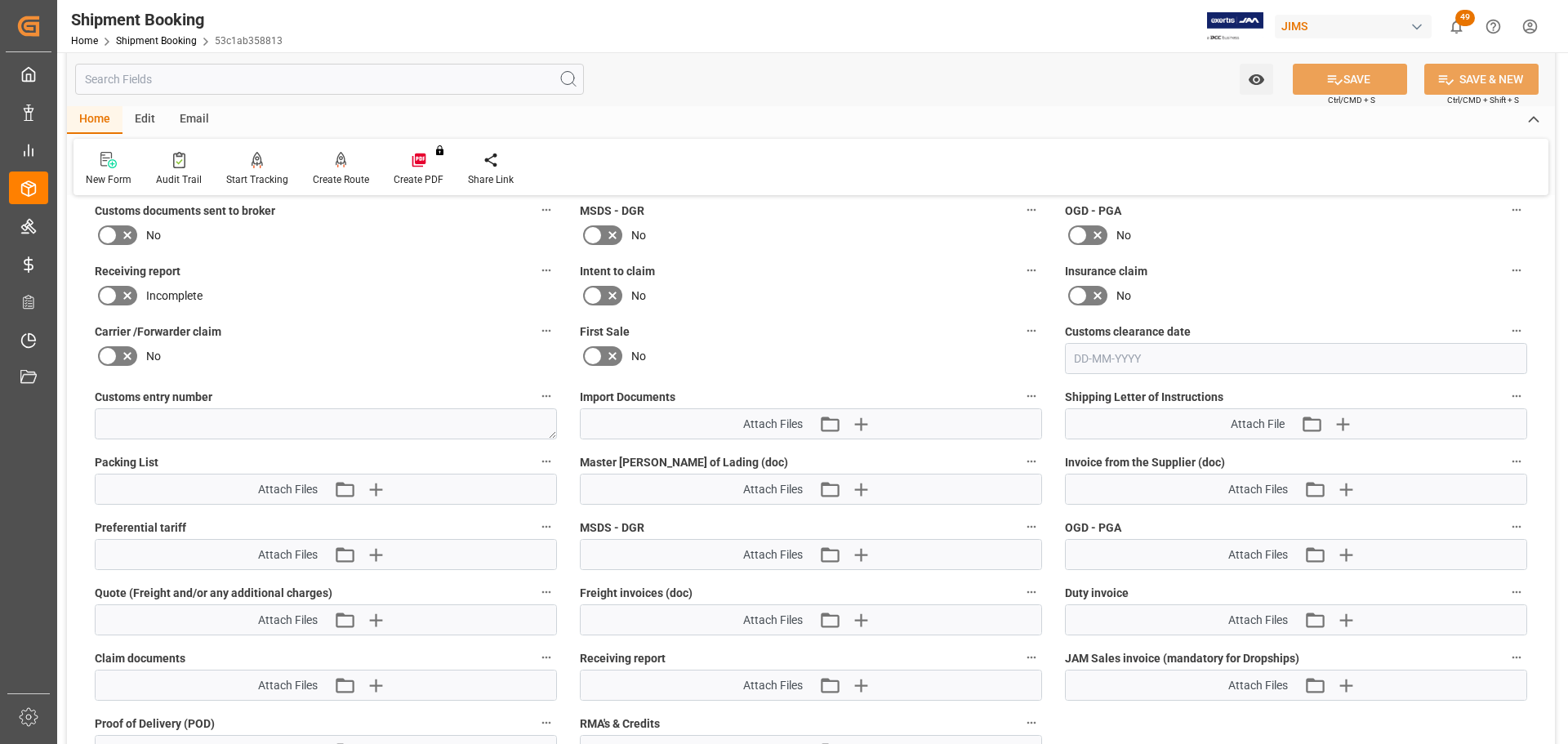
scroll to position [728, 0]
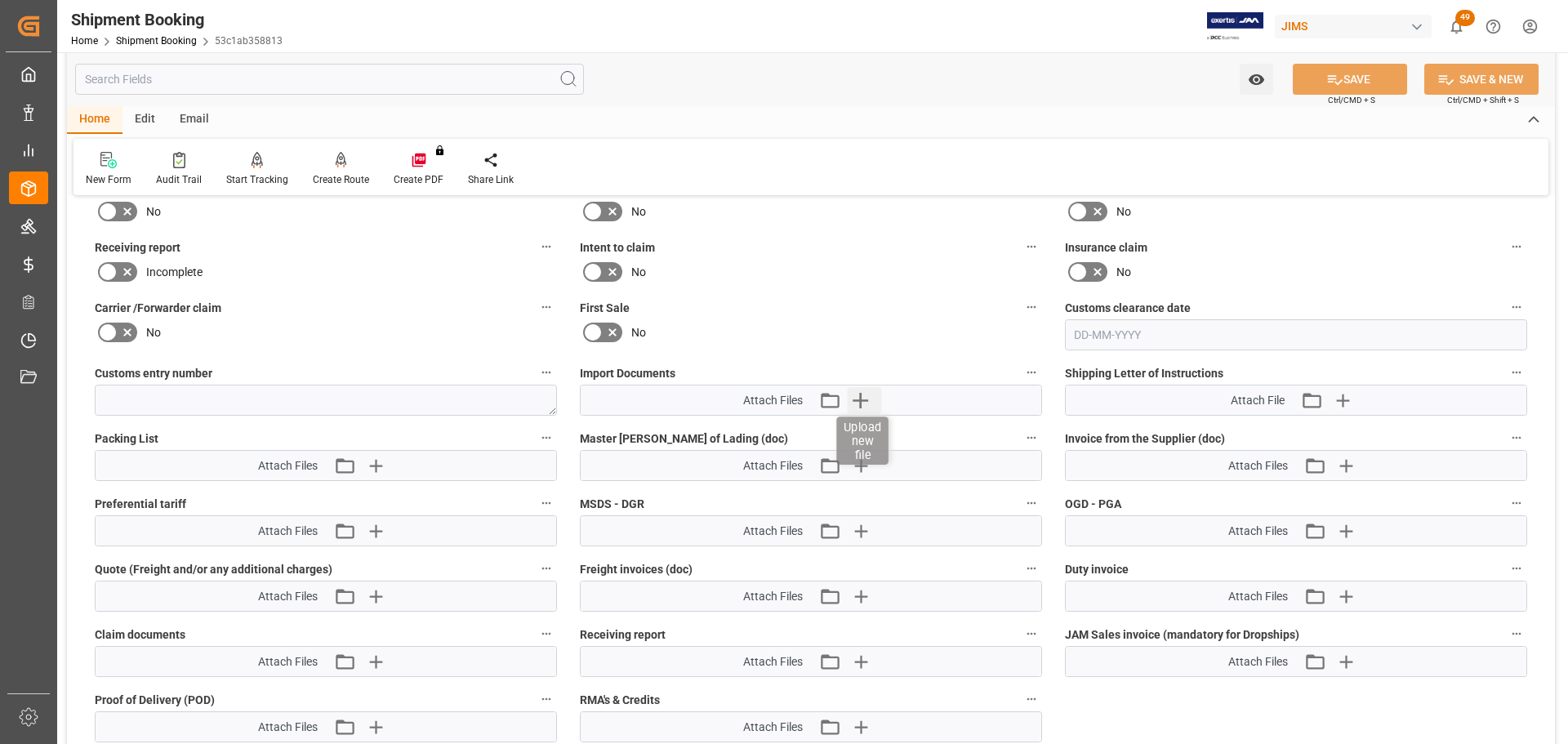
click at [866, 396] on icon "button" at bounding box center [860, 400] width 26 height 26
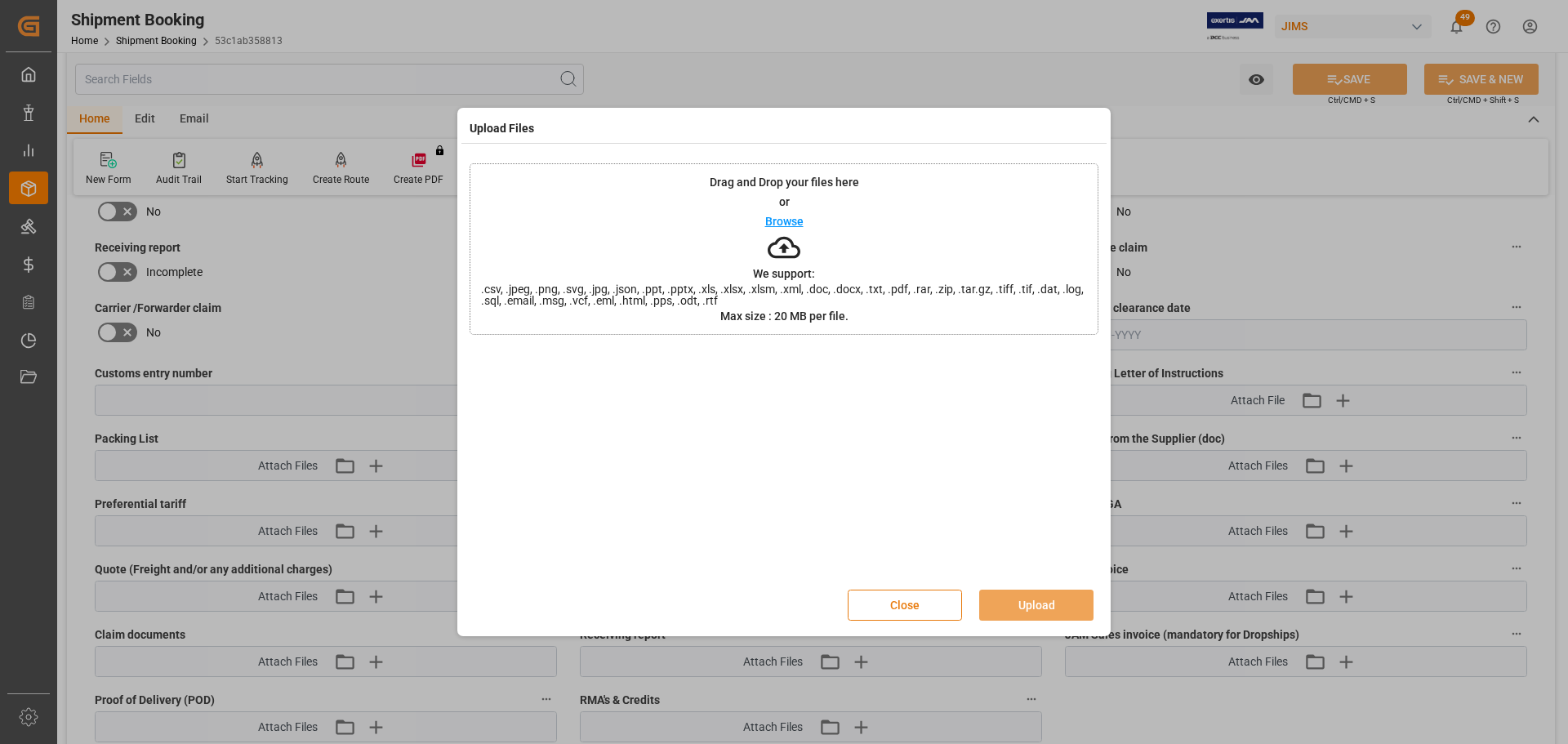
click at [874, 596] on button "Close" at bounding box center [905, 605] width 114 height 31
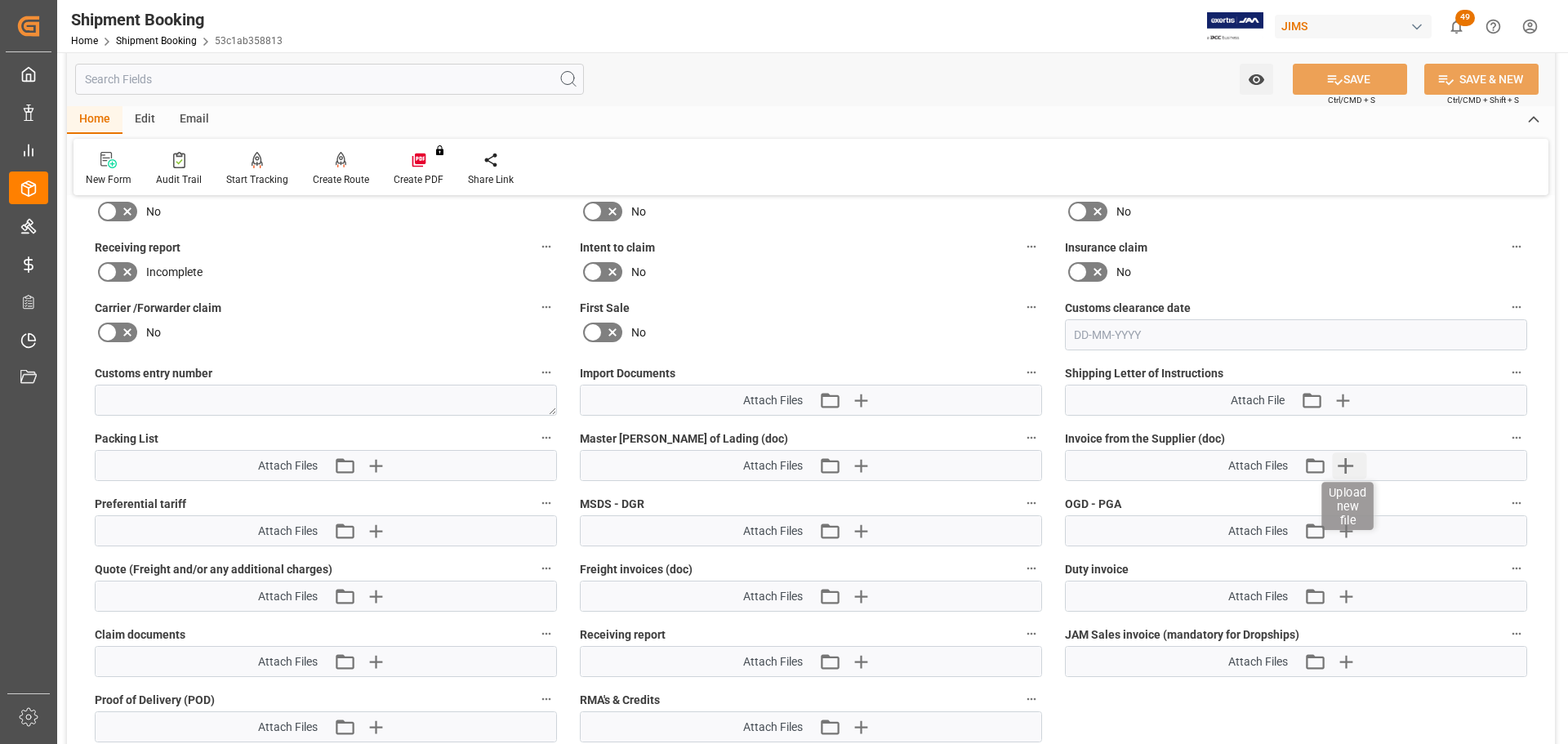
click at [1343, 465] on icon "button" at bounding box center [1345, 466] width 15 height 15
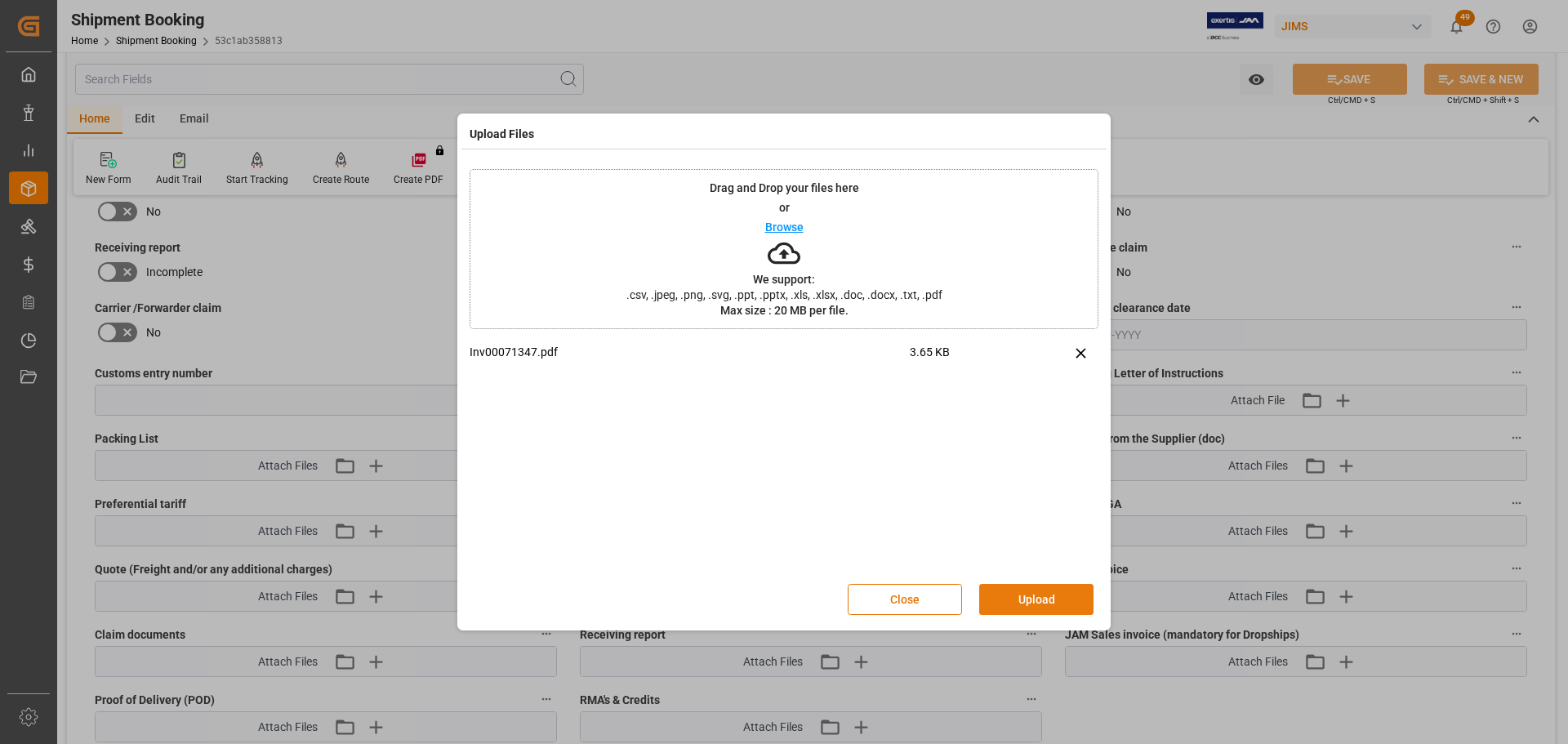
click at [1026, 597] on button "Upload" at bounding box center [1036, 600] width 114 height 31
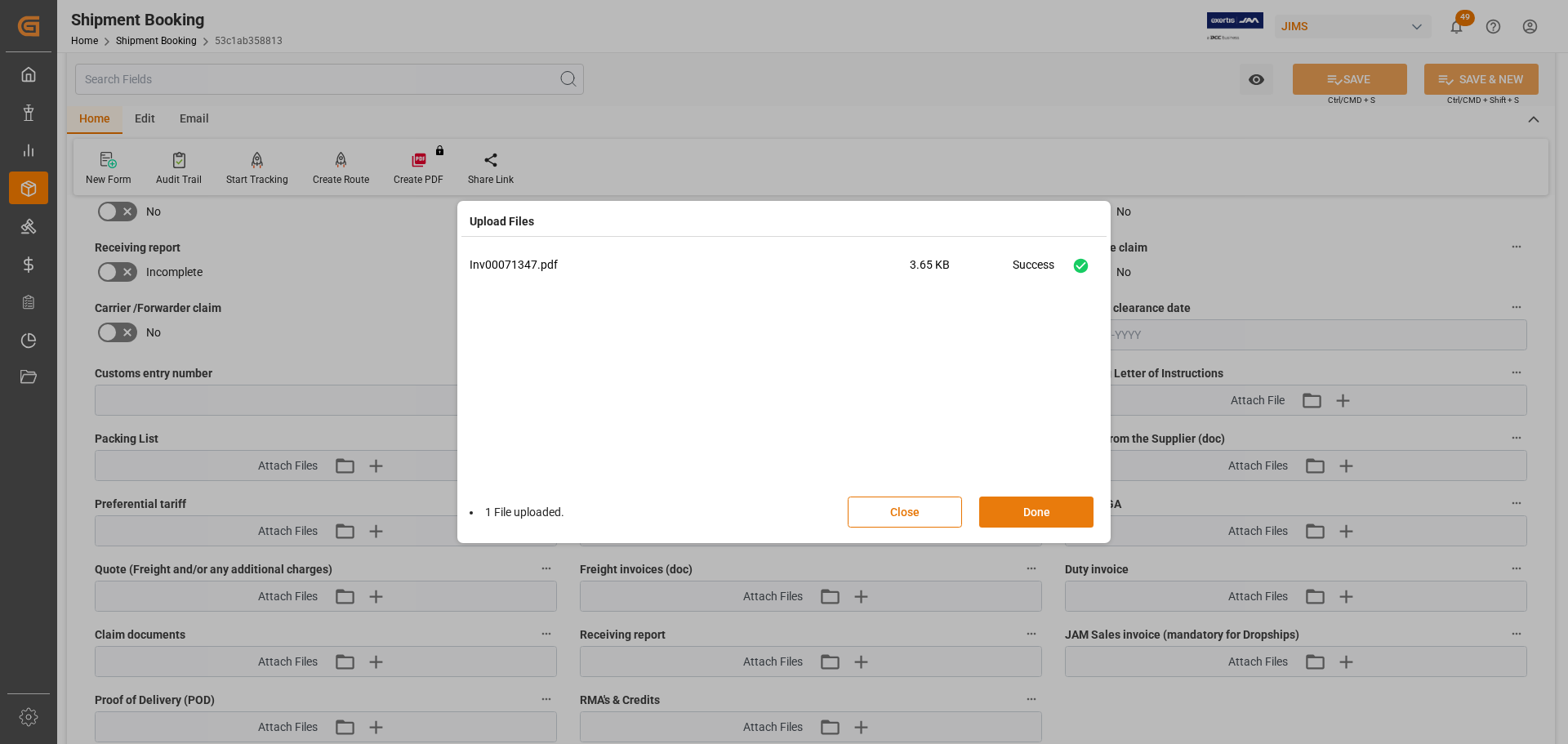
click at [1033, 516] on button "Done" at bounding box center [1036, 512] width 114 height 31
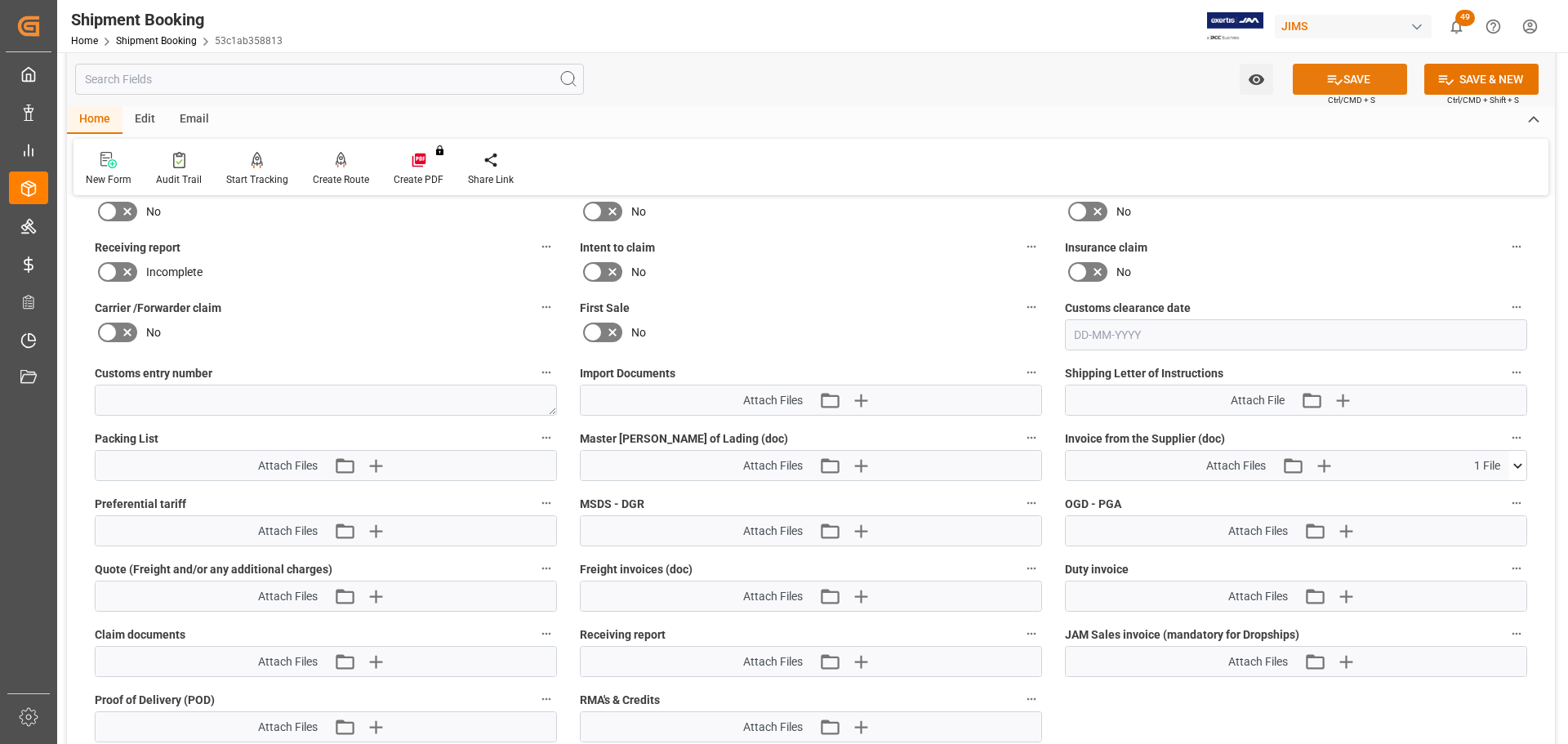
click at [1336, 84] on icon at bounding box center [1334, 79] width 17 height 17
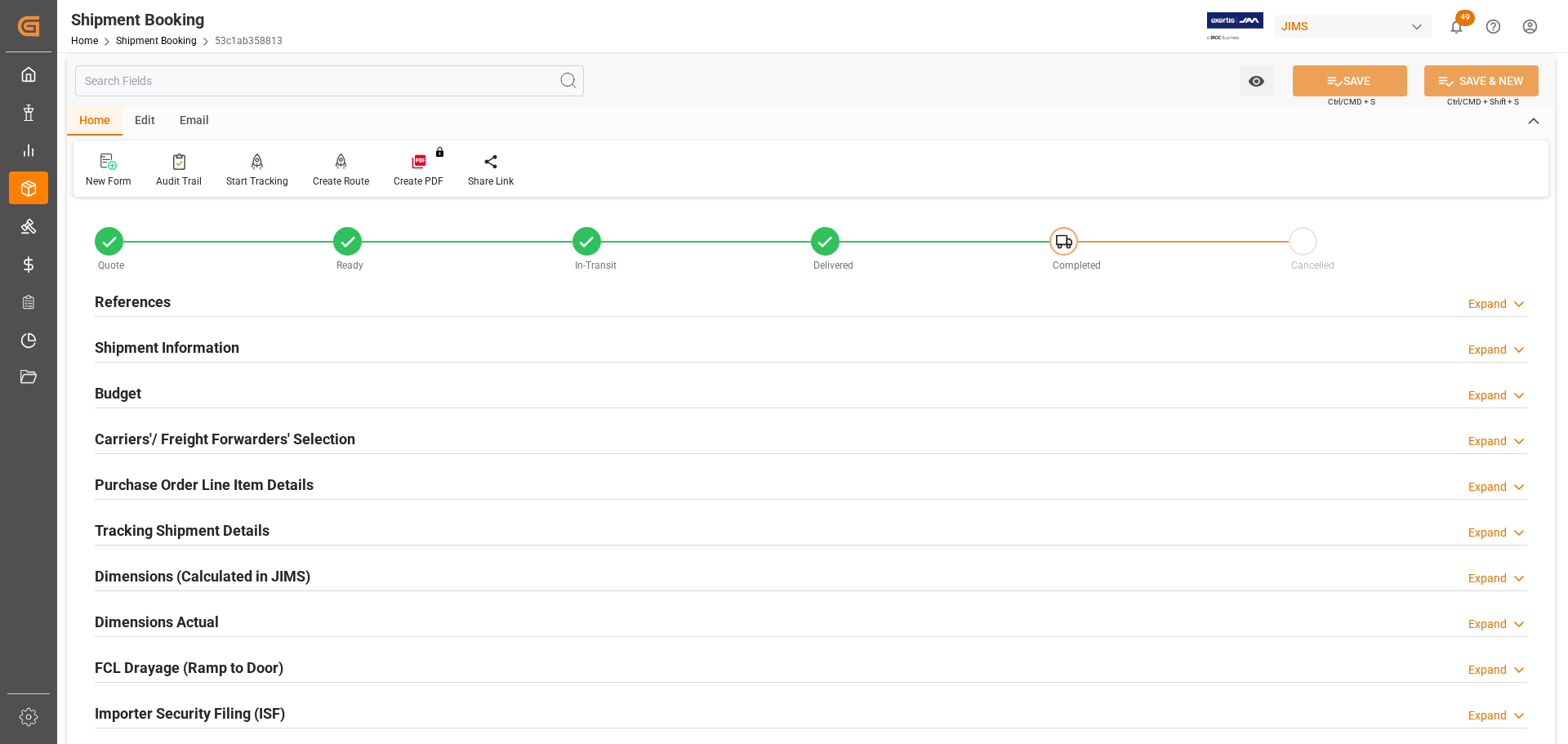
scroll to position [0, 0]
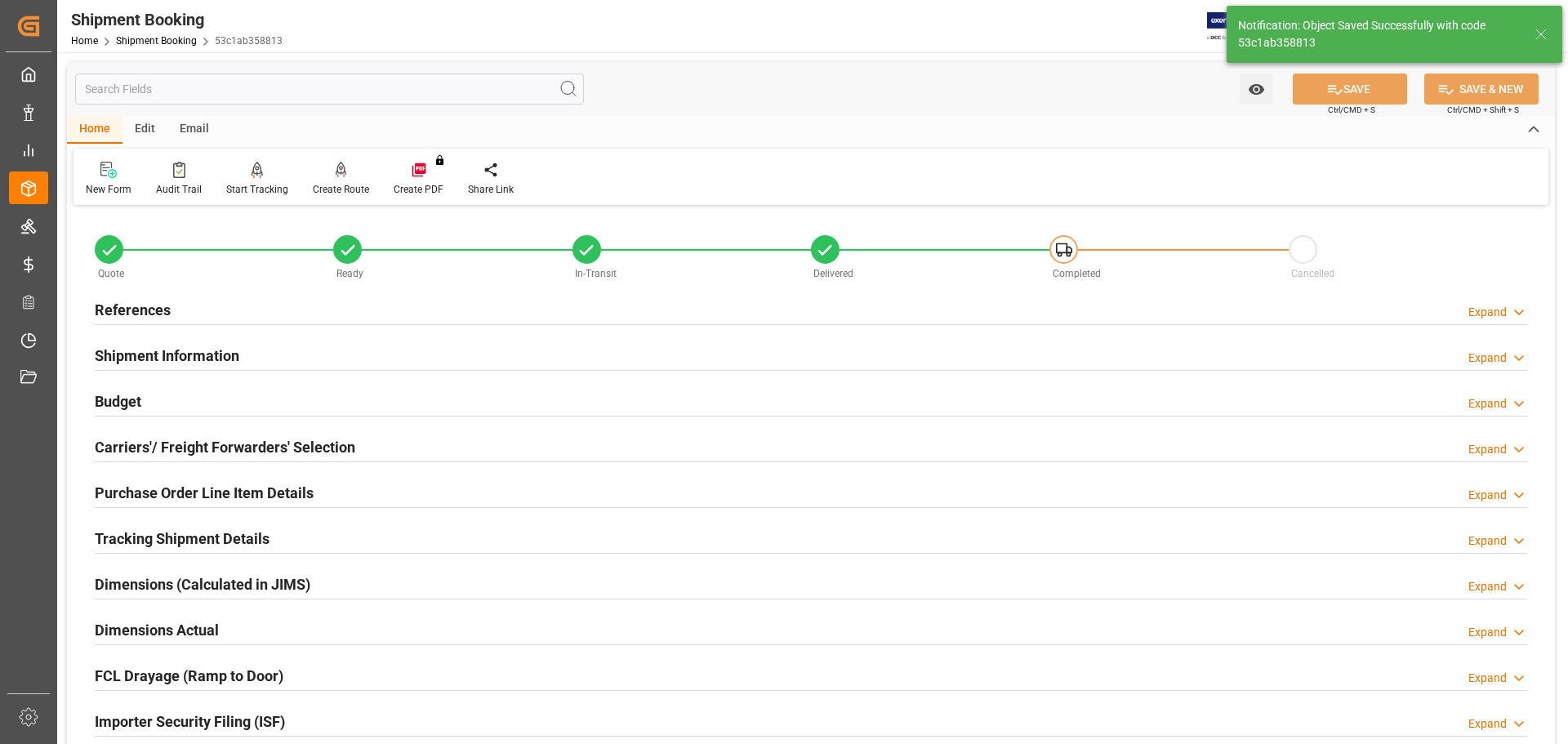
click at [262, 310] on div "References Expand" at bounding box center [812, 309] width 1433 height 31
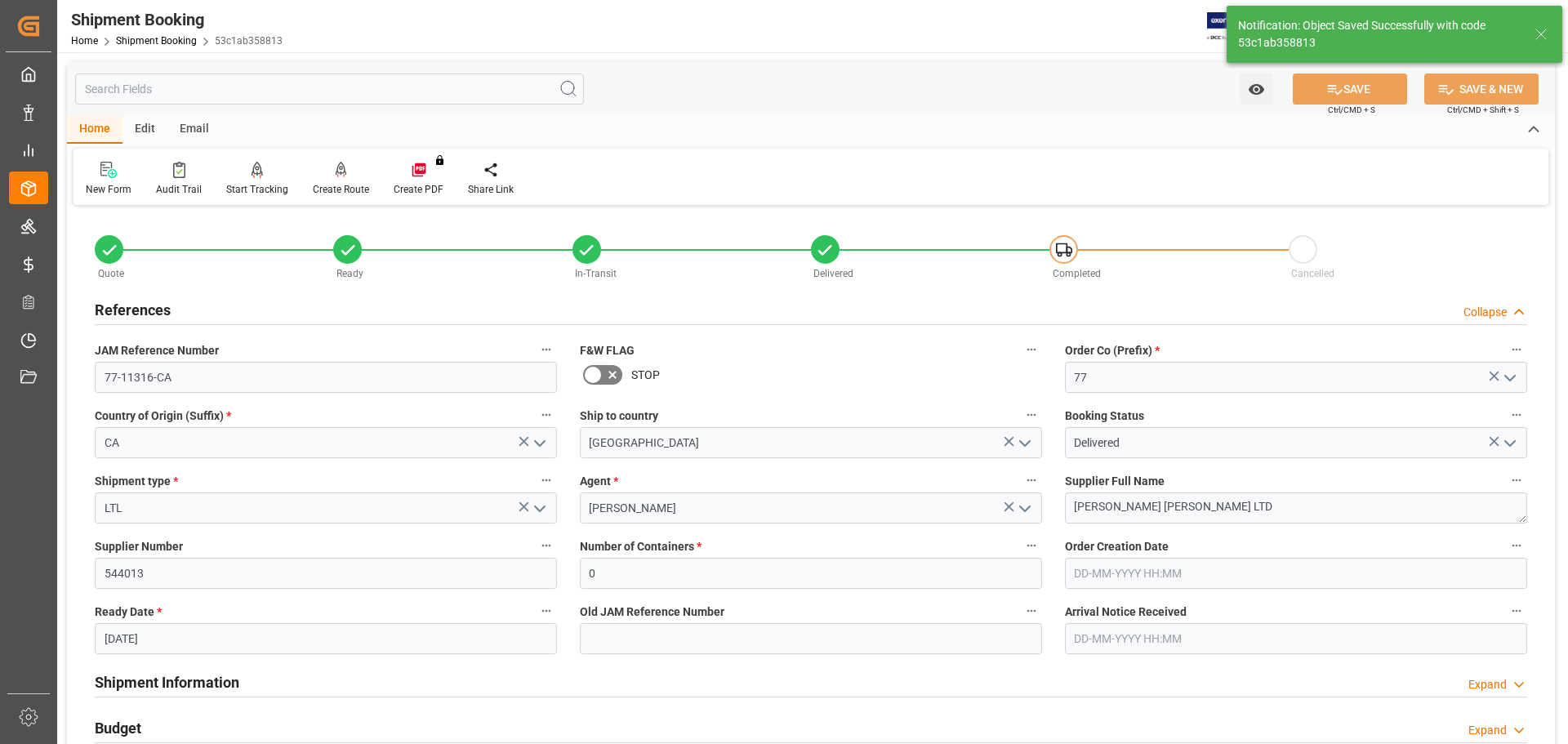
click at [262, 310] on div "References Collapse" at bounding box center [812, 309] width 1433 height 31
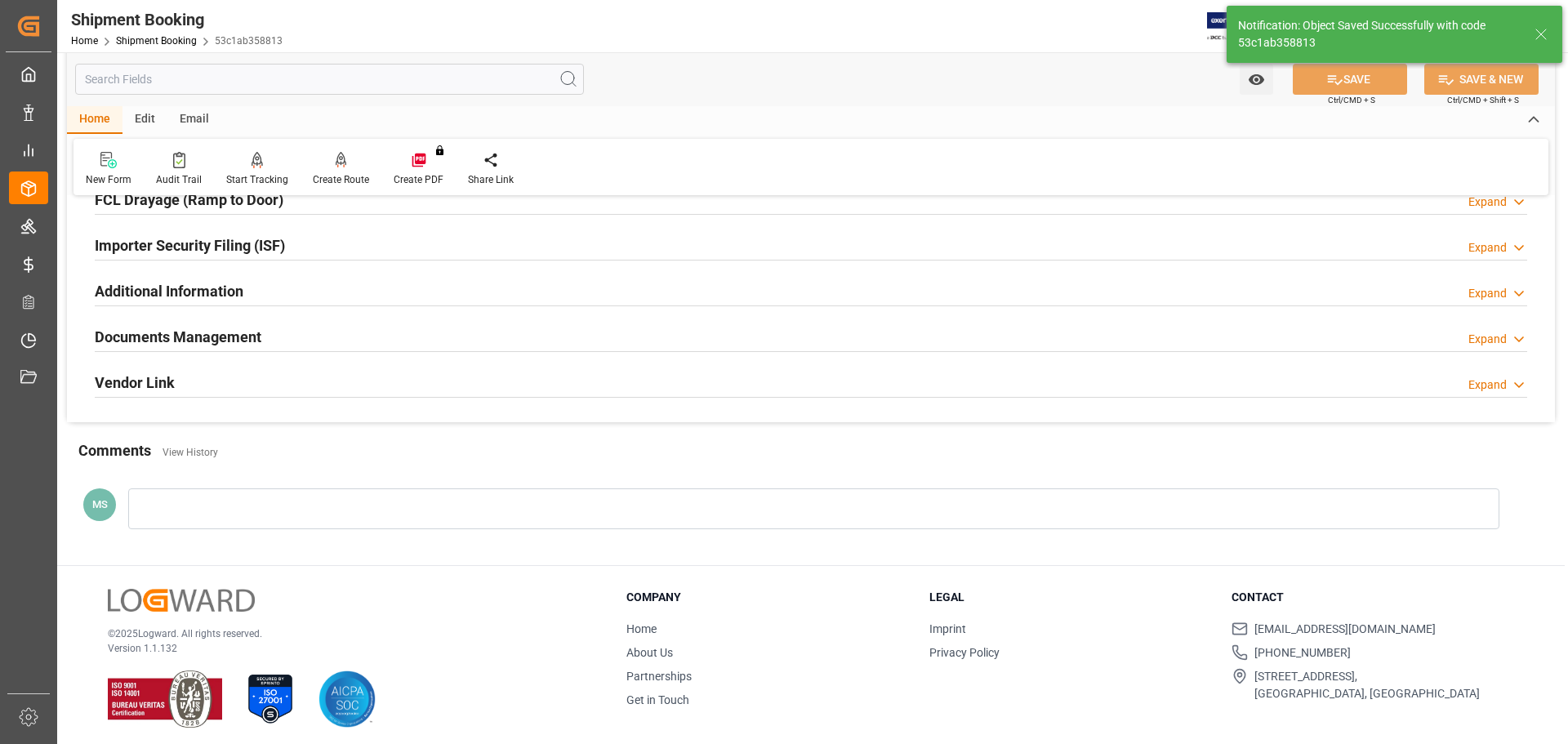
scroll to position [482, 0]
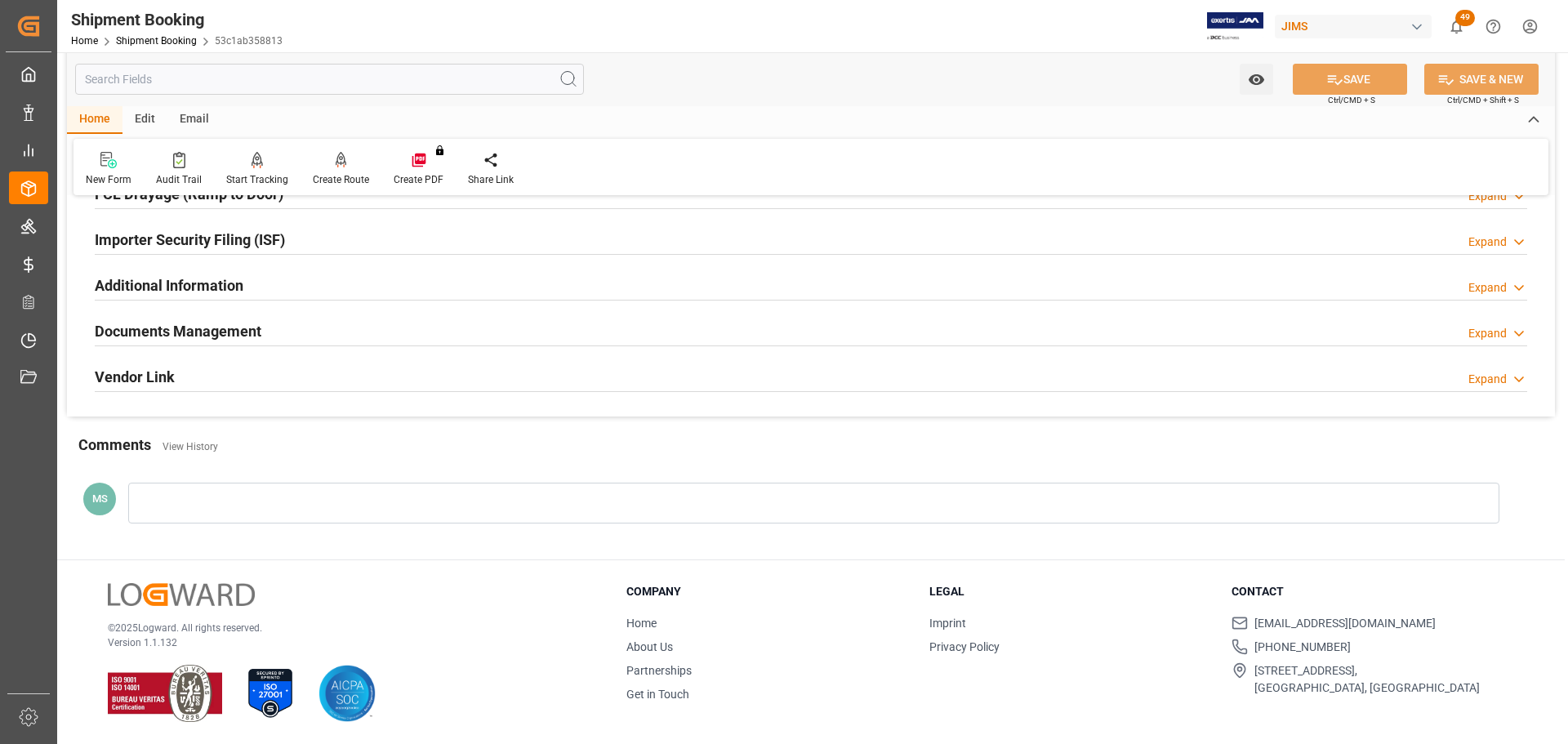
click at [213, 320] on h2 "Documents Management" at bounding box center [178, 331] width 167 height 22
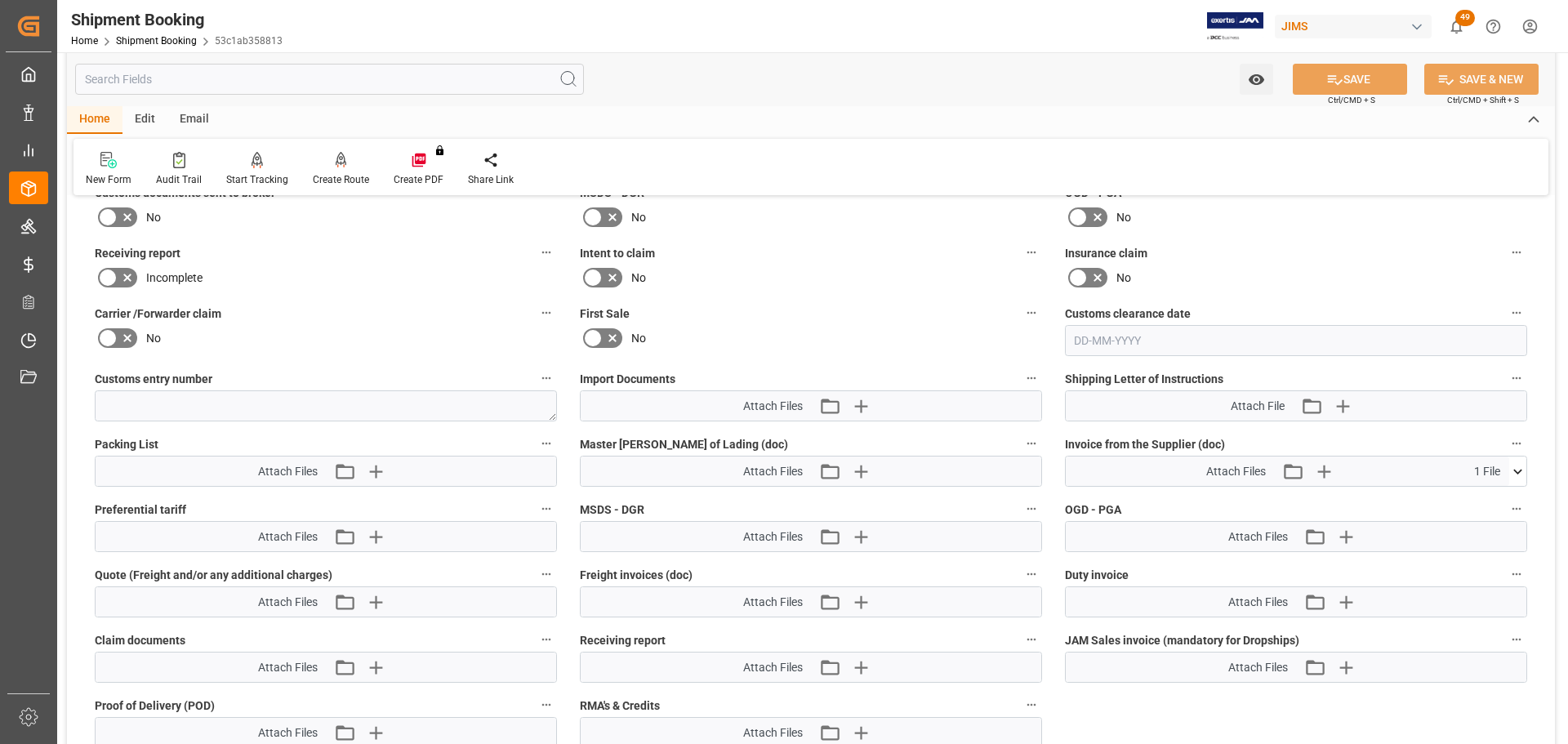
scroll to position [809, 0]
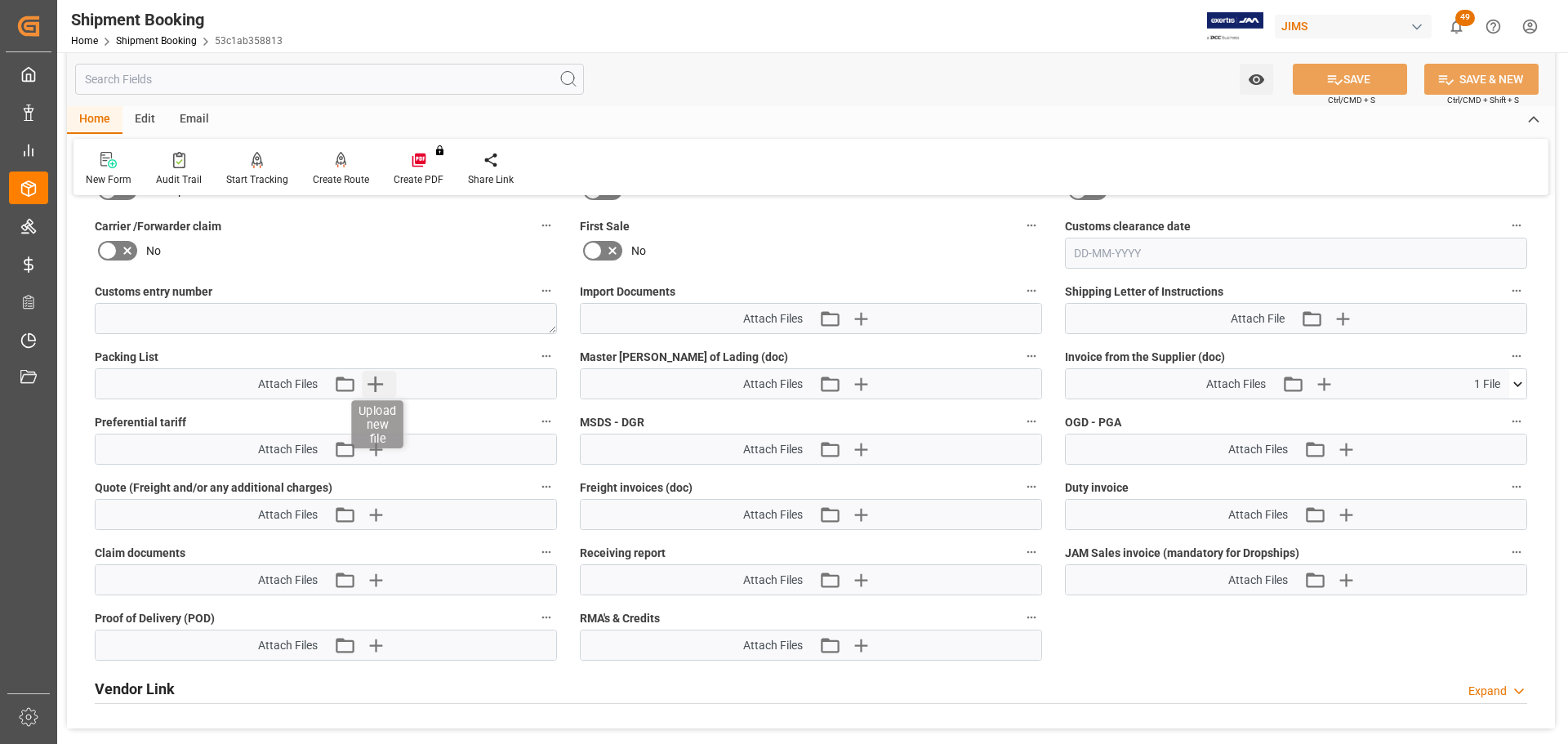
click at [369, 383] on icon "button" at bounding box center [375, 384] width 15 height 15
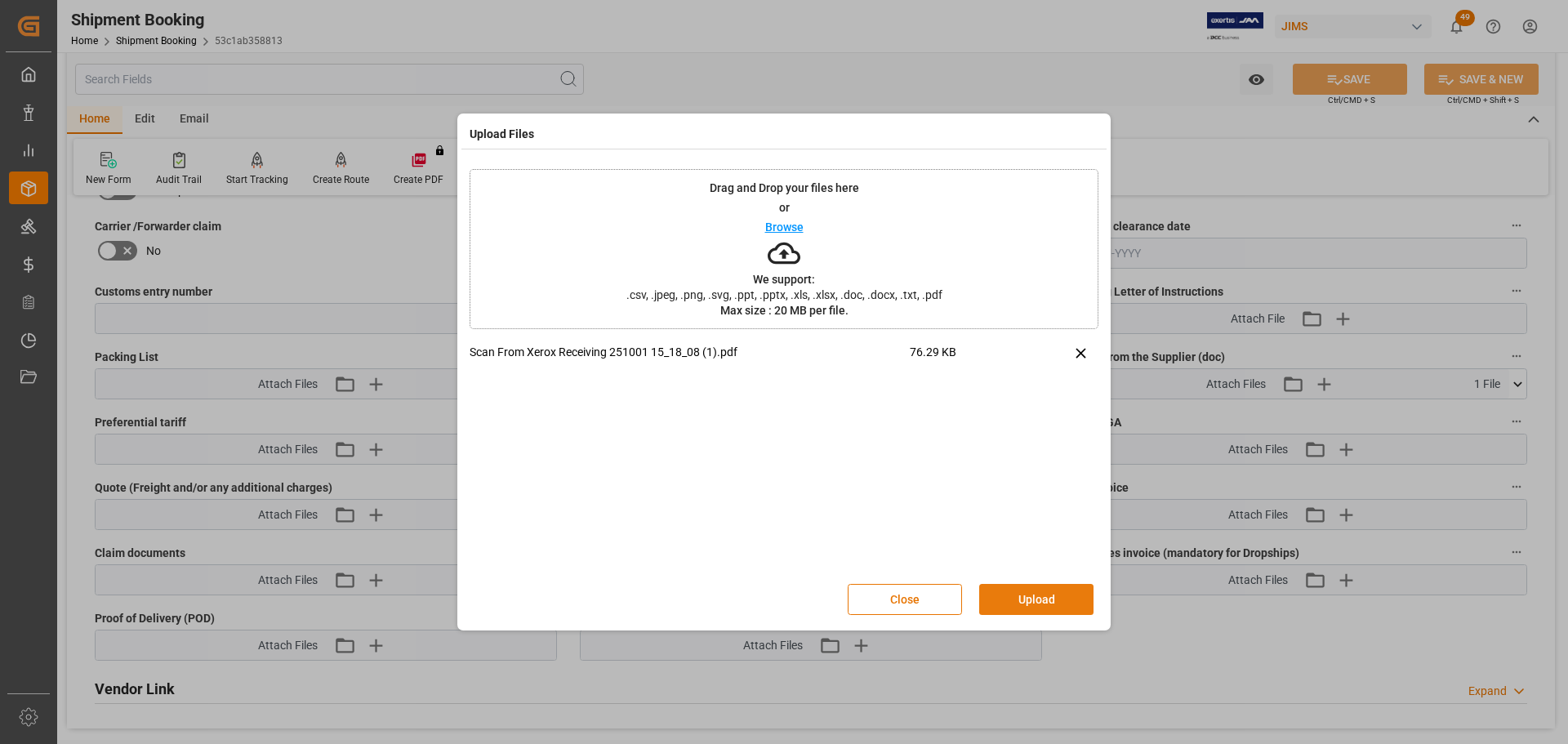
click at [1020, 601] on button "Upload" at bounding box center [1036, 600] width 114 height 31
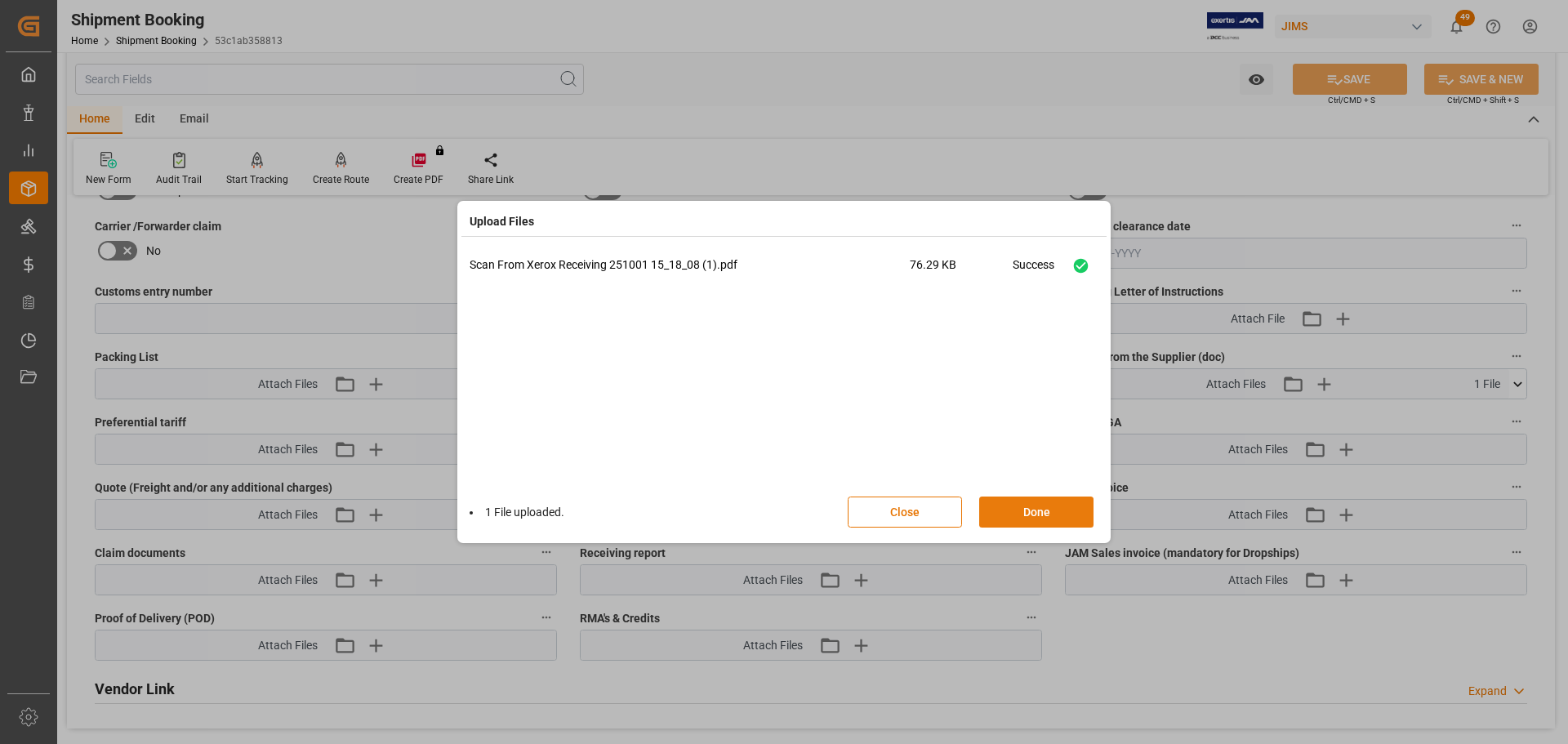
click at [1026, 511] on button "Done" at bounding box center [1036, 512] width 114 height 31
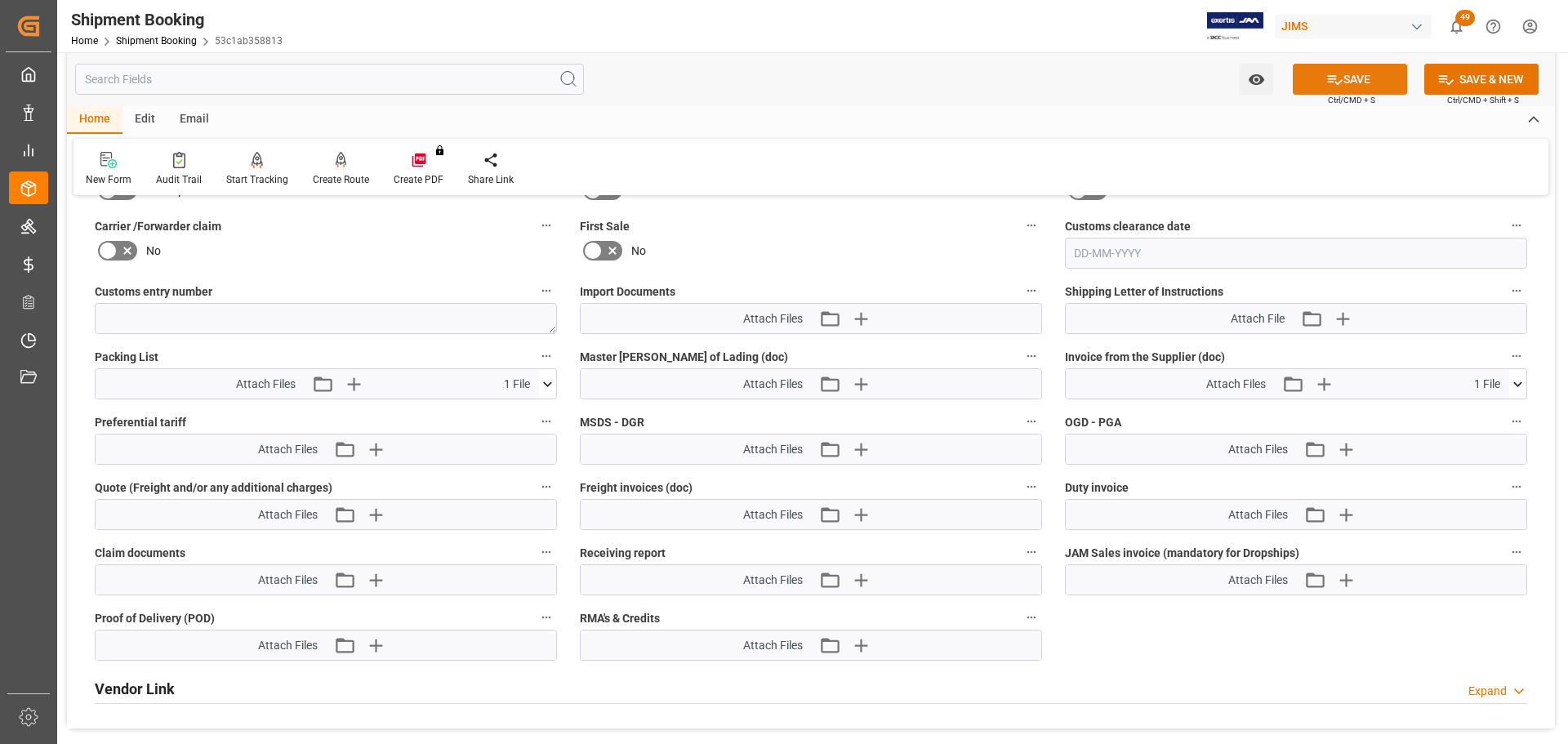
click at [1342, 79] on button "SAVE" at bounding box center [1350, 79] width 114 height 31
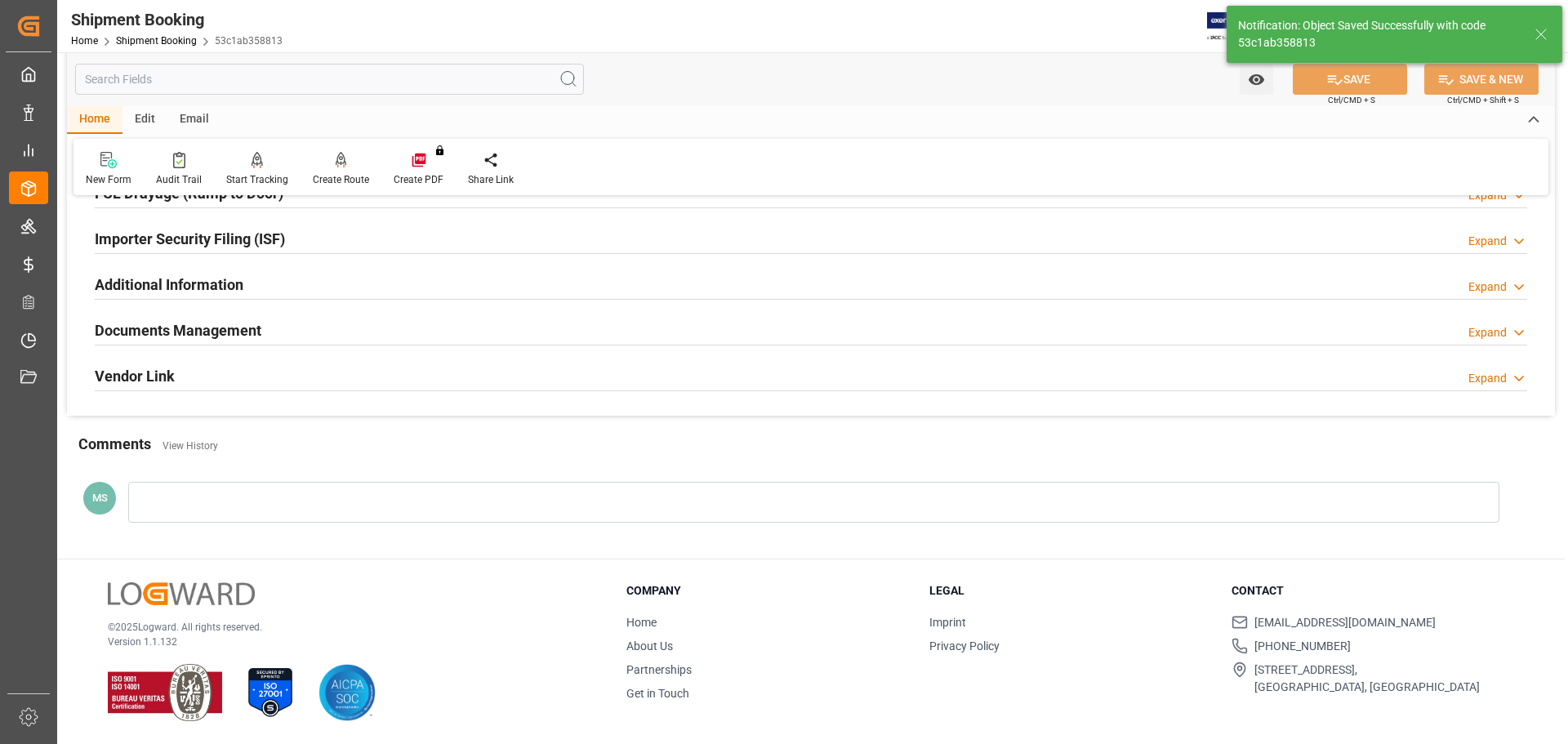
scroll to position [482, 0]
click at [226, 333] on h2 "Documents Management" at bounding box center [178, 331] width 167 height 22
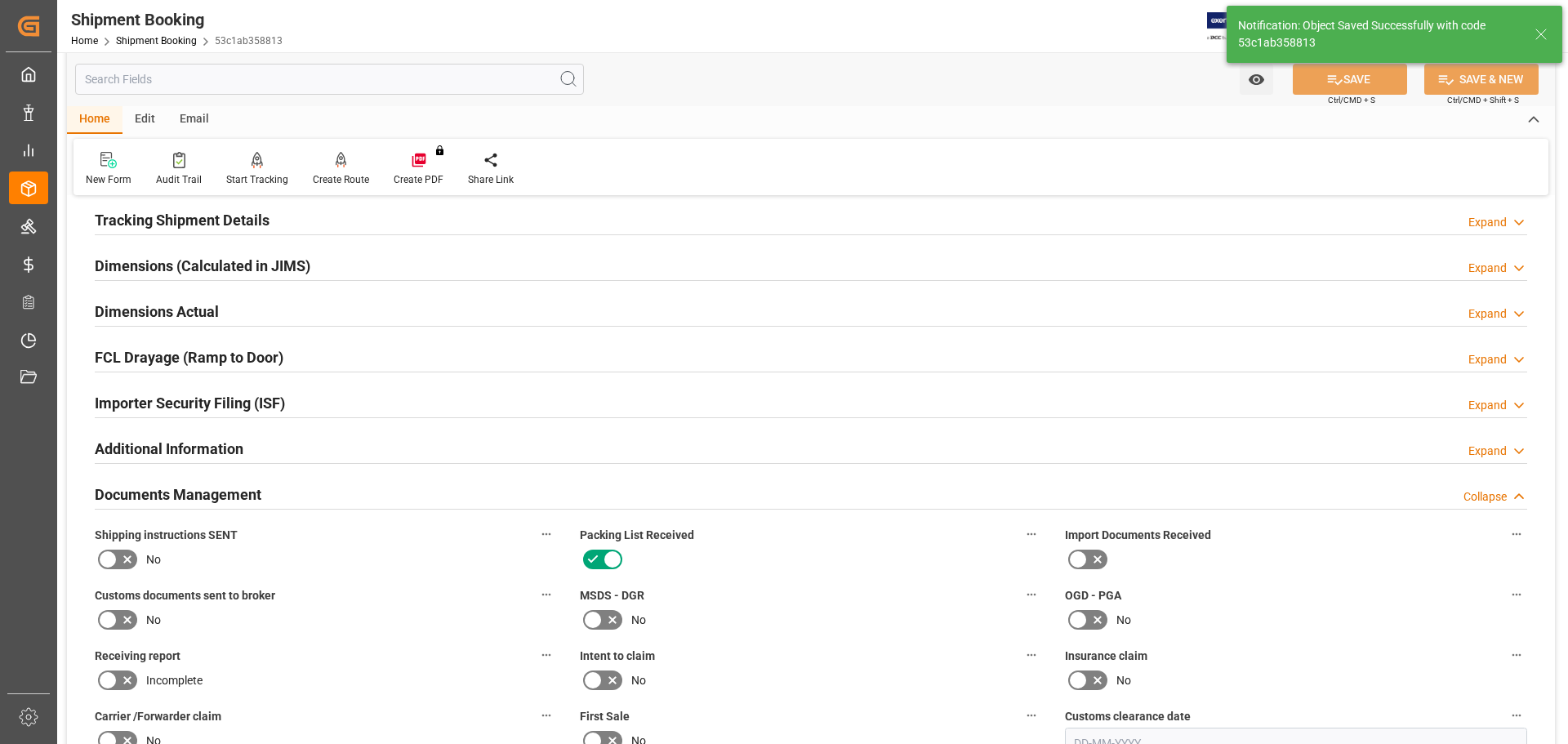
scroll to position [401, 0]
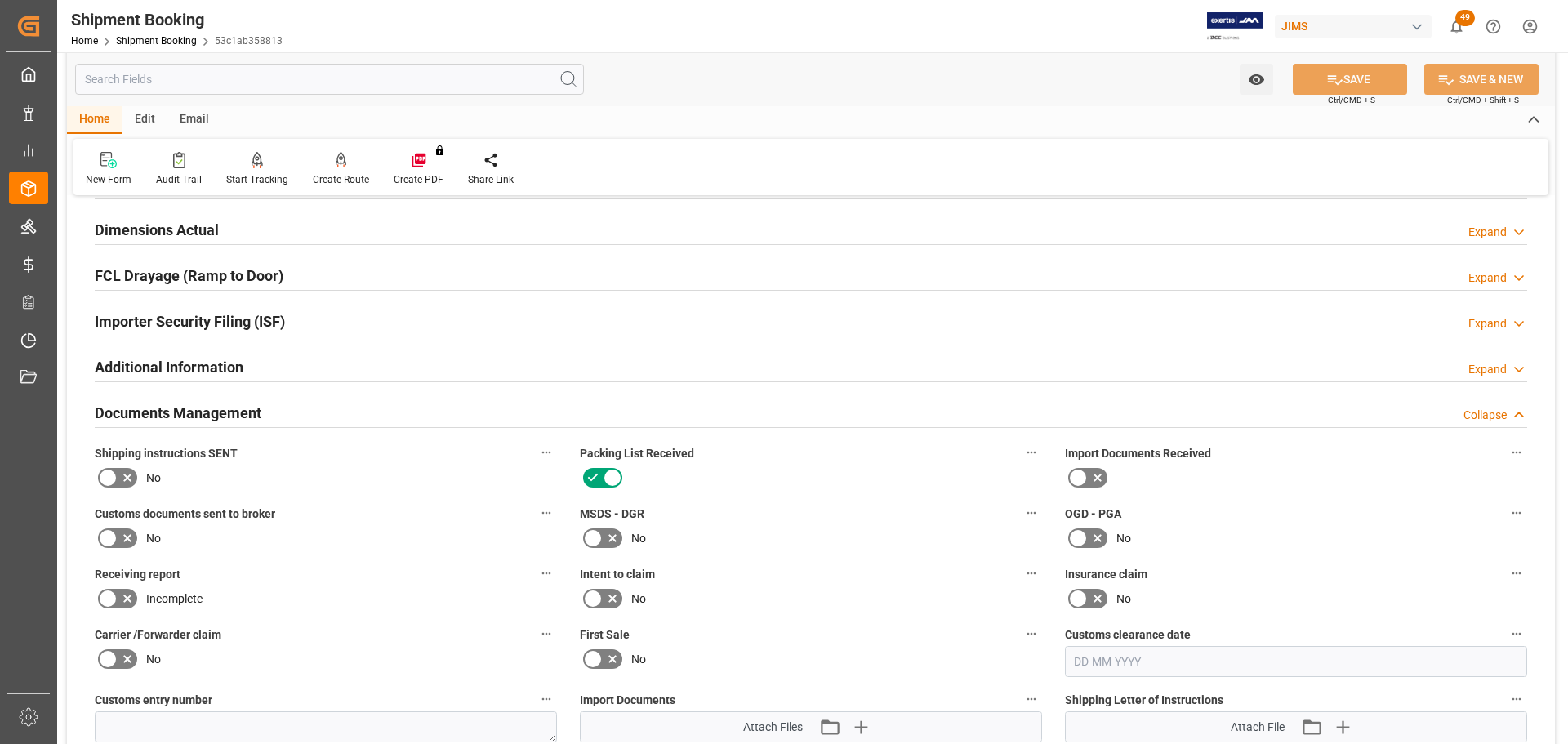
click at [205, 414] on h2 "Documents Management" at bounding box center [178, 413] width 167 height 22
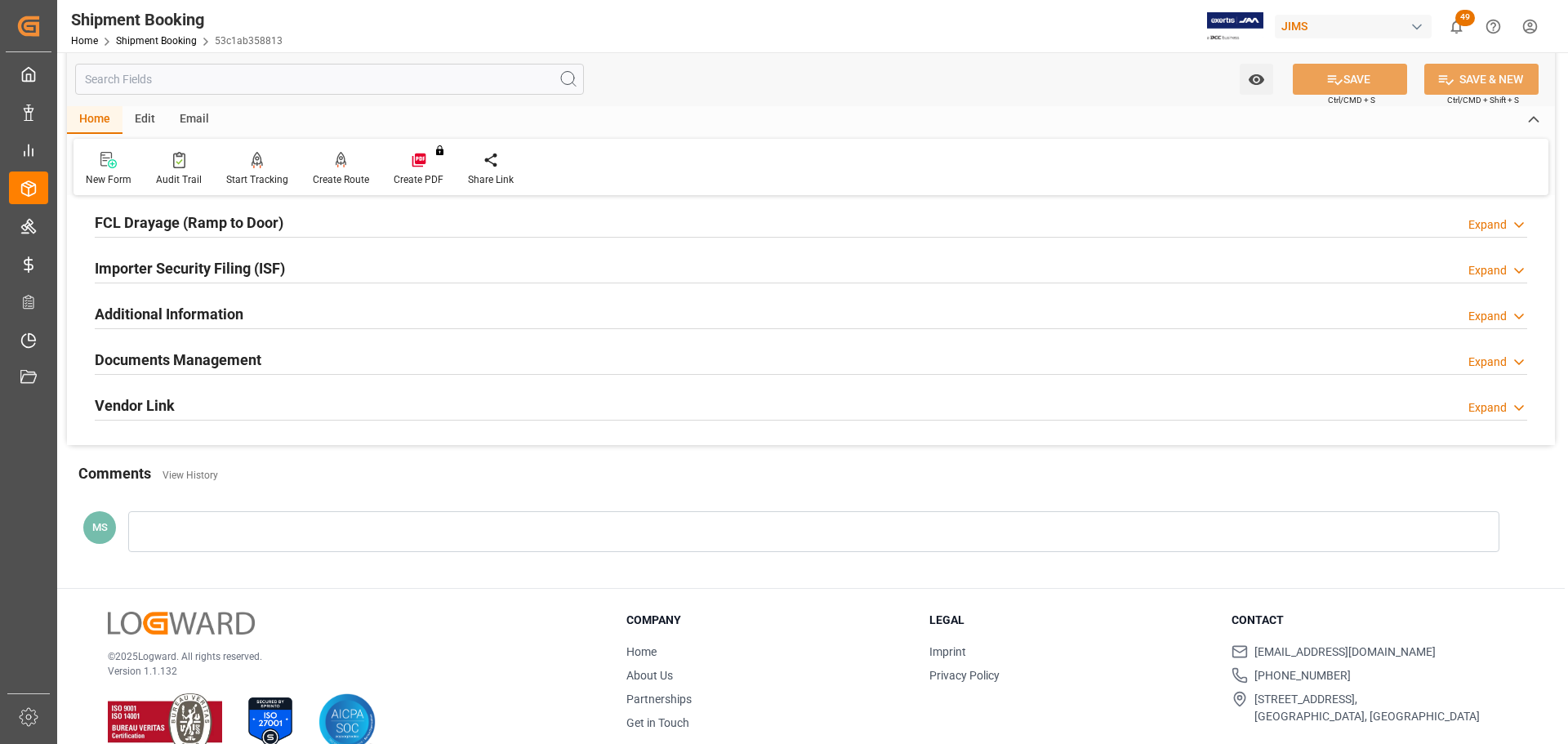
scroll to position [482, 0]
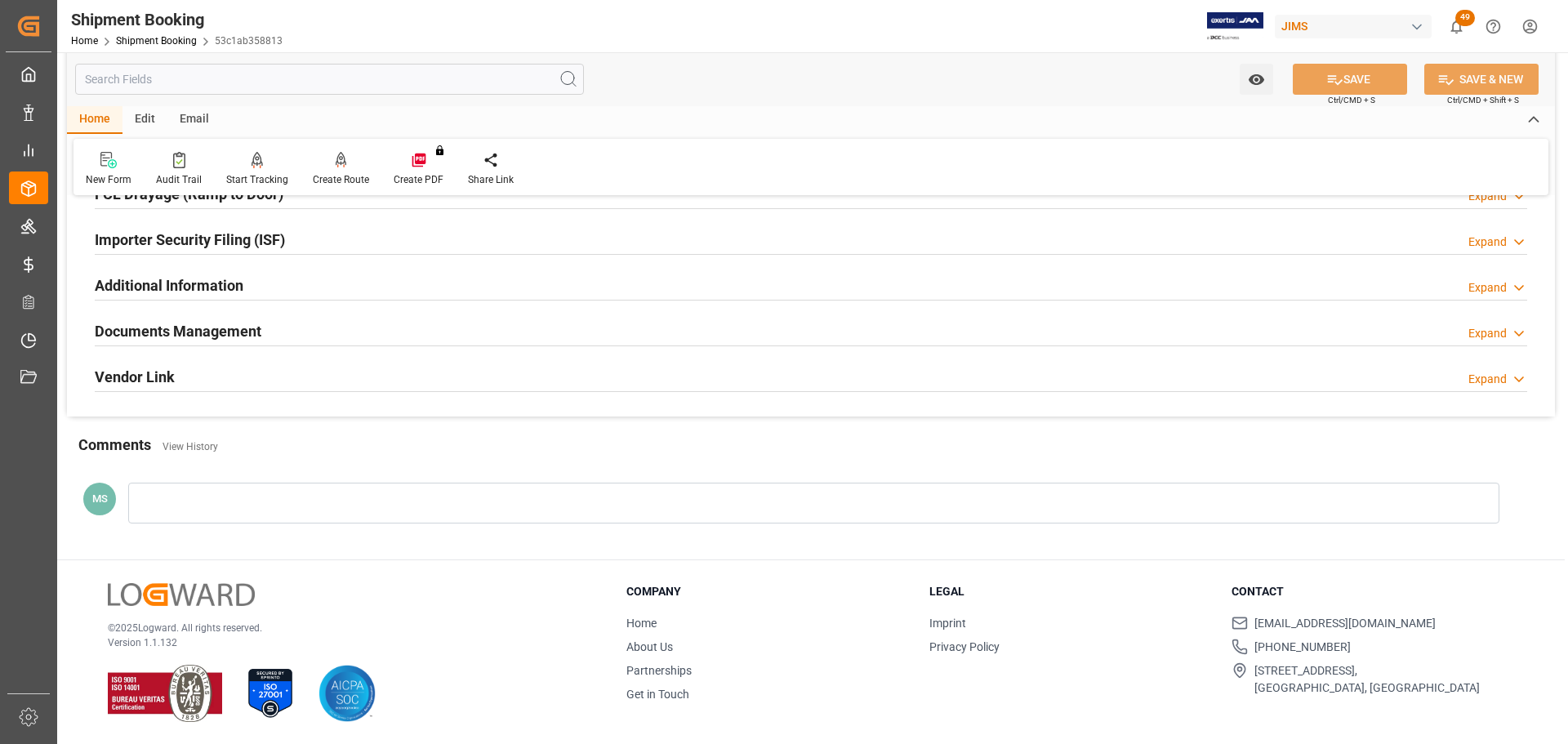
click at [251, 338] on h2 "Documents Management" at bounding box center [178, 331] width 167 height 22
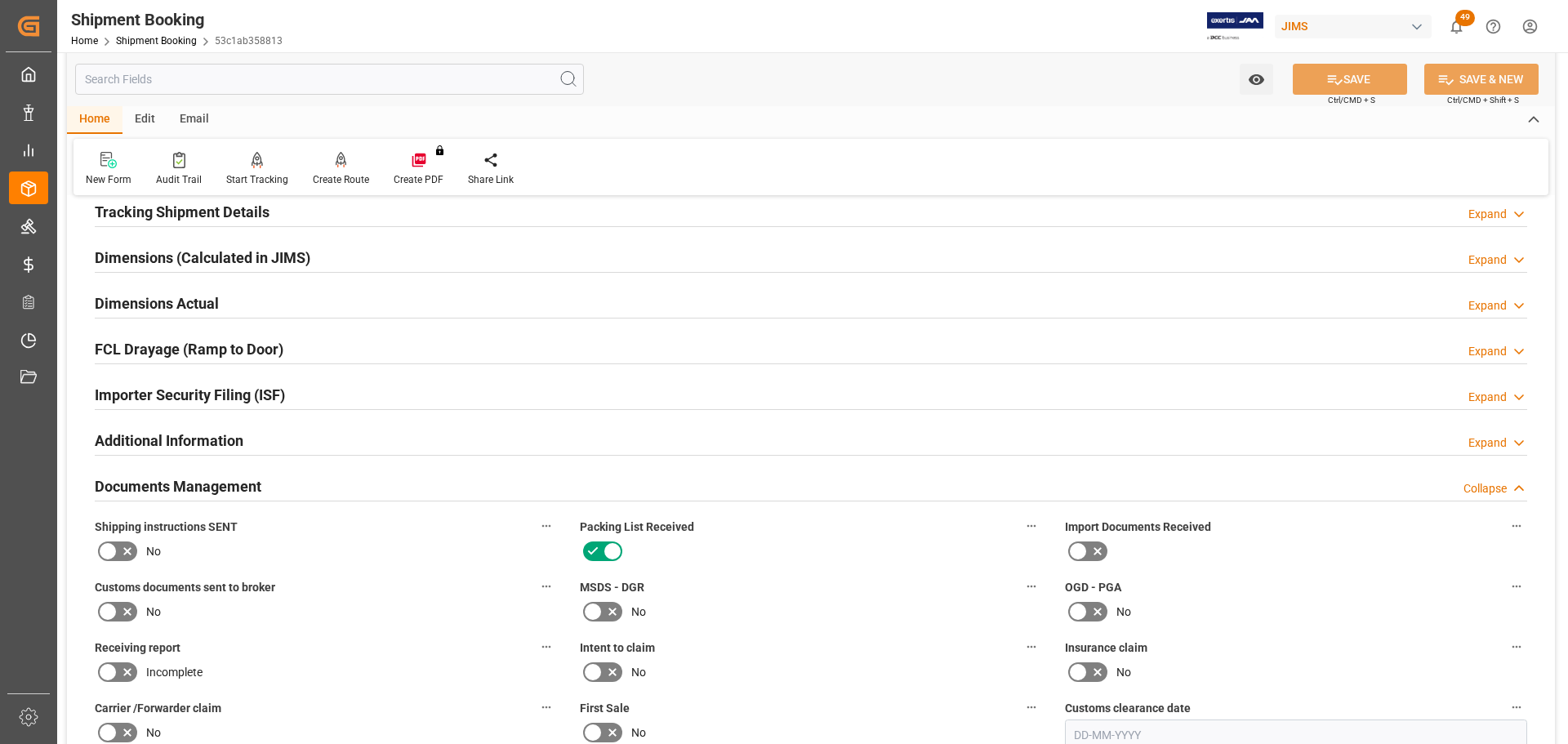
scroll to position [319, 0]
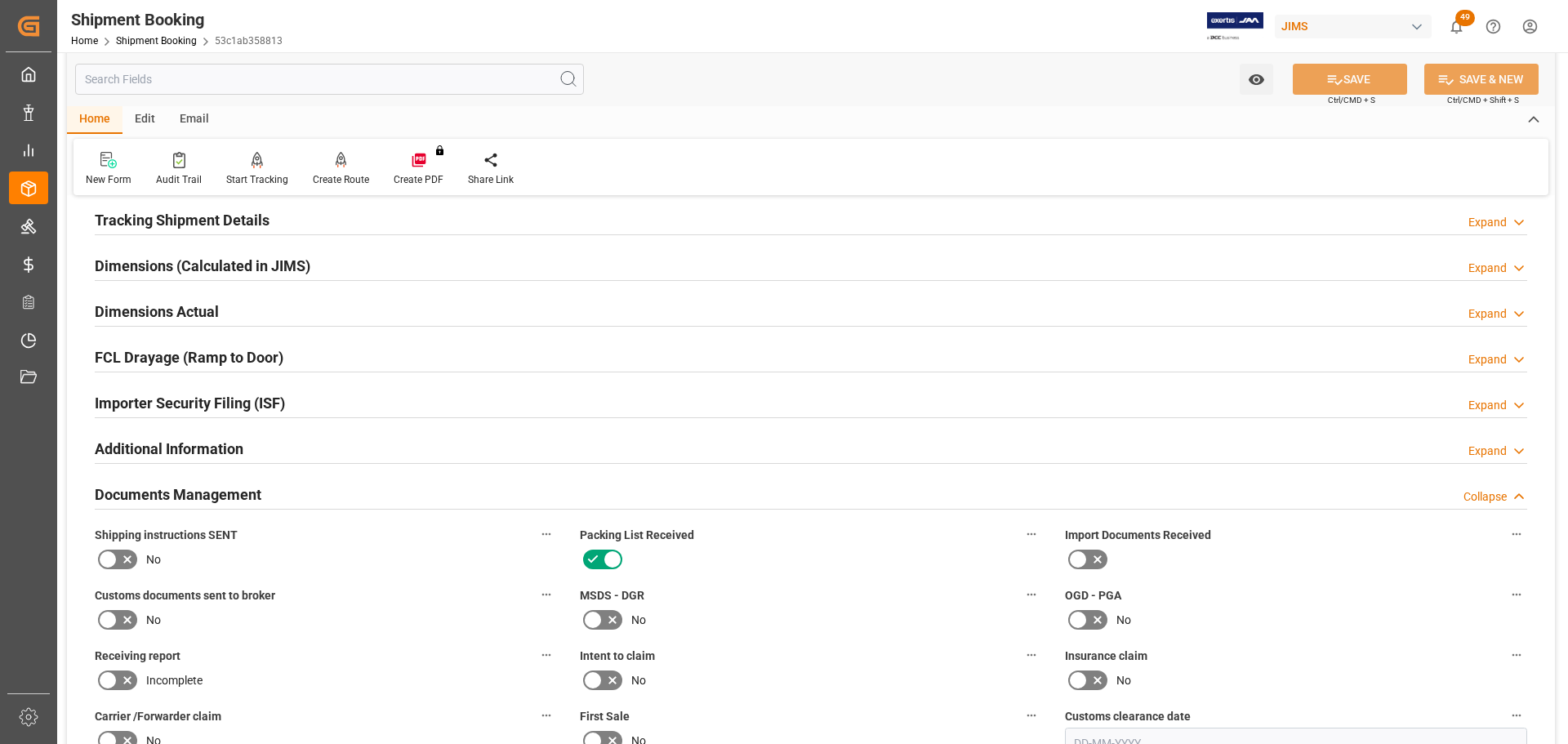
click at [359, 503] on div "Documents Management Collapse" at bounding box center [812, 494] width 1433 height 31
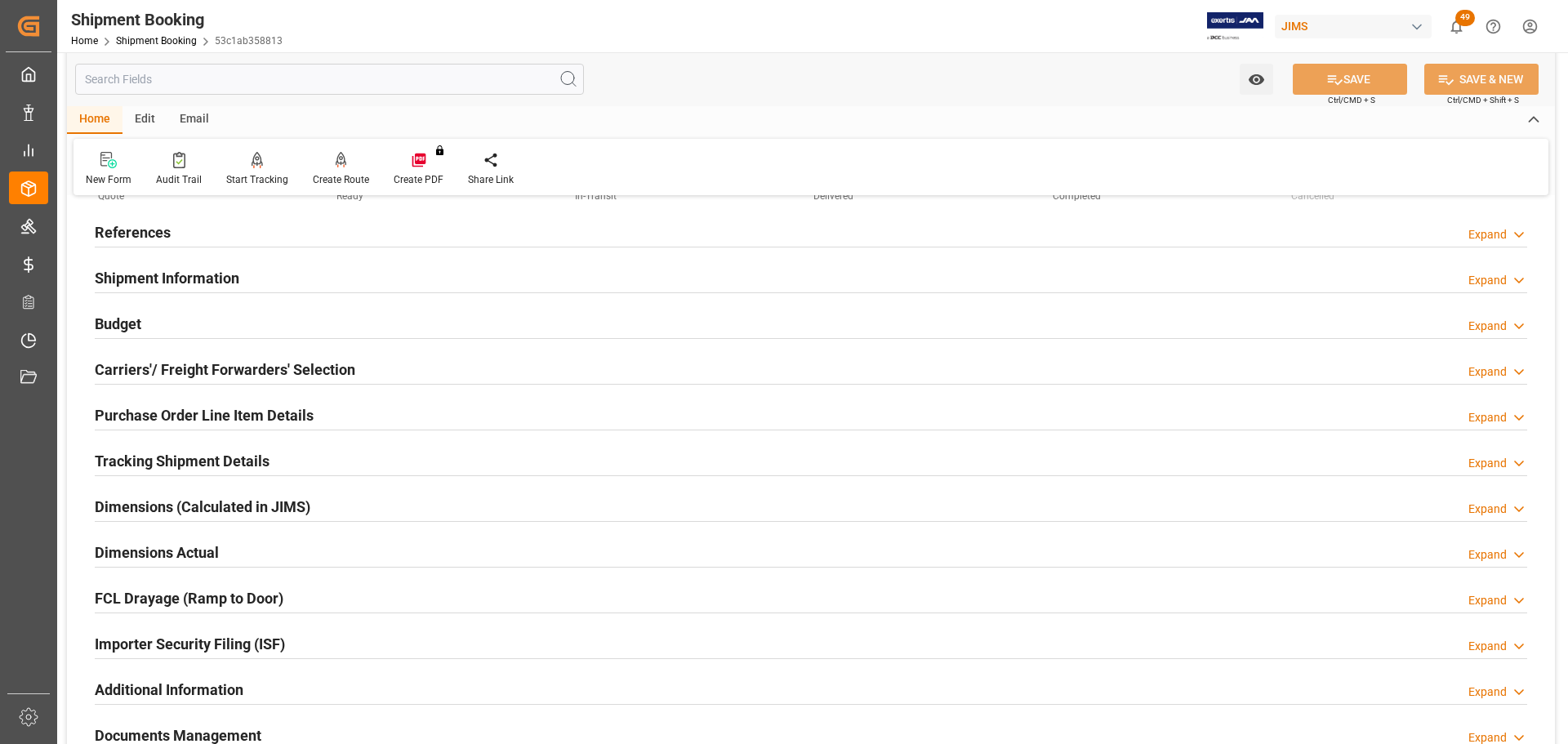
scroll to position [73, 0]
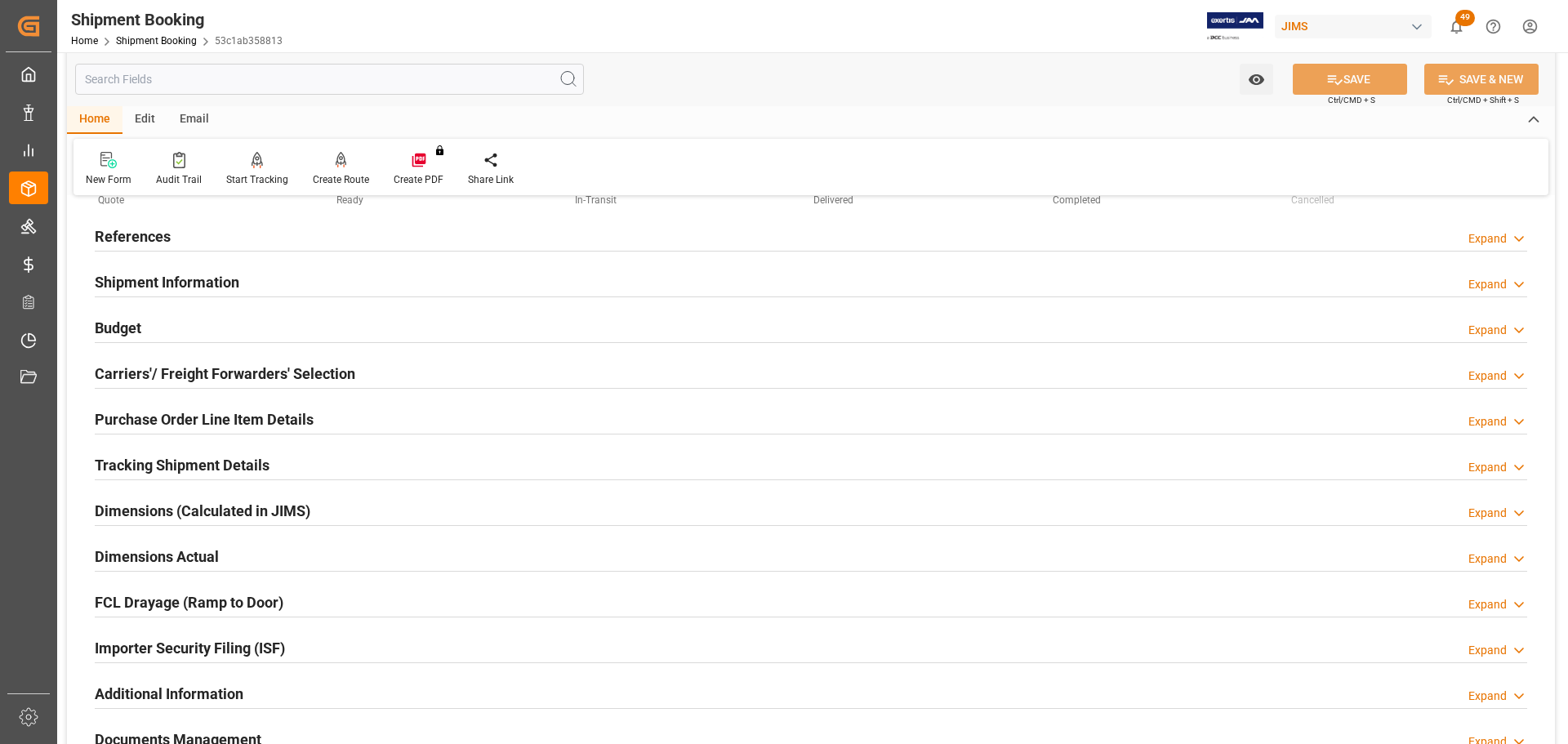
click at [257, 546] on div "Dimensions Actual Expand" at bounding box center [812, 556] width 1433 height 31
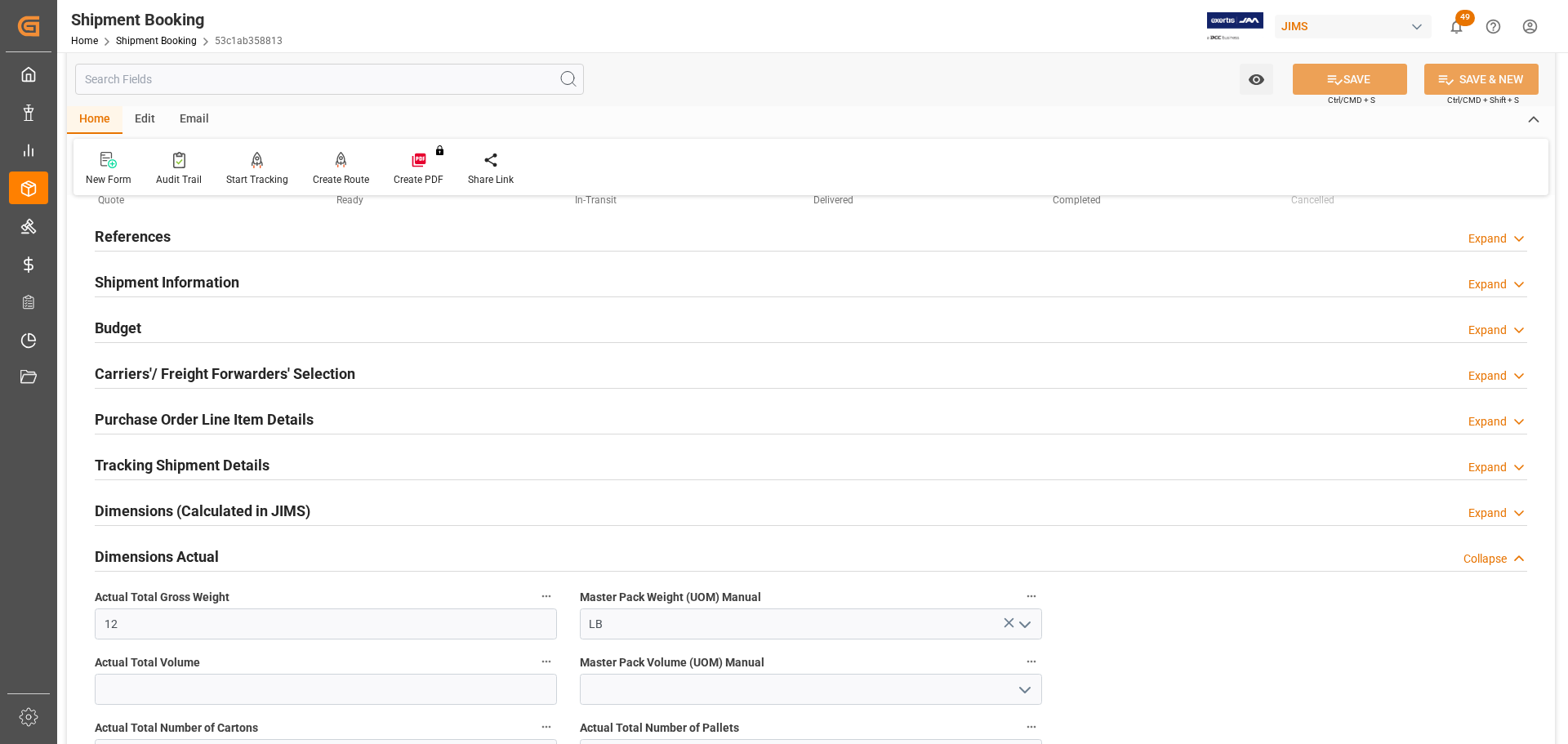
click at [187, 556] on h2 "Dimensions Actual" at bounding box center [157, 556] width 124 height 22
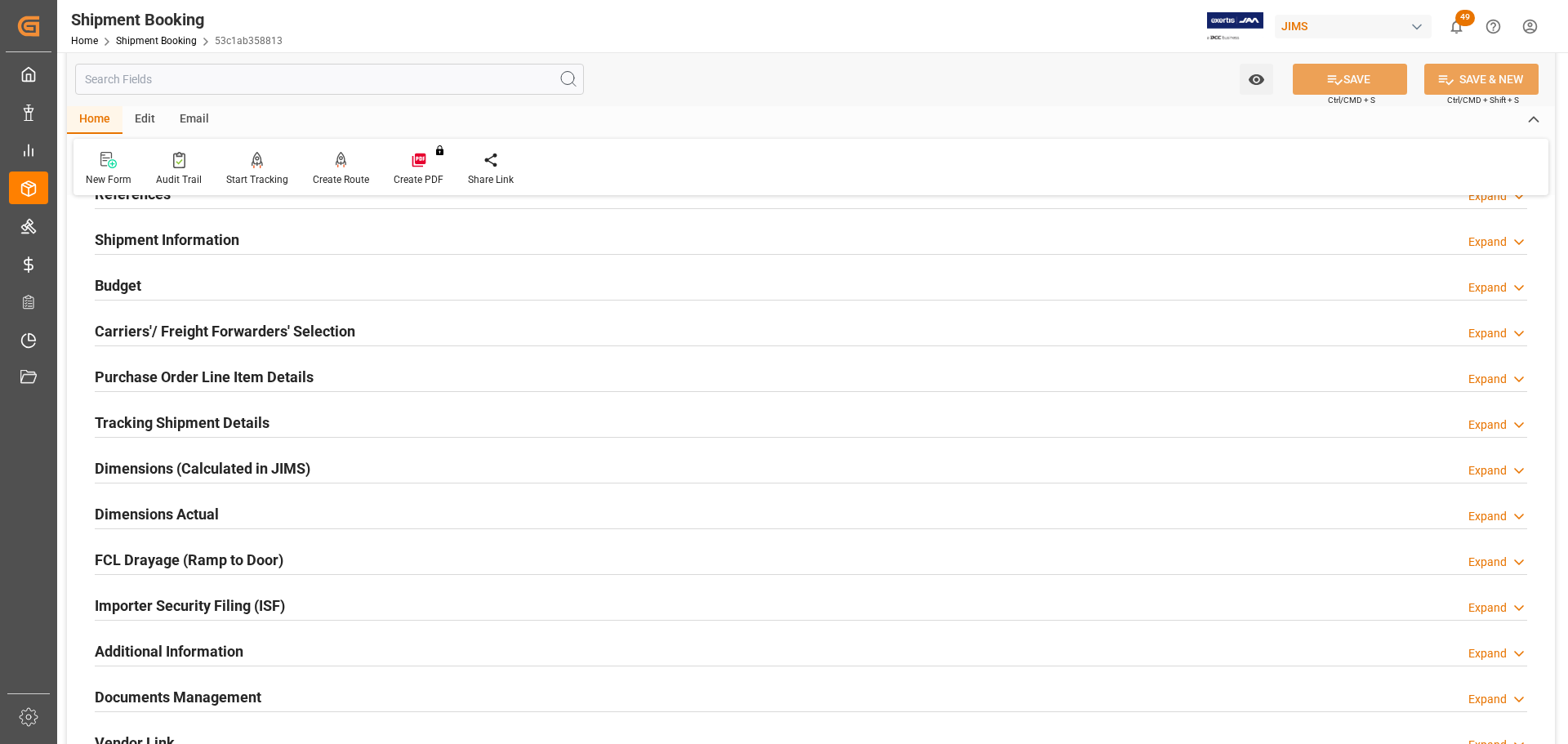
scroll to position [0, 0]
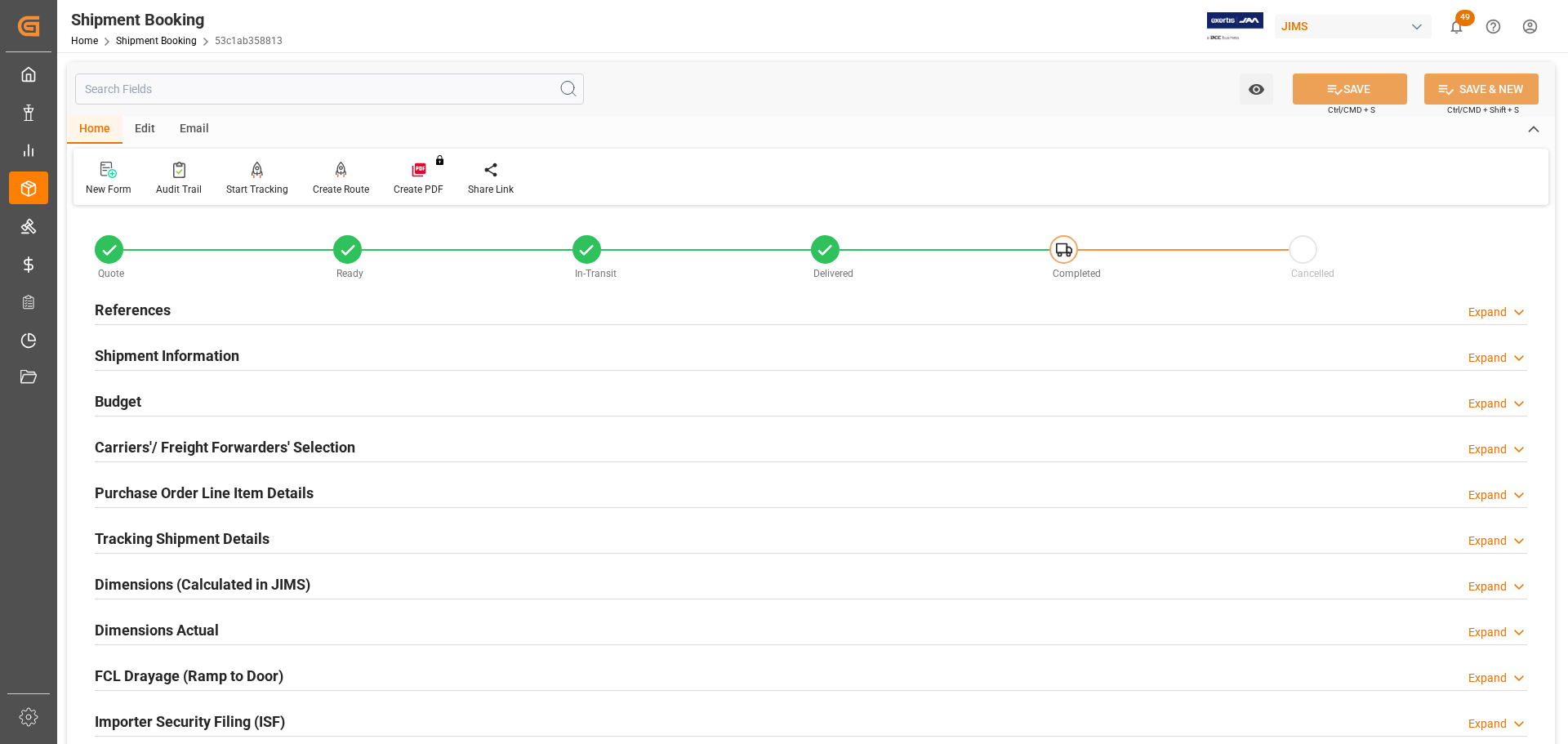
click at [439, 297] on div "References Expand" at bounding box center [812, 309] width 1433 height 31
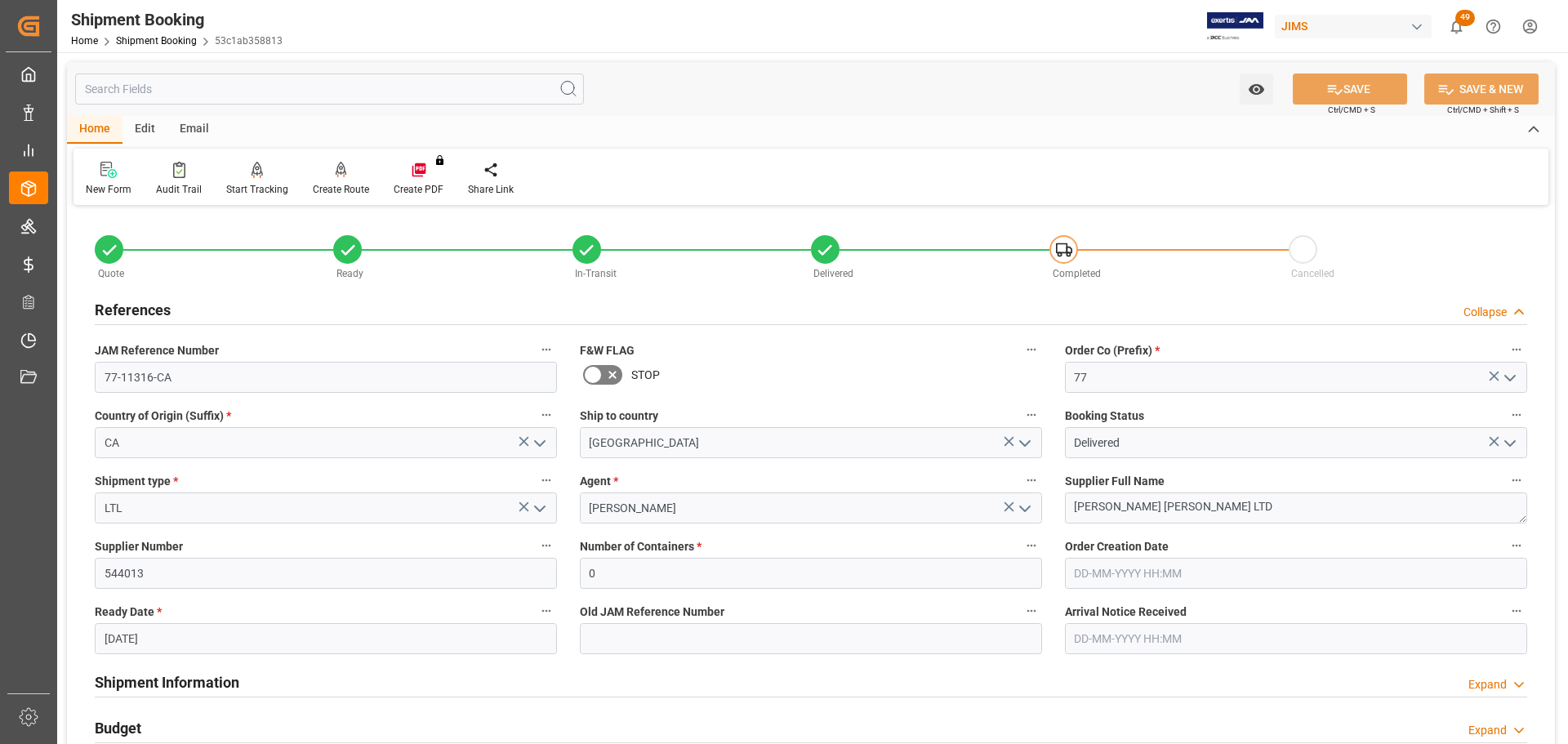
click at [439, 297] on div "References Collapse" at bounding box center [812, 309] width 1433 height 31
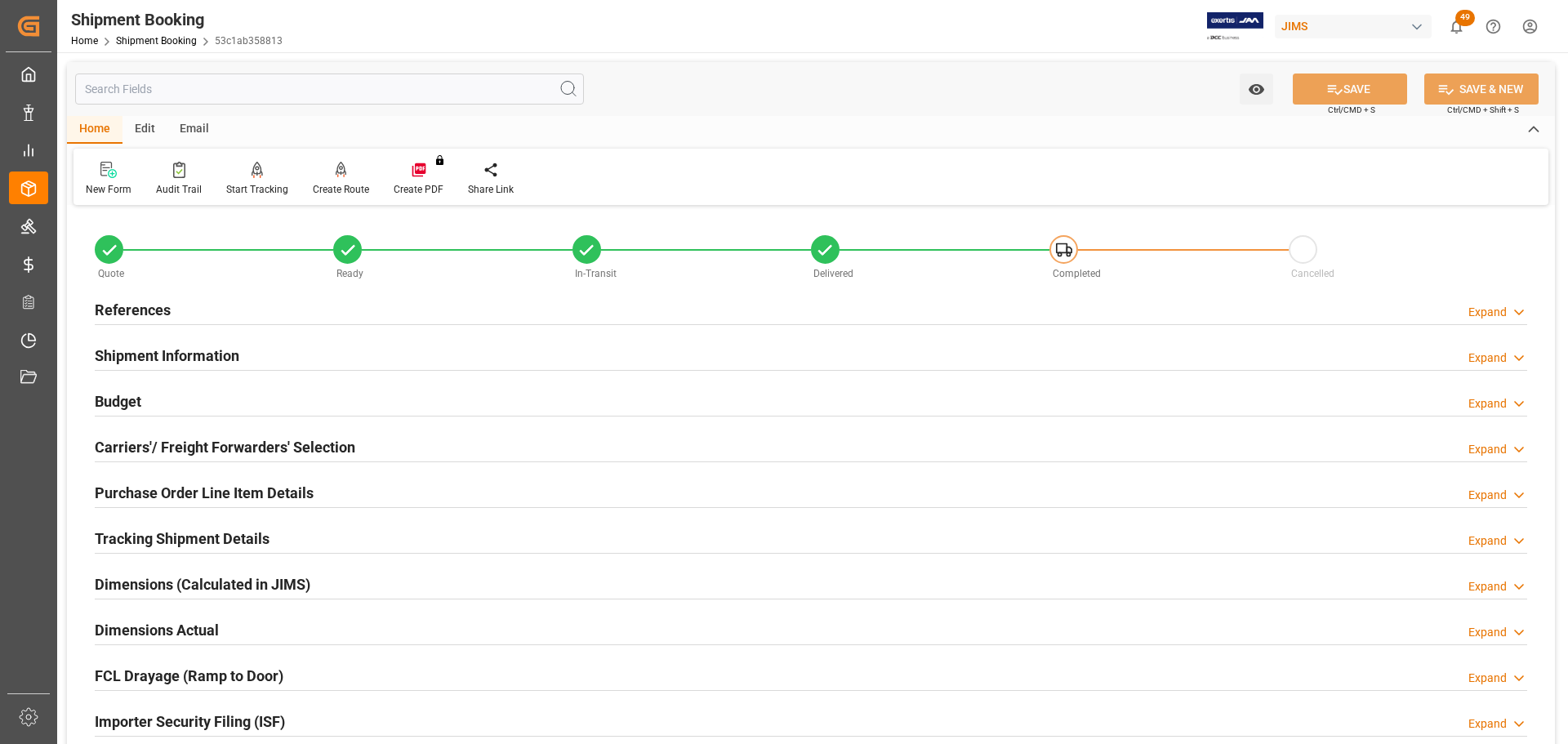
click at [495, 366] on div "Shipment Information Expand" at bounding box center [812, 354] width 1433 height 31
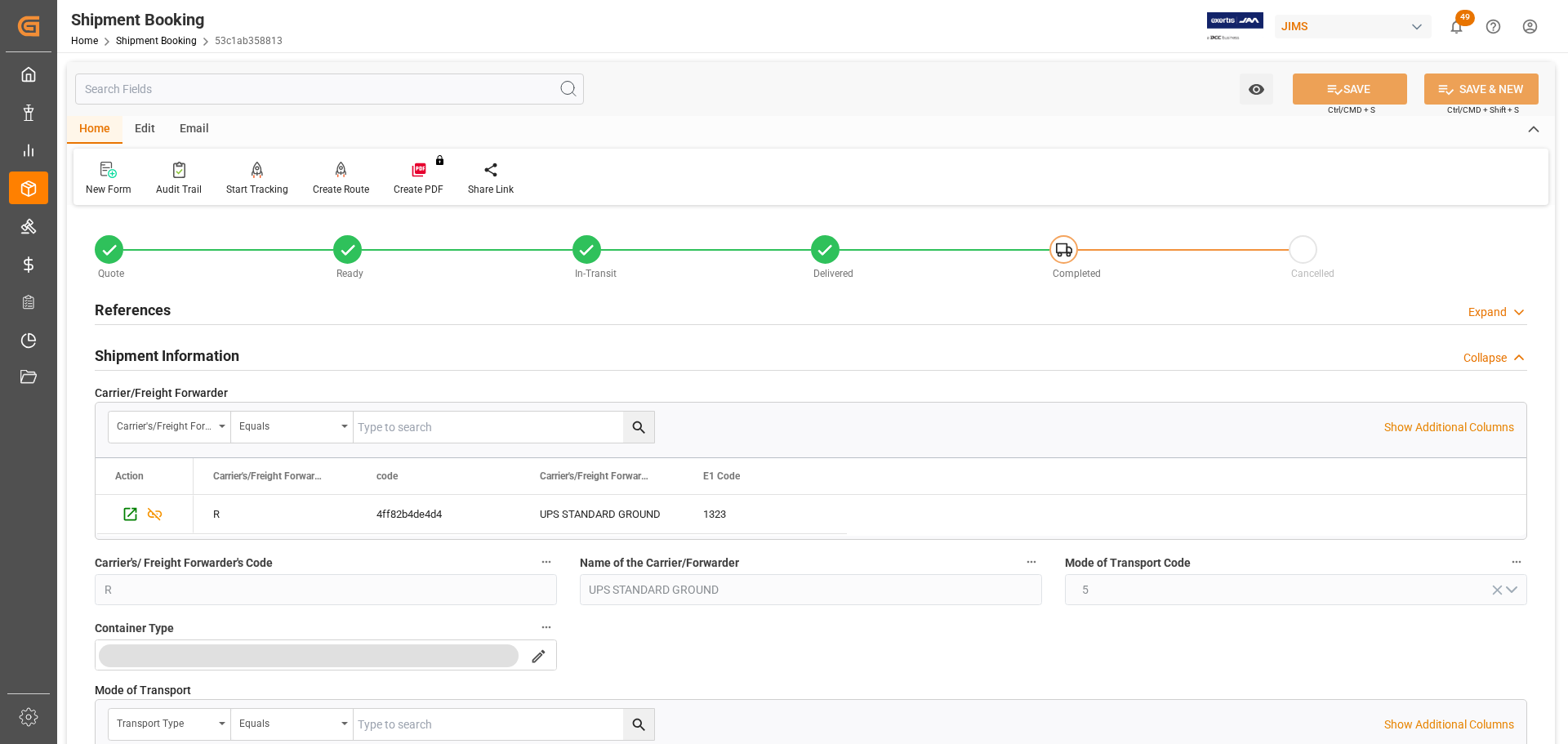
click at [495, 348] on div "Shipment Information Collapse" at bounding box center [812, 354] width 1433 height 31
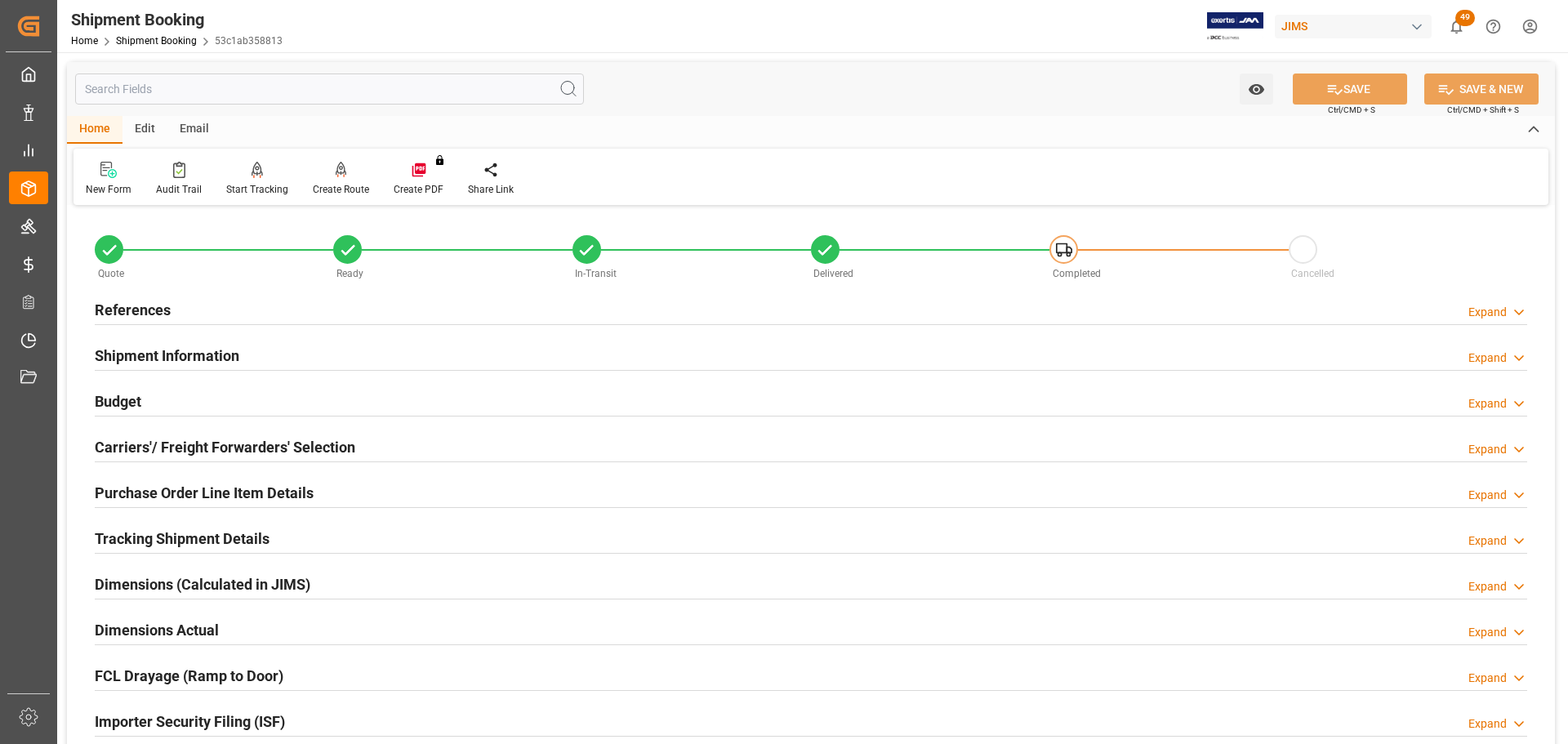
click at [458, 387] on div "Budget Expand" at bounding box center [812, 401] width 1433 height 31
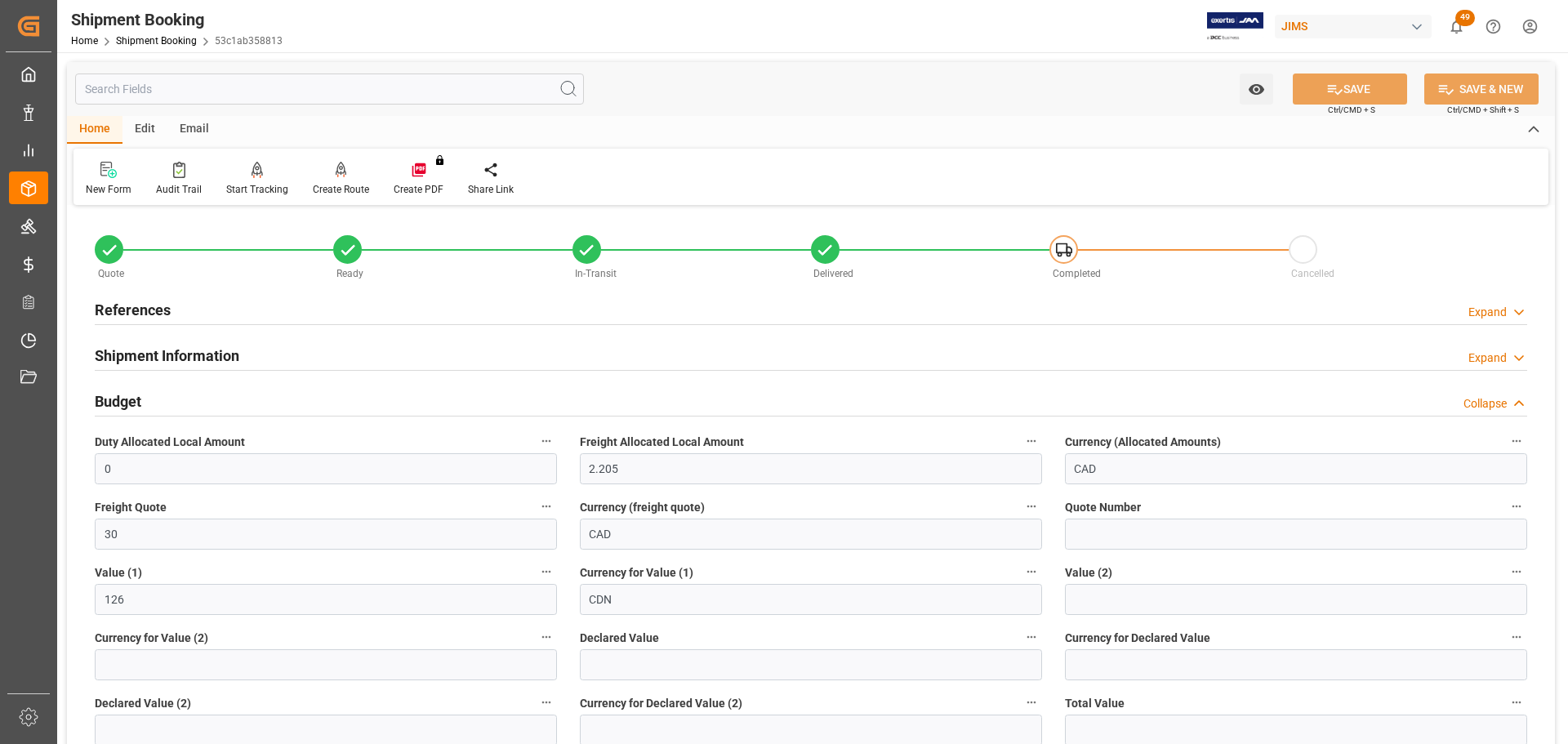
click at [455, 390] on div "Budget Collapse" at bounding box center [812, 401] width 1433 height 31
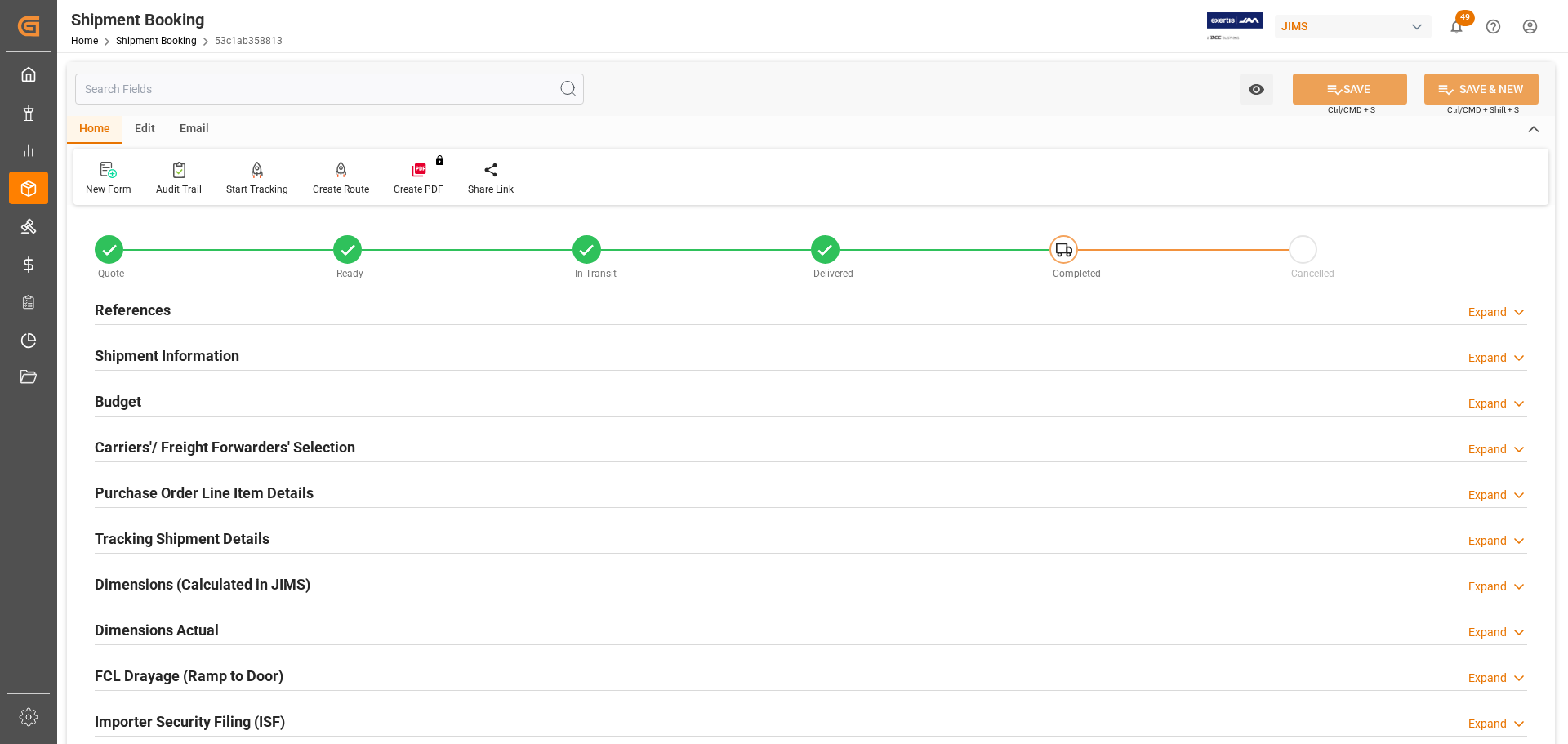
click at [284, 405] on div "Budget Expand" at bounding box center [812, 401] width 1433 height 31
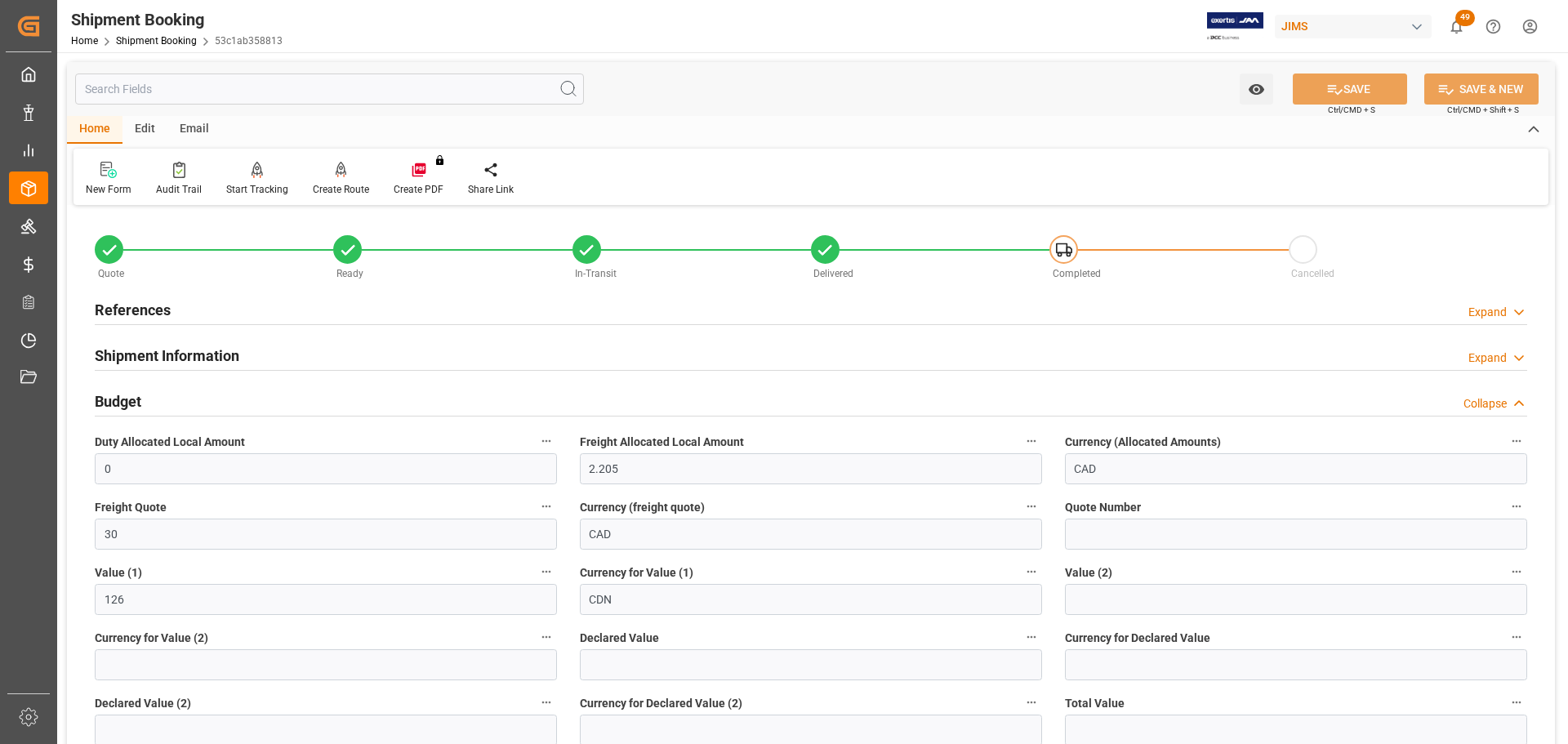
click at [284, 405] on div "Budget Collapse" at bounding box center [812, 401] width 1433 height 31
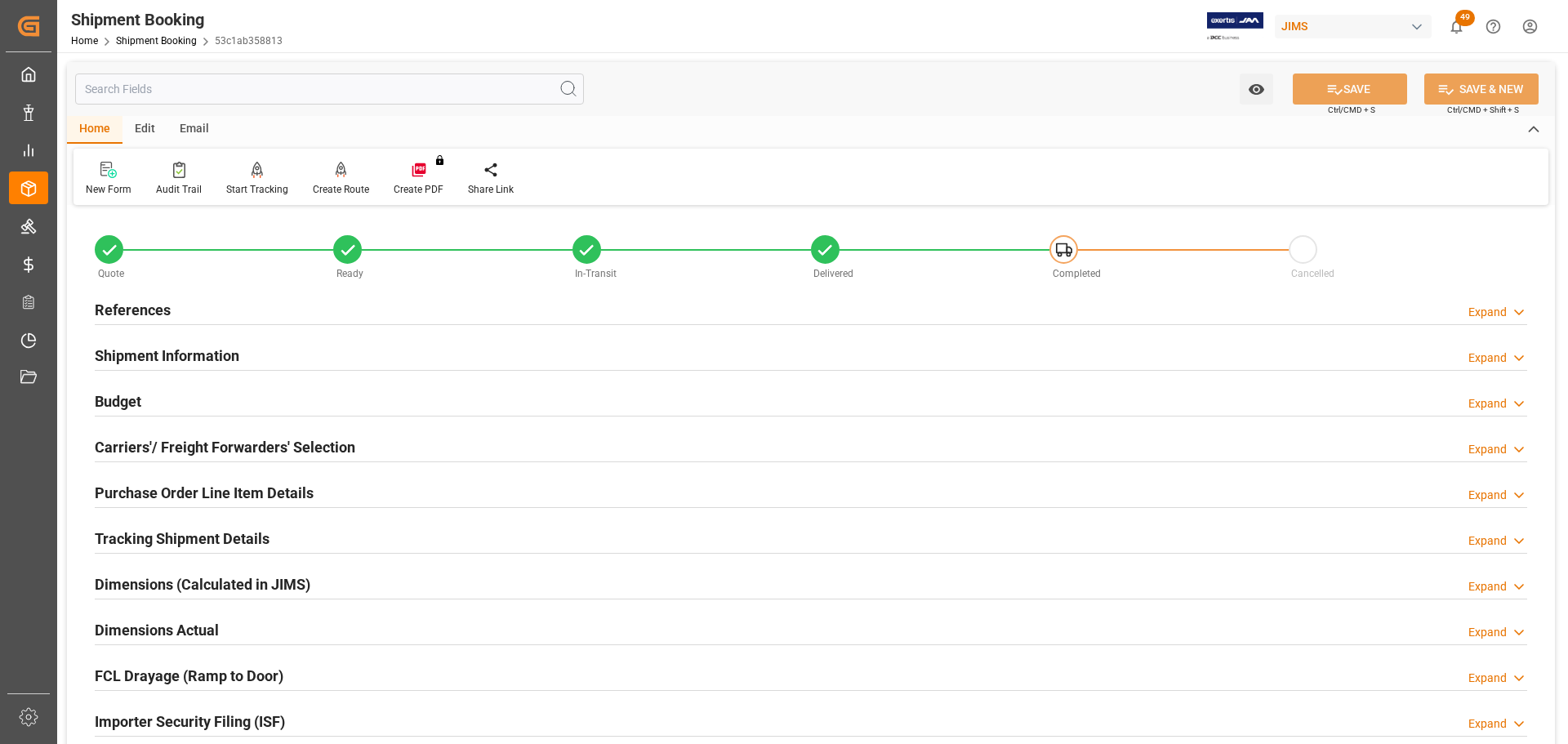
click at [345, 304] on div "References Expand" at bounding box center [812, 309] width 1433 height 31
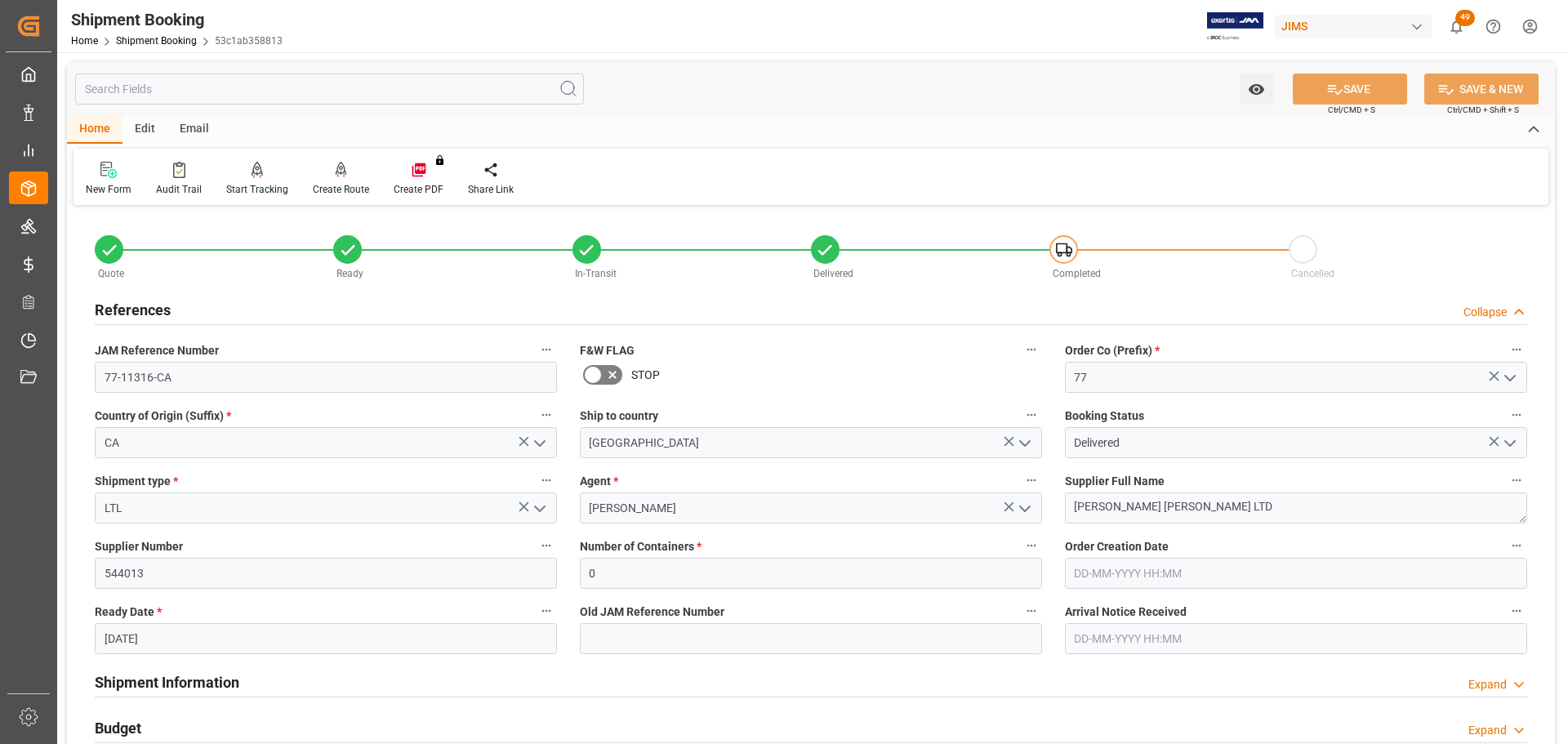
click at [345, 304] on div "References Collapse" at bounding box center [812, 309] width 1433 height 31
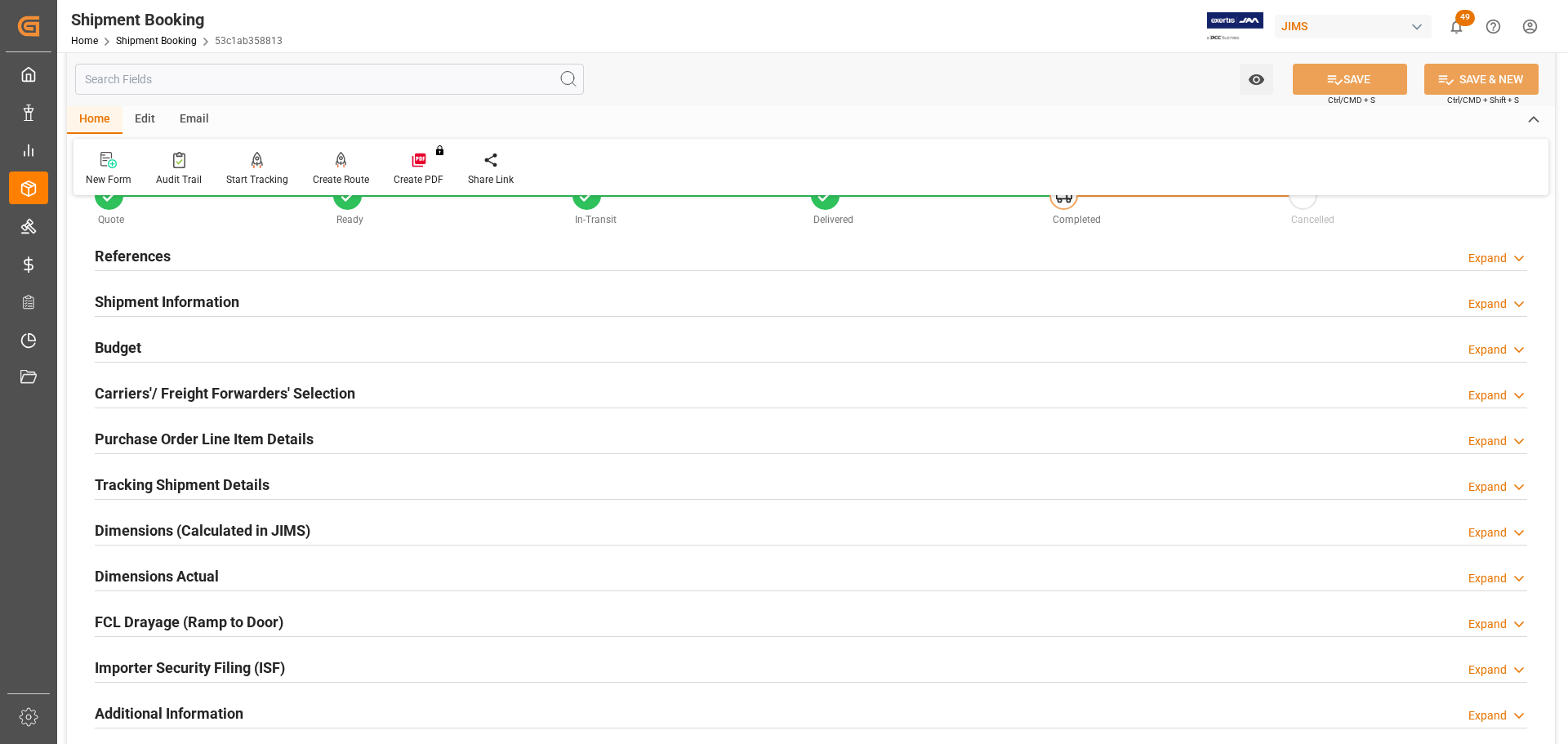
scroll to position [82, 0]
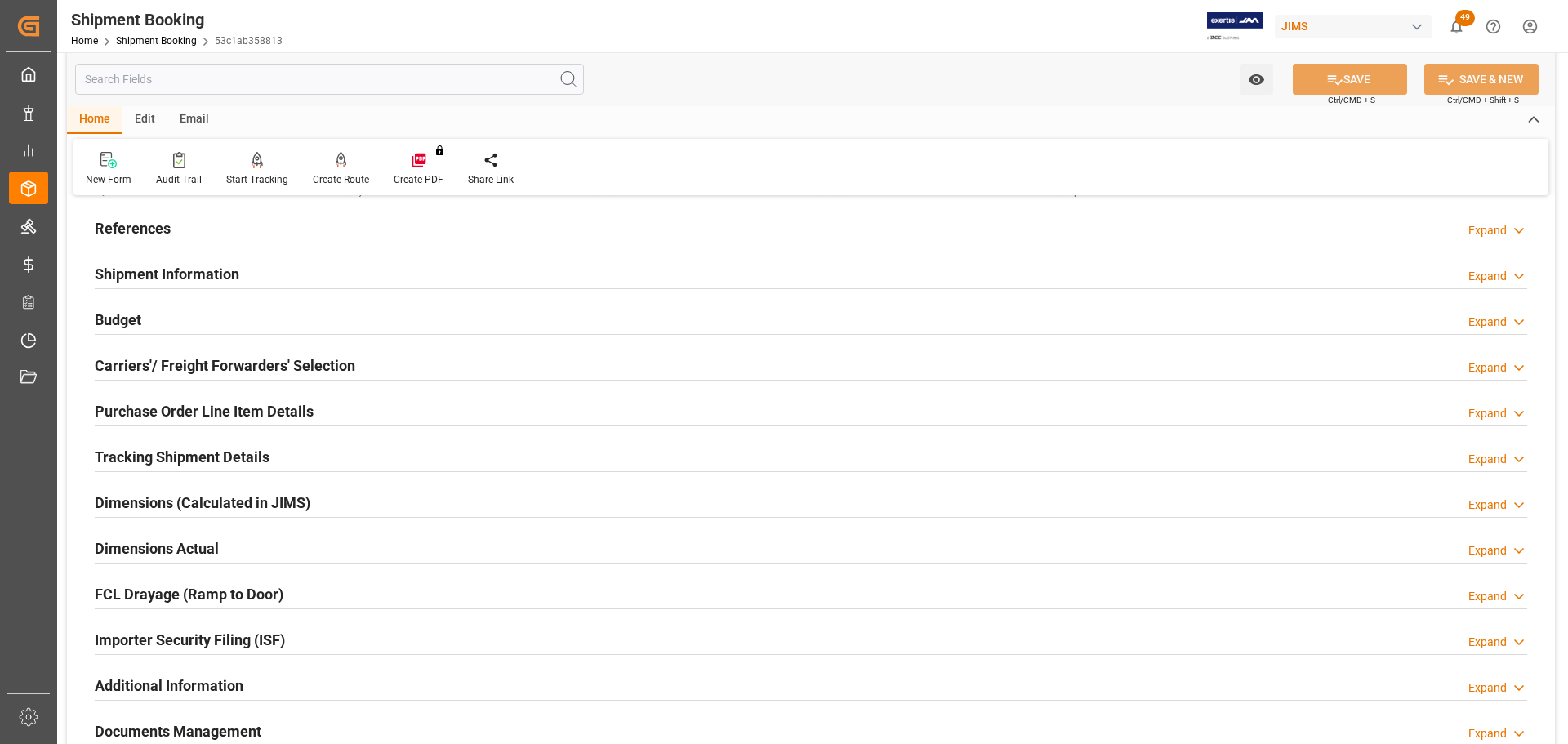
click at [341, 275] on div "Shipment Information Expand" at bounding box center [812, 273] width 1433 height 31
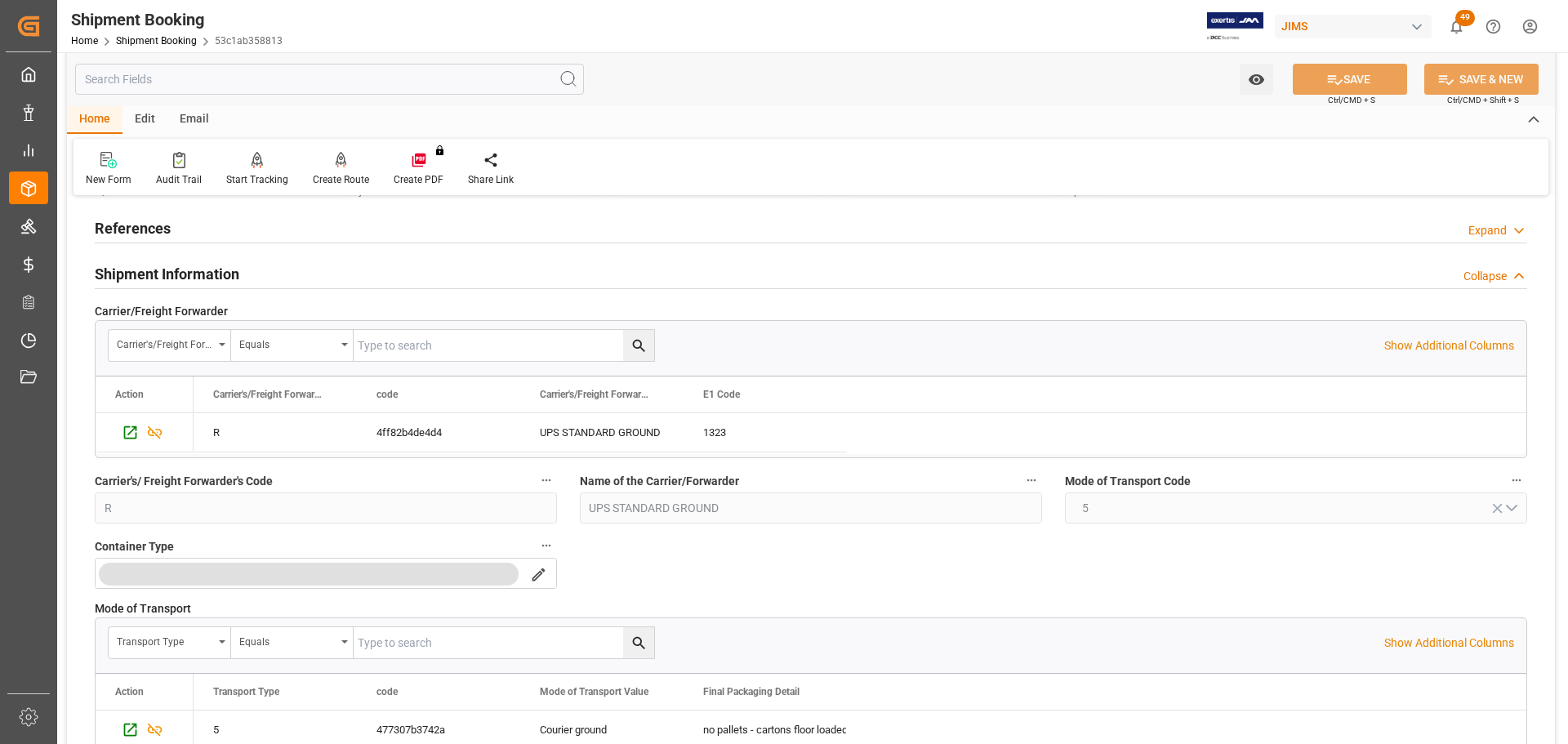
click at [341, 275] on div "Shipment Information Collapse" at bounding box center [812, 273] width 1433 height 31
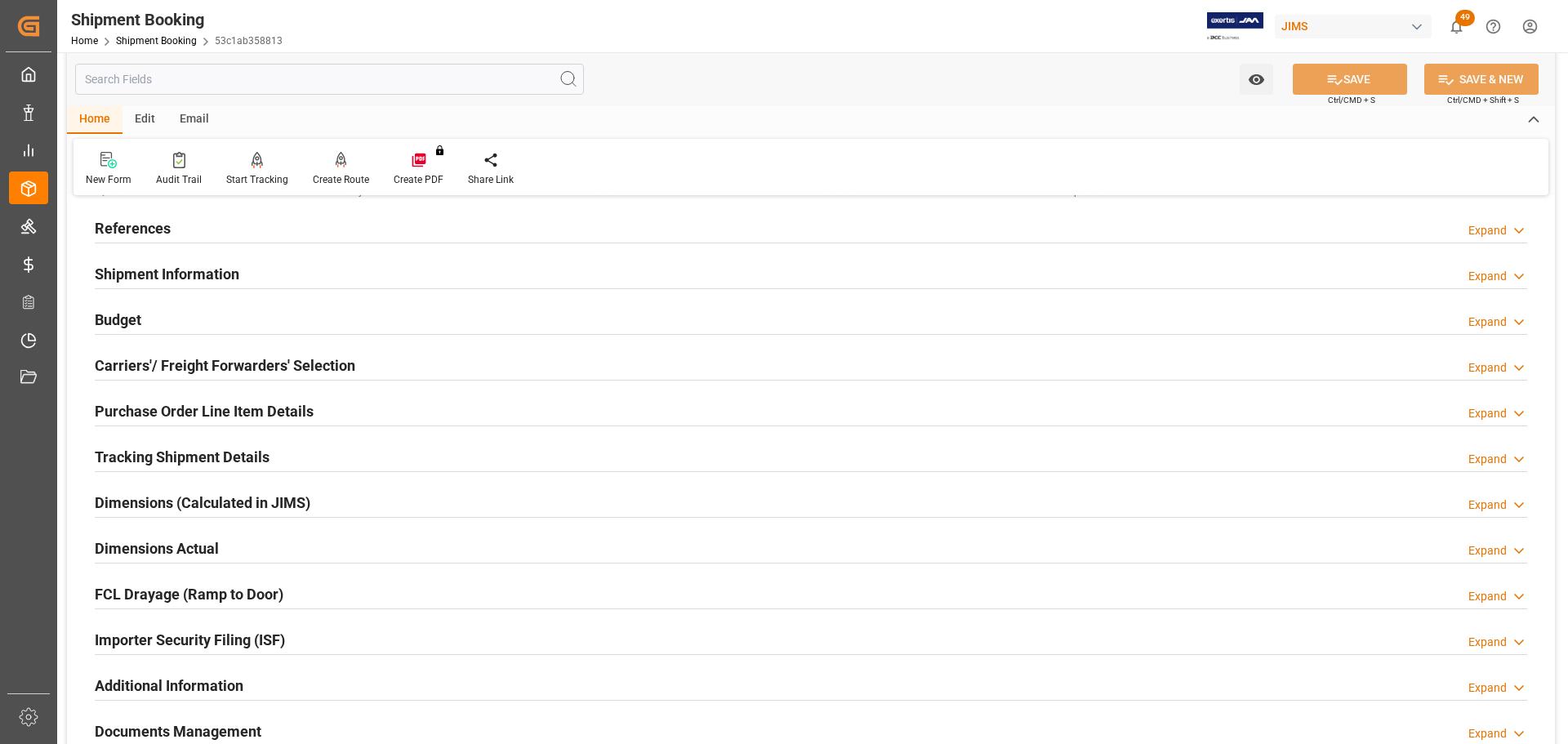
click at [299, 271] on div "Shipment Information Expand" at bounding box center [812, 273] width 1433 height 31
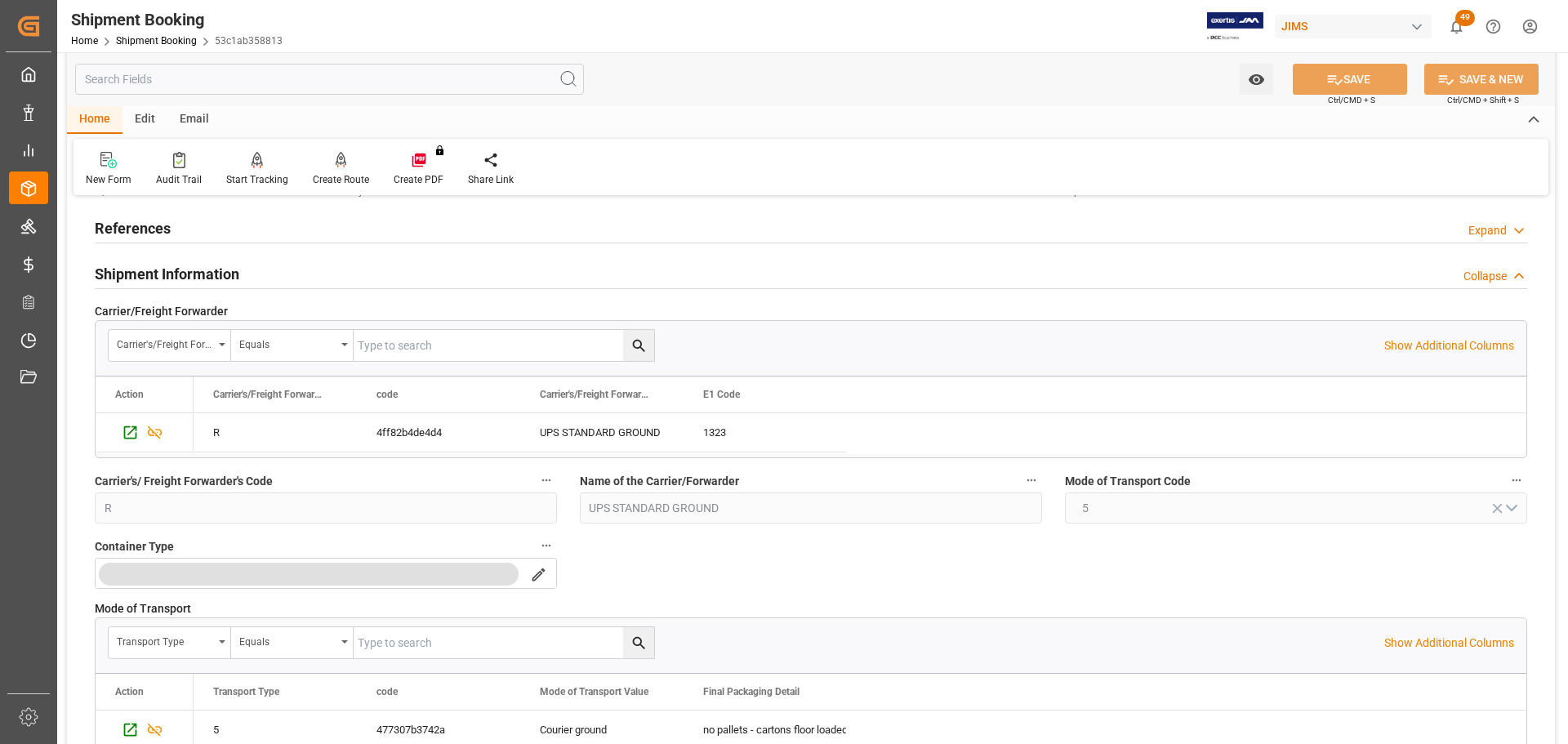
click at [302, 270] on div "Shipment Information Collapse" at bounding box center [812, 273] width 1433 height 31
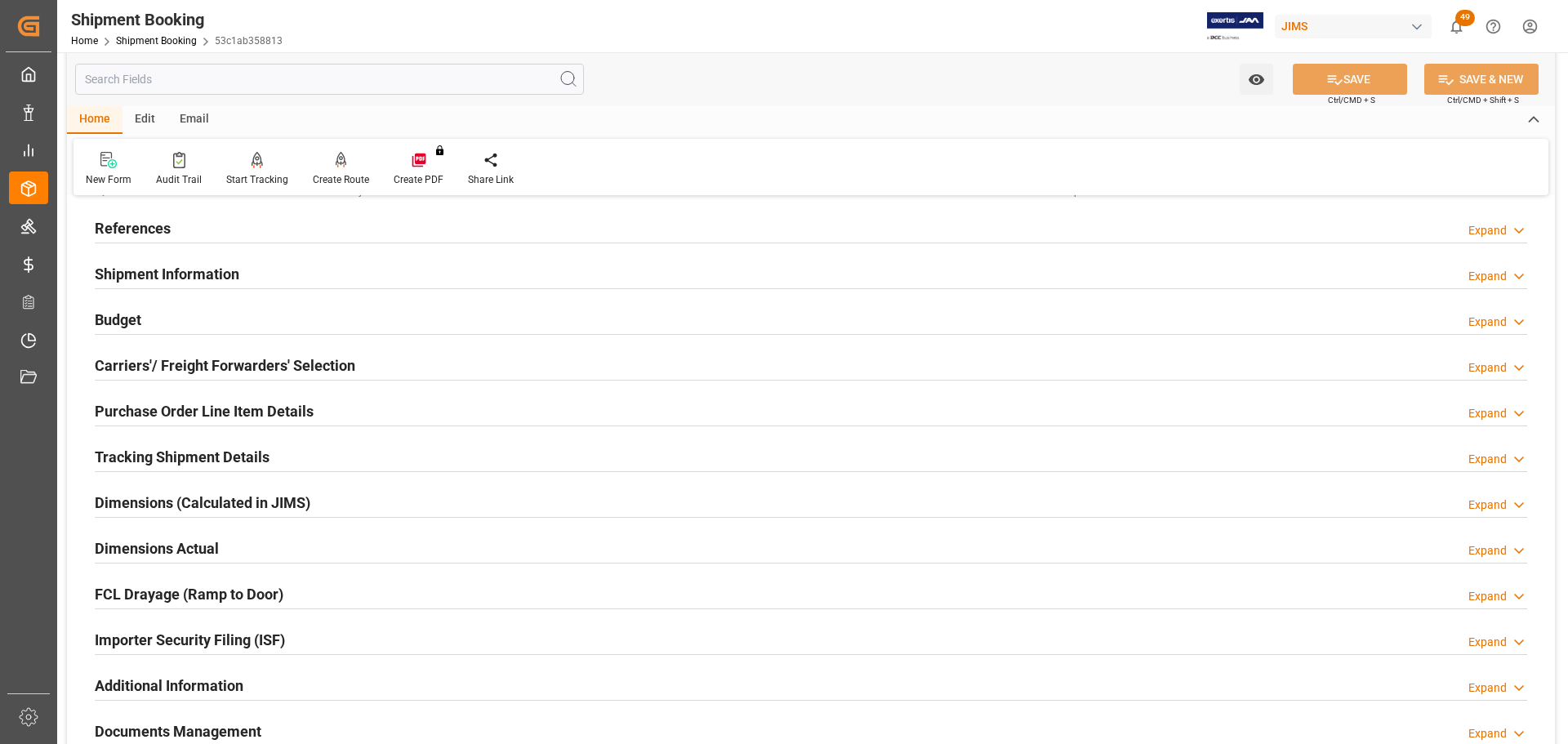
click at [337, 278] on div "Shipment Information Expand" at bounding box center [812, 273] width 1433 height 31
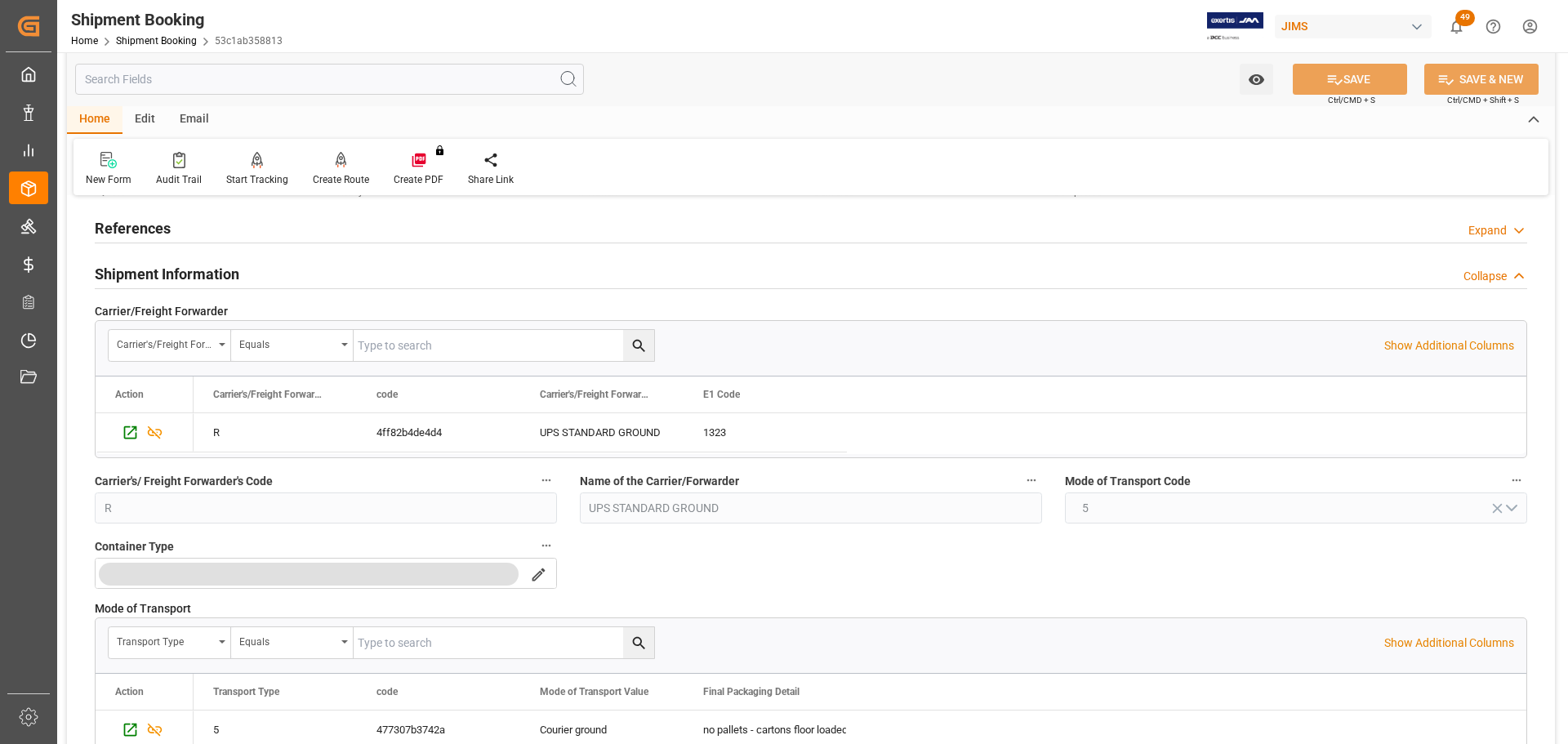
click at [331, 275] on div "Shipment Information Collapse" at bounding box center [812, 273] width 1433 height 31
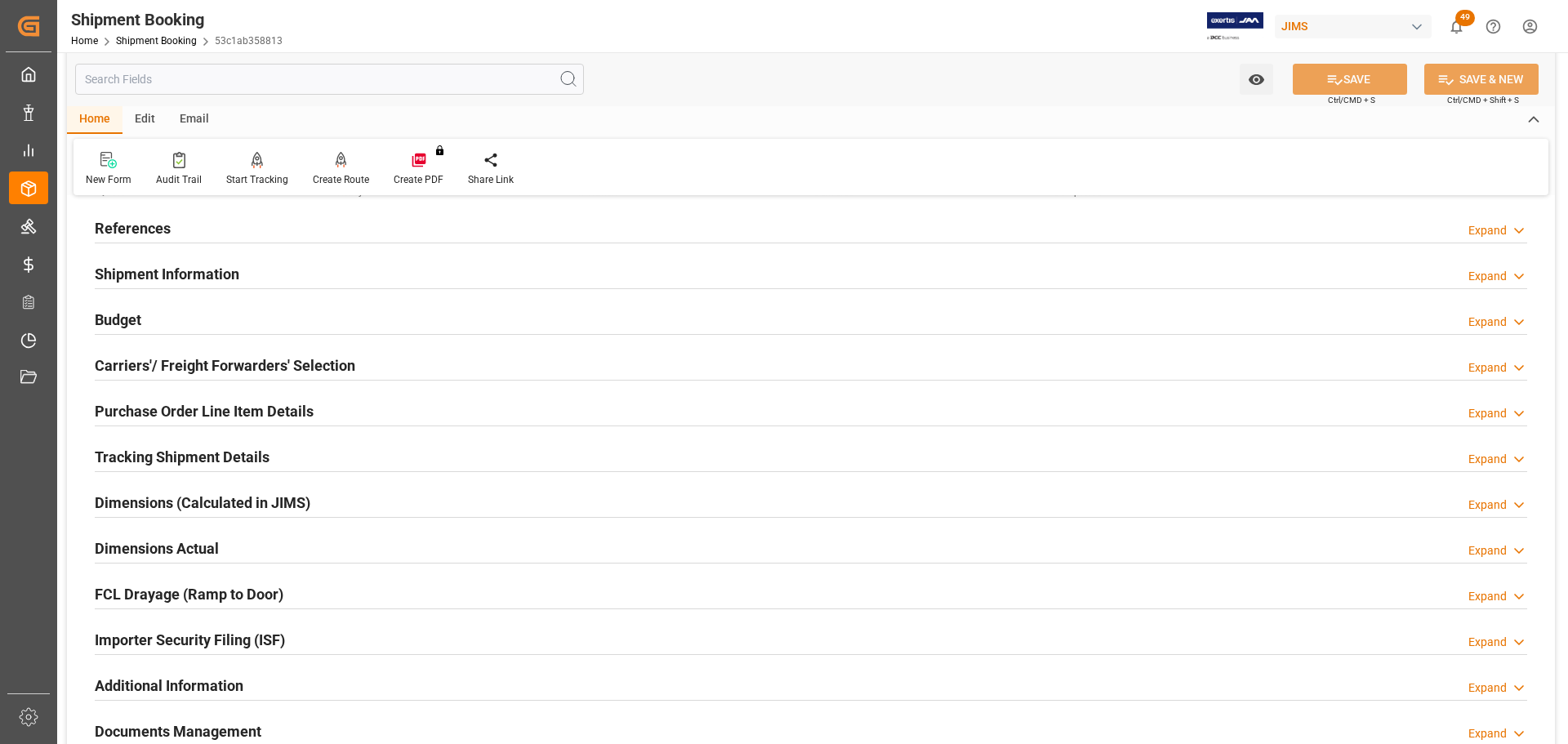
click at [272, 278] on div "Shipment Information Expand" at bounding box center [812, 273] width 1433 height 31
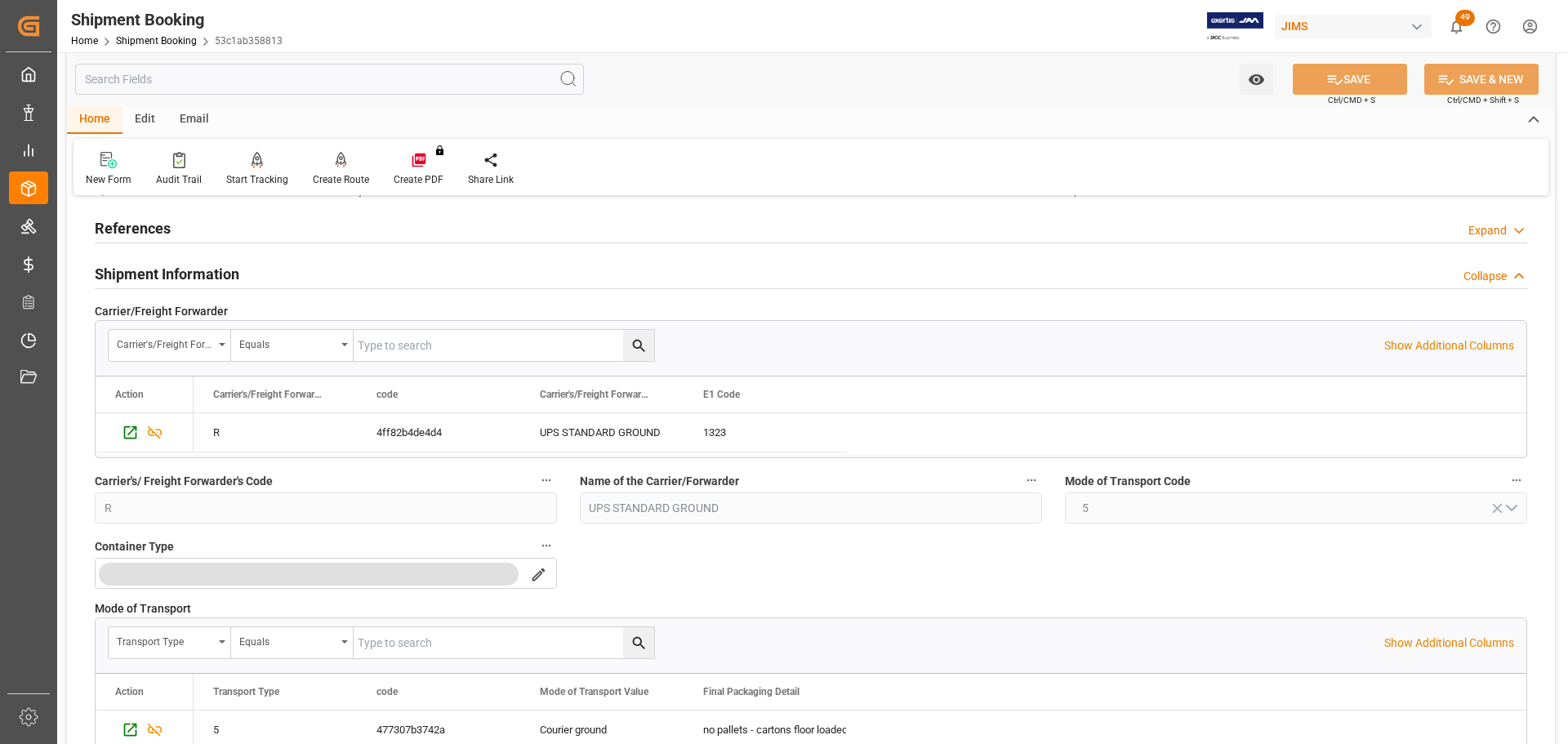
click at [272, 278] on div "Shipment Information Collapse" at bounding box center [812, 273] width 1433 height 31
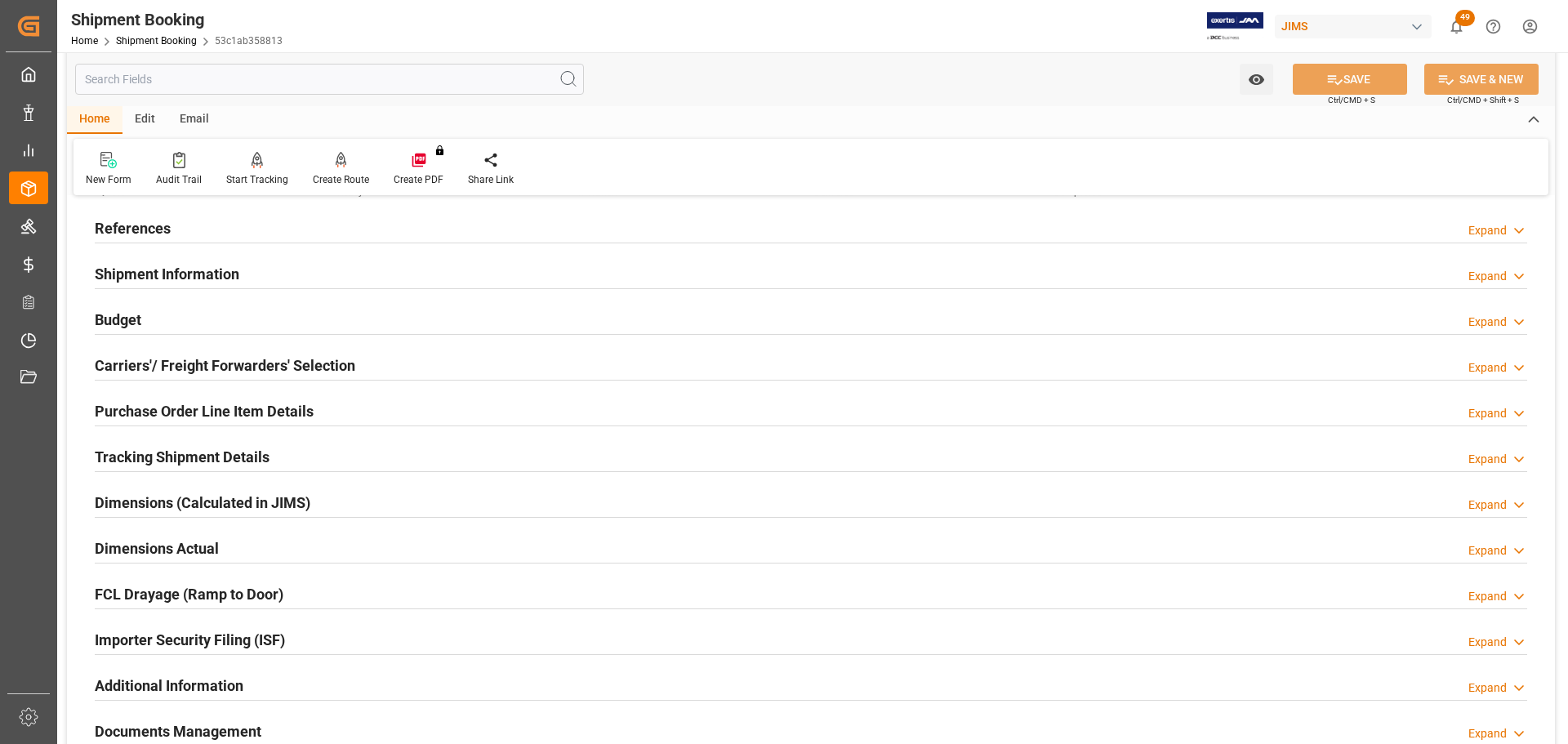
click at [265, 217] on div "References Expand" at bounding box center [812, 227] width 1433 height 31
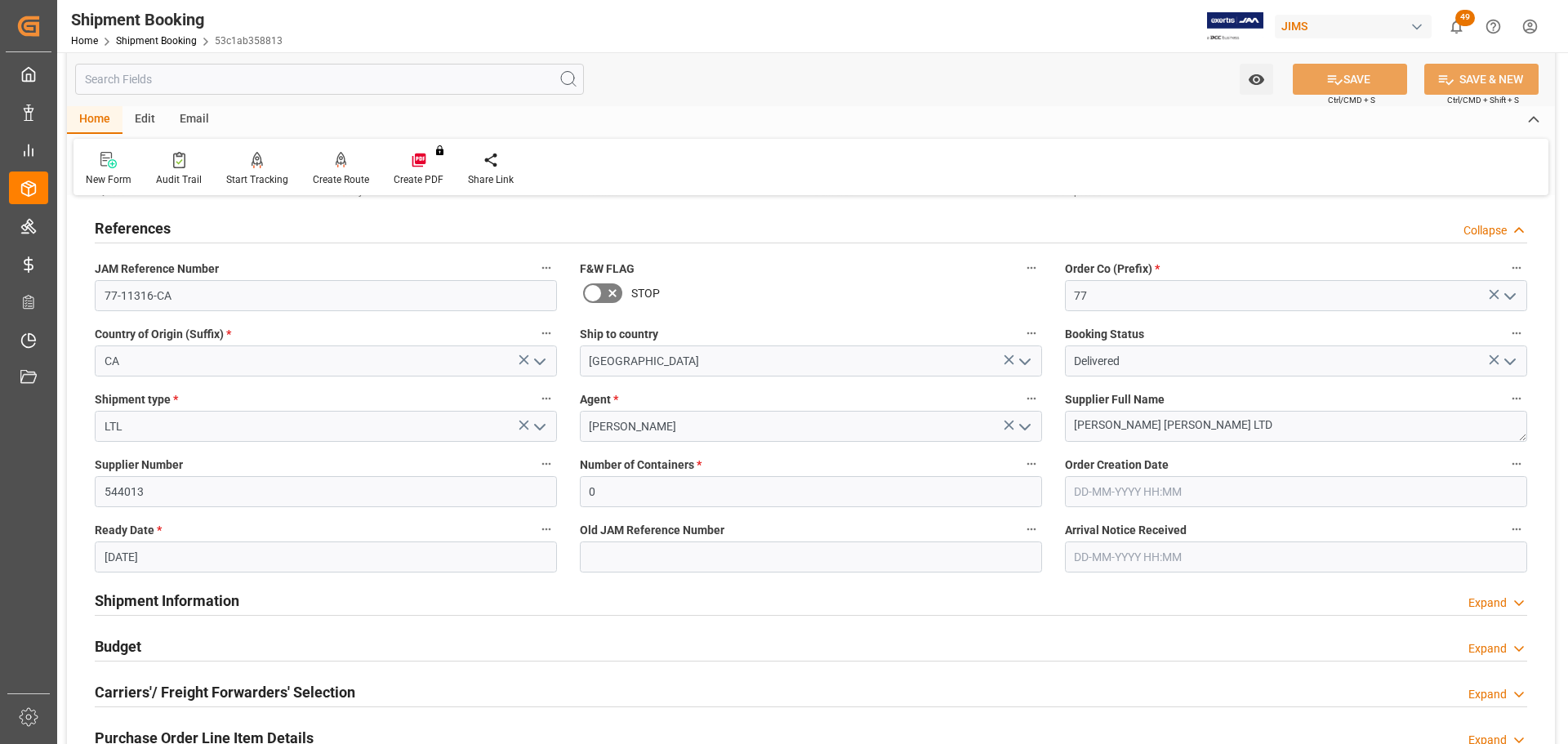
click at [256, 228] on div "References Collapse" at bounding box center [812, 227] width 1433 height 31
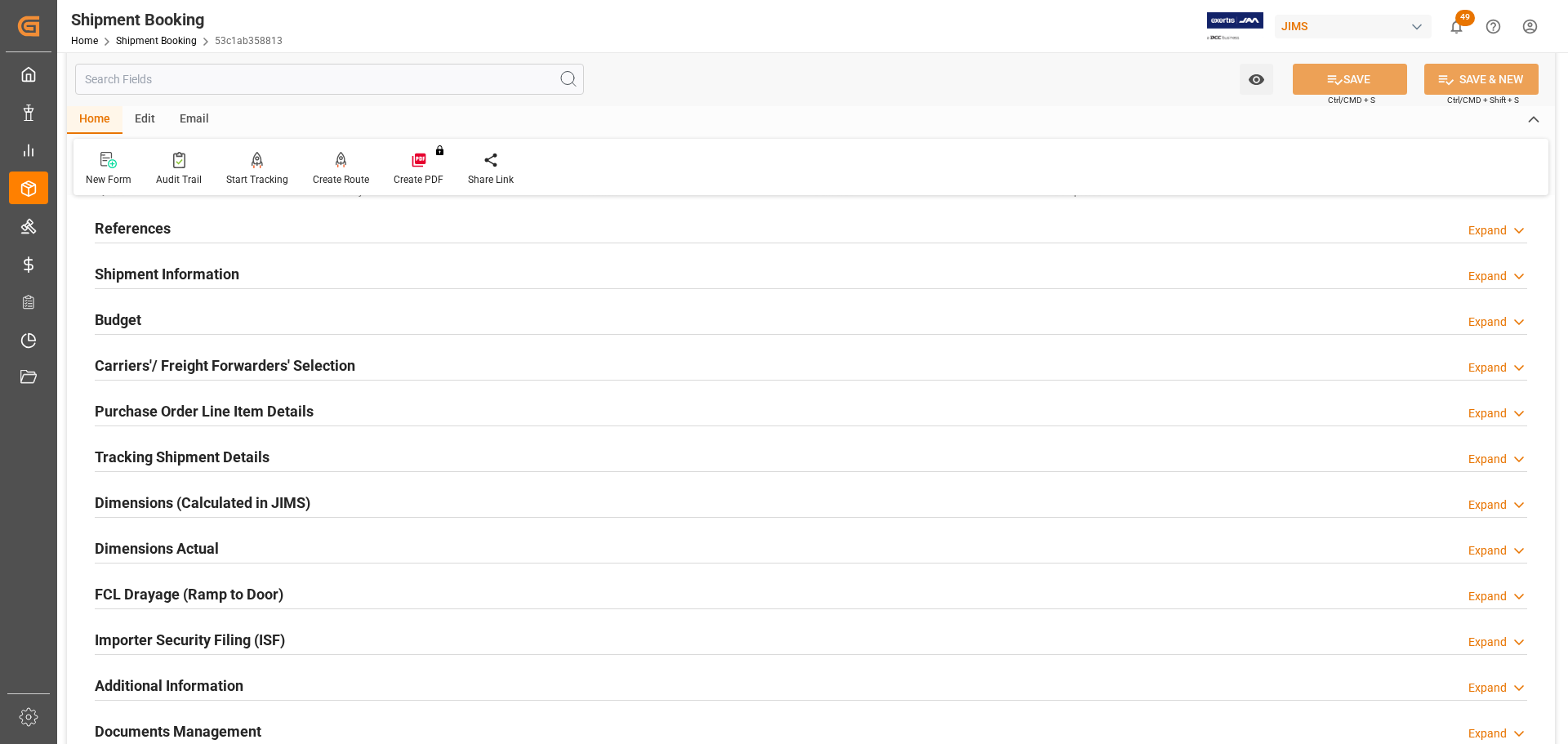
click at [237, 318] on div "Budget Expand" at bounding box center [812, 319] width 1433 height 31
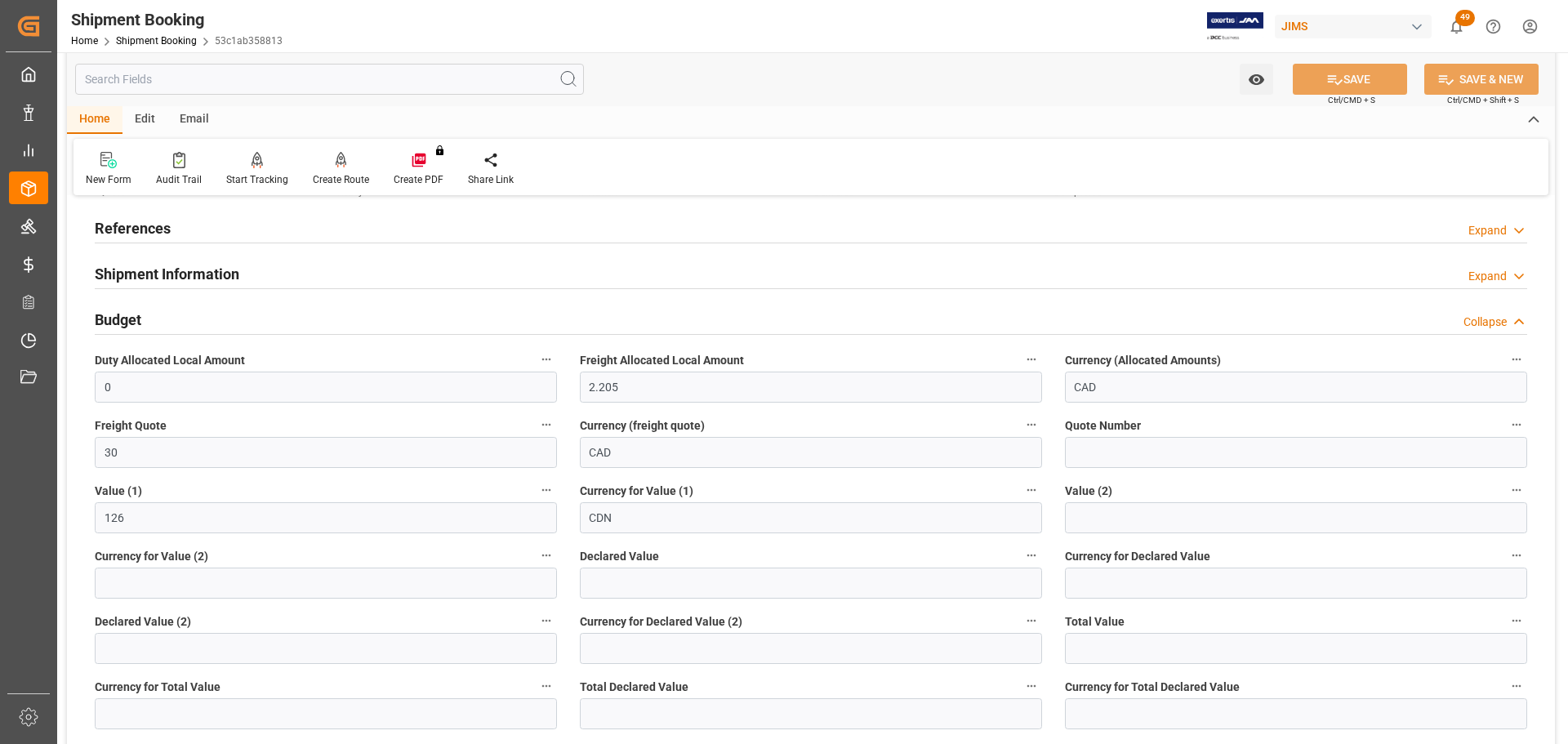
click at [237, 318] on div "Budget Collapse" at bounding box center [812, 319] width 1433 height 31
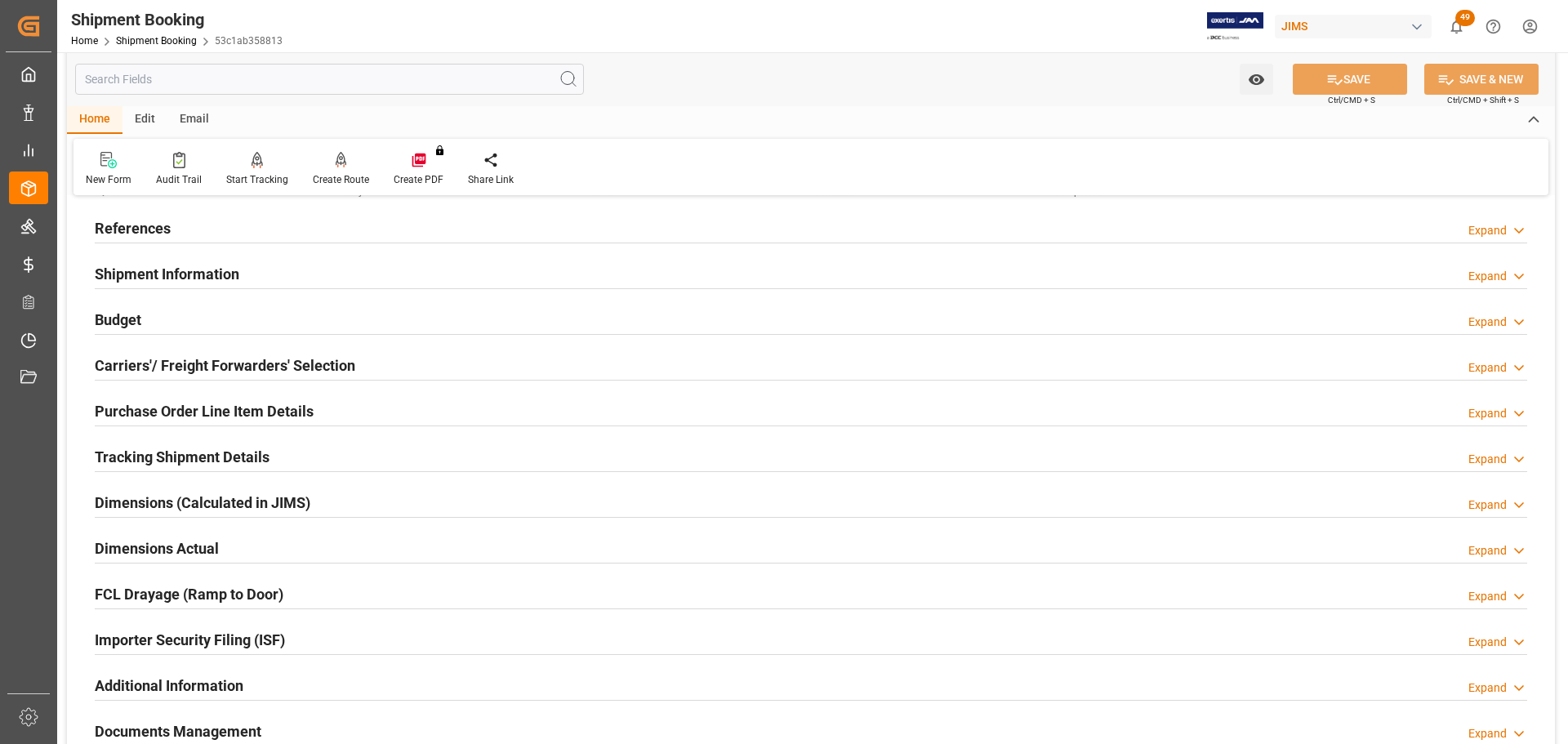
click at [239, 355] on h2 "Carriers'/ Freight Forwarders' Selection" at bounding box center [226, 365] width 261 height 22
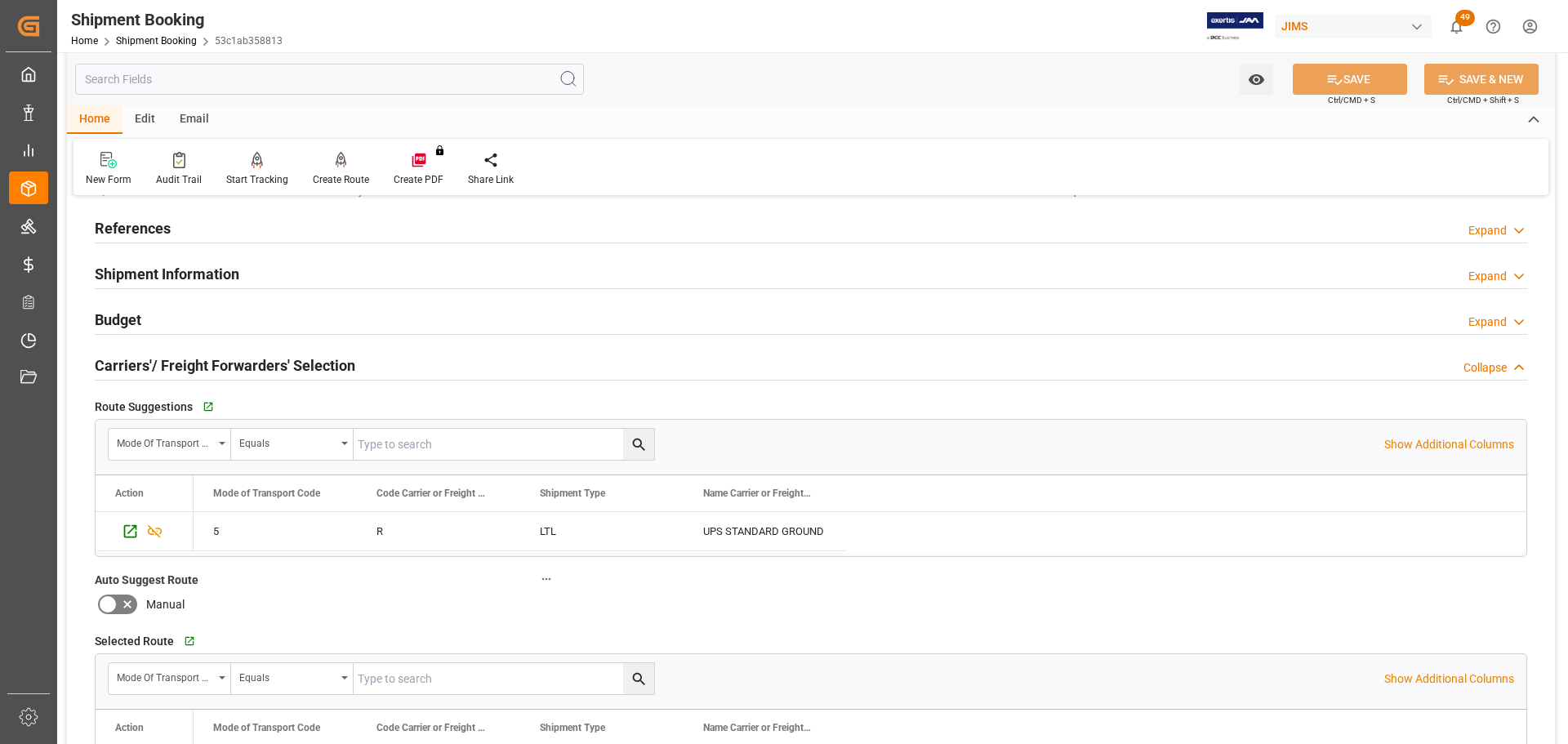
click at [239, 355] on h2 "Carriers'/ Freight Forwarders' Selection" at bounding box center [226, 365] width 261 height 22
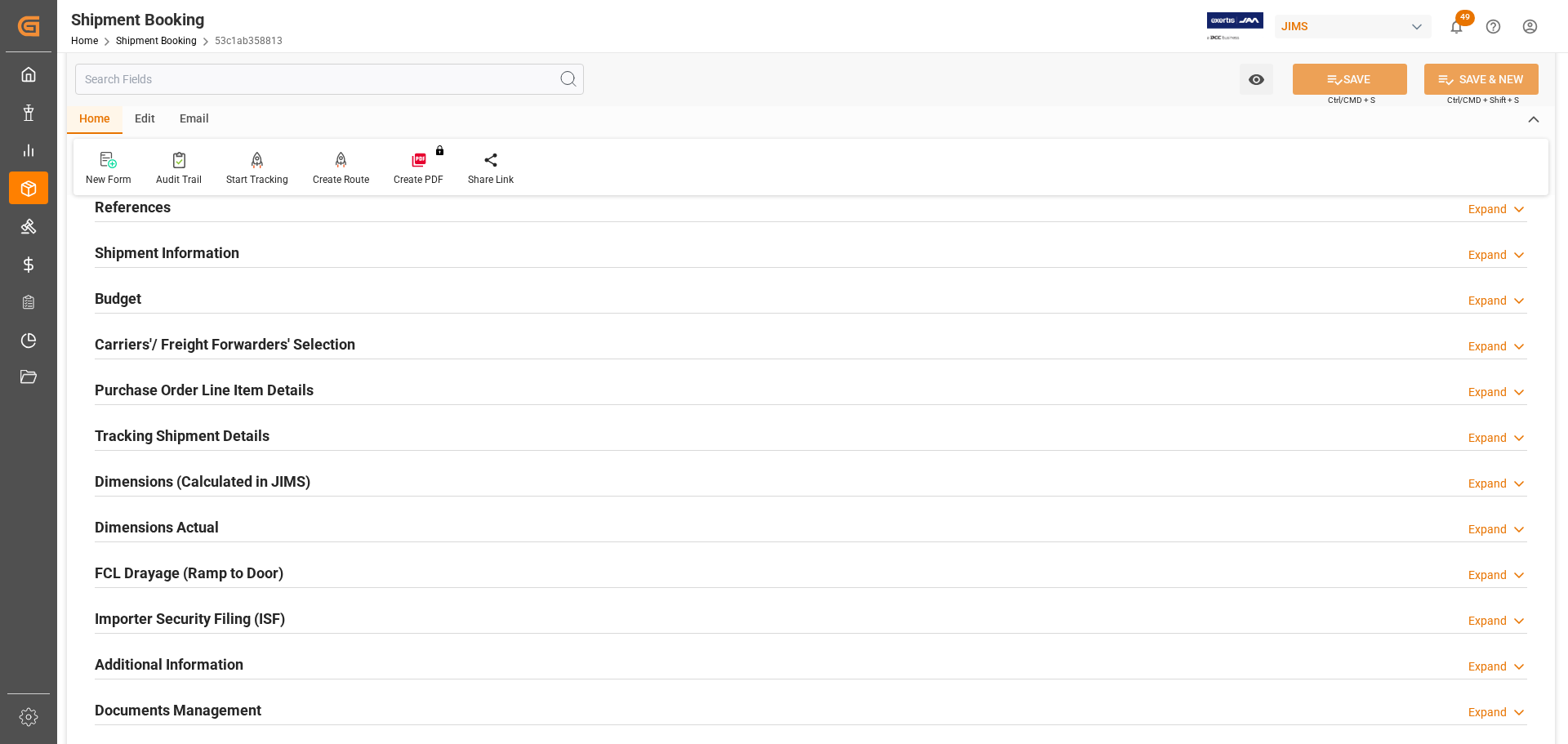
scroll to position [163, 0]
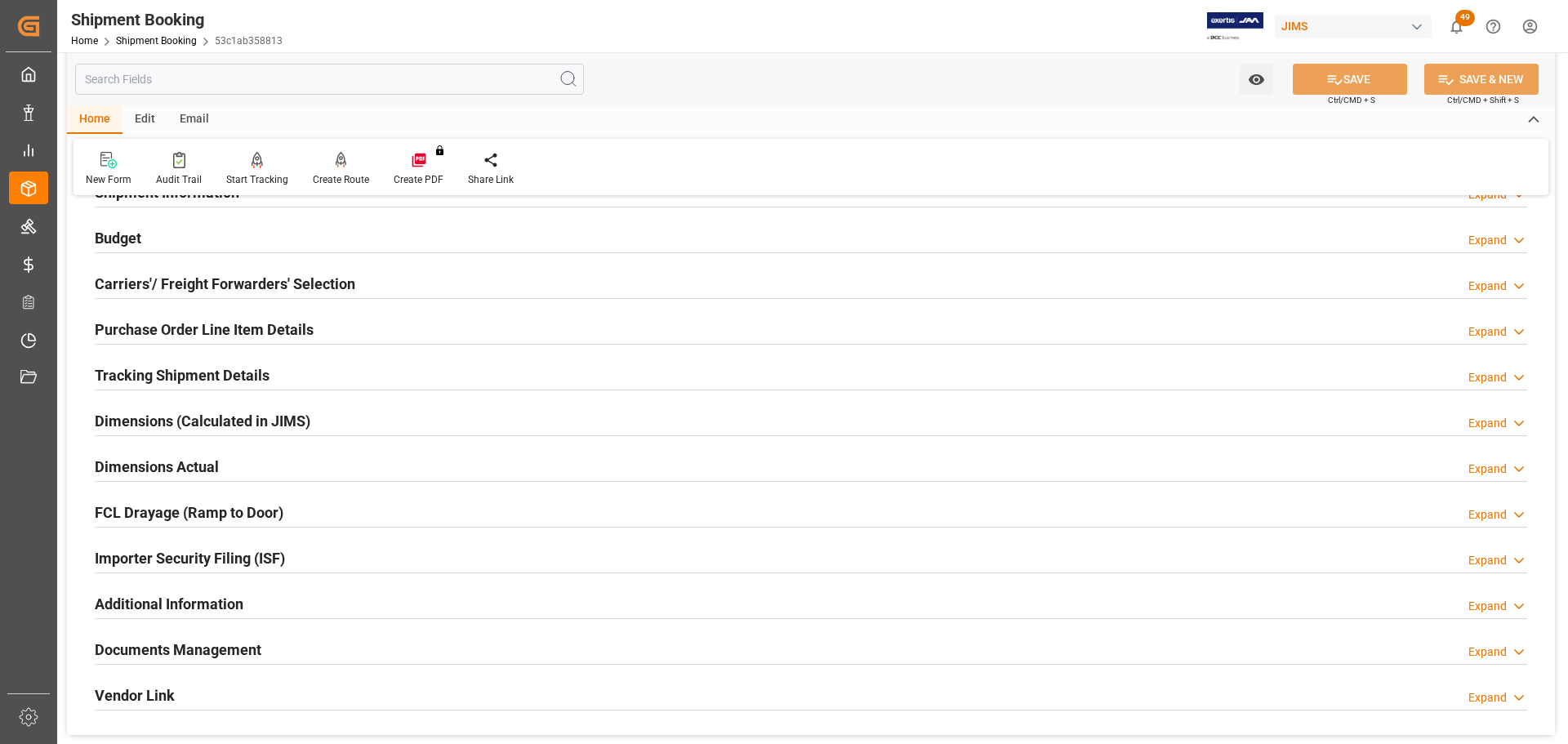
click at [242, 331] on h2 "Purchase Order Line Item Details" at bounding box center [205, 330] width 219 height 22
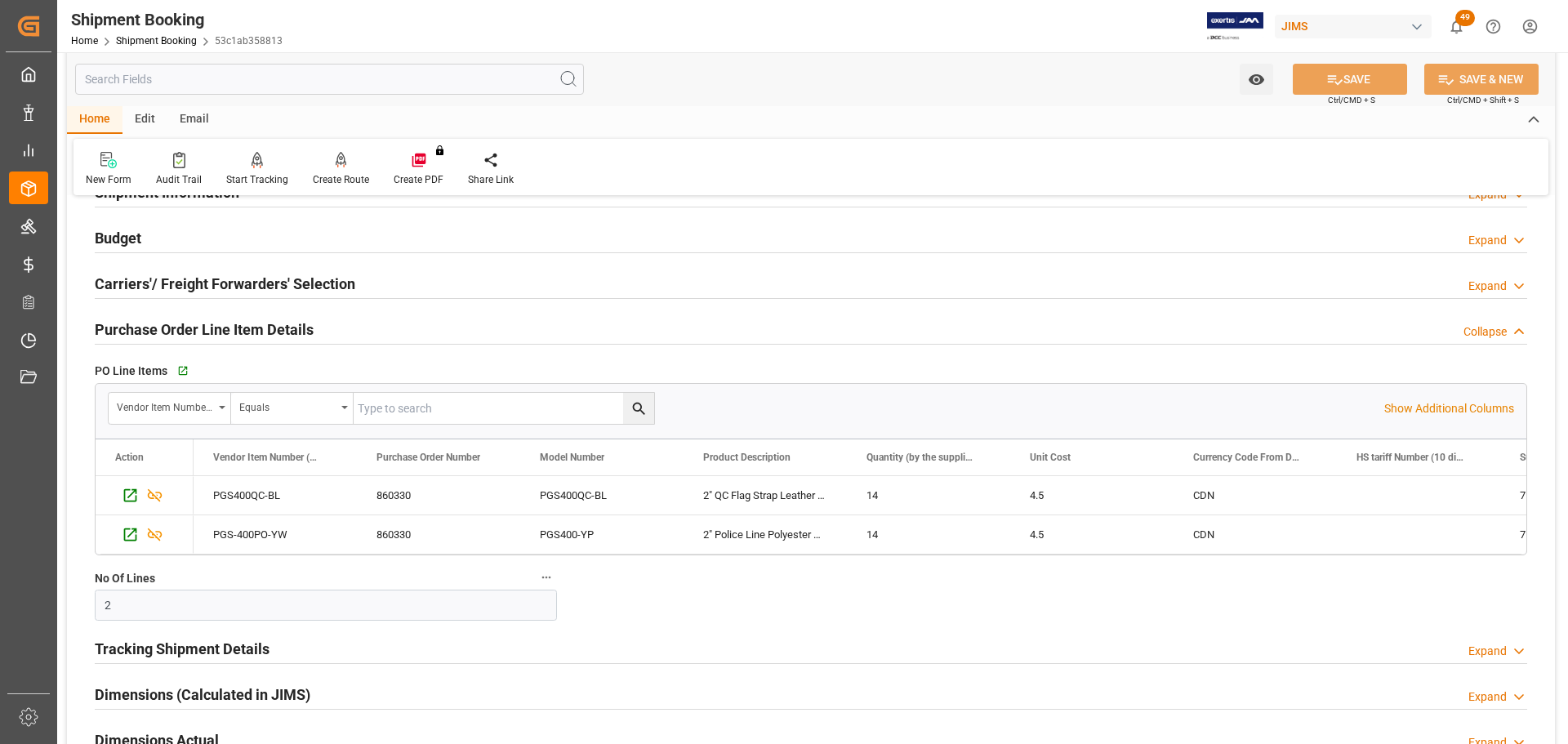
click at [242, 331] on h2 "Purchase Order Line Item Details" at bounding box center [205, 330] width 219 height 22
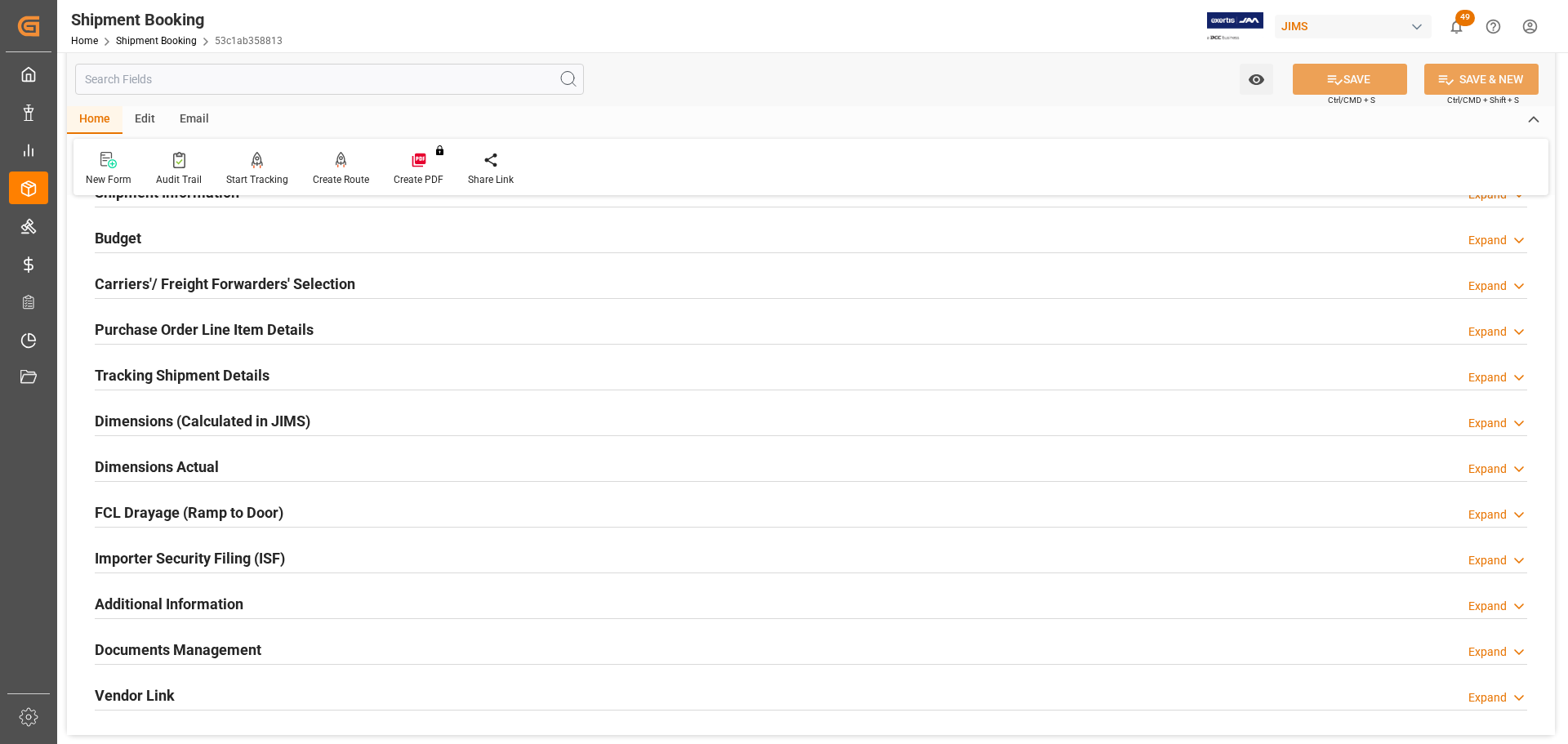
click at [236, 370] on h2 "Tracking Shipment Details" at bounding box center [182, 375] width 175 height 22
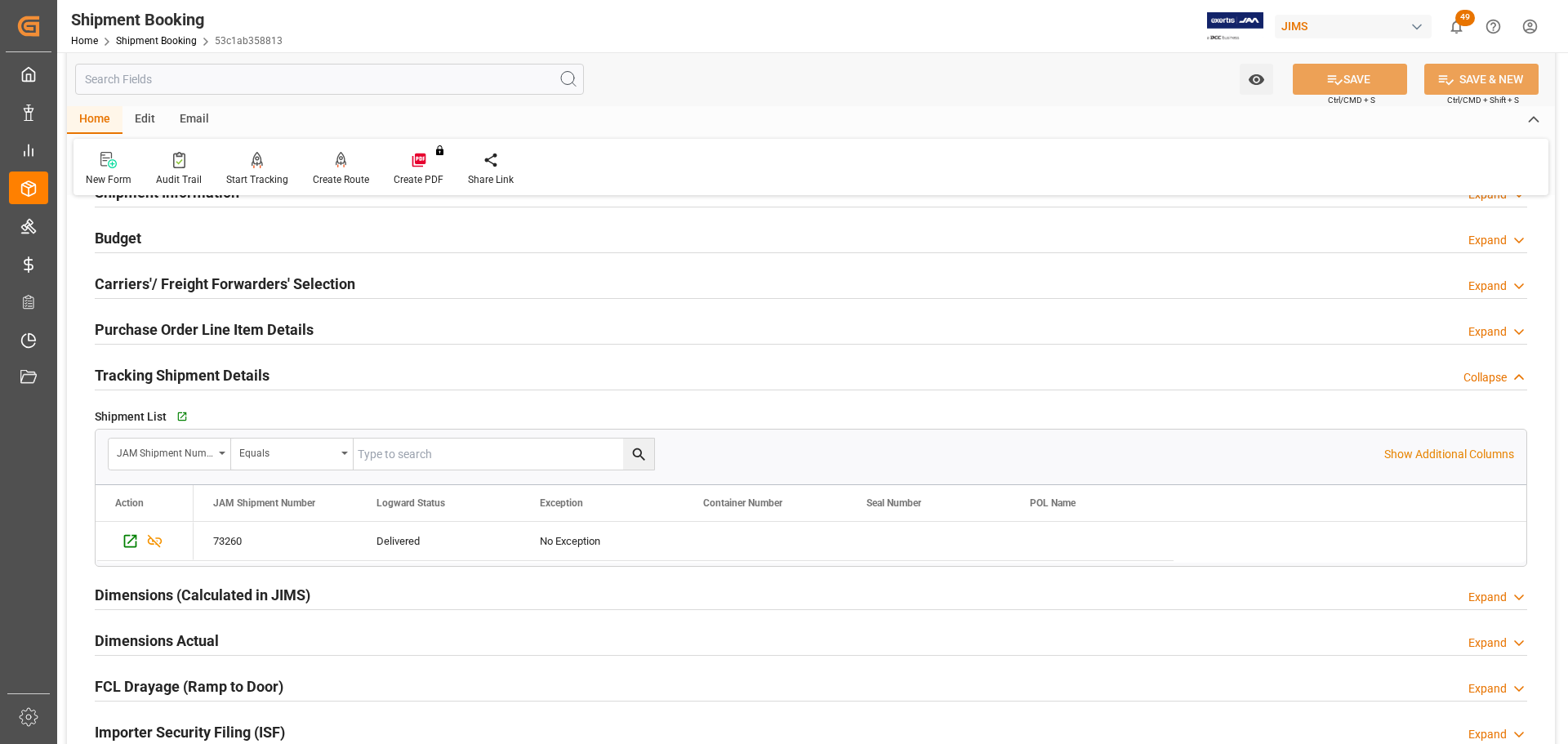
click at [236, 370] on h2 "Tracking Shipment Details" at bounding box center [182, 375] width 175 height 22
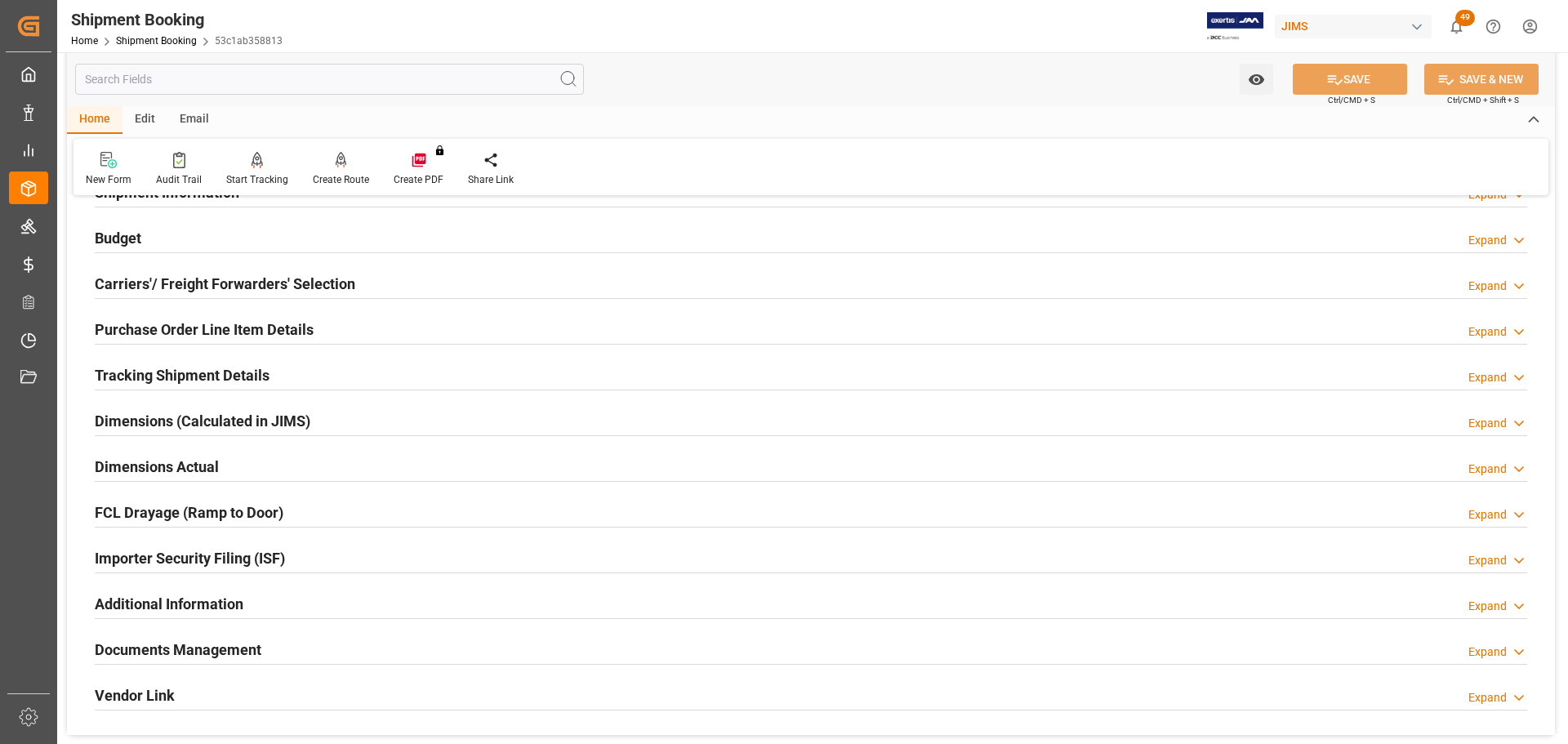
click at [228, 451] on div "Dimensions Actual Expand" at bounding box center [812, 466] width 1433 height 31
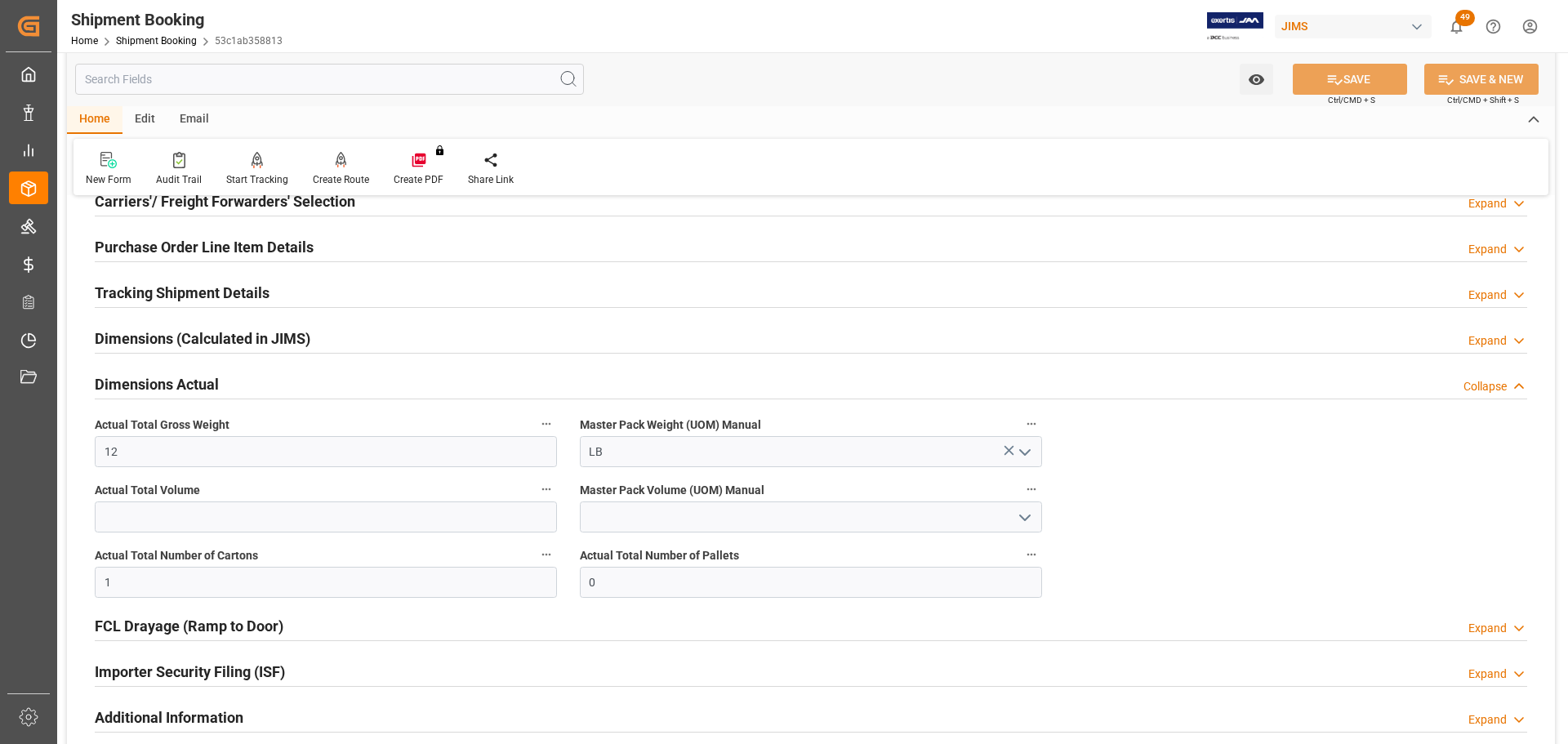
scroll to position [246, 0]
click at [230, 389] on div "Dimensions Actual Collapse" at bounding box center [812, 384] width 1433 height 31
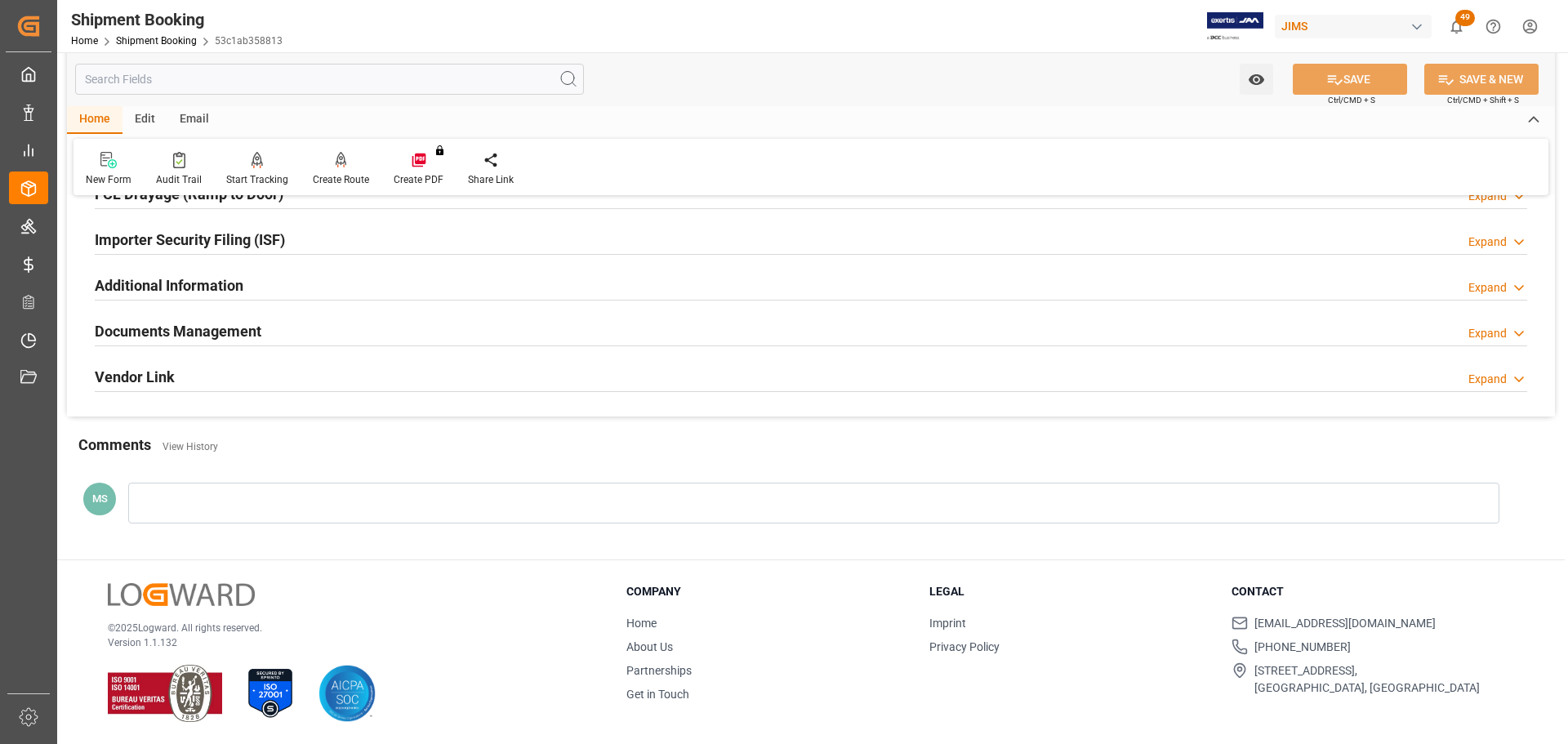
click at [234, 335] on h2 "Documents Management" at bounding box center [178, 331] width 167 height 22
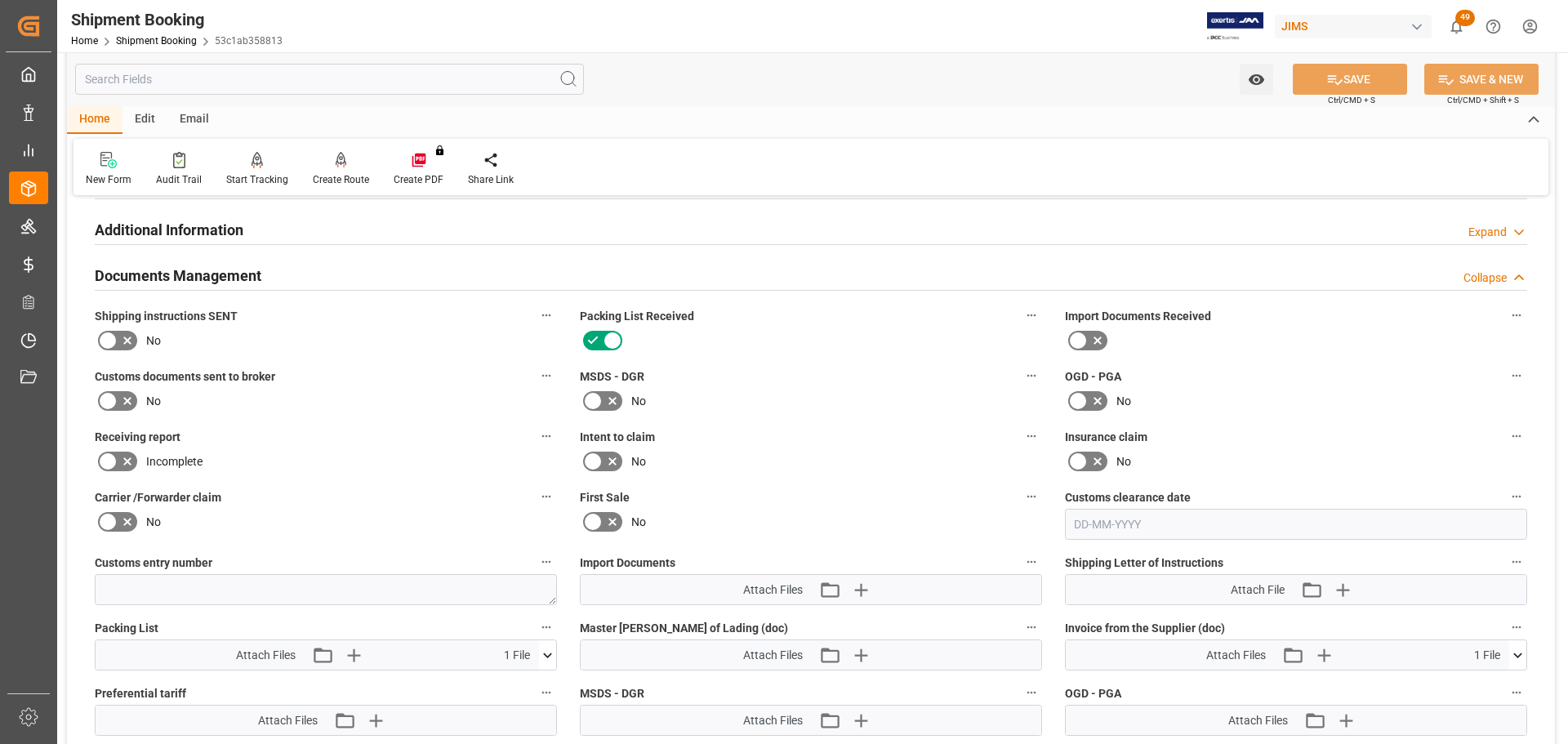
scroll to position [564, 0]
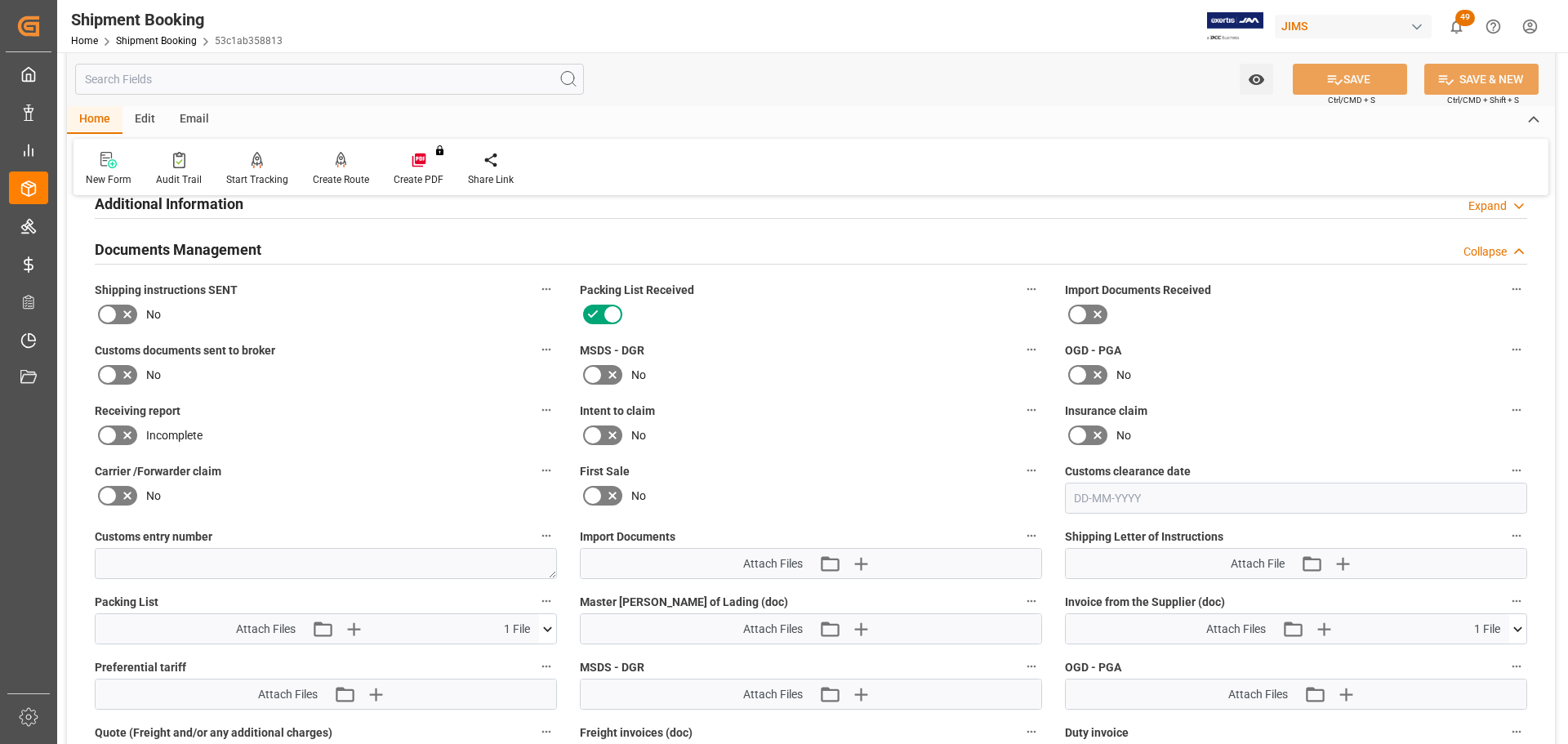
click at [237, 253] on h2 "Documents Management" at bounding box center [178, 249] width 167 height 22
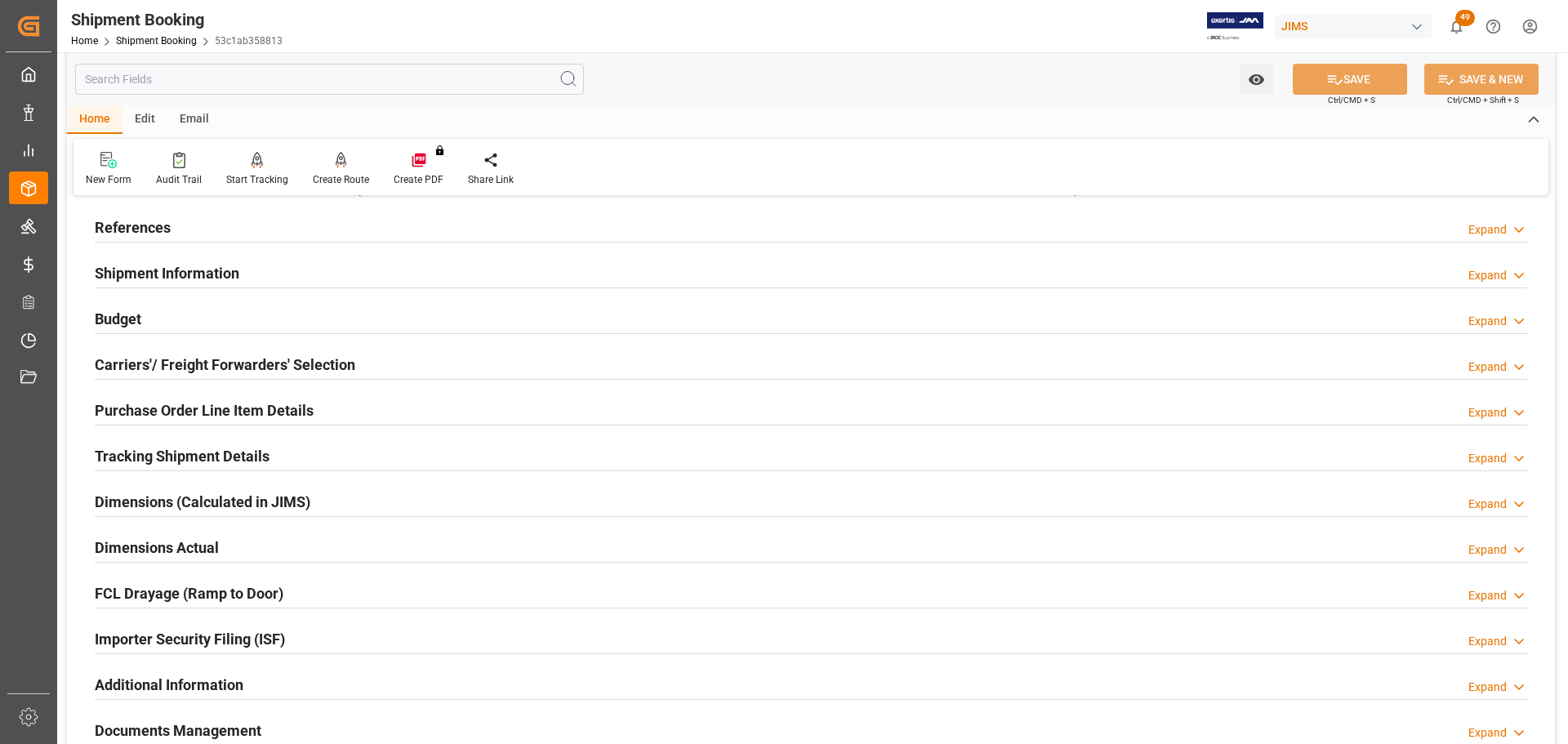
scroll to position [0, 0]
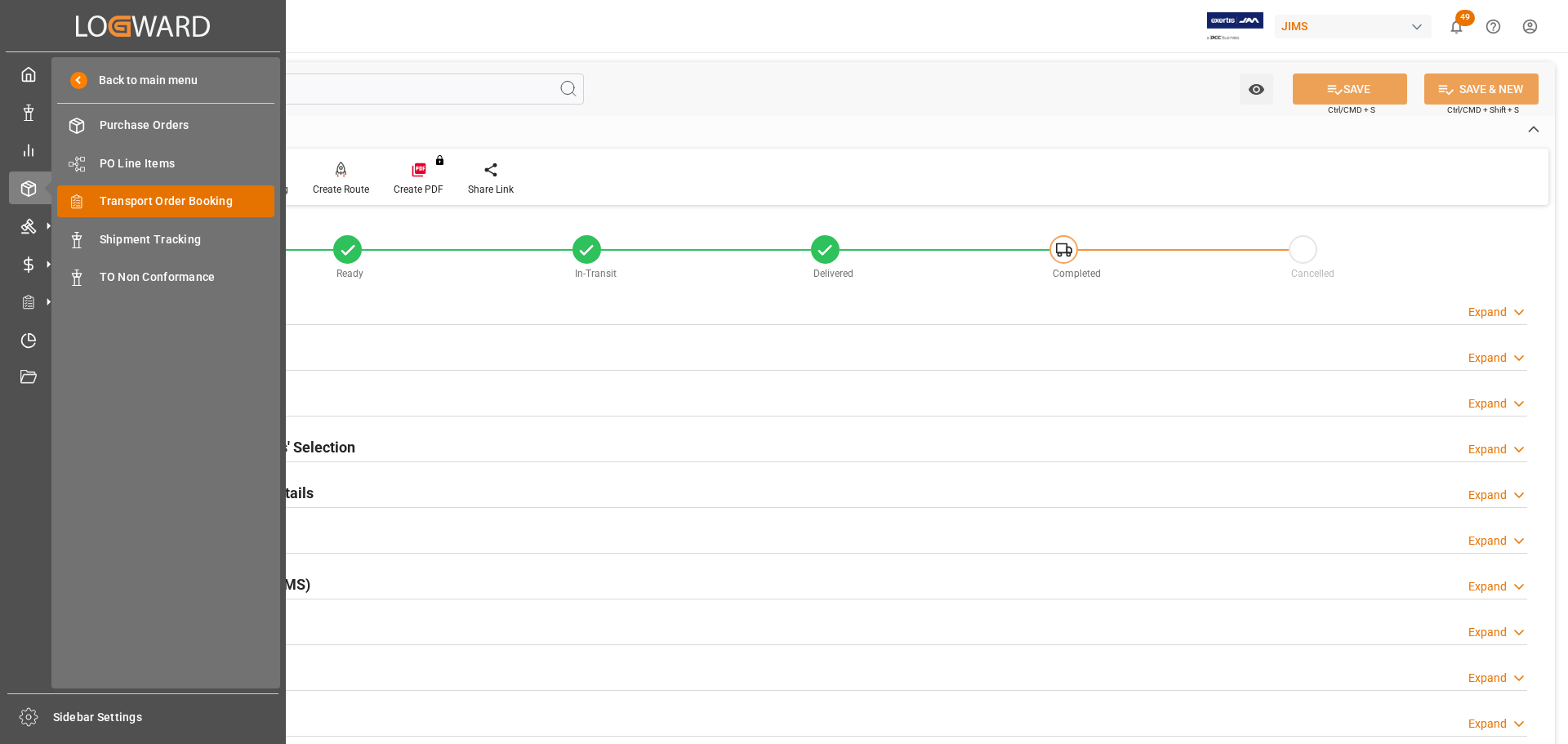
click at [165, 196] on span "Transport Order Booking" at bounding box center [188, 201] width 176 height 17
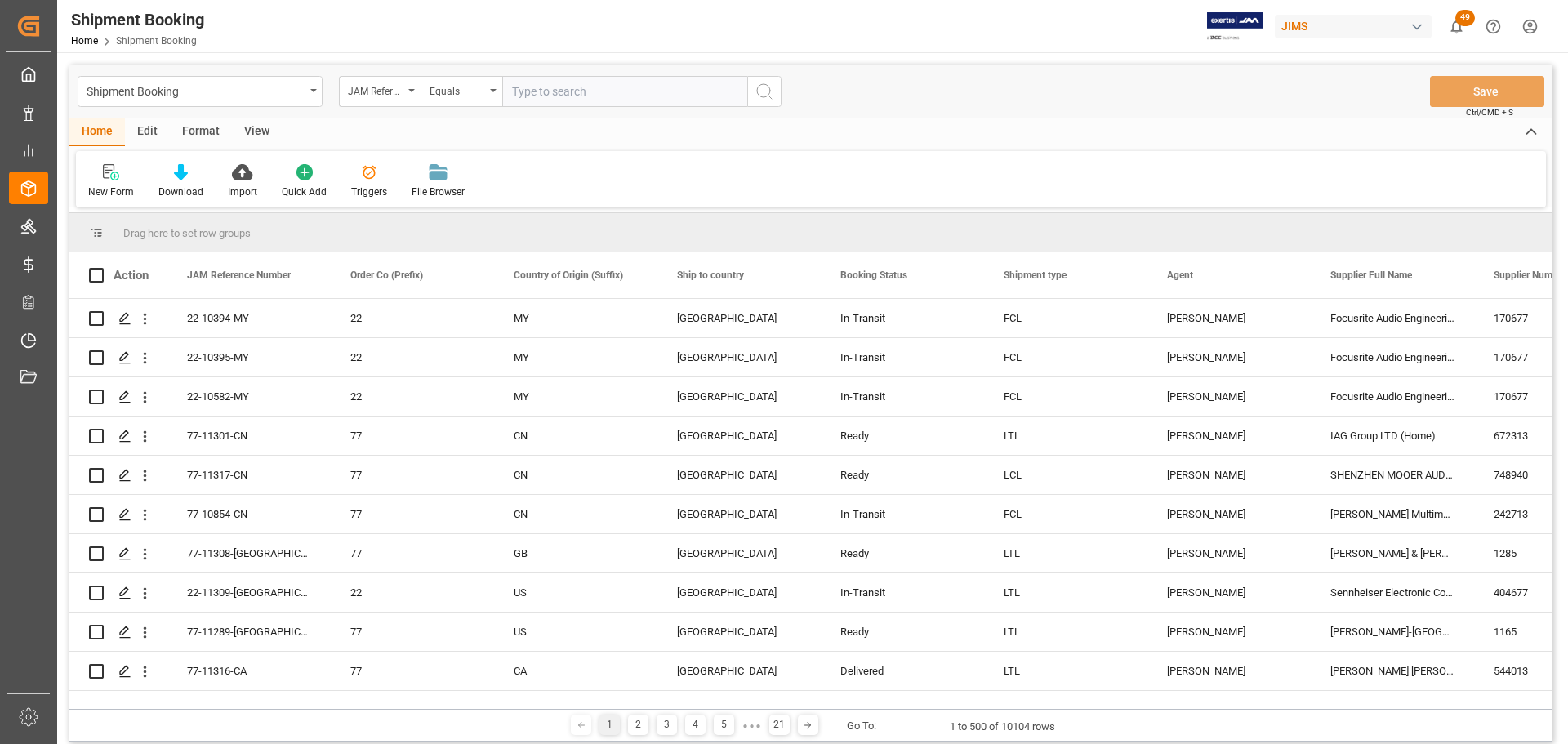
paste input "1ZE080376895574201"
type input "1ZE080376895574201"
click at [762, 92] on icon "search button" at bounding box center [765, 92] width 20 height 20
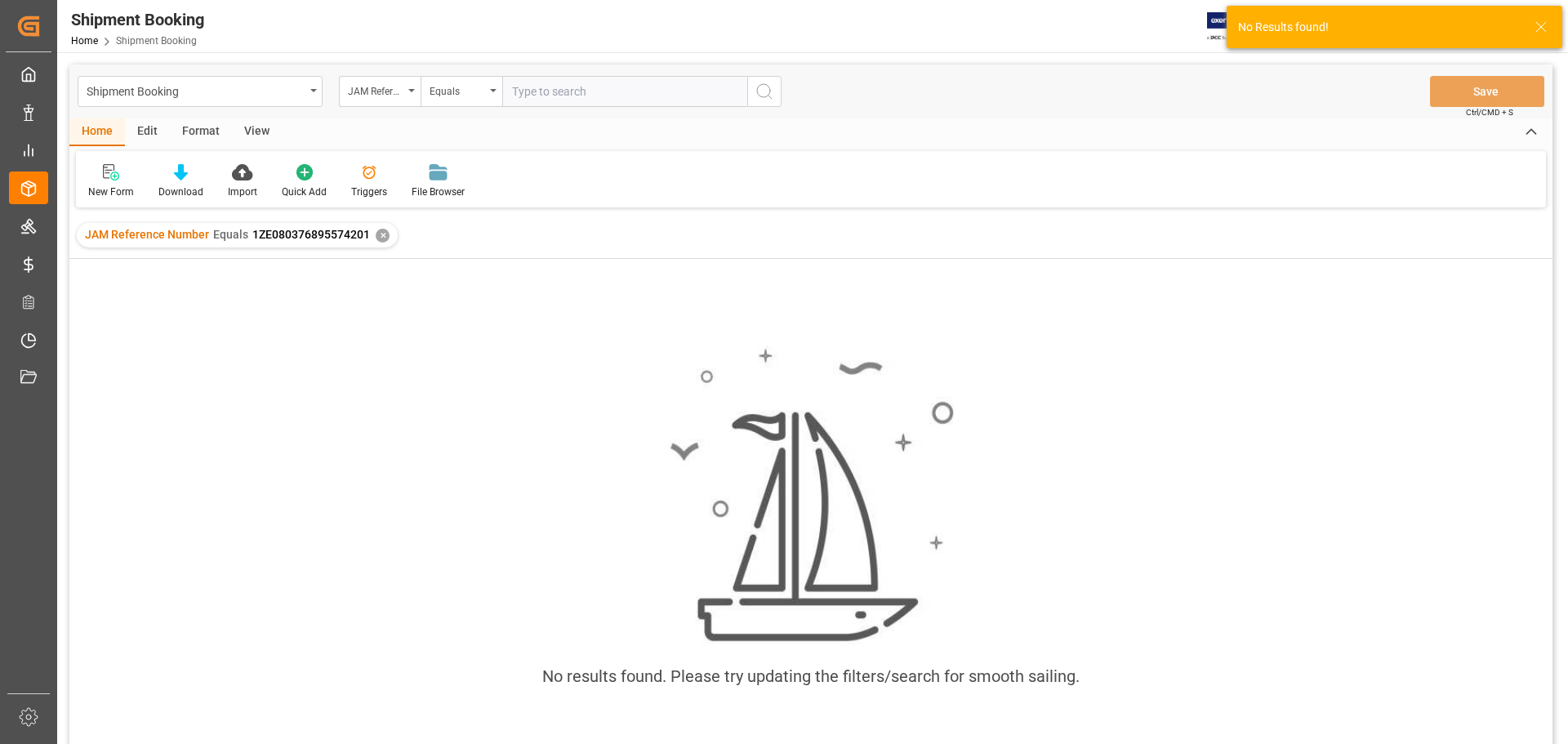
click at [378, 232] on div "✕" at bounding box center [382, 235] width 14 height 14
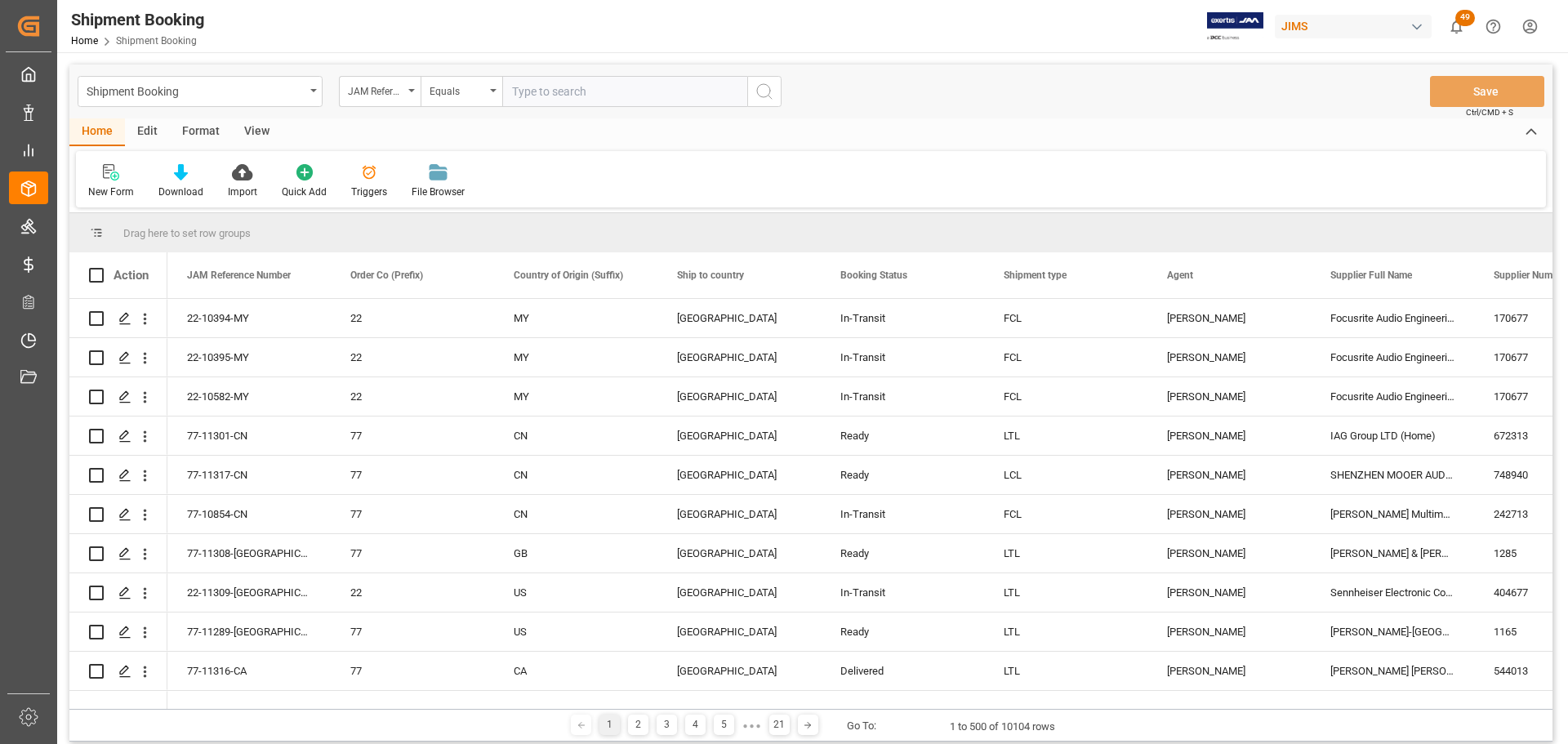
click at [592, 88] on input "text" at bounding box center [625, 92] width 245 height 31
paste input "77-11272-[GEOGRAPHIC_DATA]"
type input "77-11272-[GEOGRAPHIC_DATA]"
click at [765, 96] on icon "search button" at bounding box center [765, 92] width 20 height 20
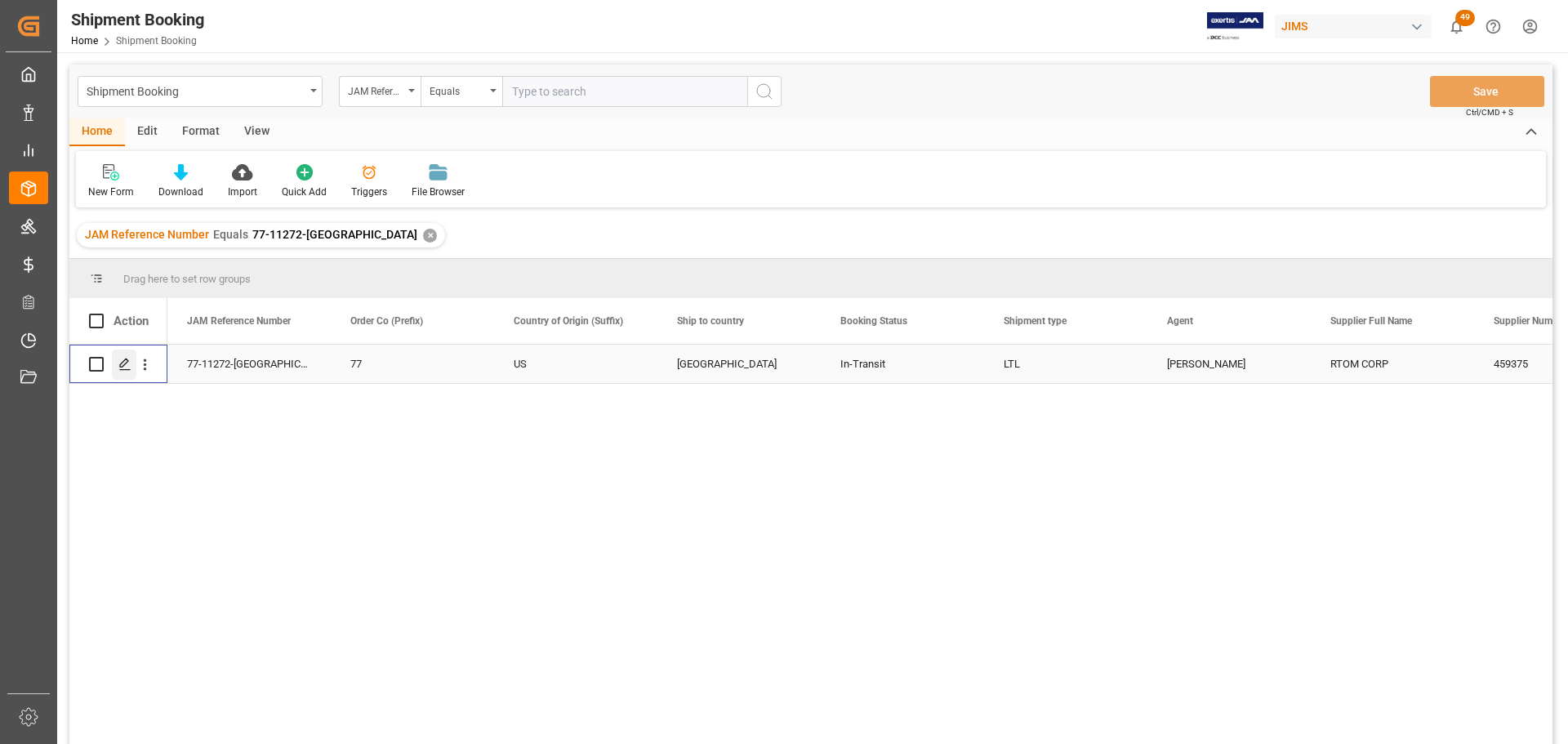
click at [130, 371] on icon "Press SPACE to select this row." at bounding box center [125, 364] width 13 height 13
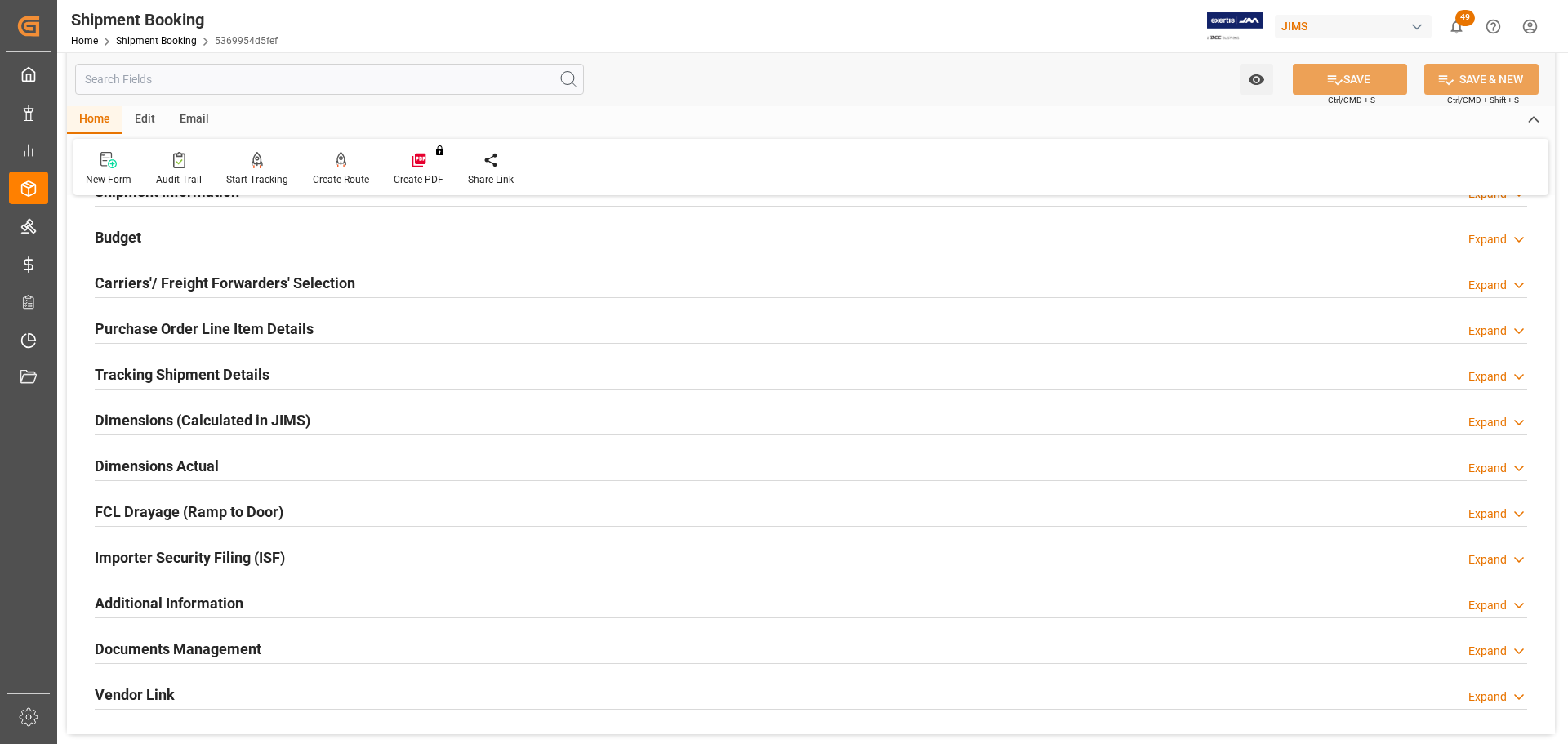
scroll to position [163, 0]
click at [227, 371] on h2 "Tracking Shipment Details" at bounding box center [182, 375] width 175 height 22
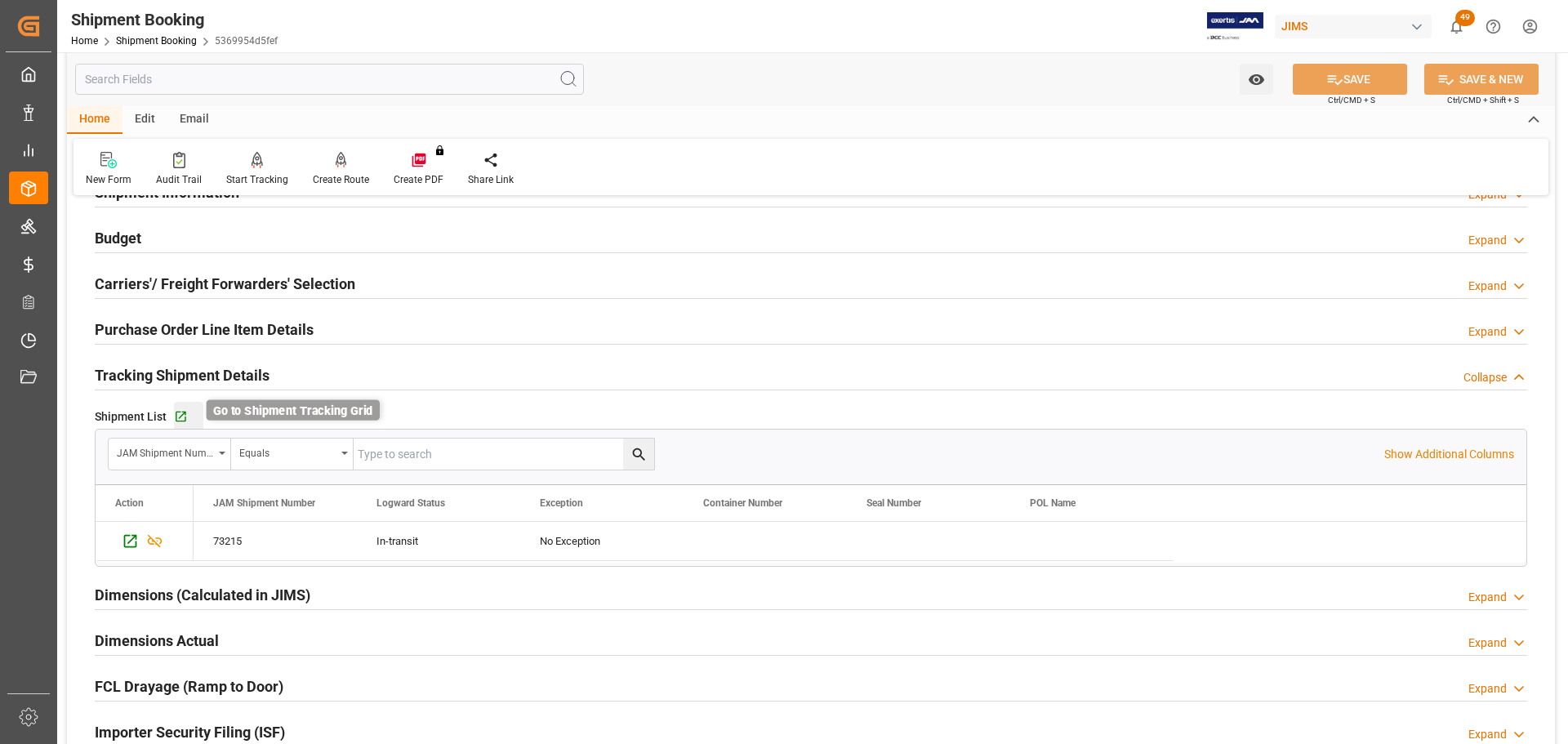
click at [182, 413] on icon "button" at bounding box center [181, 417] width 11 height 11
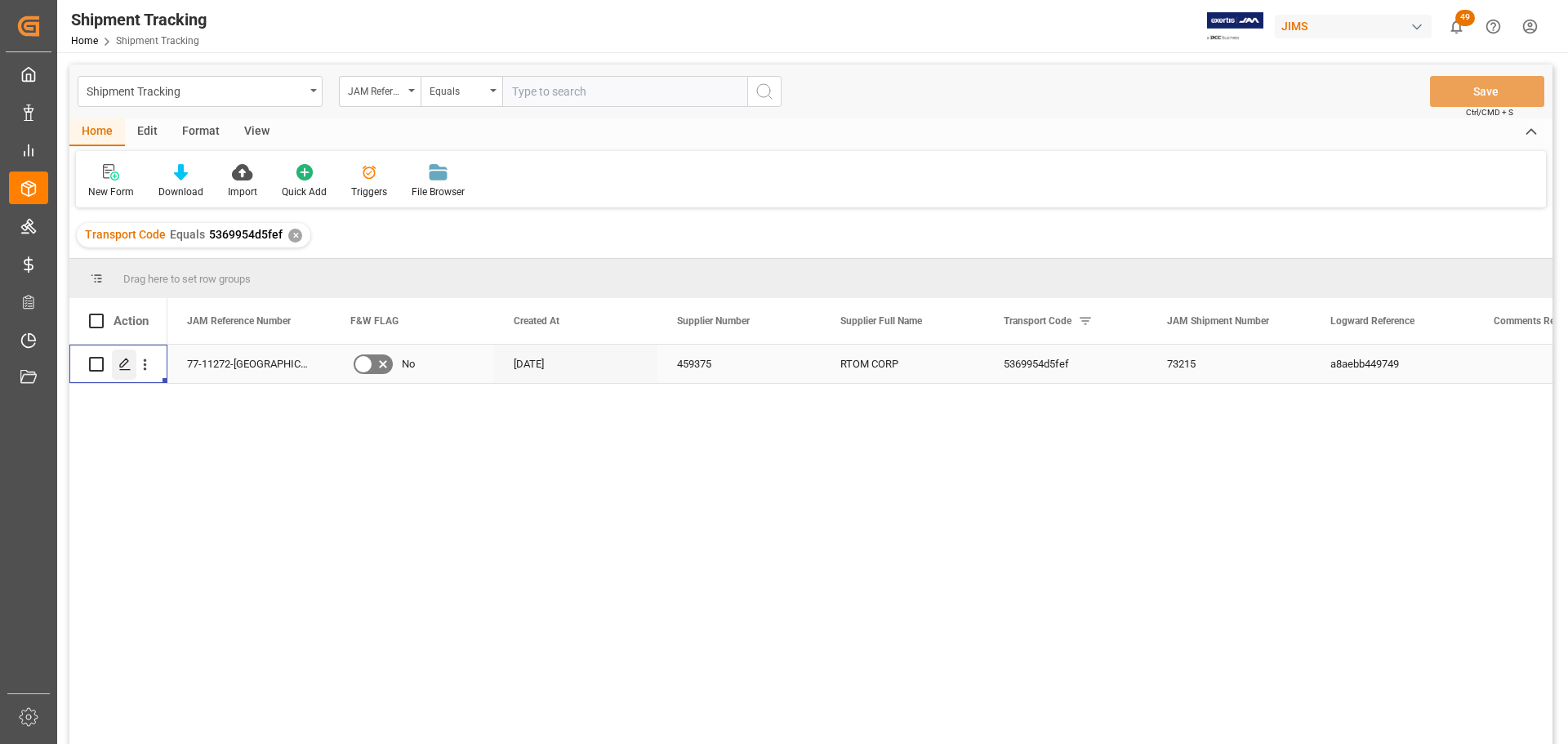
click at [126, 367] on icon "Press SPACE to select this row." at bounding box center [125, 364] width 13 height 13
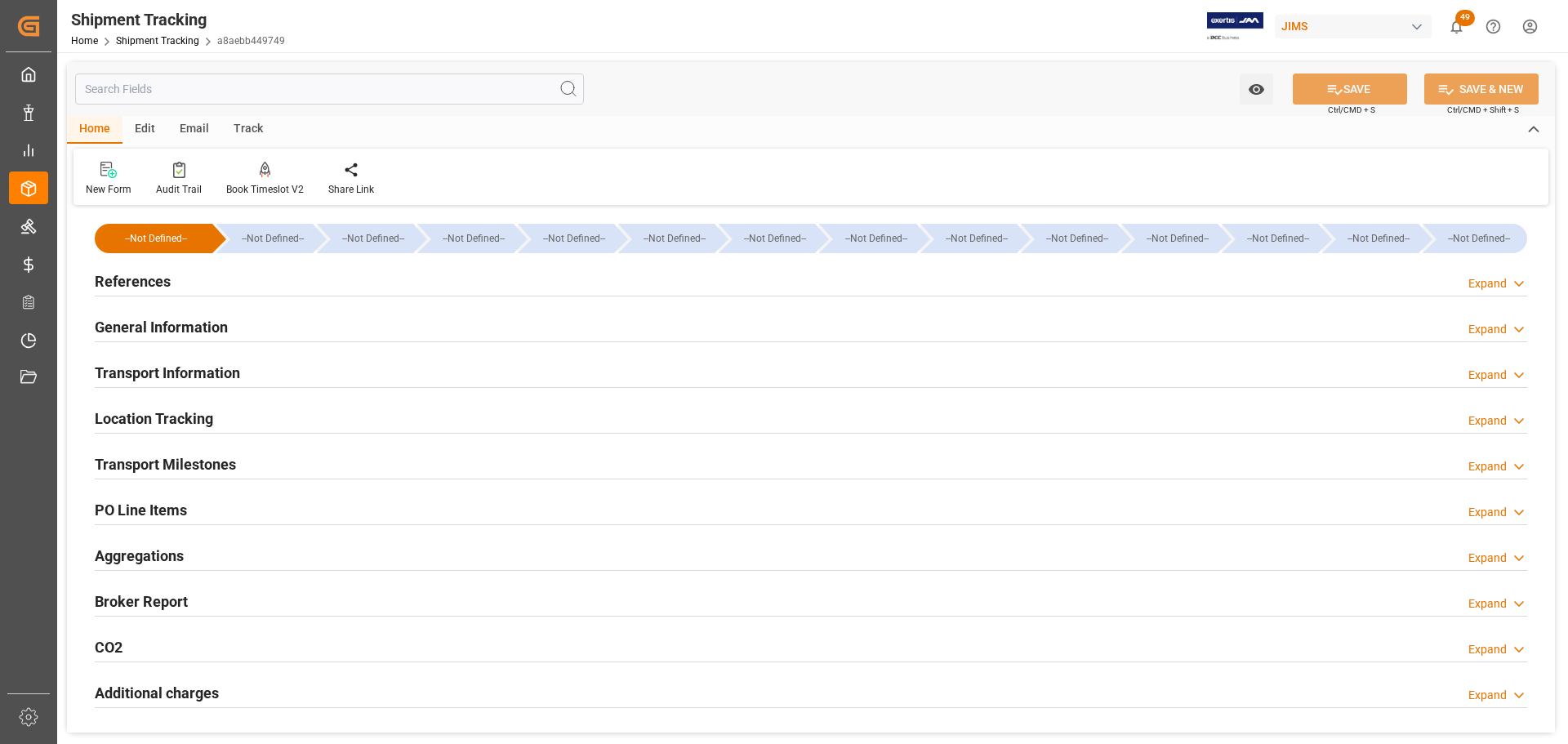
type input "[DATE] 00:00"
type input "[DATE]"
click at [371, 453] on div "Transport Milestones Expand" at bounding box center [812, 463] width 1433 height 31
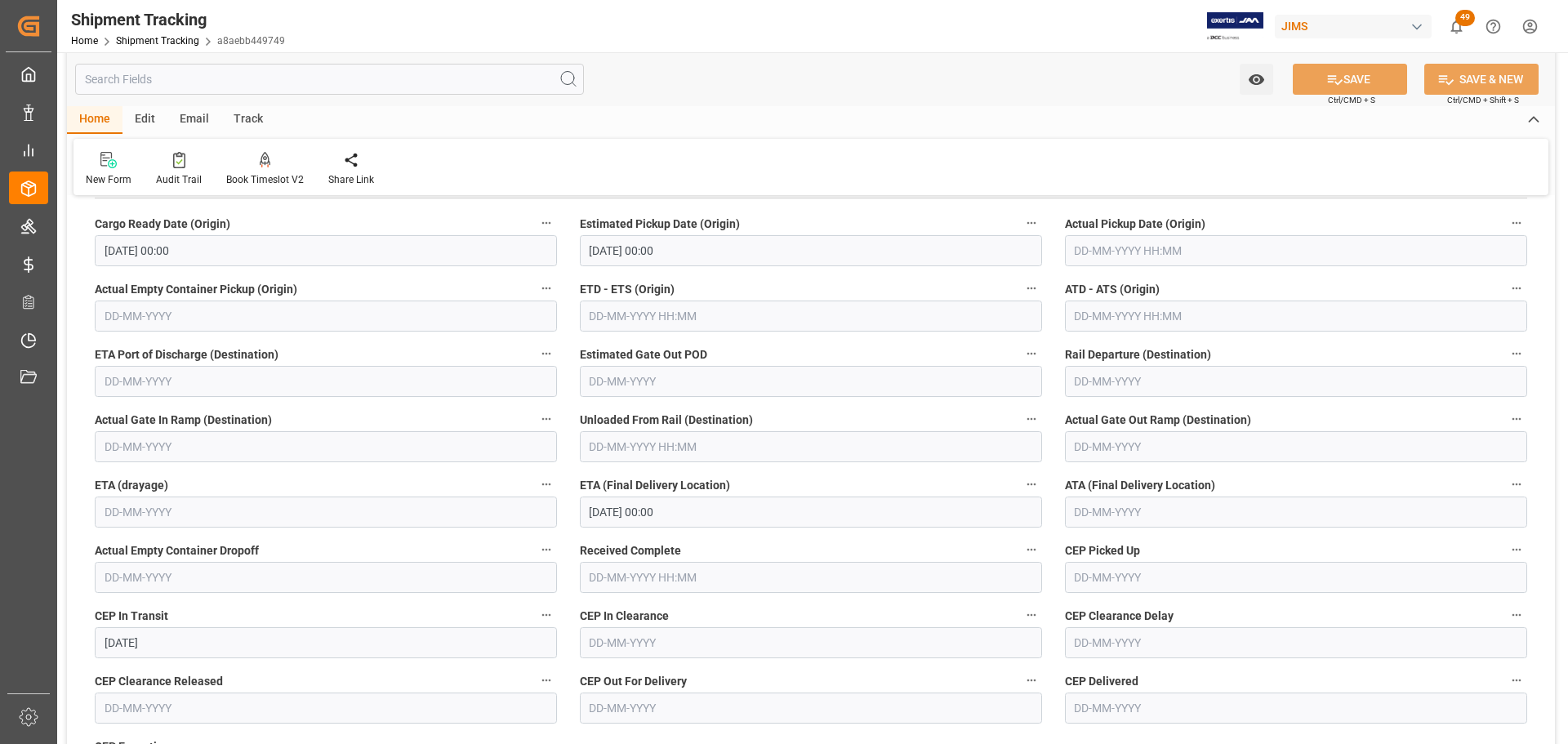
scroll to position [327, 0]
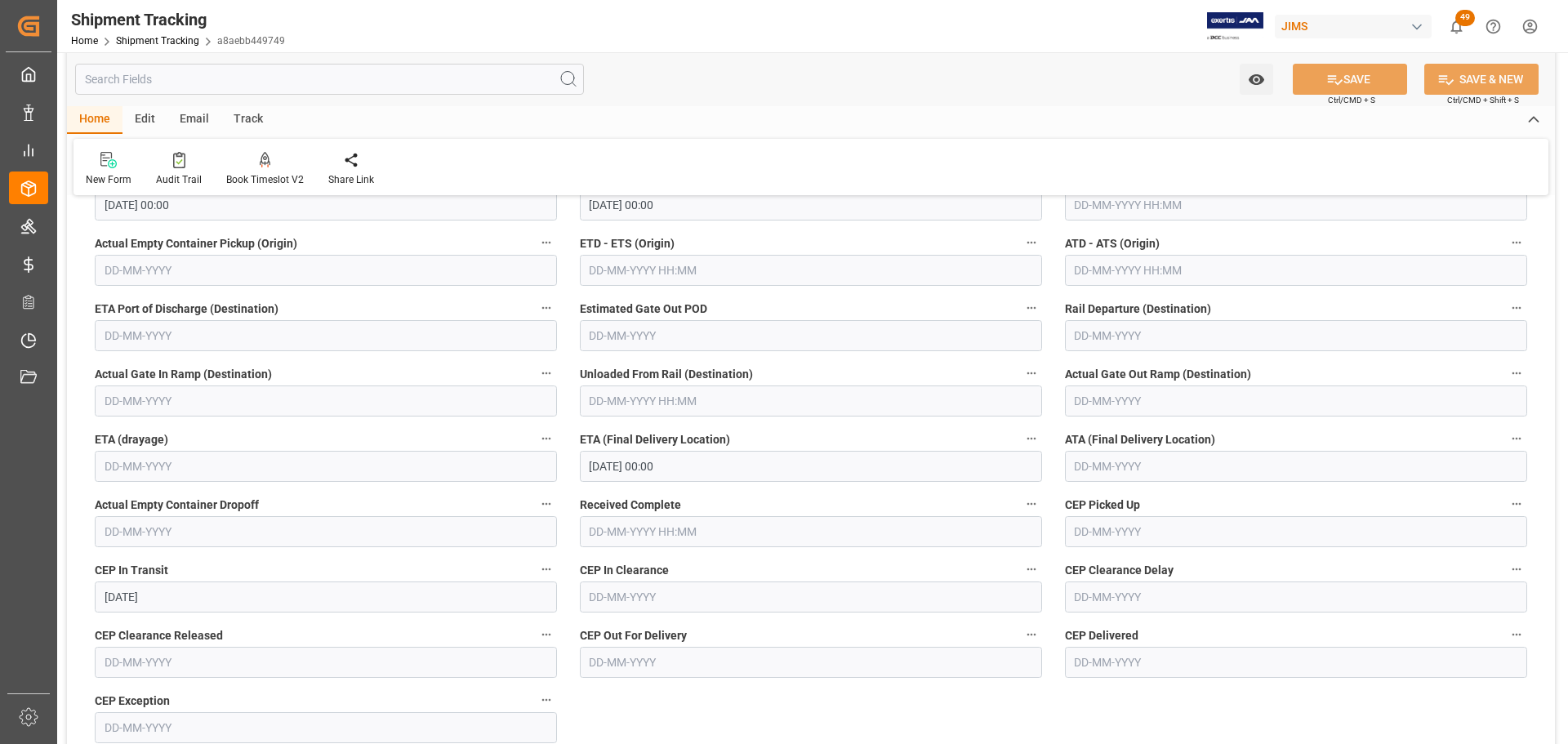
click at [750, 461] on input "[DATE] 00:00" at bounding box center [811, 467] width 462 height 31
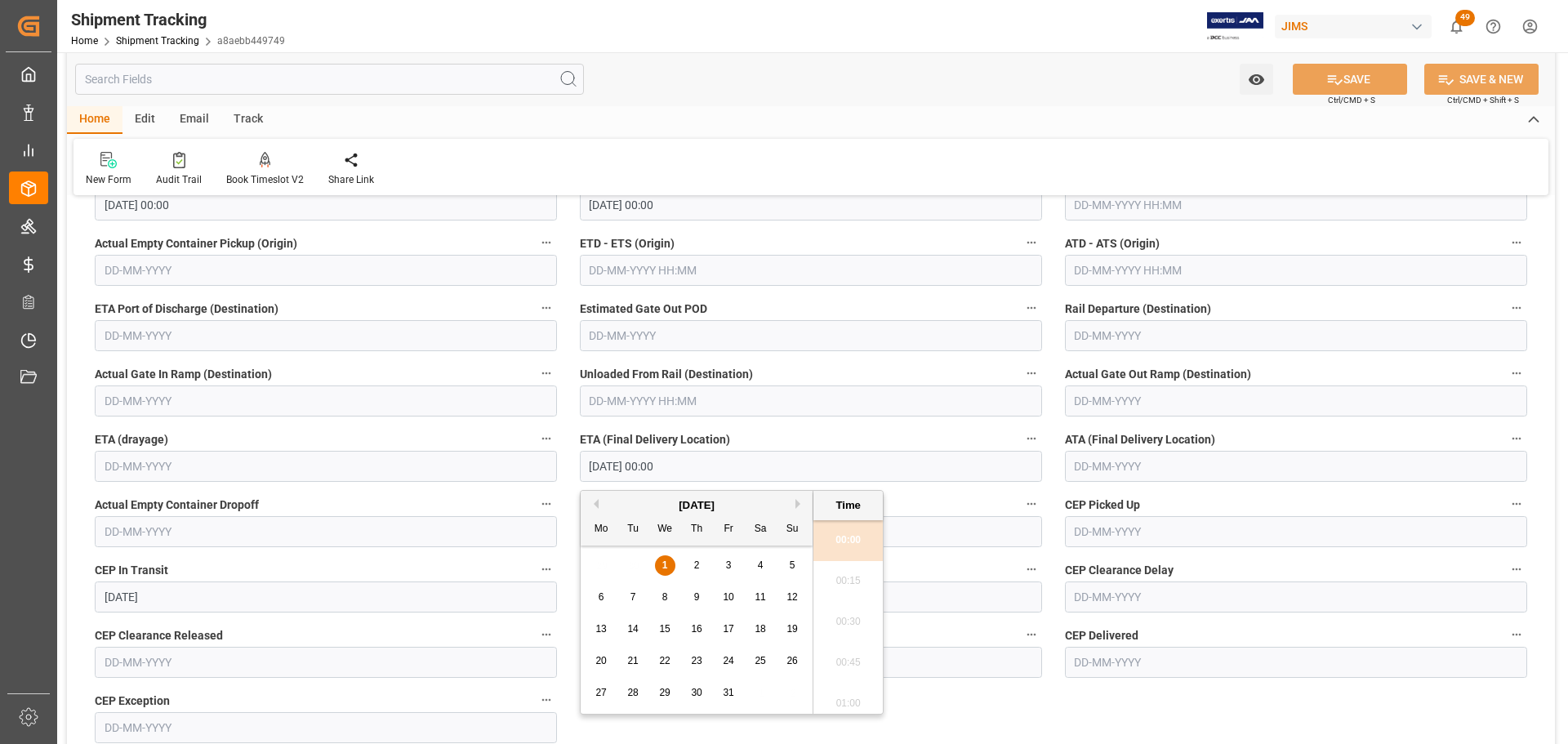
click at [722, 560] on div "3" at bounding box center [729, 566] width 21 height 20
type input "[DATE] 00:00"
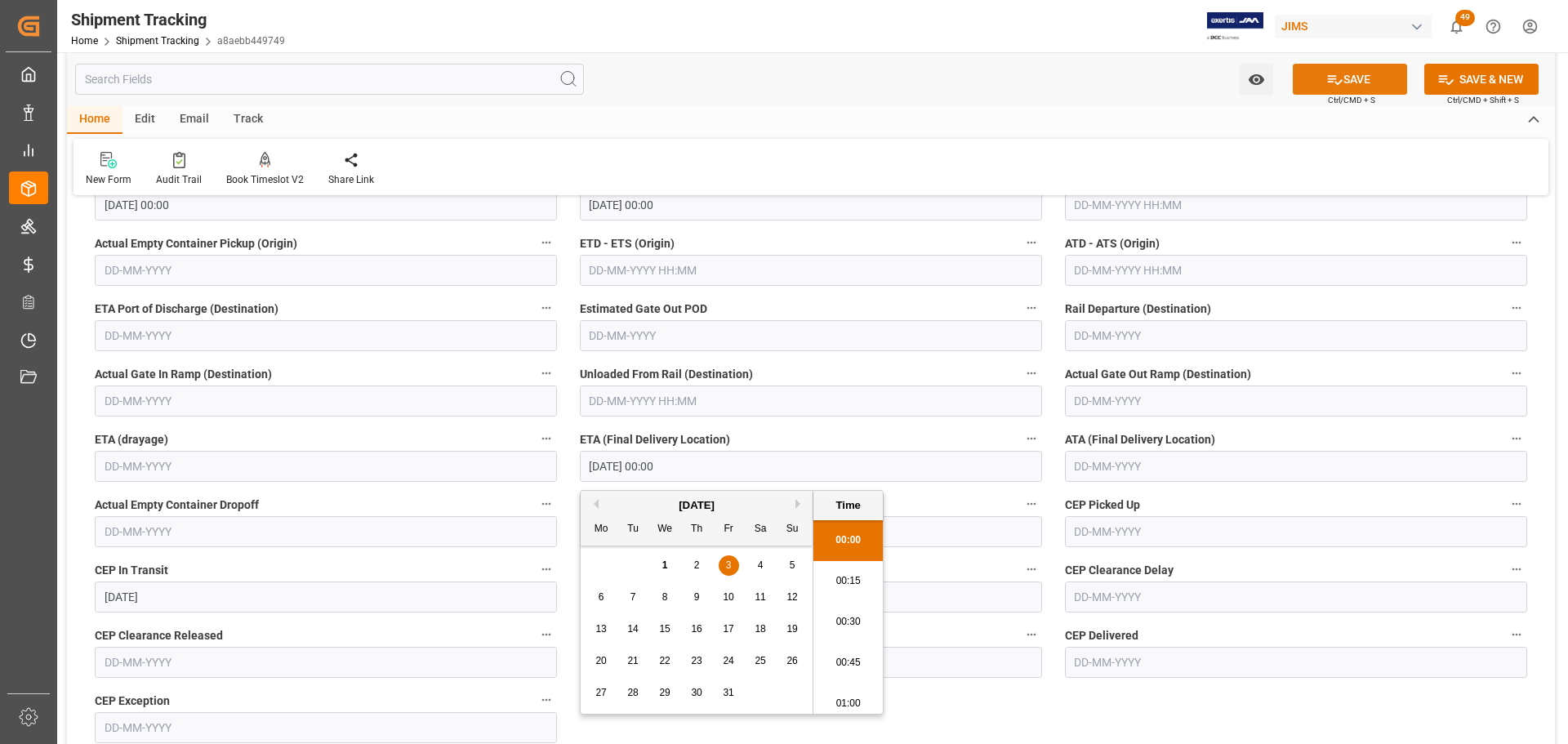
click at [1328, 79] on icon at bounding box center [1335, 80] width 14 height 10
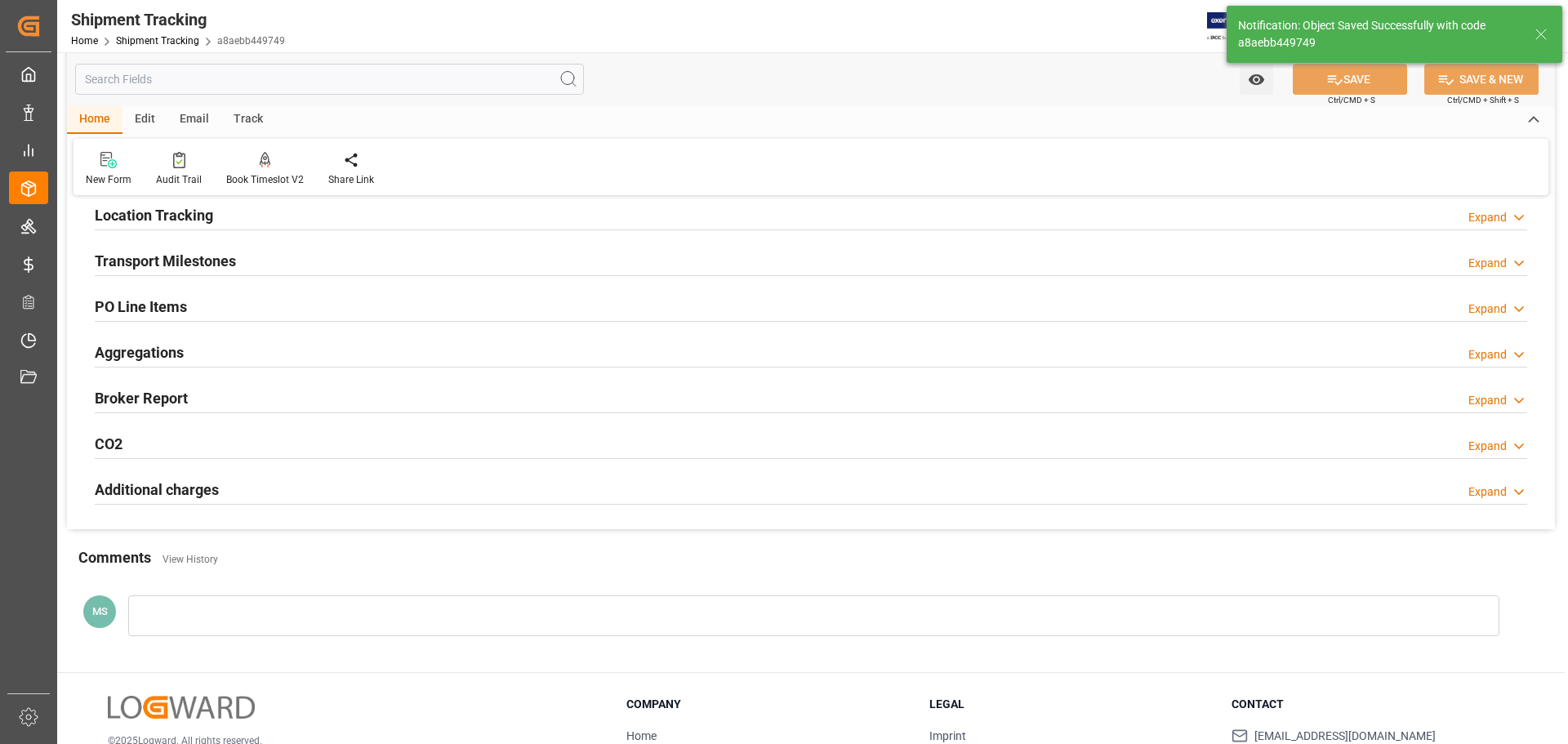
scroll to position [0, 0]
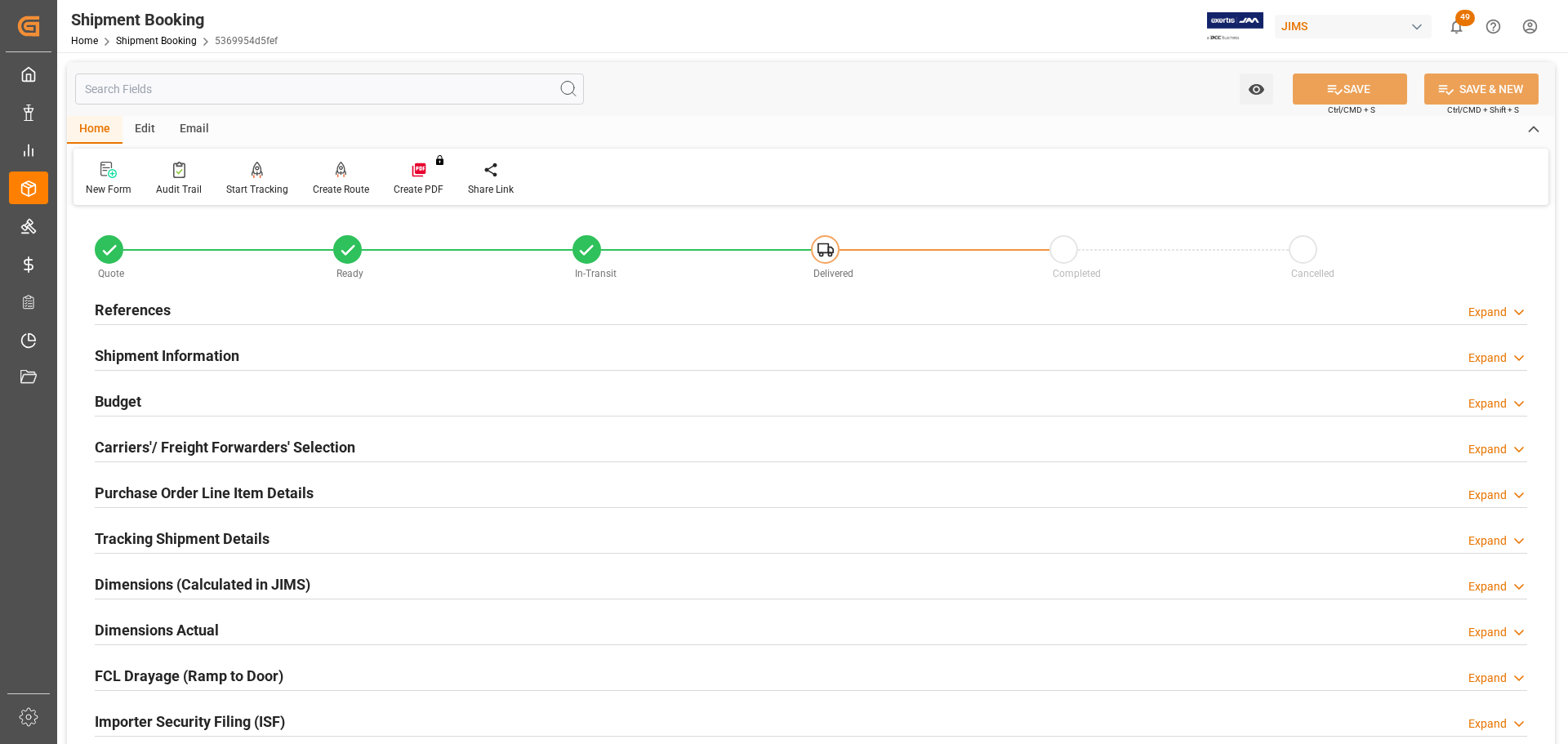
click at [163, 306] on h2 "References" at bounding box center [133, 310] width 76 height 22
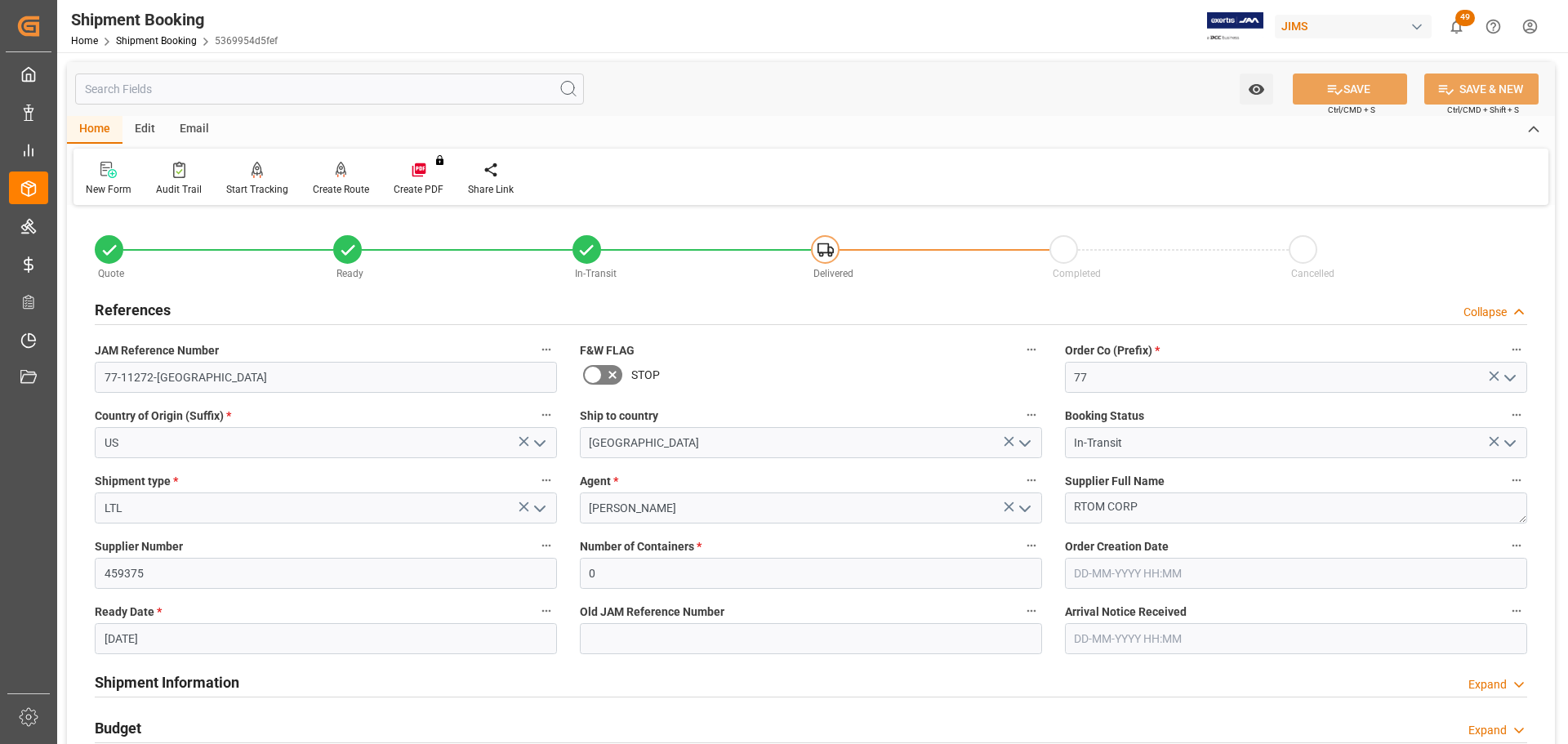
click at [163, 306] on h2 "References" at bounding box center [133, 310] width 76 height 22
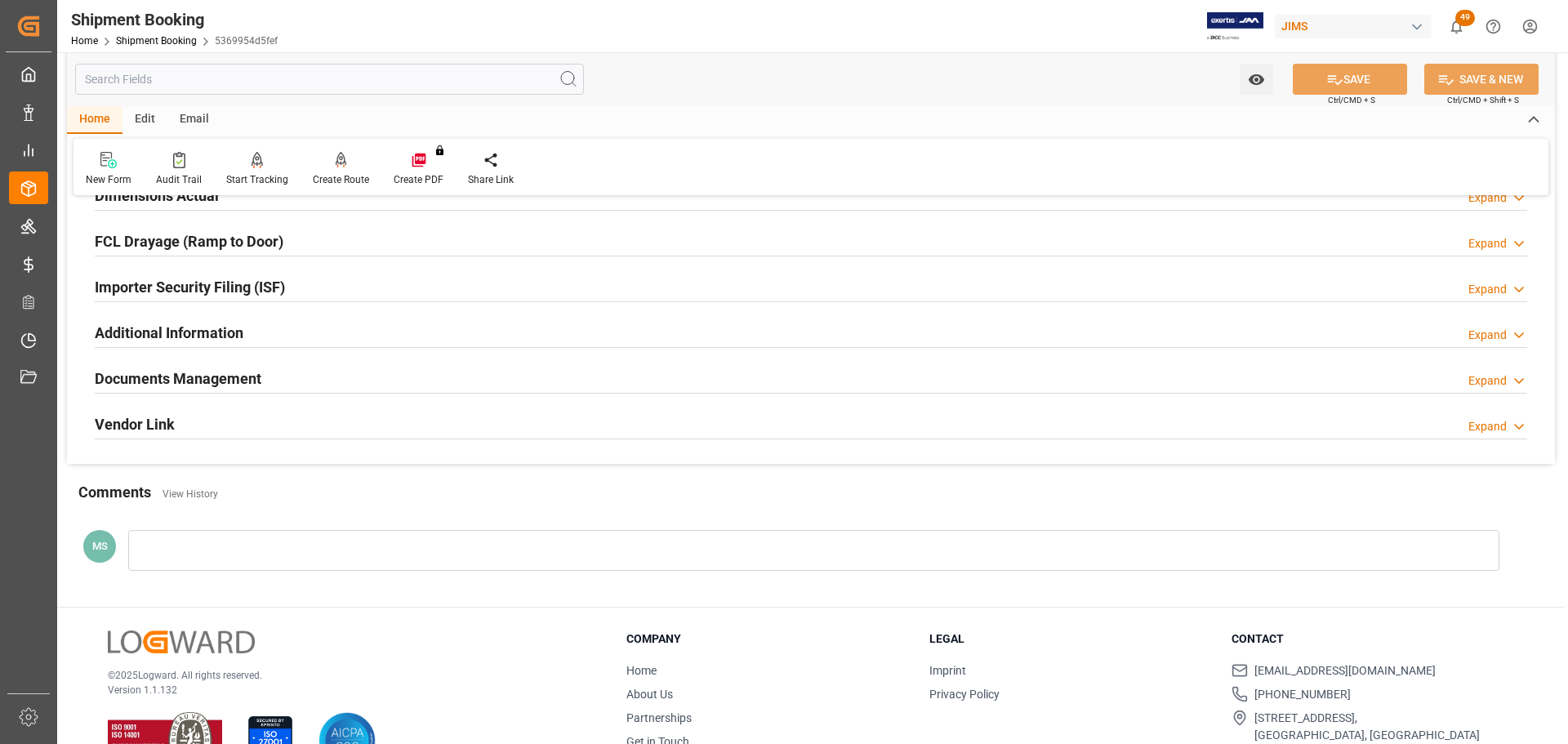
scroll to position [482, 0]
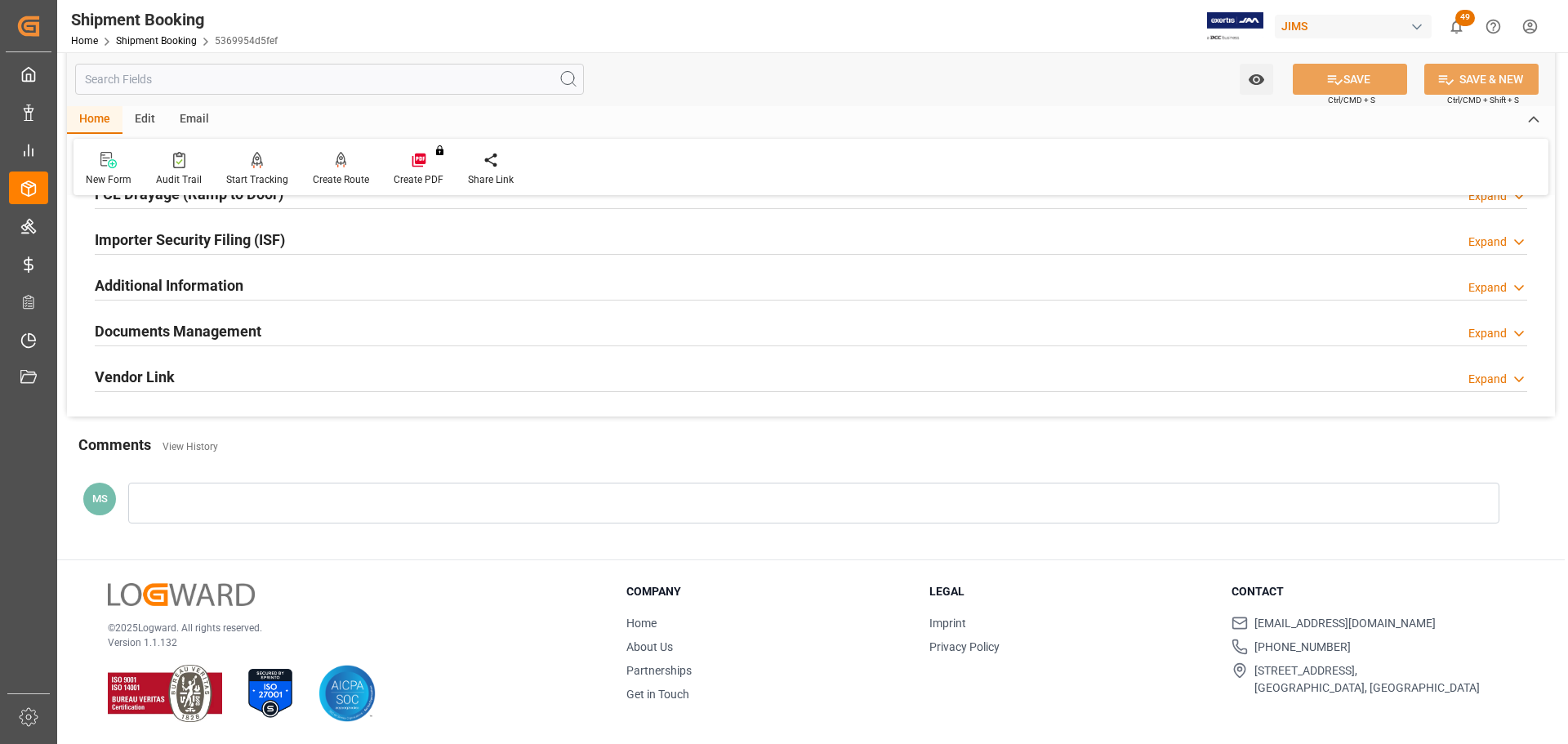
click at [322, 332] on div "Documents Management Expand" at bounding box center [812, 330] width 1433 height 31
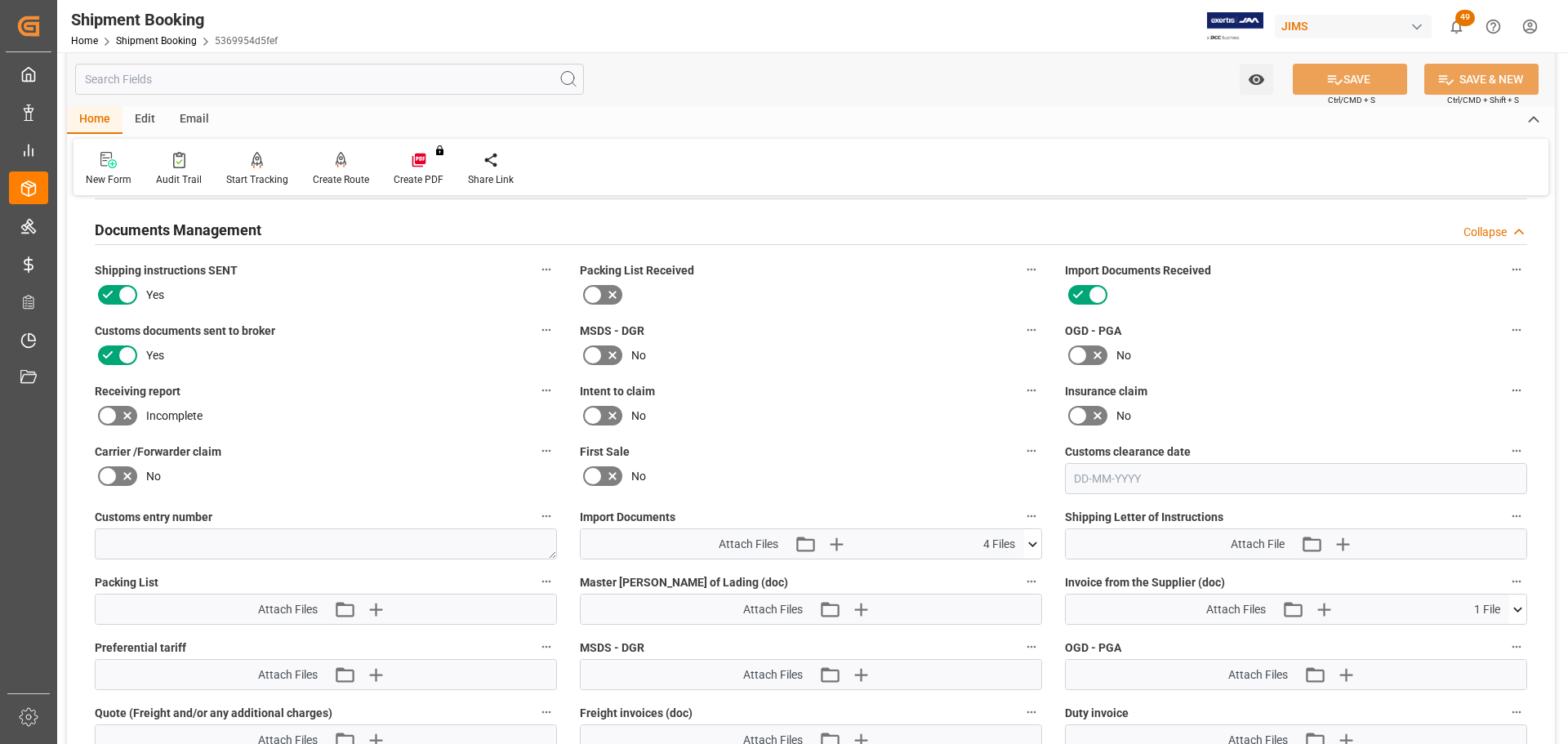
scroll to position [728, 0]
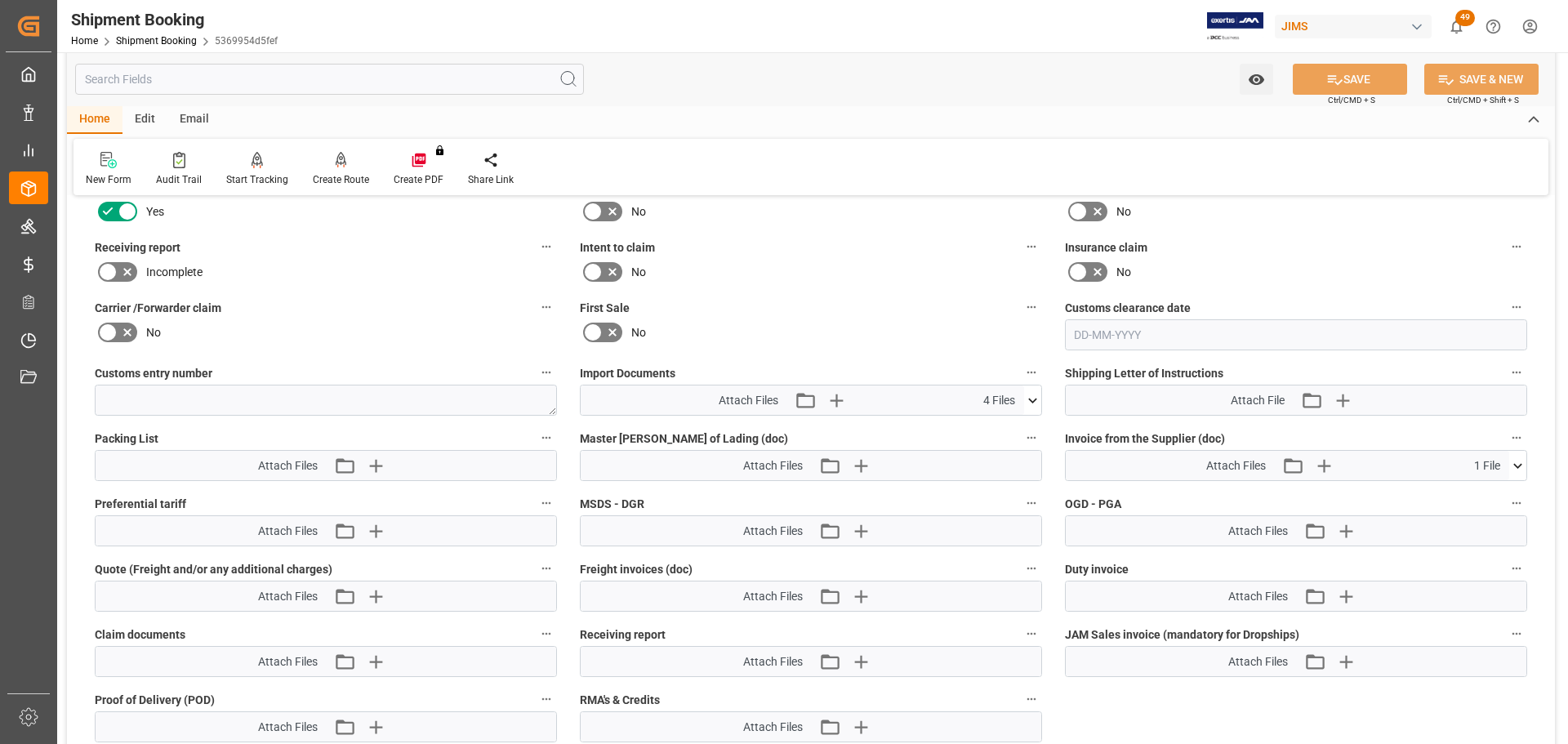
click at [1034, 395] on icon at bounding box center [1033, 401] width 17 height 17
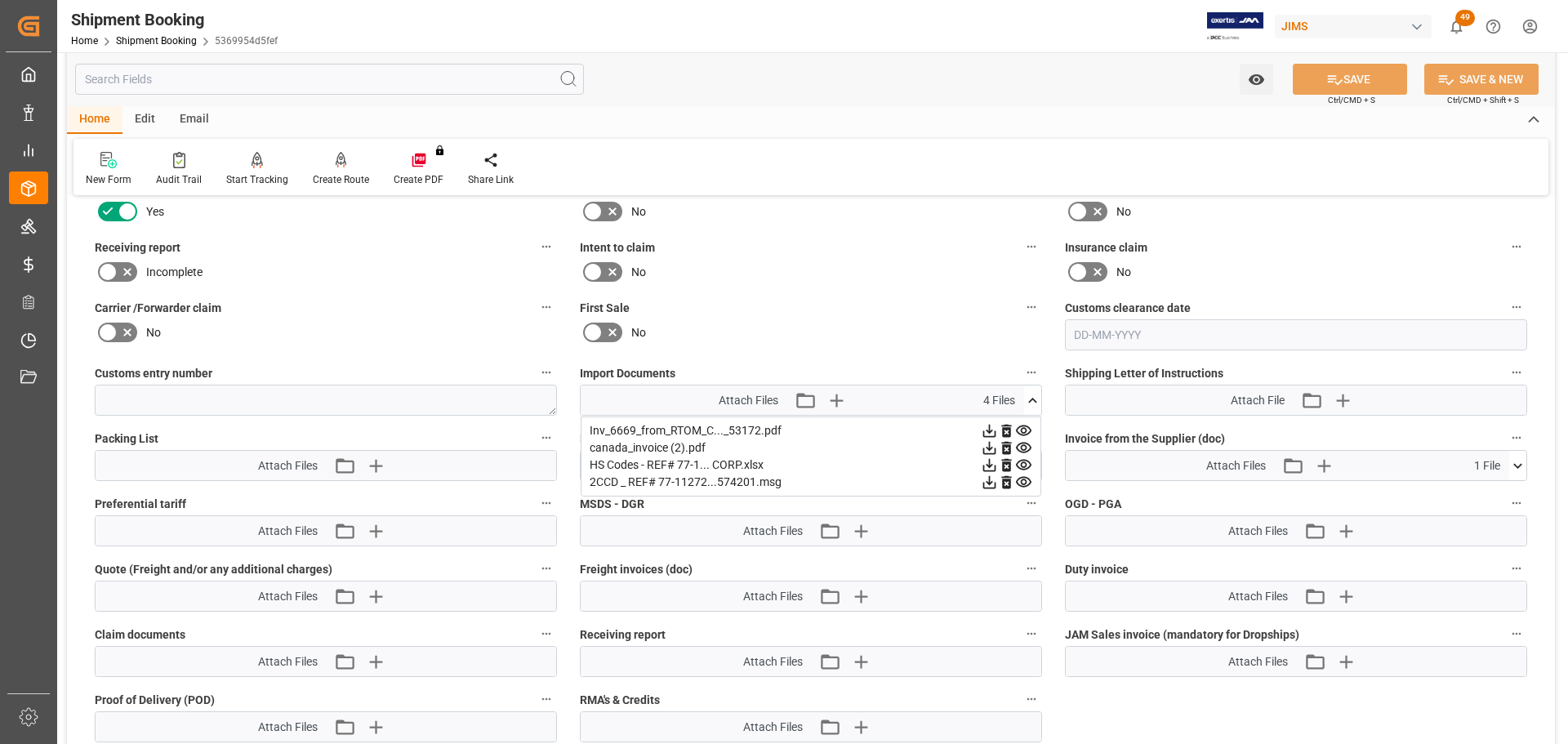
click at [1034, 395] on icon at bounding box center [1033, 401] width 17 height 17
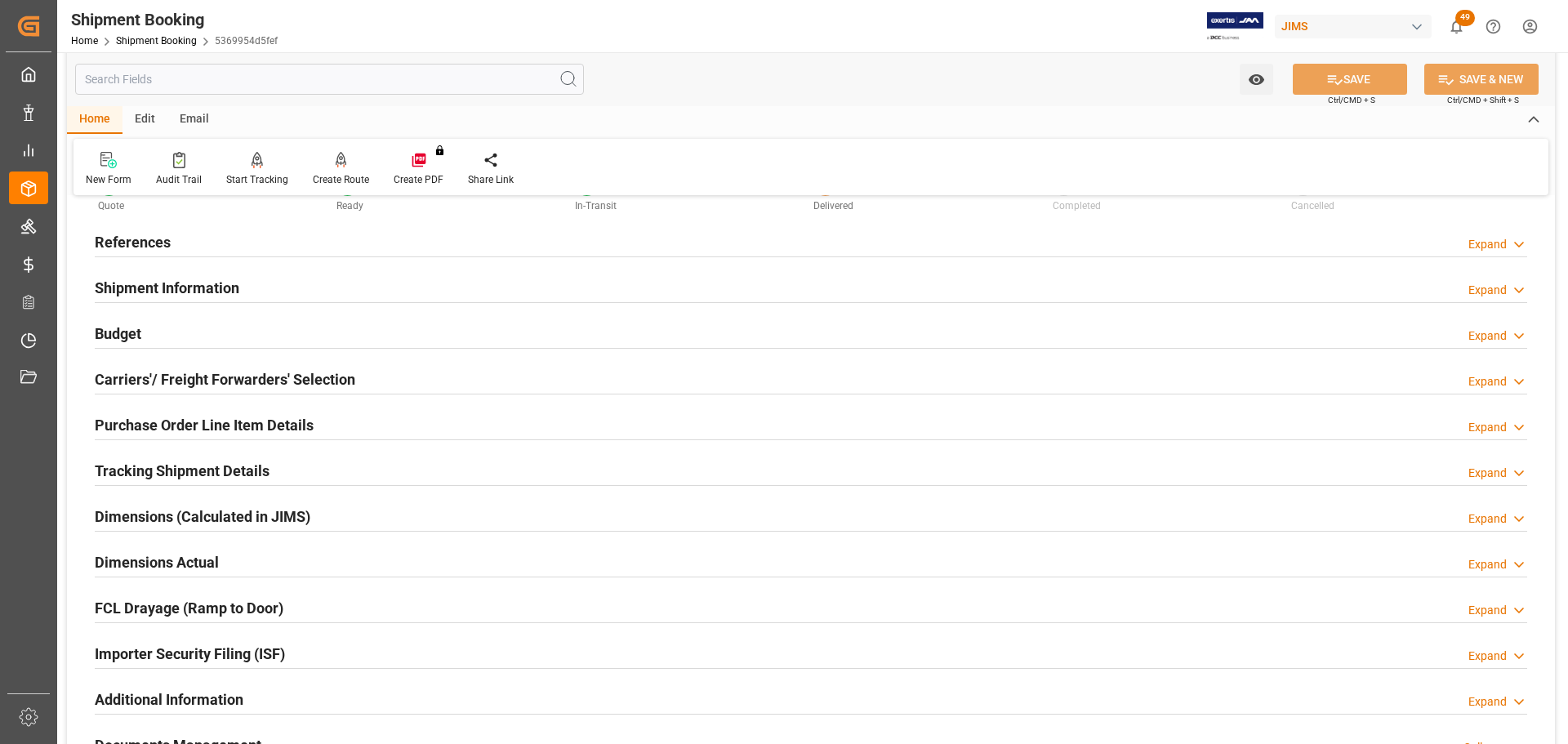
scroll to position [0, 0]
